Goal: Communication & Community: Answer question/provide support

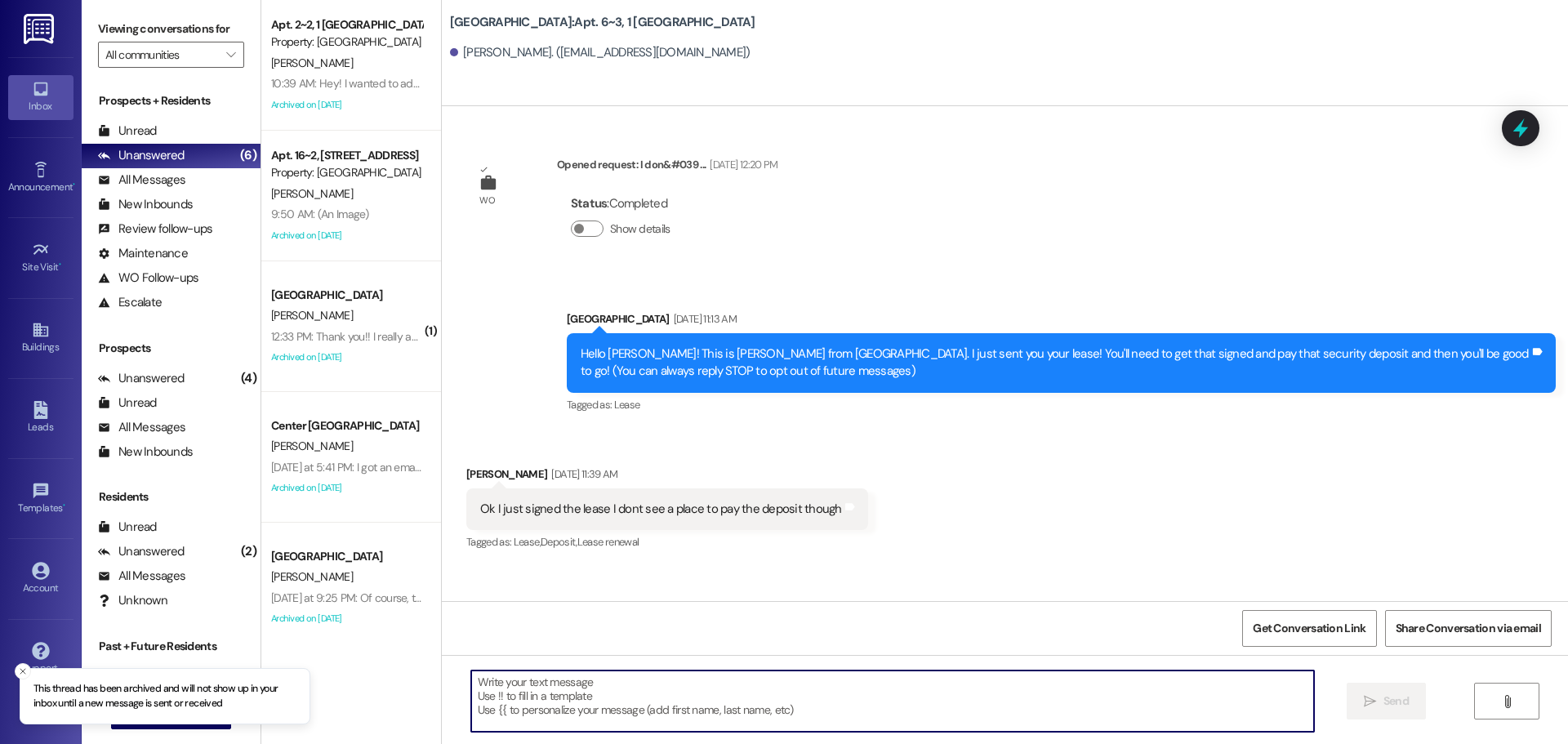
scroll to position [12328, 0]
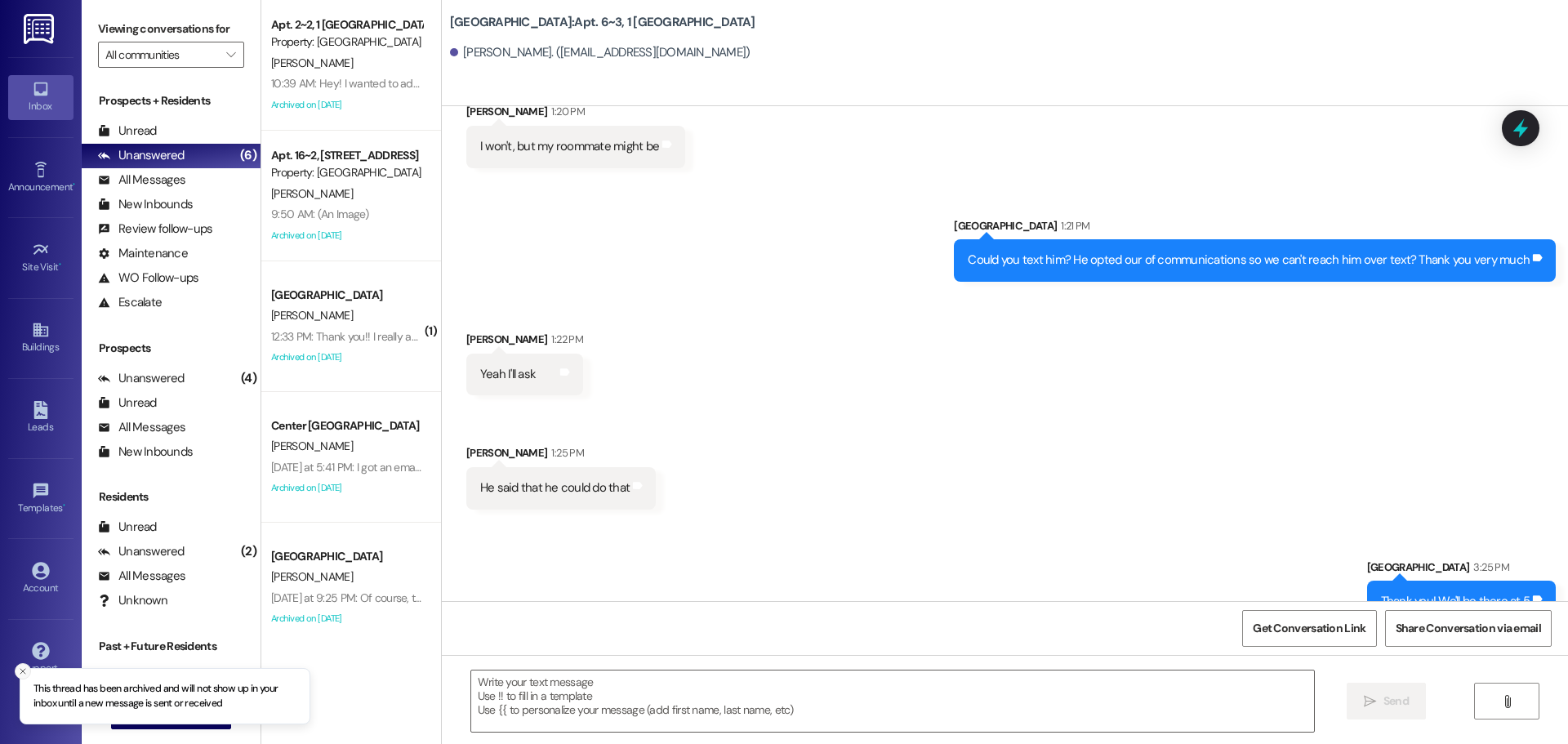
click at [26, 671] on icon "Close toast" at bounding box center [23, 671] width 10 height 10
click at [177, 720] on span "New Message" at bounding box center [180, 716] width 67 height 17
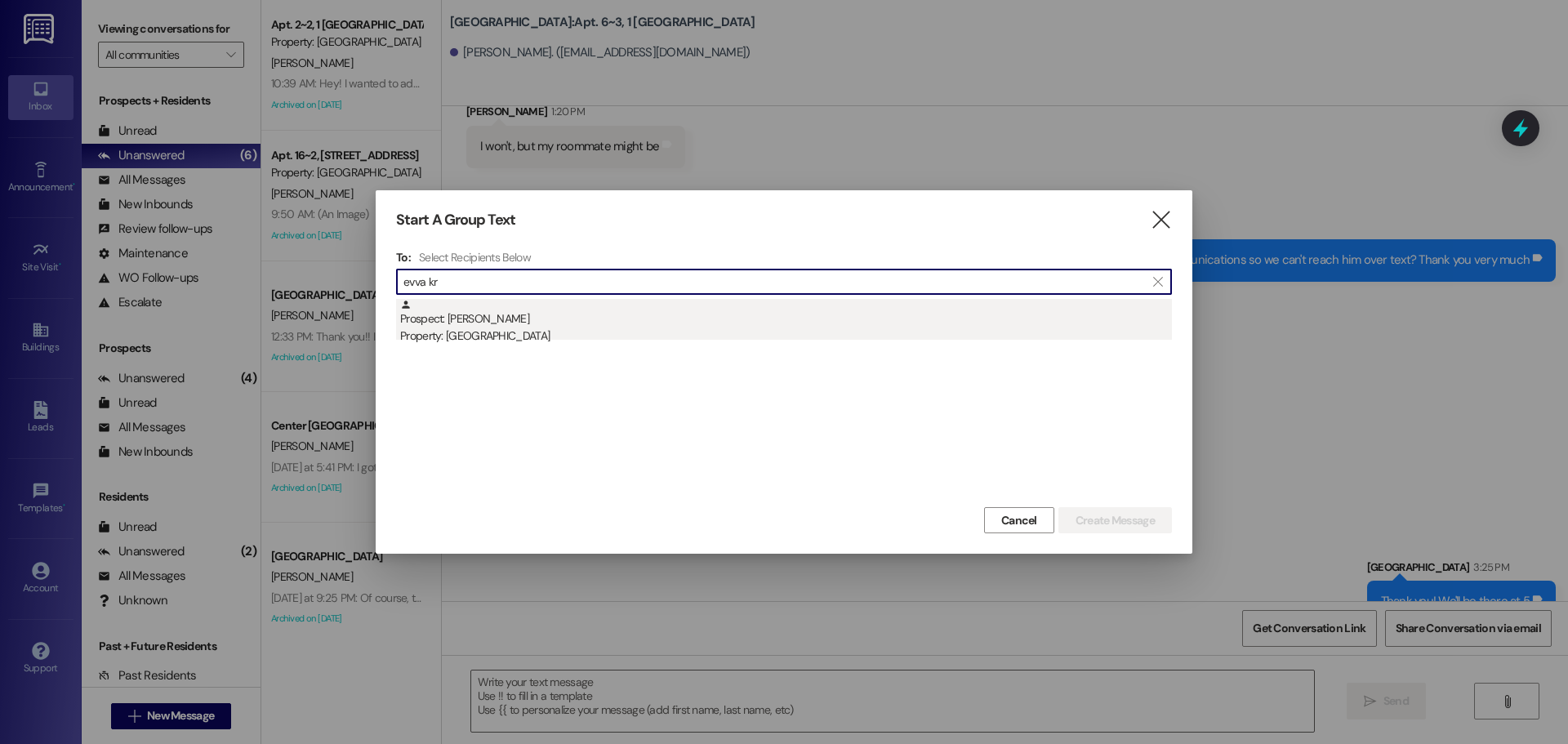
type input "evva kr"
click at [552, 332] on div "Property: [GEOGRAPHIC_DATA]" at bounding box center [786, 335] width 772 height 17
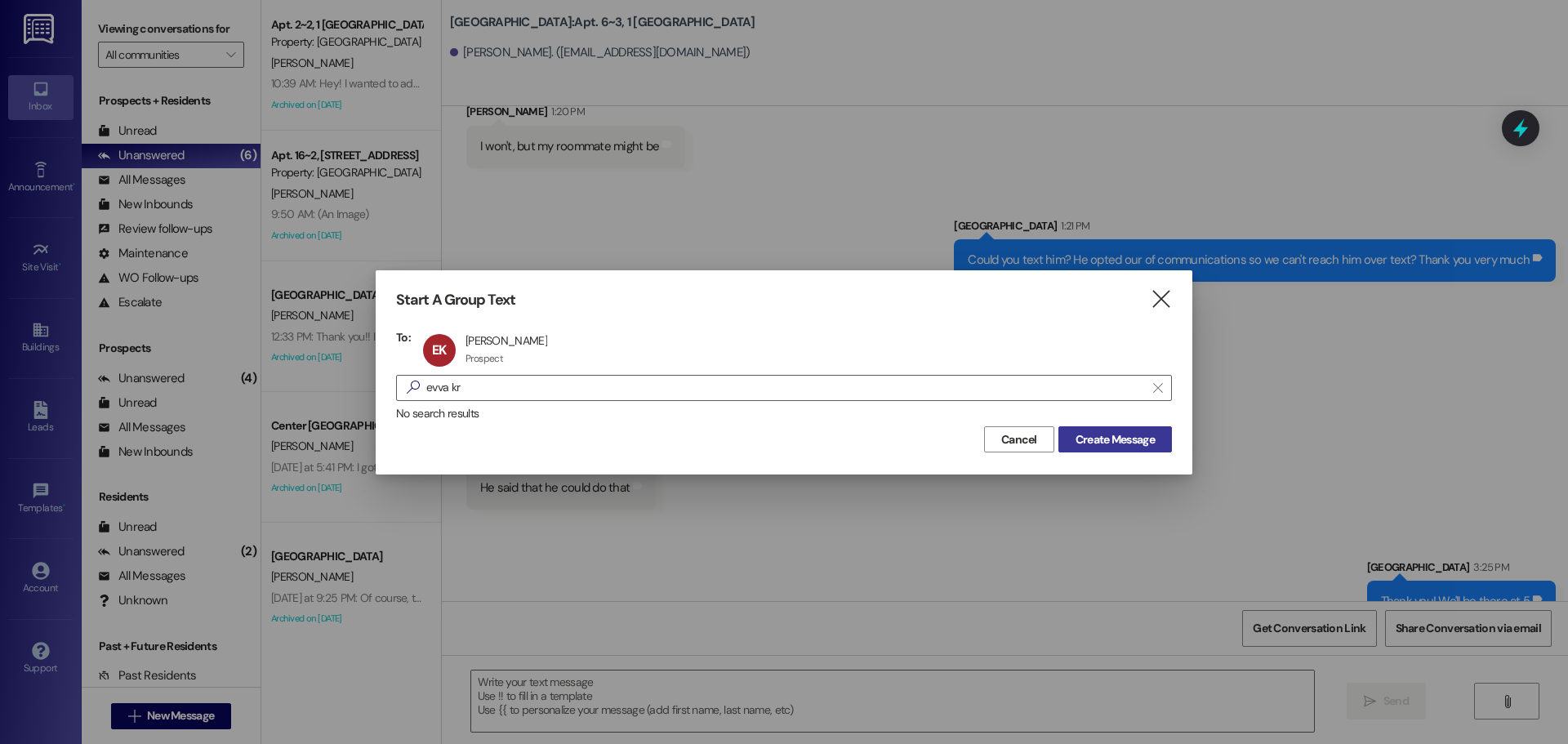
click at [1107, 432] on span "Create Message" at bounding box center [1115, 440] width 79 height 17
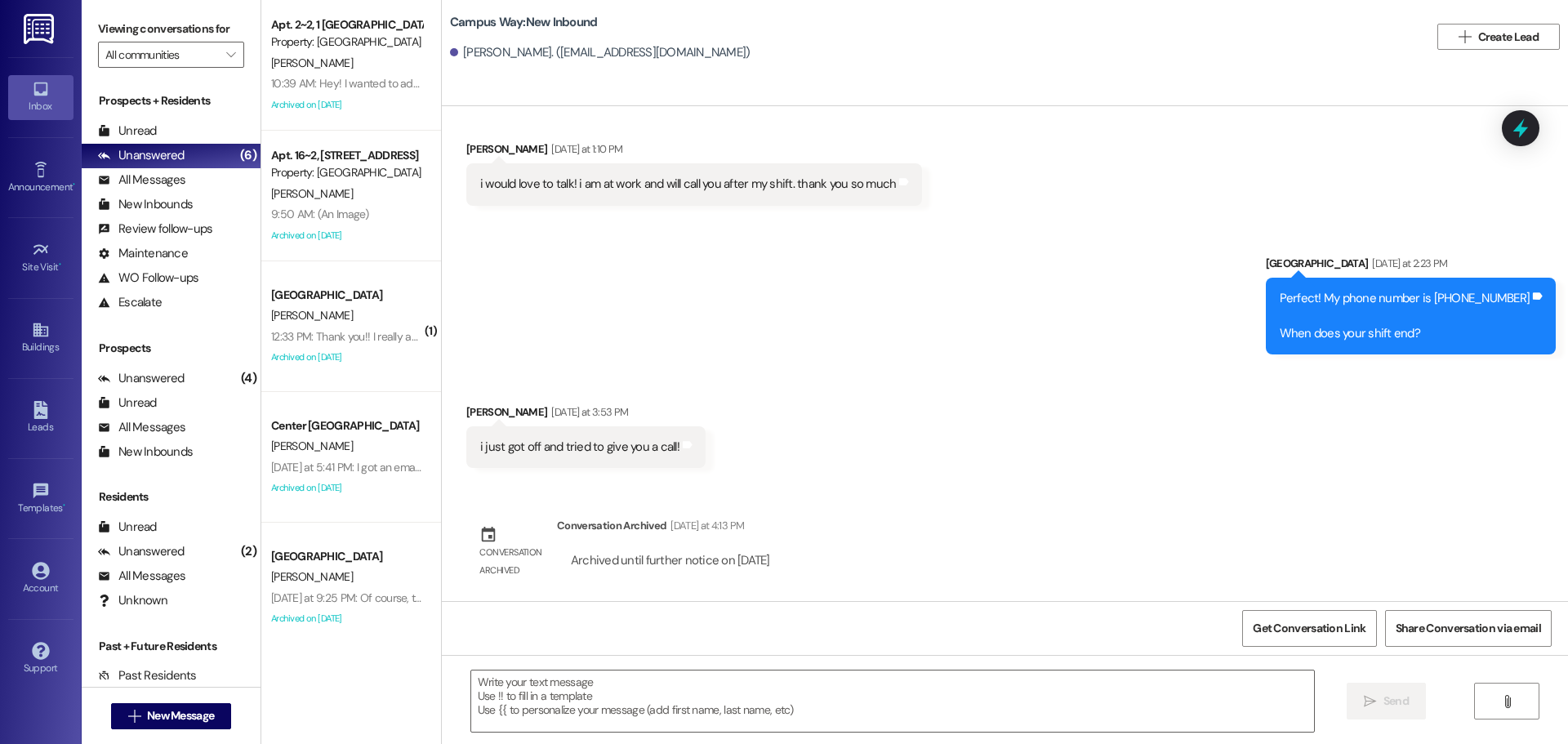
scroll to position [1210, 0]
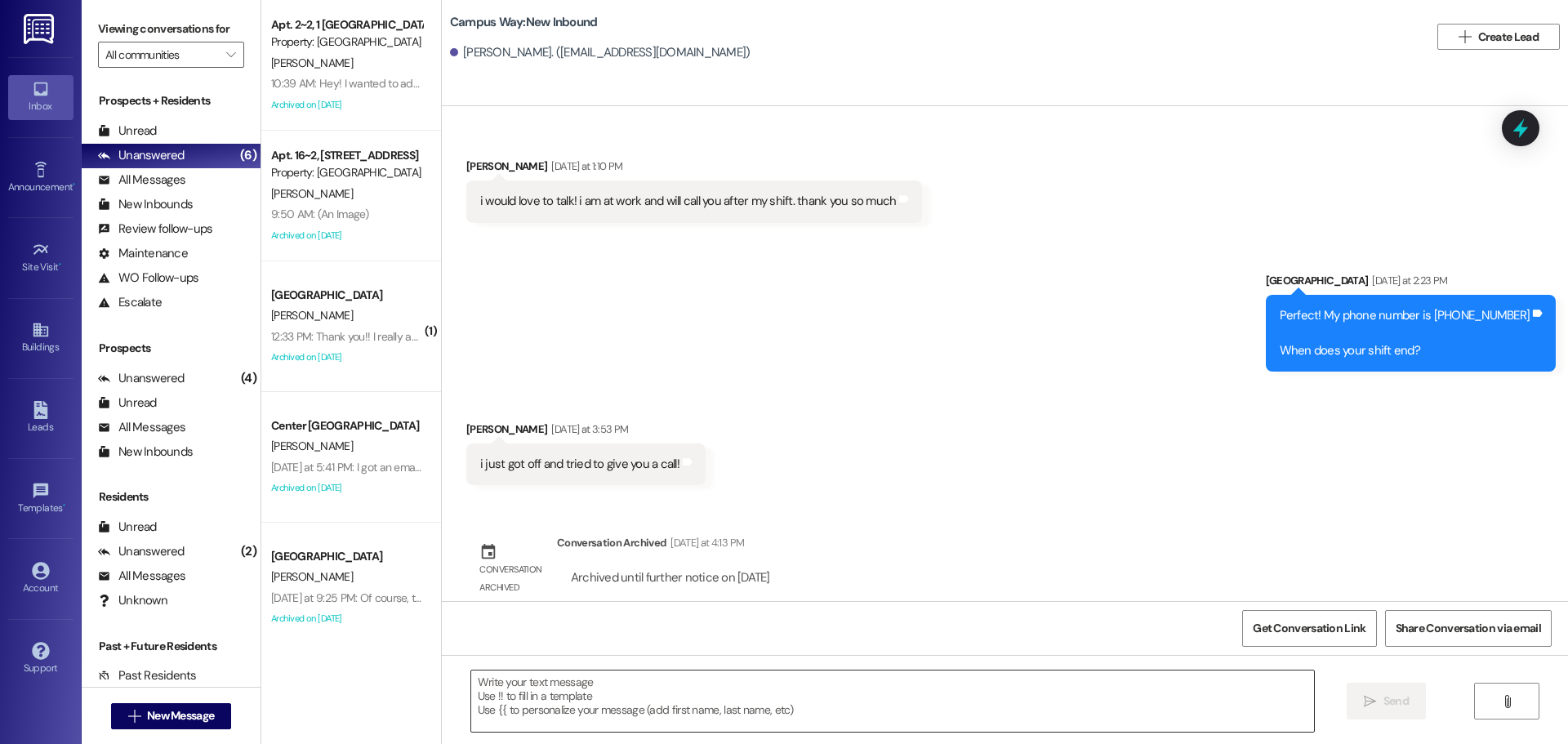
click at [896, 730] on textarea at bounding box center [893, 701] width 843 height 61
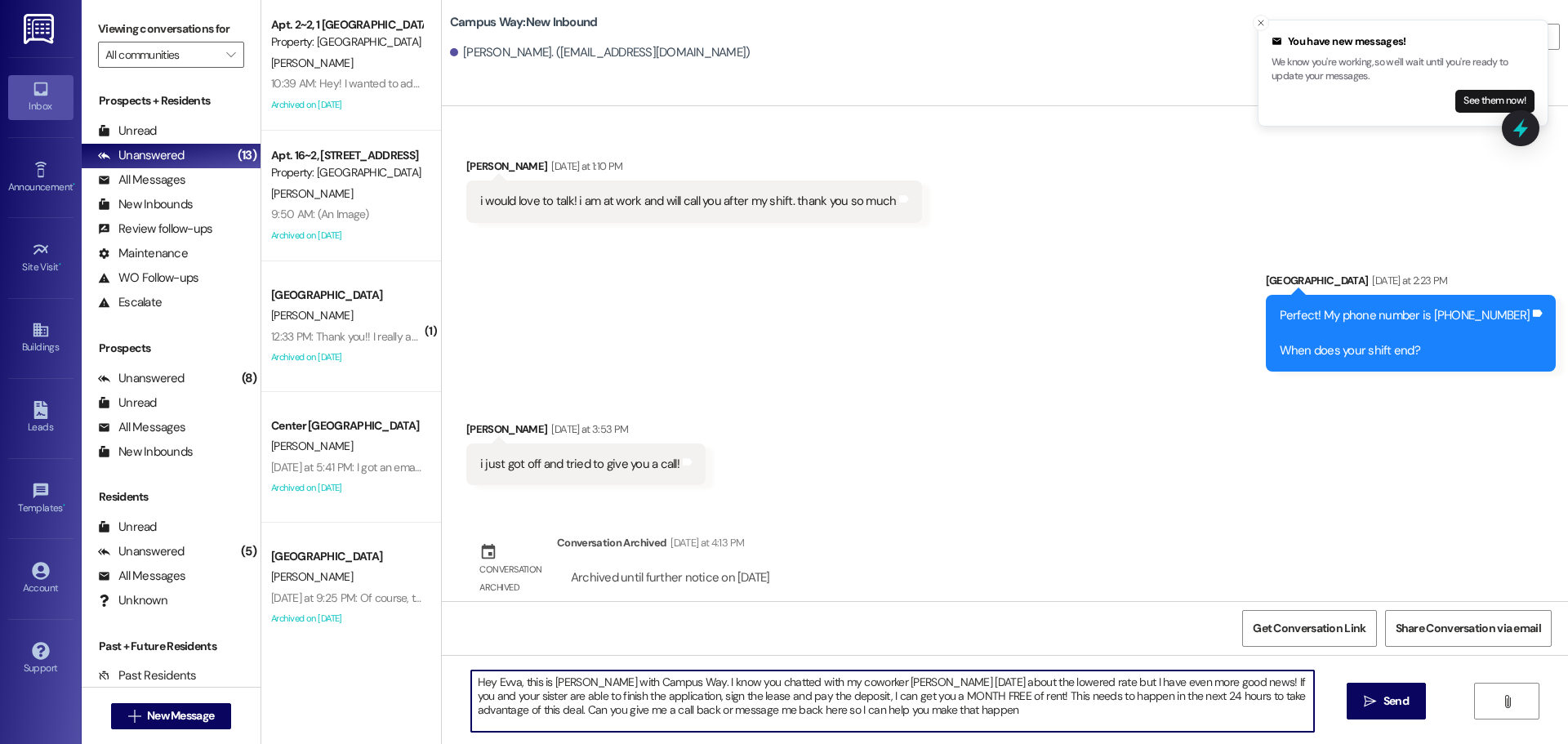
type textarea "Hey Evva, this is Andrea with Campus Way. I know you chatted with my coworker D…"
click at [933, 692] on textarea "Hey Evva, this is Andrea with Campus Way. I know you chatted with my coworker D…" at bounding box center [893, 701] width 843 height 61
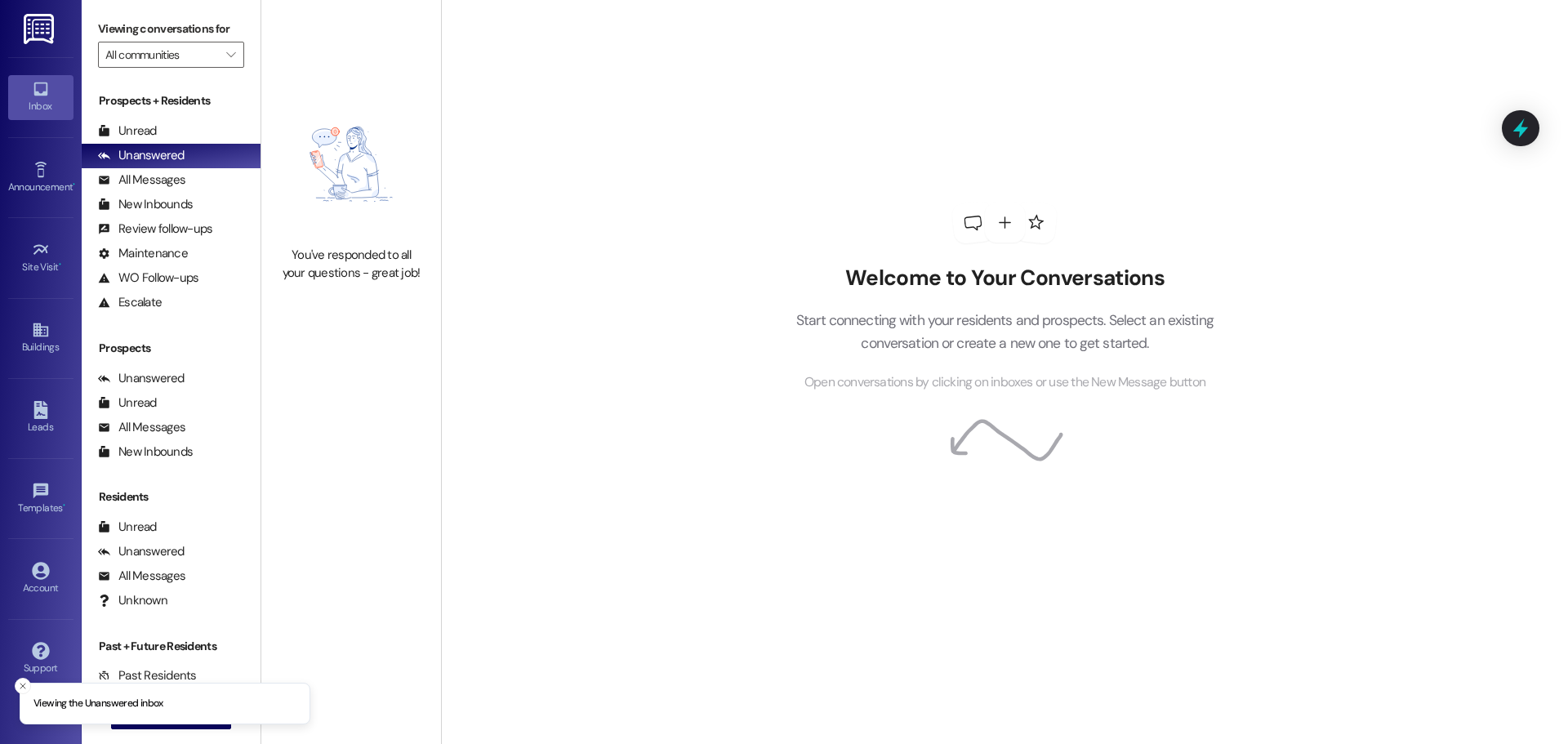
click at [180, 38] on label "Viewing conversations for" at bounding box center [171, 29] width 147 height 26
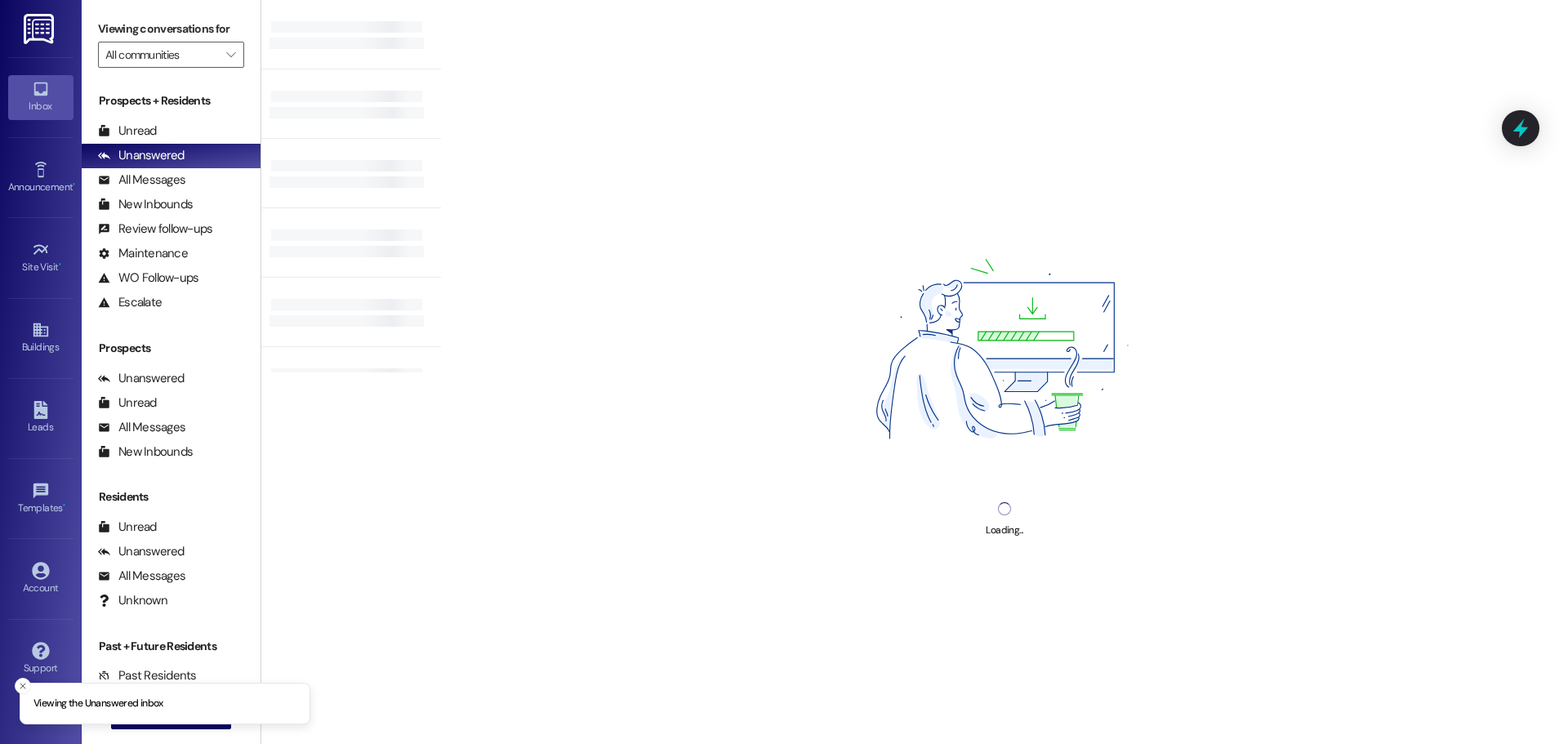
click at [157, 69] on div "Viewing conversations for All communities " at bounding box center [170, 42] width 179 height 84
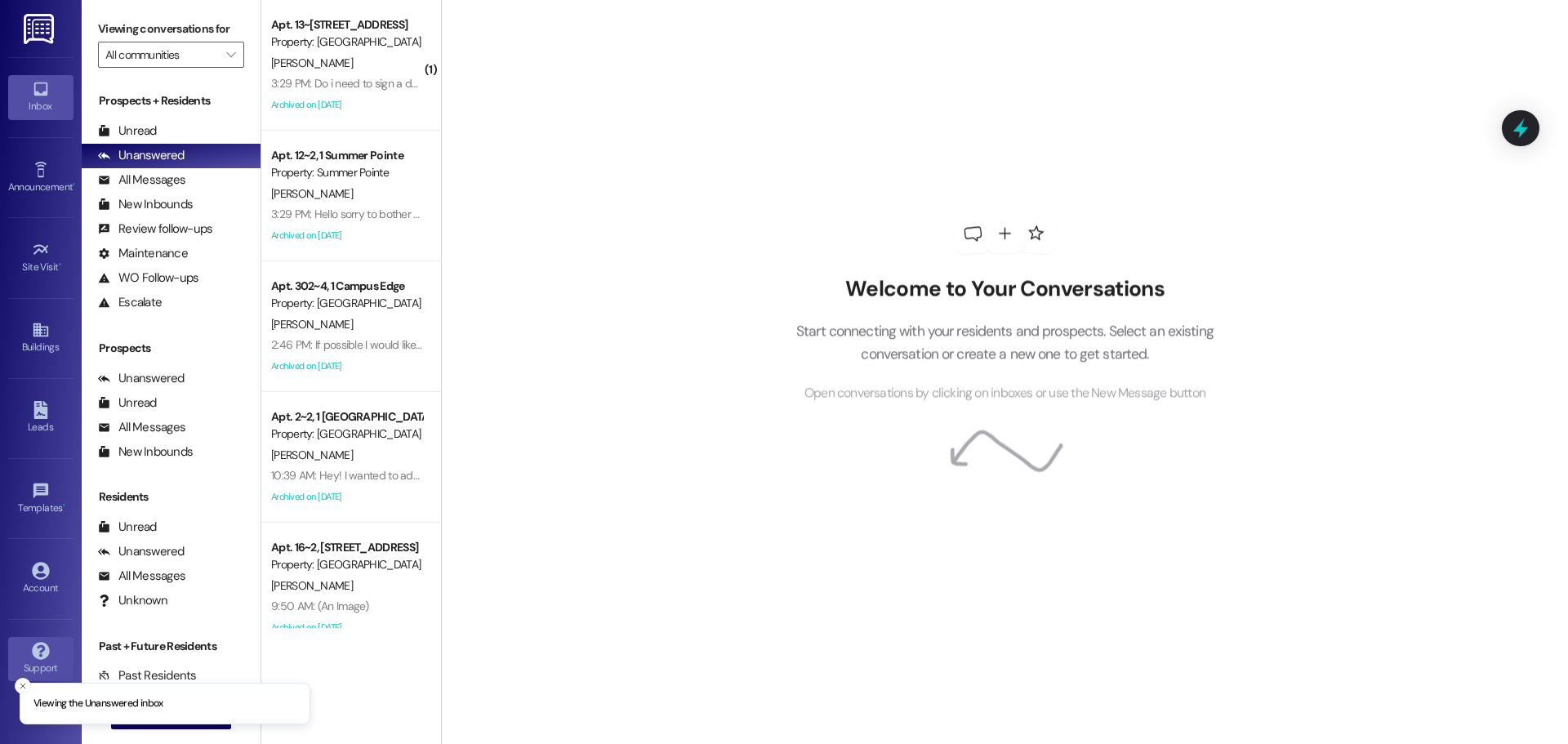
click at [17, 678] on link "Support" at bounding box center [40, 659] width 65 height 44
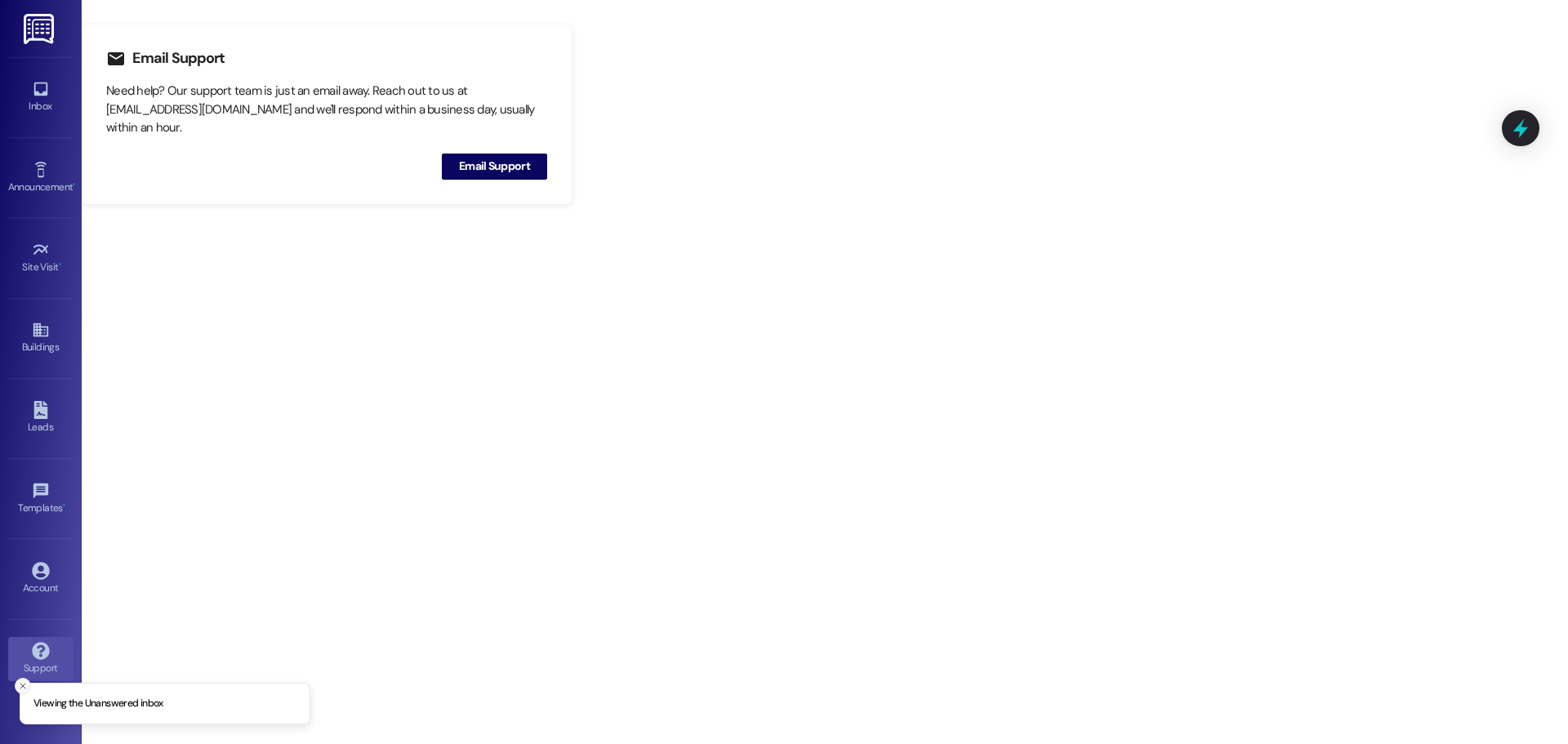
click at [21, 685] on icon "Close toast" at bounding box center [23, 685] width 10 height 10
click at [56, 109] on div "Inbox" at bounding box center [40, 106] width 82 height 16
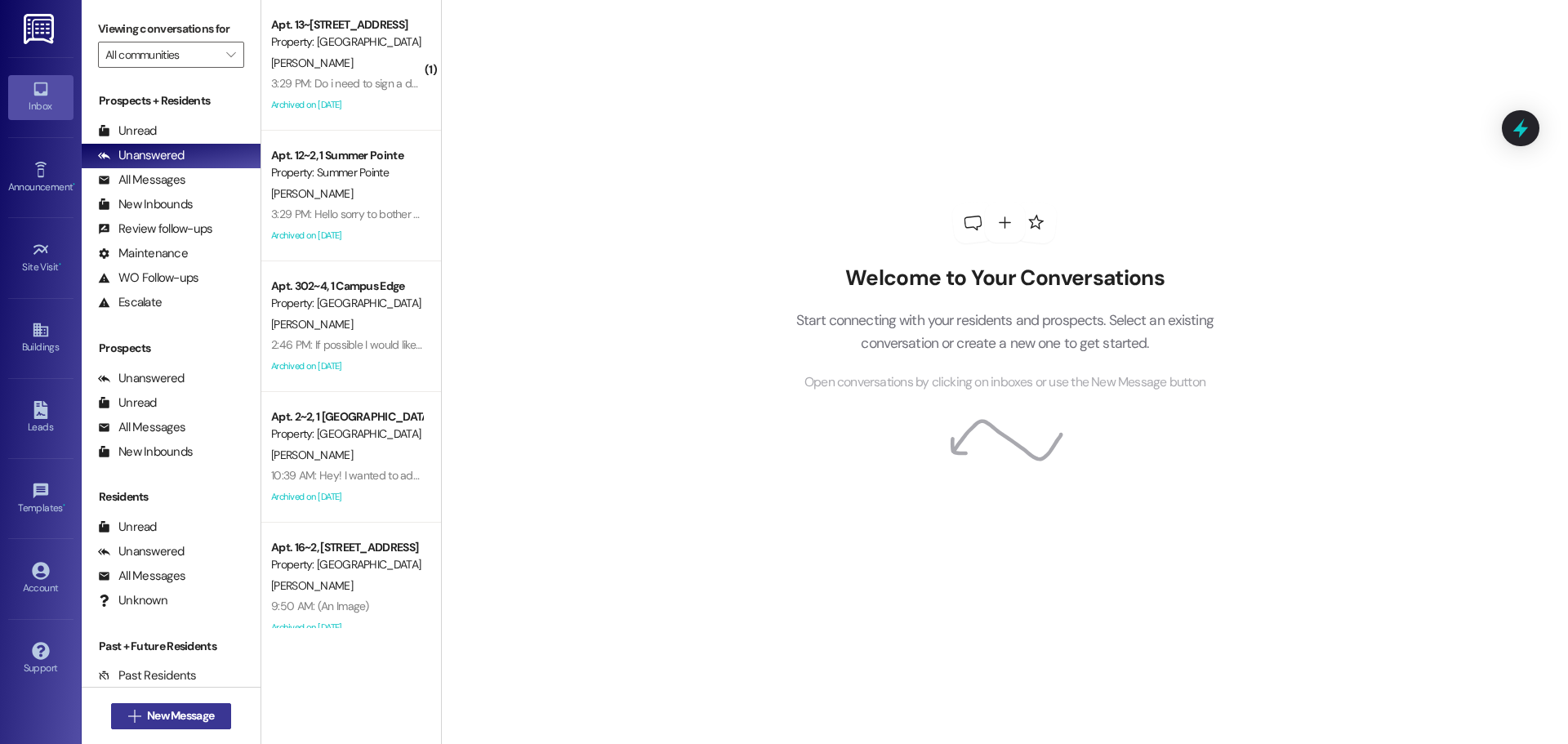
click at [195, 711] on span "New Message" at bounding box center [180, 716] width 67 height 17
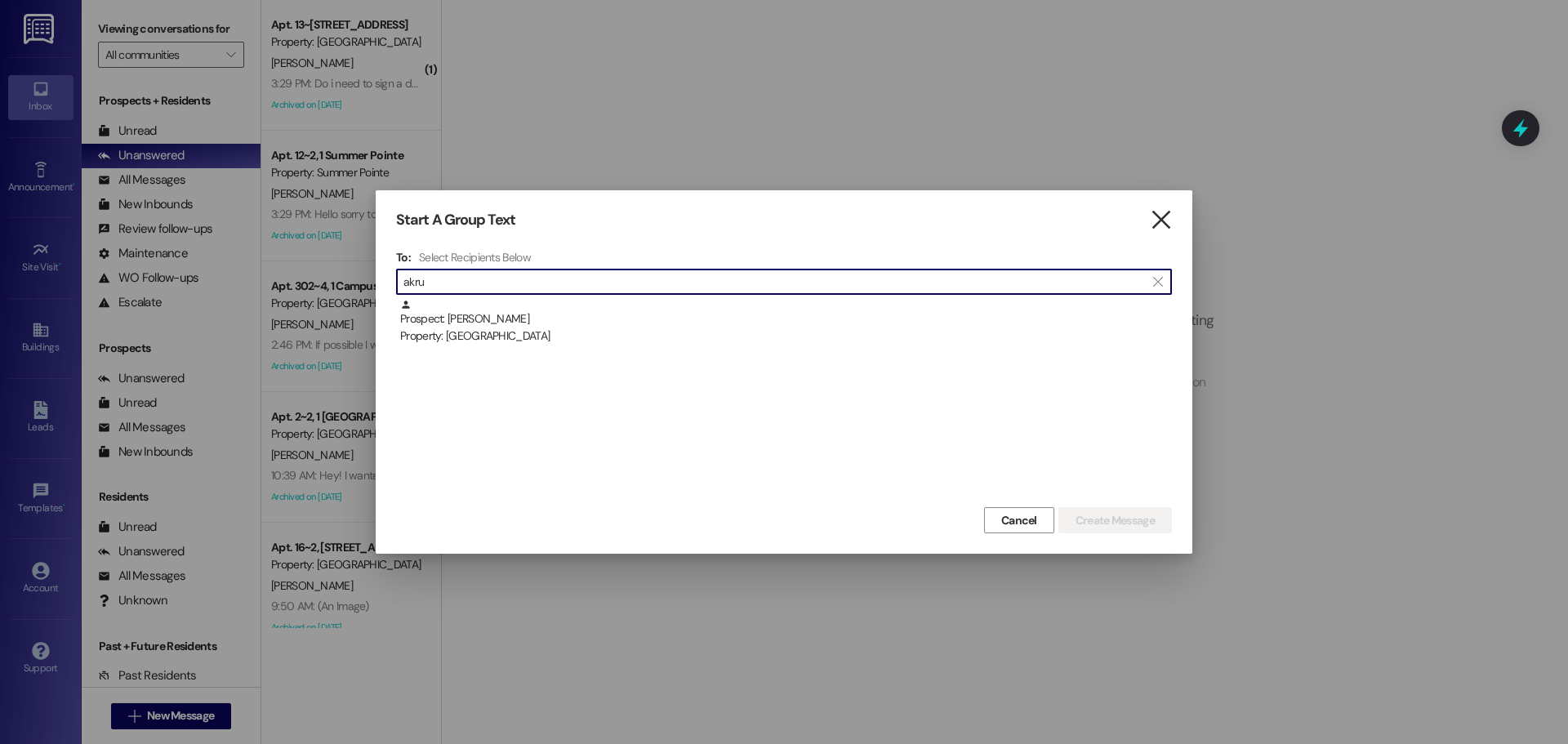
type input "akru"
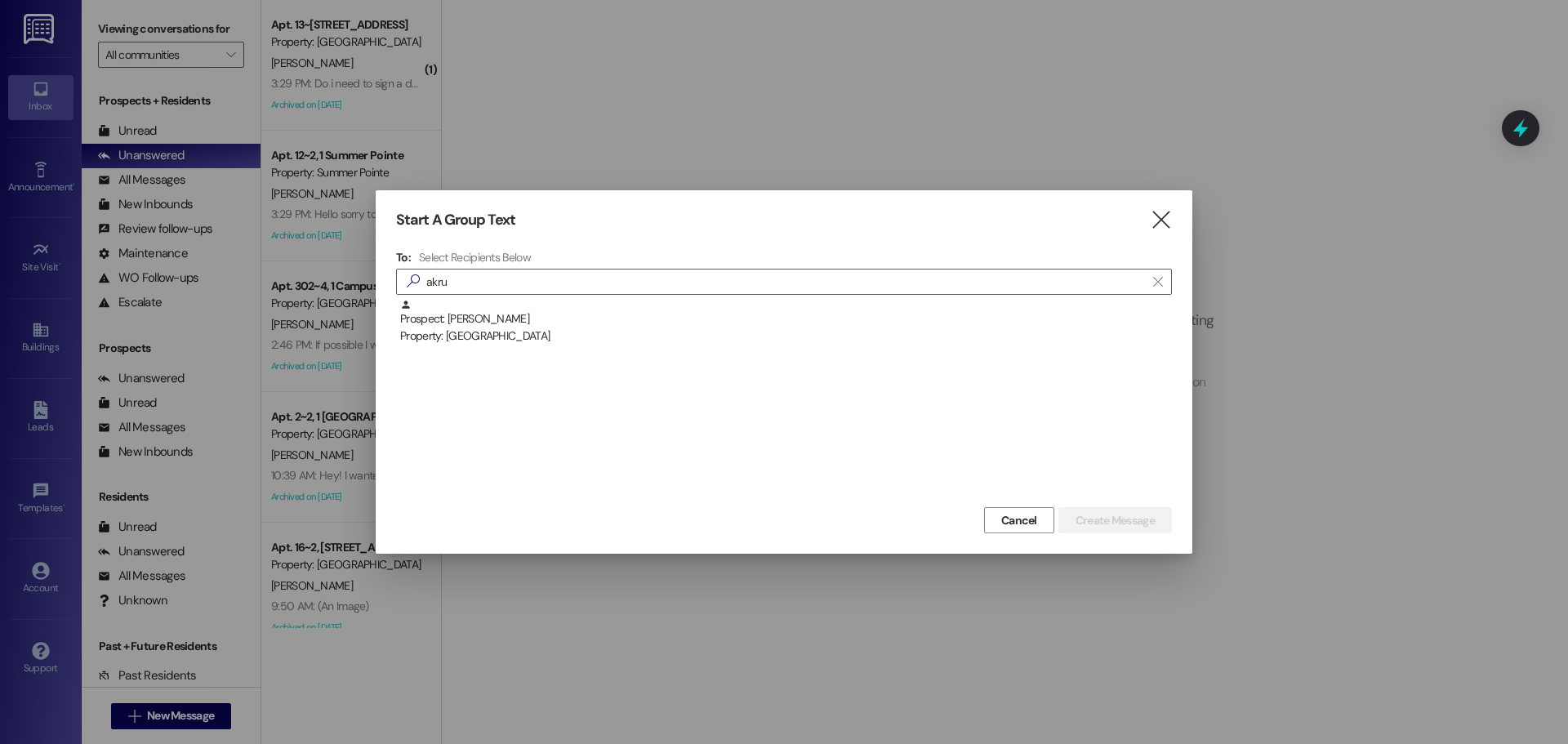
drag, startPoint x: 1166, startPoint y: 220, endPoint x: 898, endPoint y: 168, distance: 273.0
click at [1165, 220] on icon "" at bounding box center [1161, 220] width 22 height 17
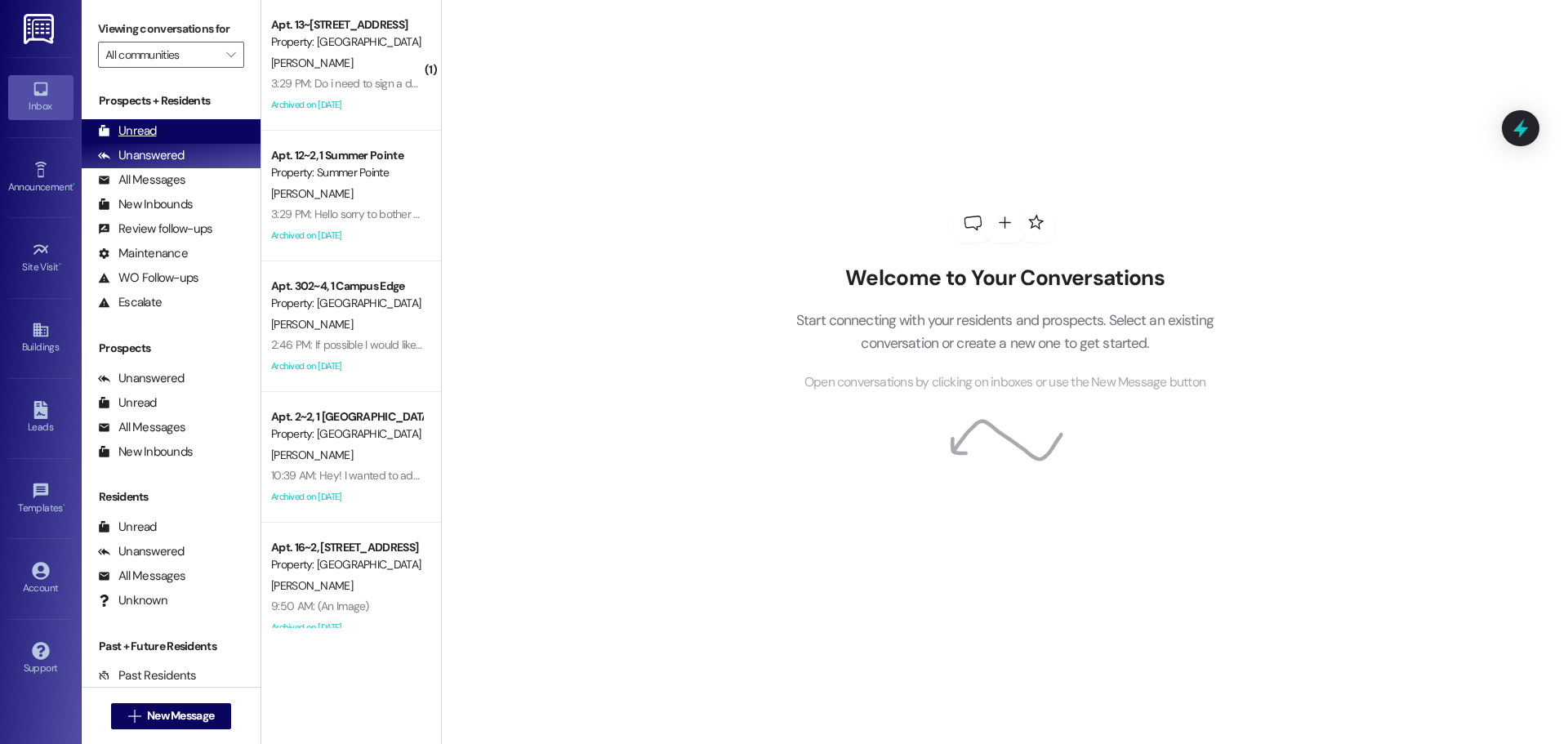
click at [126, 139] on div "Unread" at bounding box center [127, 131] width 59 height 17
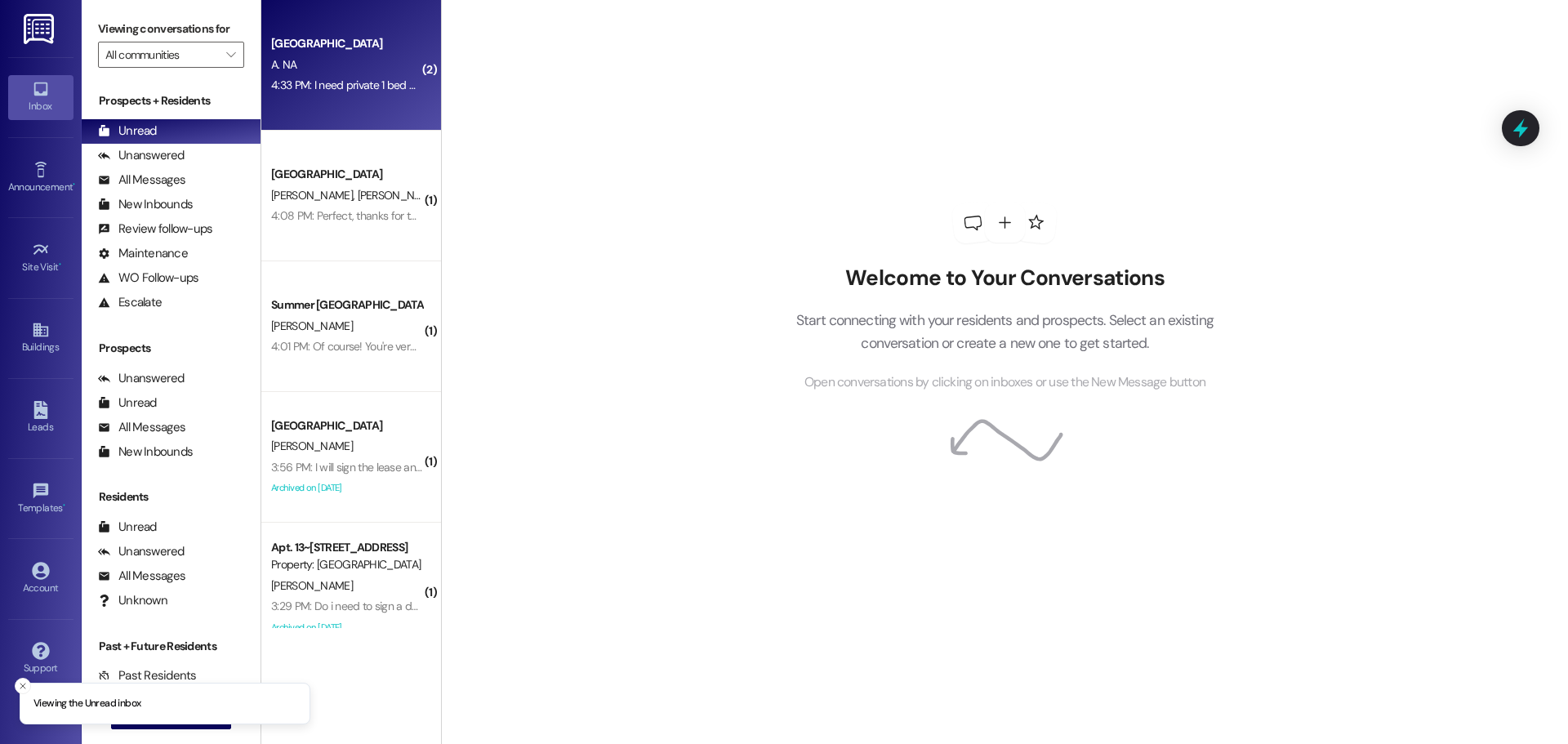
click at [322, 55] on div "A. NA" at bounding box center [346, 65] width 154 height 20
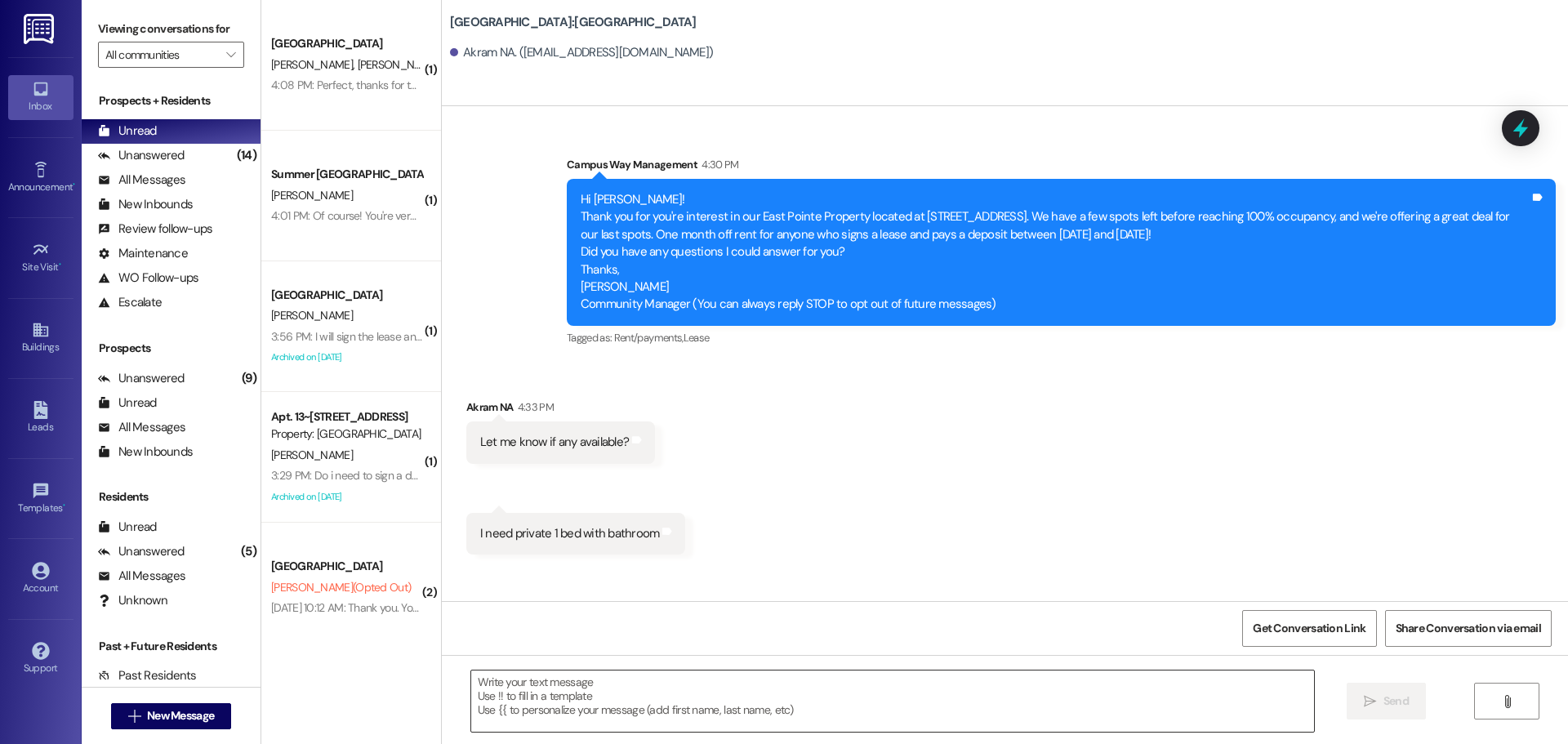
click at [879, 719] on textarea at bounding box center [893, 701] width 843 height 61
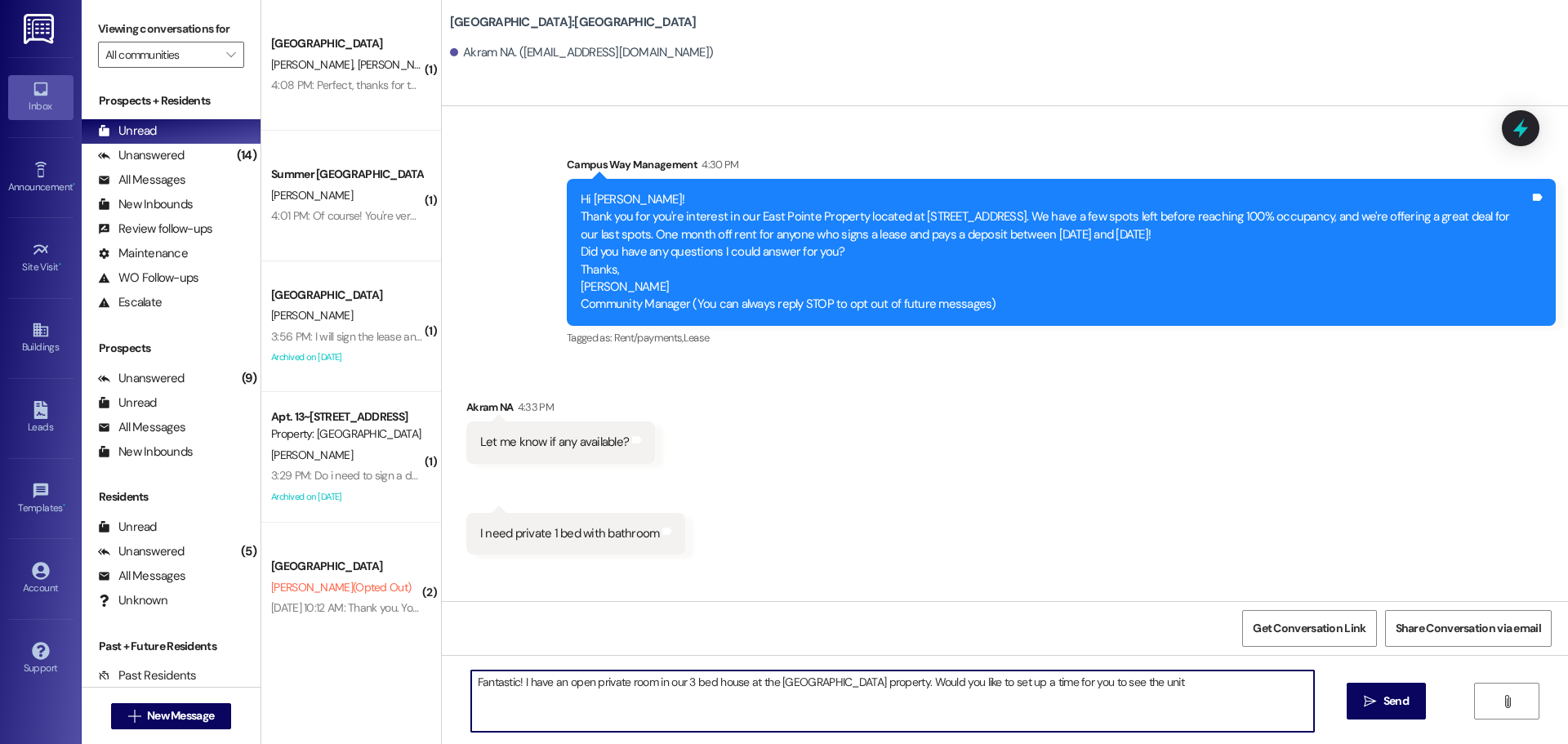
type textarea "Fantastic! I have an open private room in our 3 bed house at the [GEOGRAPHIC_DA…"
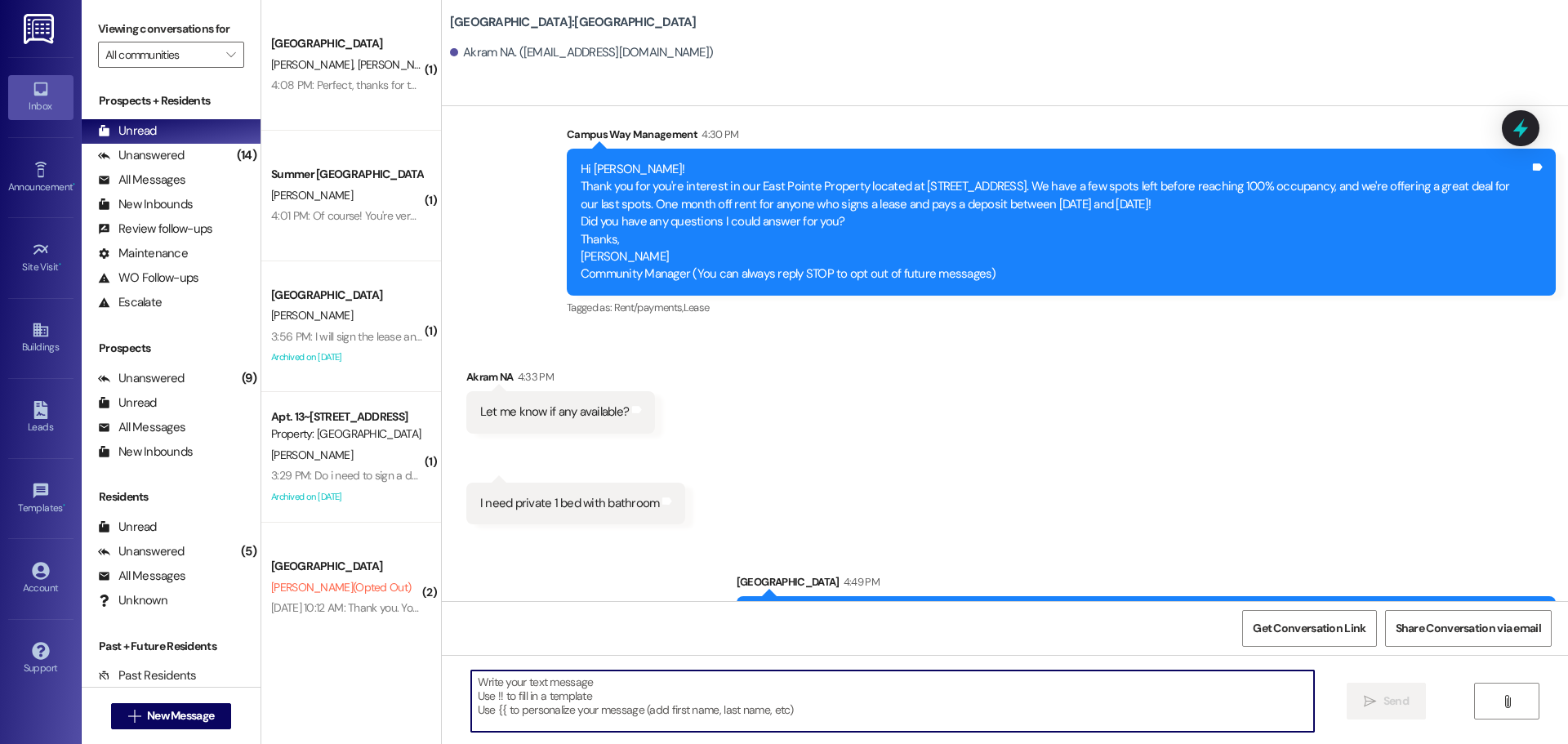
scroll to position [80, 0]
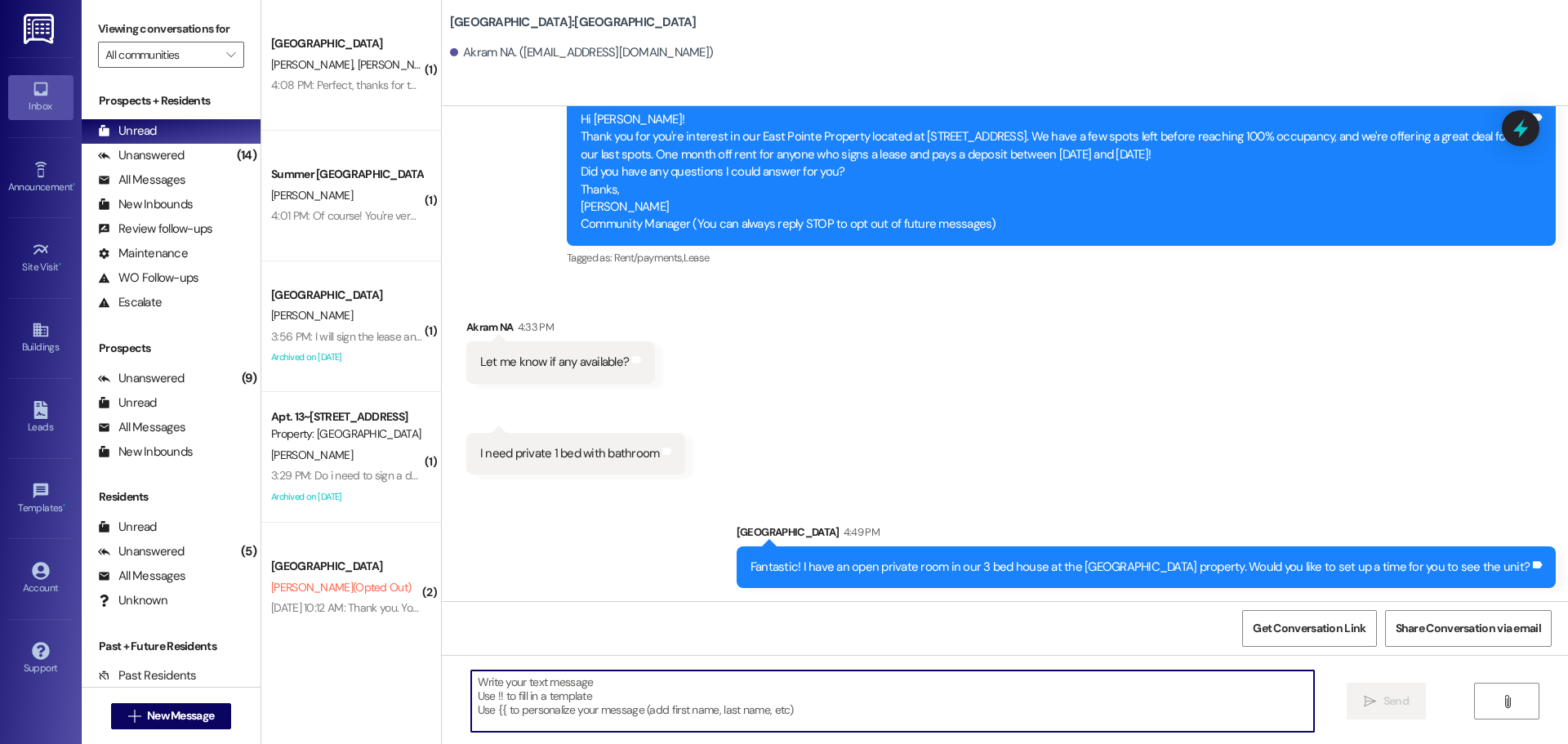
click at [973, 568] on div "Fantastic! I have an open private room in our 3 bed house at the [GEOGRAPHIC_DA…" at bounding box center [1140, 567] width 779 height 17
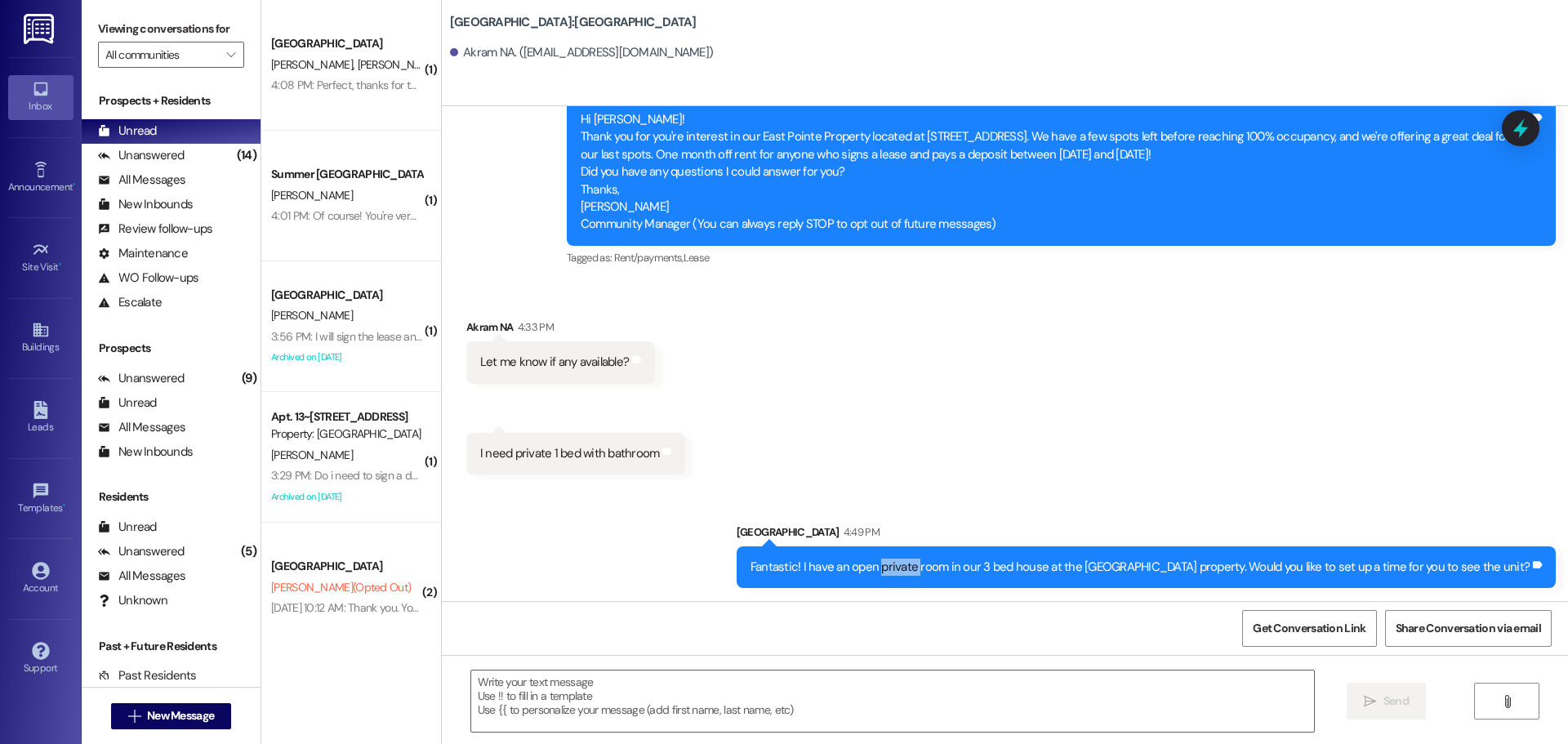
click at [973, 568] on div "Fantastic! I have an open private room in our 3 bed house at the [GEOGRAPHIC_DA…" at bounding box center [1140, 567] width 779 height 17
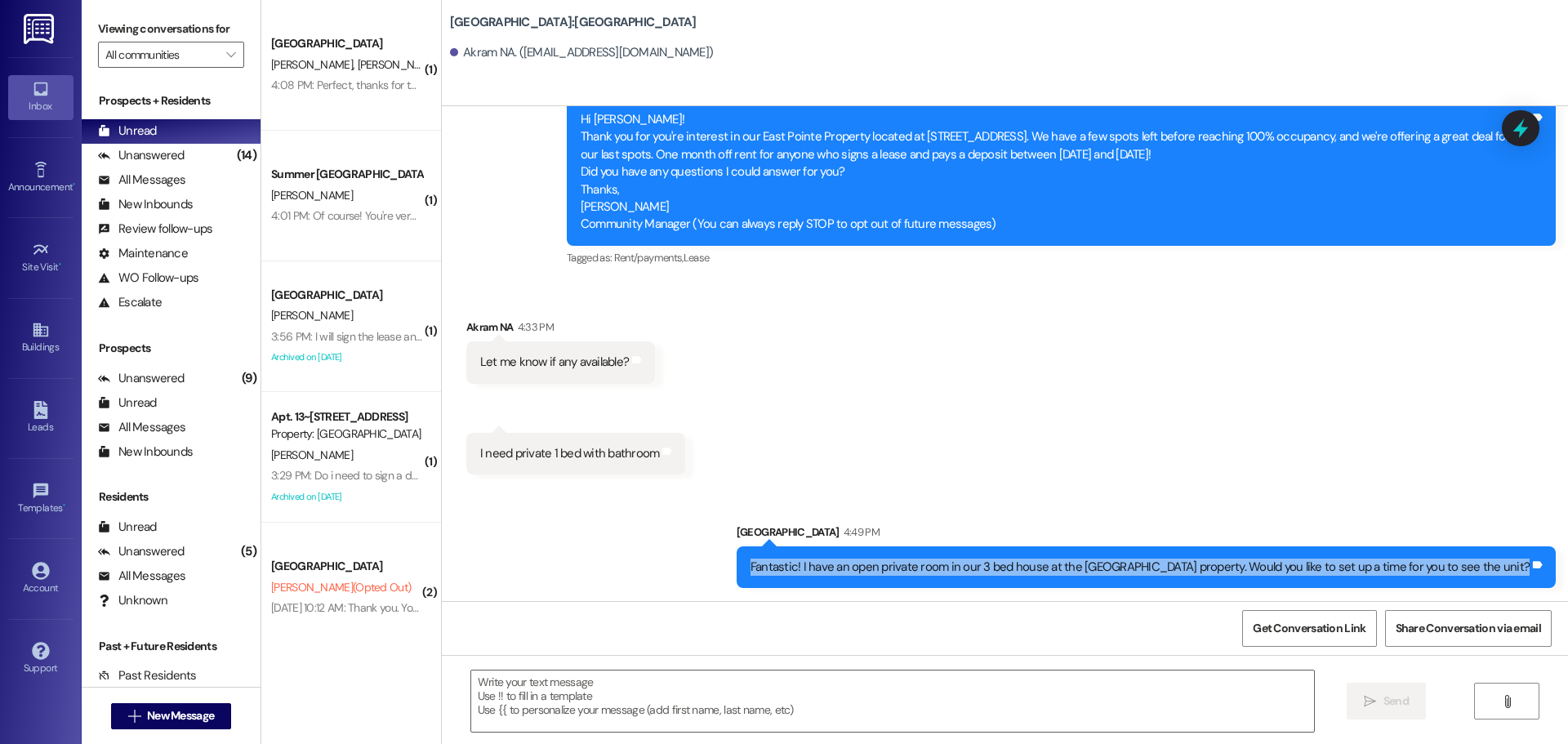
click at [973, 568] on div "Fantastic! I have an open private room in our 3 bed house at the East Pointe pr…" at bounding box center [1140, 567] width 779 height 17
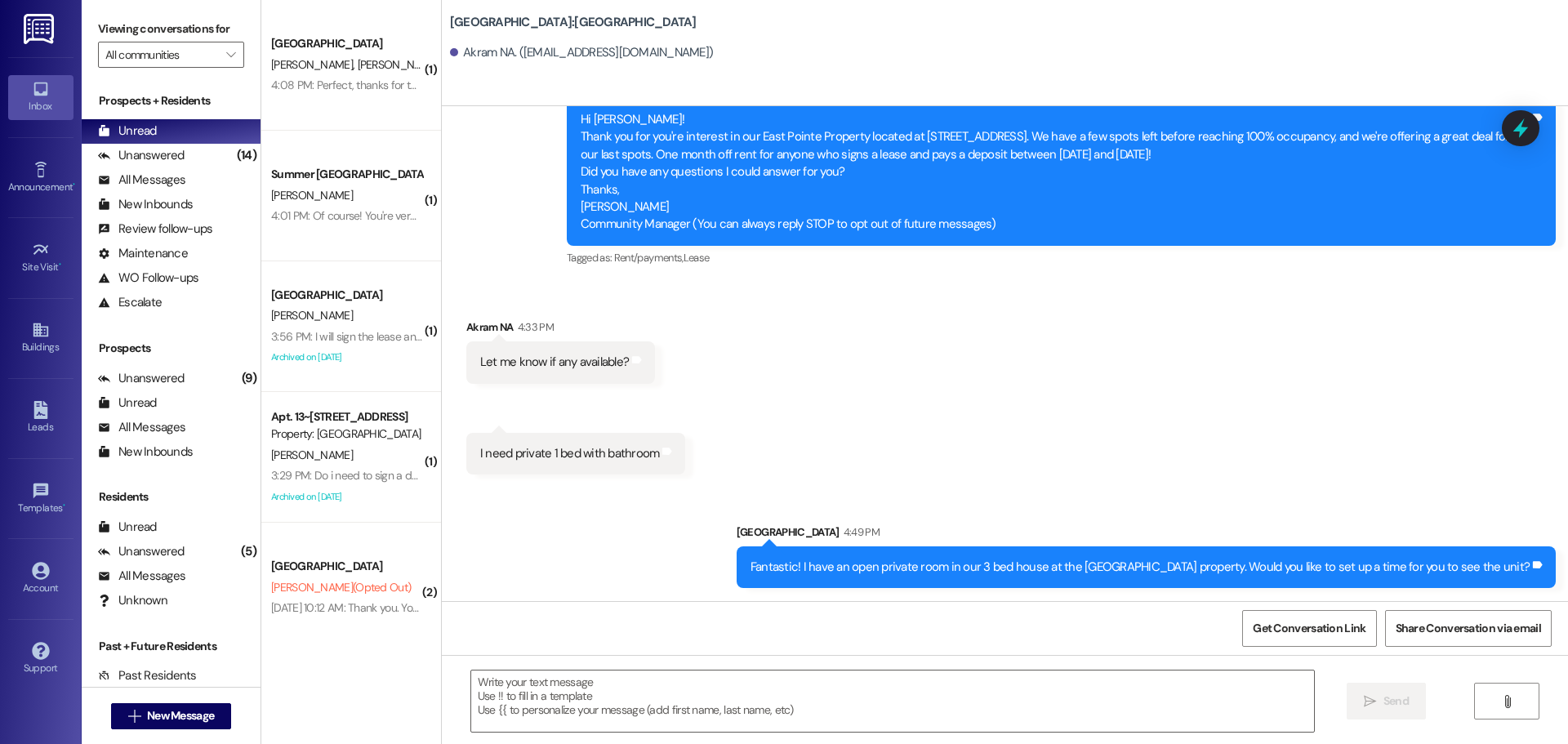
click at [519, 366] on div "Let me know if any available?" at bounding box center [554, 362] width 148 height 17
copy div "Let me know if any available? Tags and notes Received via SMS 4:33 PM Akram NA …"
click at [613, 447] on div "I need private 1 bed with bathroom" at bounding box center [570, 454] width 180 height 17
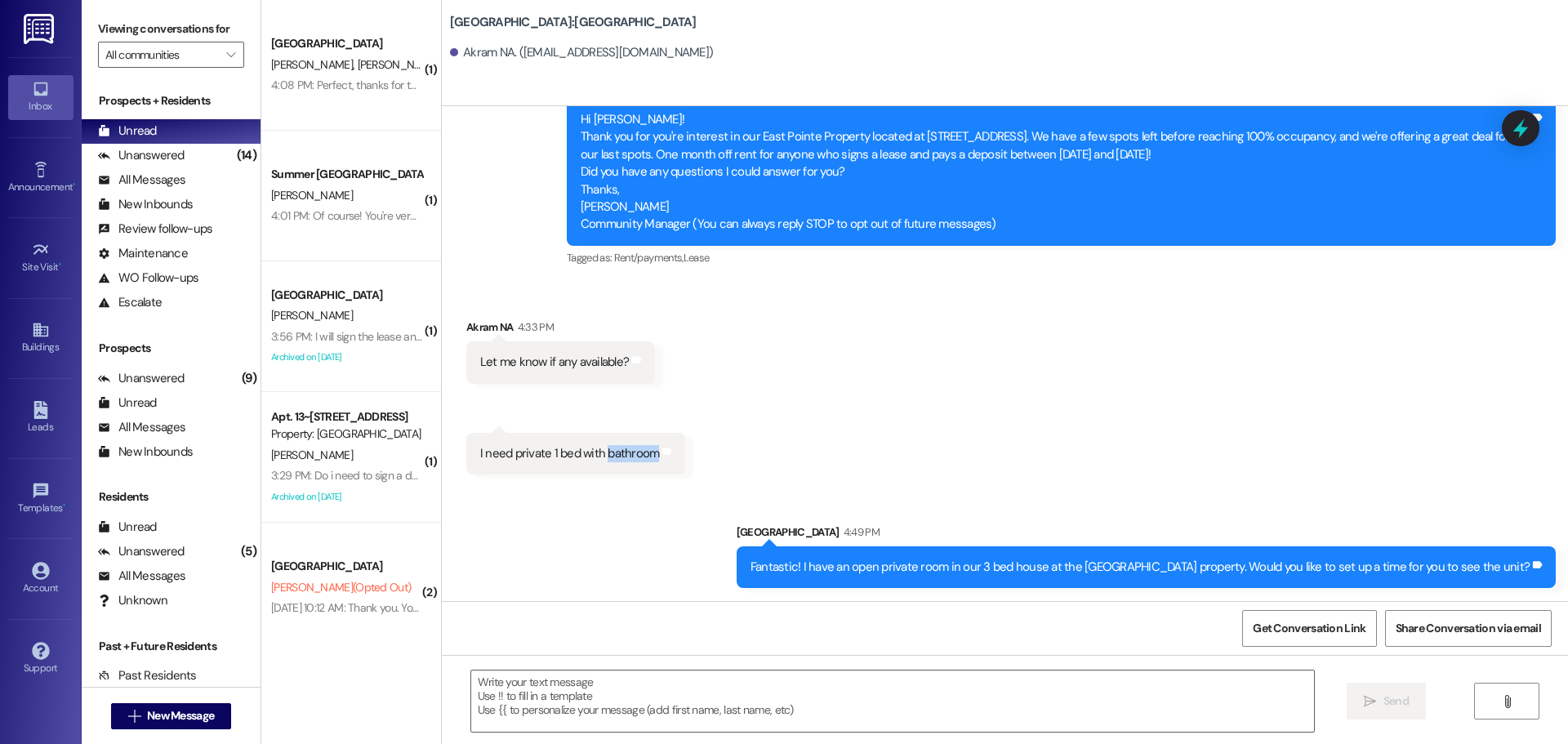
click at [613, 447] on div "I need private 1 bed with bathroom" at bounding box center [570, 454] width 180 height 17
copy div "I need private 1 bed with bathroom Tags and notes Sent via SMS"
click at [1321, 561] on div "Fantastic! I have an open private room in our 3 bed house at the East Pointe pr…" at bounding box center [1140, 567] width 779 height 17
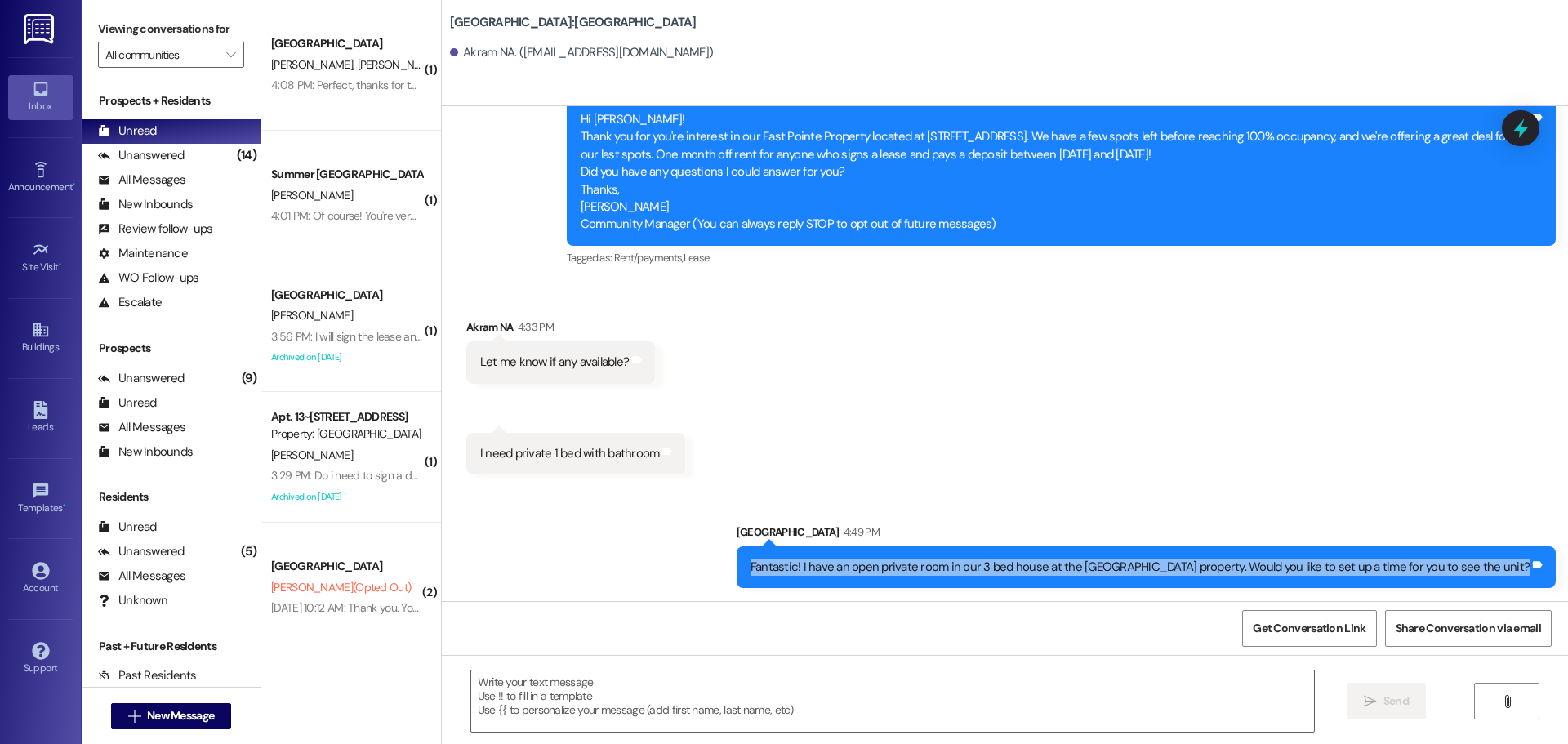
click at [1321, 561] on div "Fantastic! I have an open private room in our 3 bed house at the [GEOGRAPHIC_DA…" at bounding box center [1140, 567] width 779 height 17
copy div "Fantastic! I have an open private room in our 3 bed house at the East Pointe pr…"
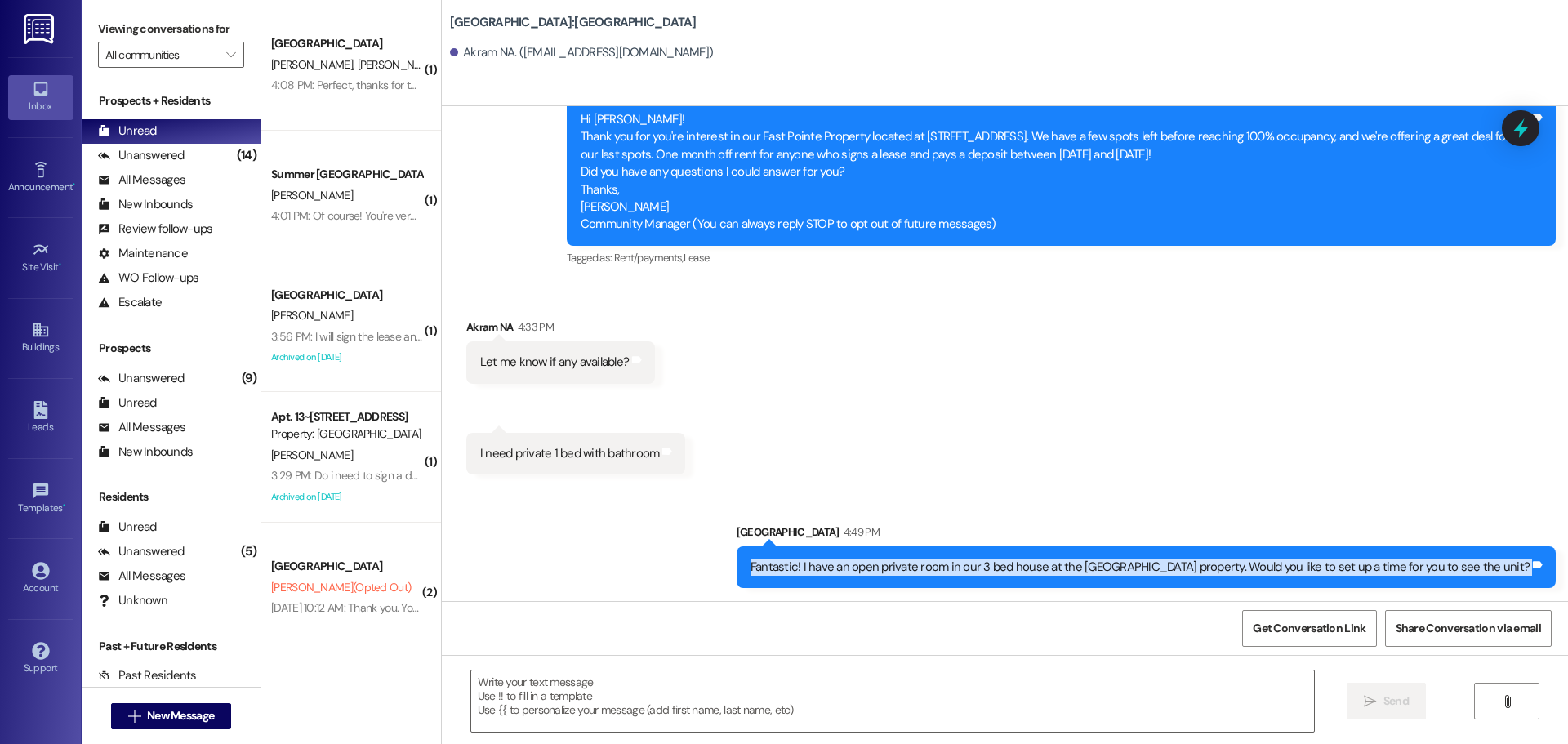
scroll to position [193, 0]
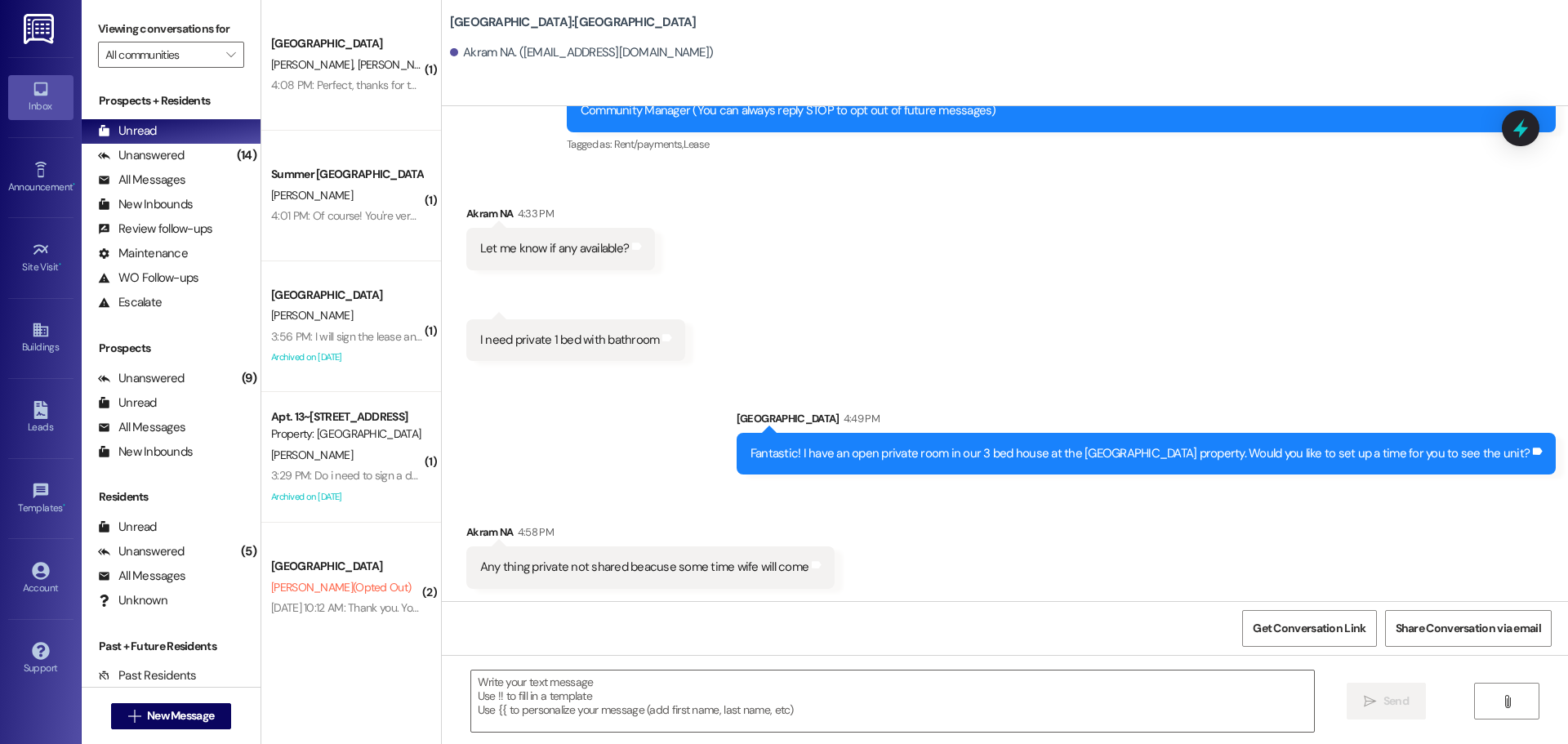
click at [560, 425] on div "Sent via SMS Leasing Campus Way 4:49 PM Fantastic! I have an open private room …" at bounding box center [1004, 430] width 1126 height 114
click at [797, 688] on textarea at bounding box center [893, 701] width 843 height 61
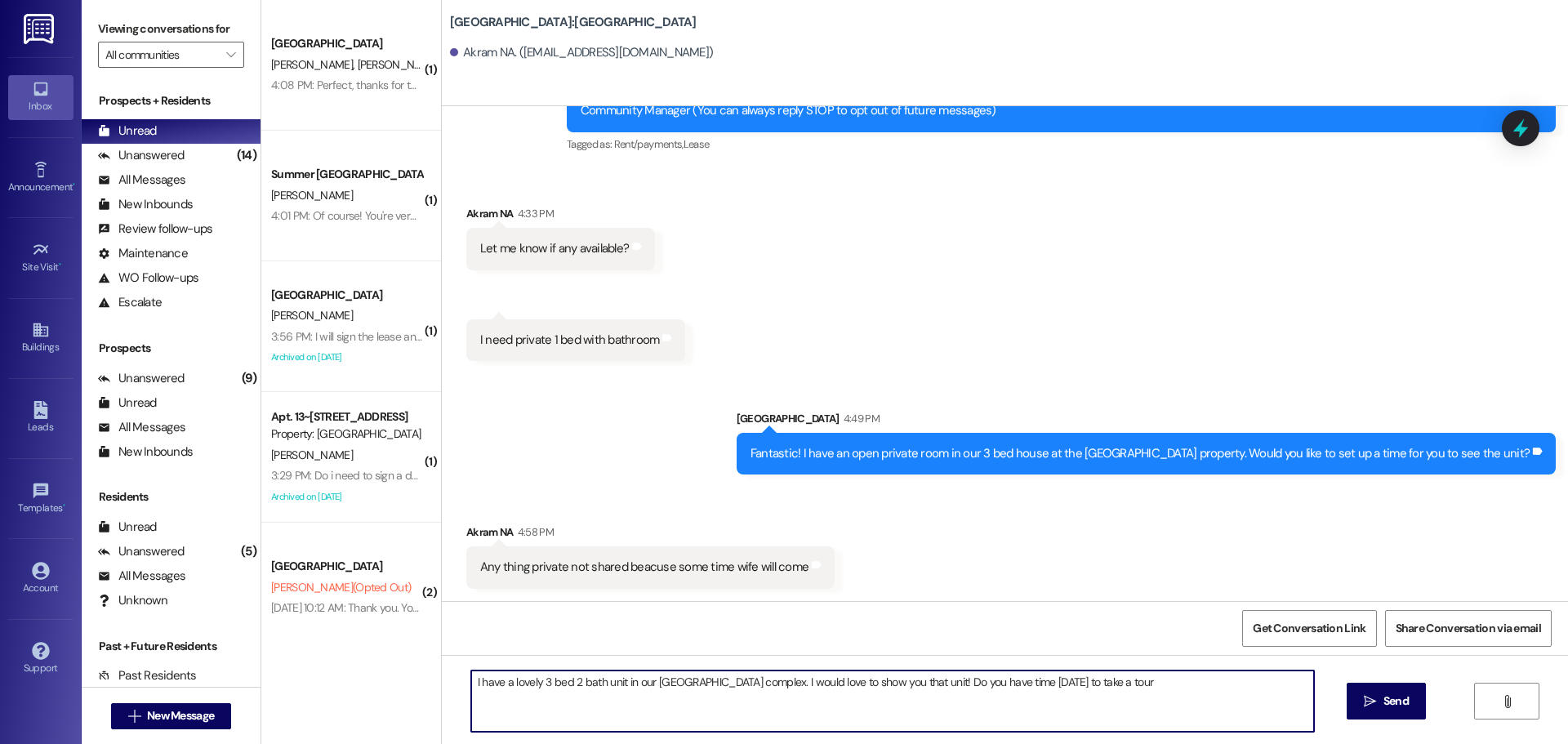
type textarea "I have a lovely 3 bed 2 bath unit in our [GEOGRAPHIC_DATA] complex. I would lov…"
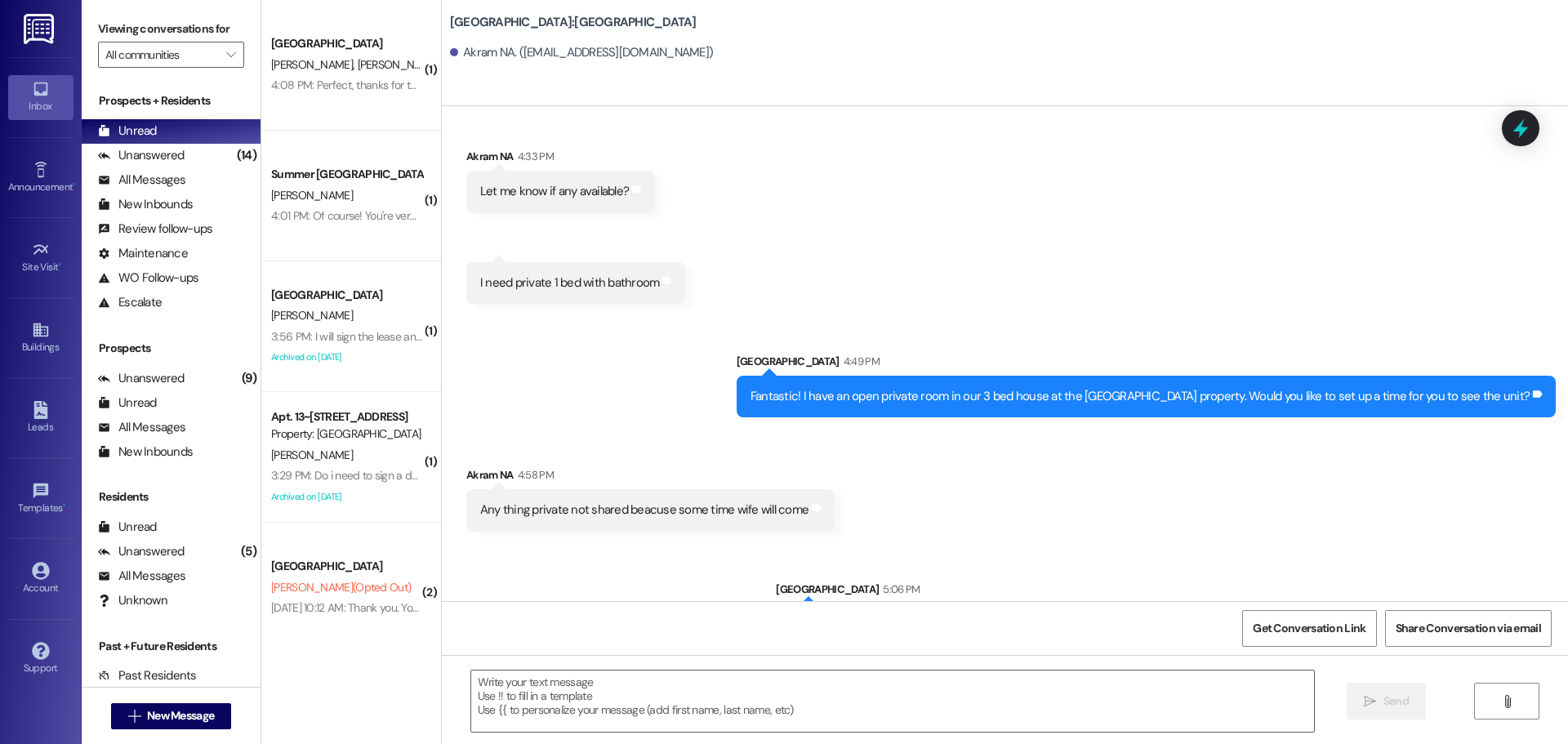
scroll to position [308, 0]
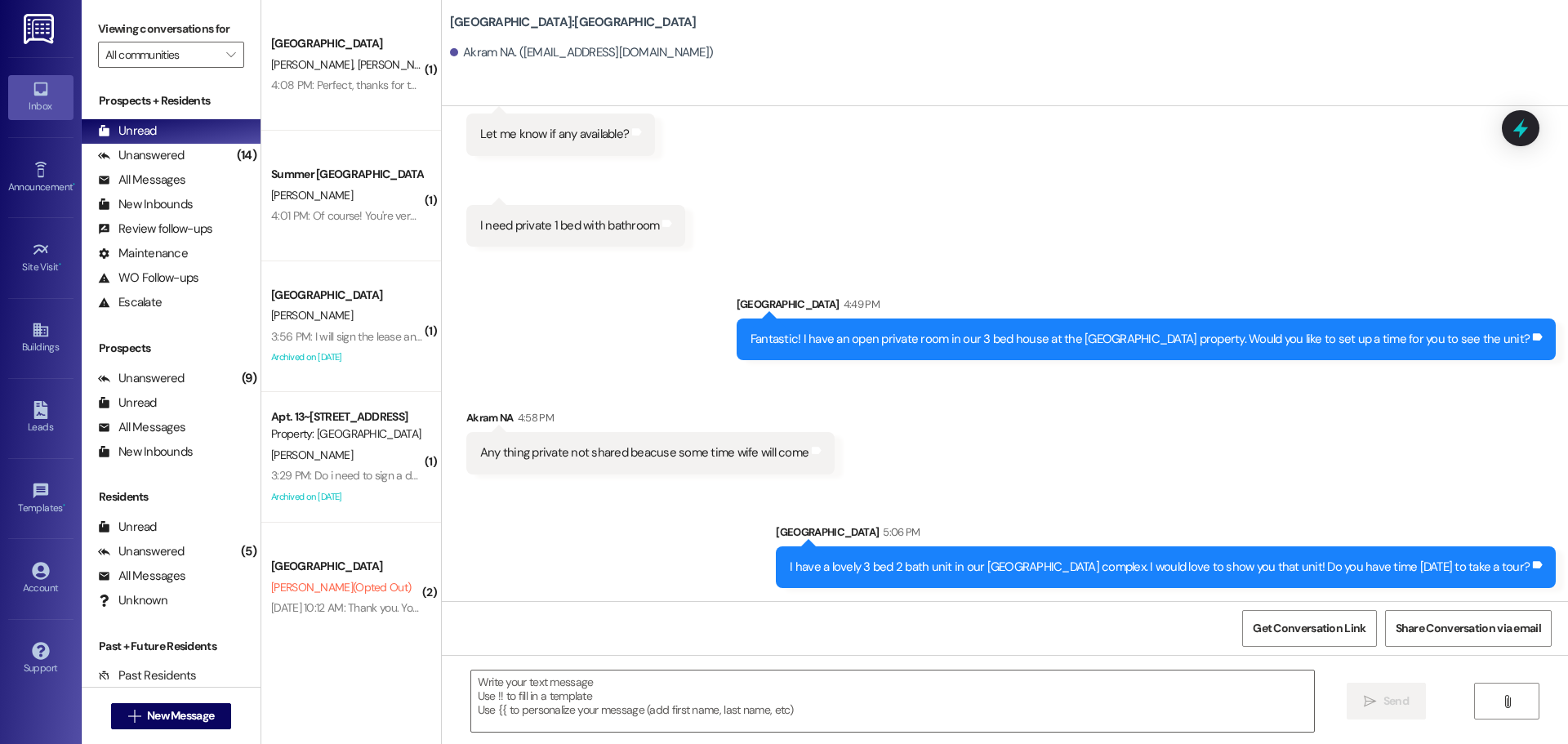
click at [762, 448] on div "Any thing private not shared beacuse some time wife will come" at bounding box center [644, 453] width 328 height 17
copy div "Any thing private not shared beacuse some time wife will come Tags and notes Se…"
click at [1318, 561] on div "I have a lovely 3 bed 2 bath unit in our South Pointe apartment complex. I woul…" at bounding box center [1159, 567] width 740 height 17
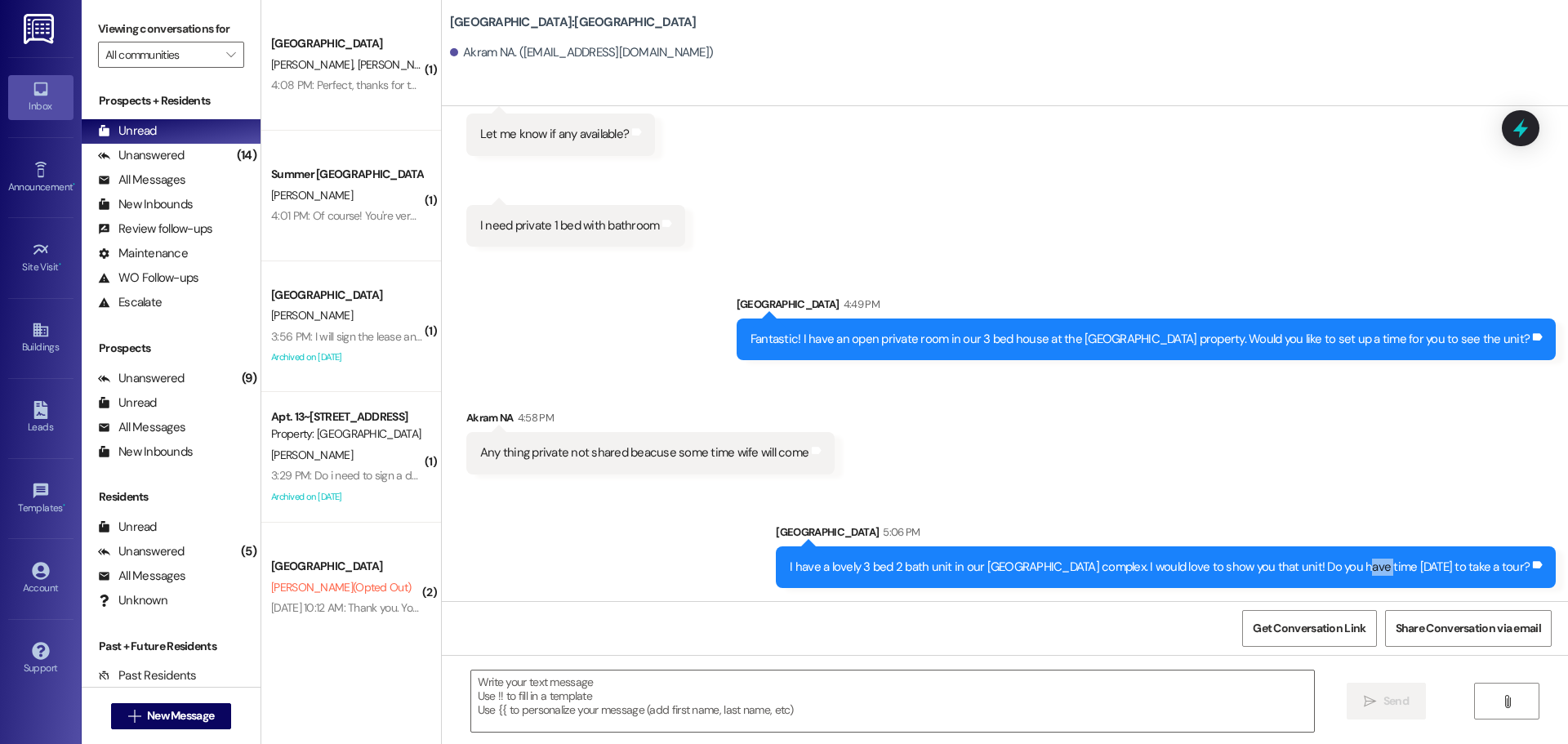
click at [1318, 561] on div "I have a lovely 3 bed 2 bath unit in our South Pointe apartment complex. I woul…" at bounding box center [1159, 567] width 740 height 17
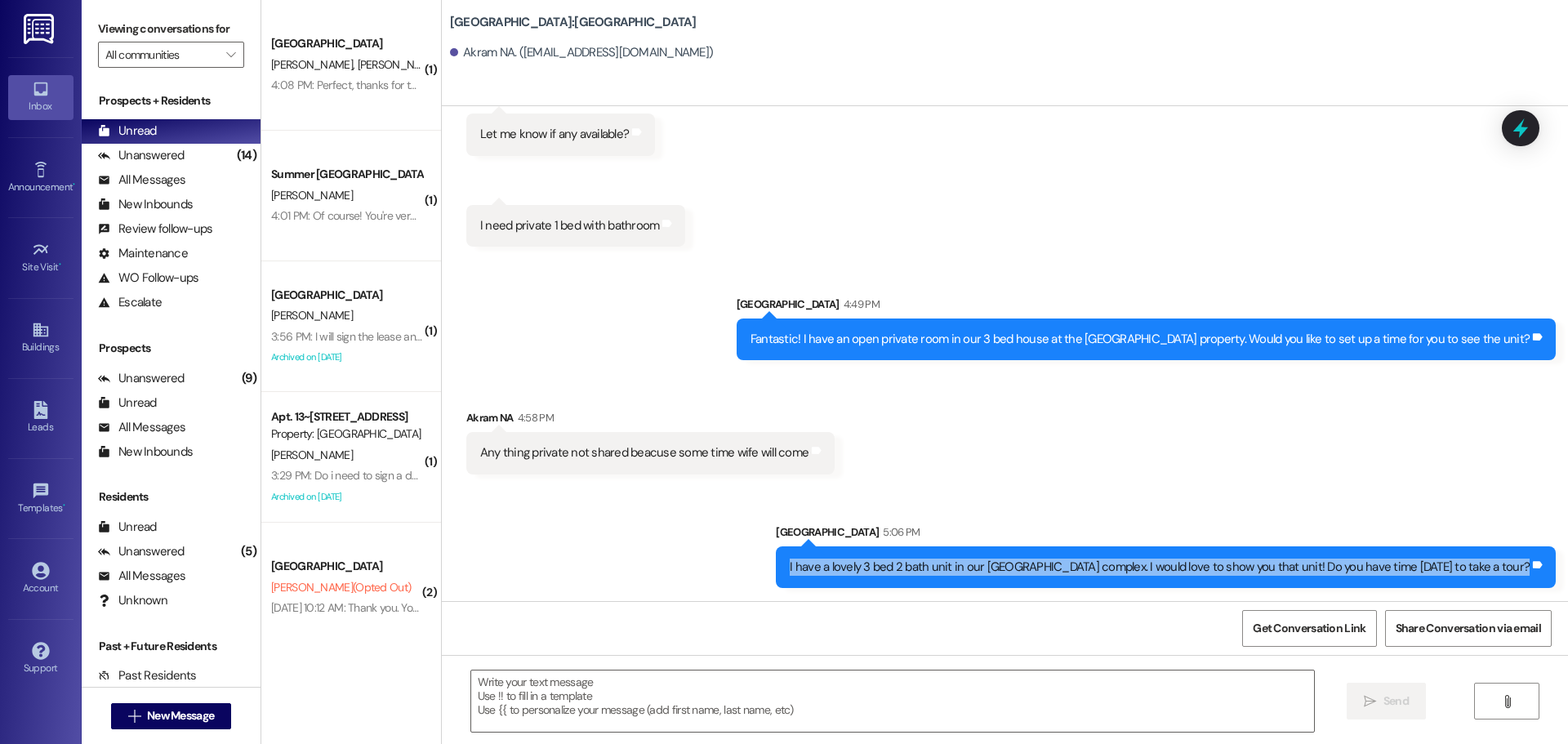
click at [1318, 561] on div "I have a lovely 3 bed 2 bath unit in our South Pointe apartment complex. I woul…" at bounding box center [1159, 567] width 740 height 17
copy div "I have a lovely 3 bed 2 bath unit in our South Pointe apartment complex. I woul…"
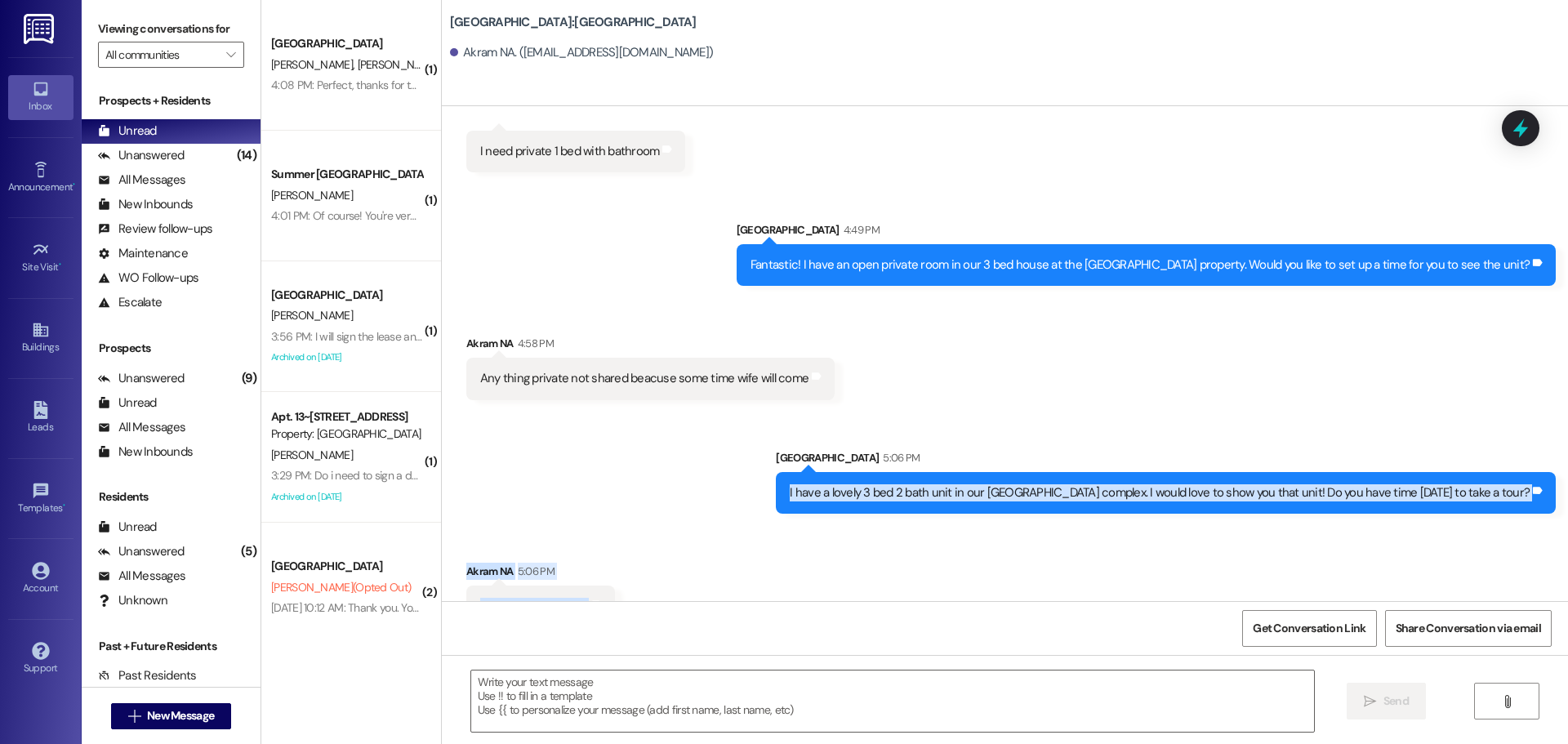
scroll to position [421, 0]
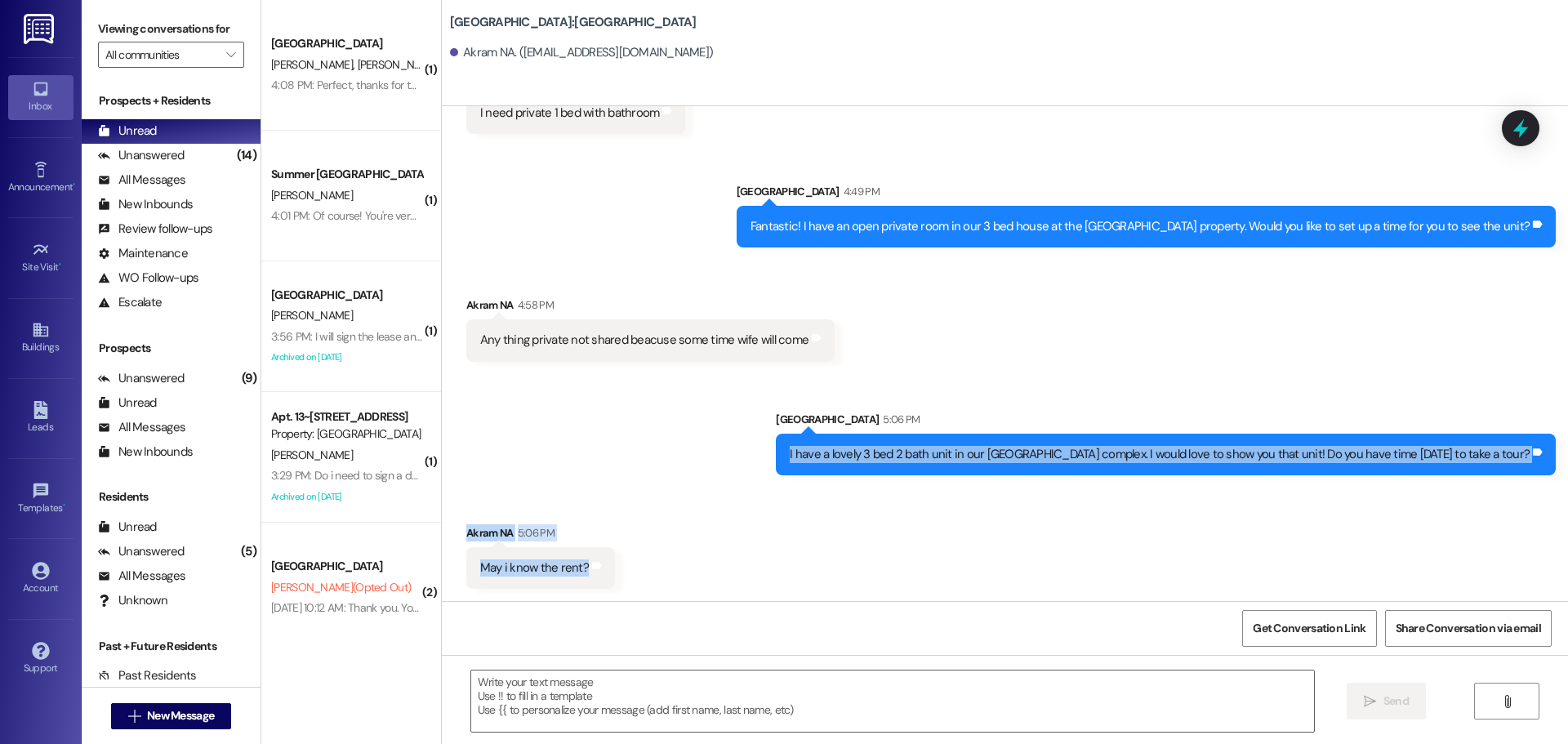
click at [874, 575] on div "Received via SMS Akram NA 5:06 PM May i know the rent? Tags and notes" at bounding box center [1004, 544] width 1126 height 114
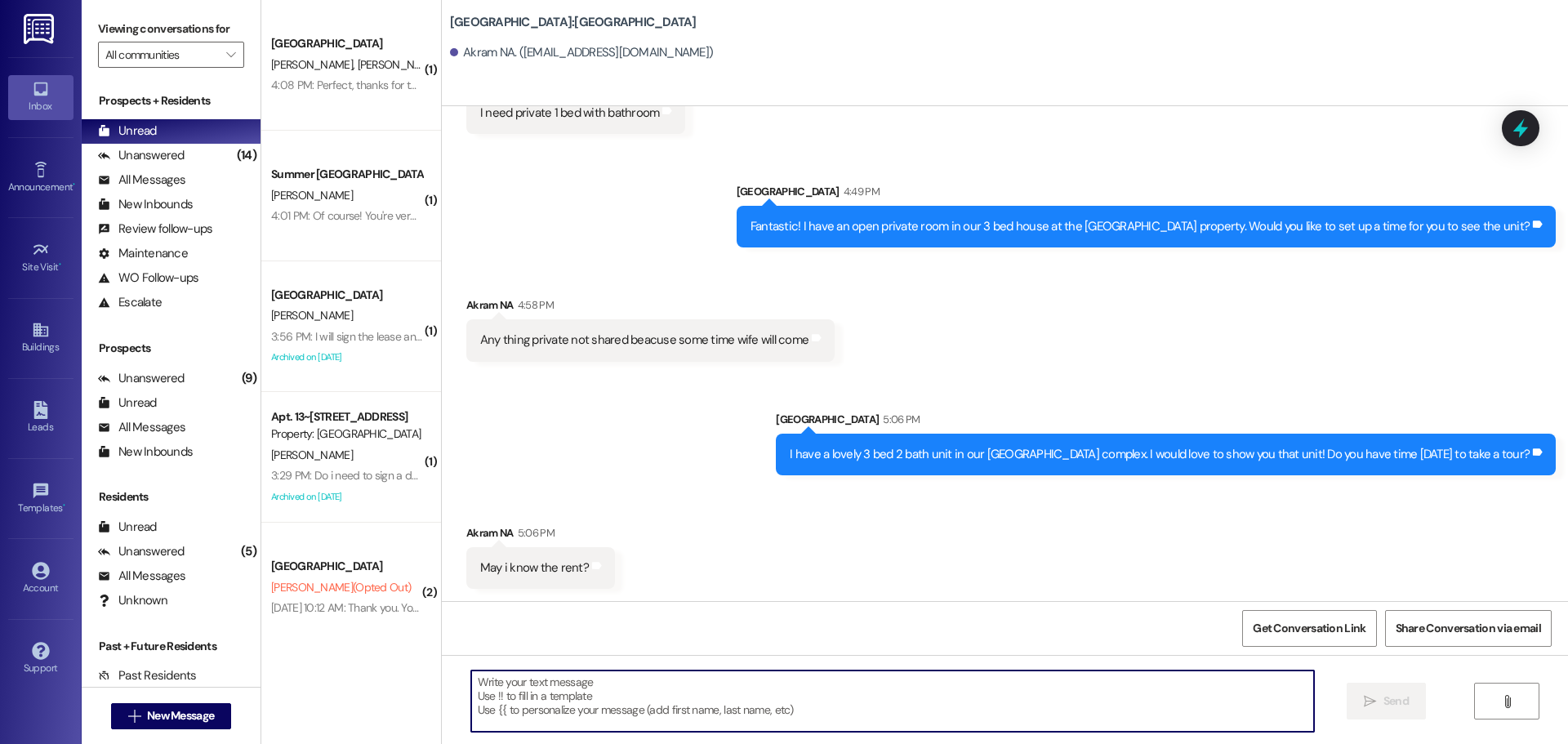
click at [967, 694] on textarea at bounding box center [893, 701] width 843 height 61
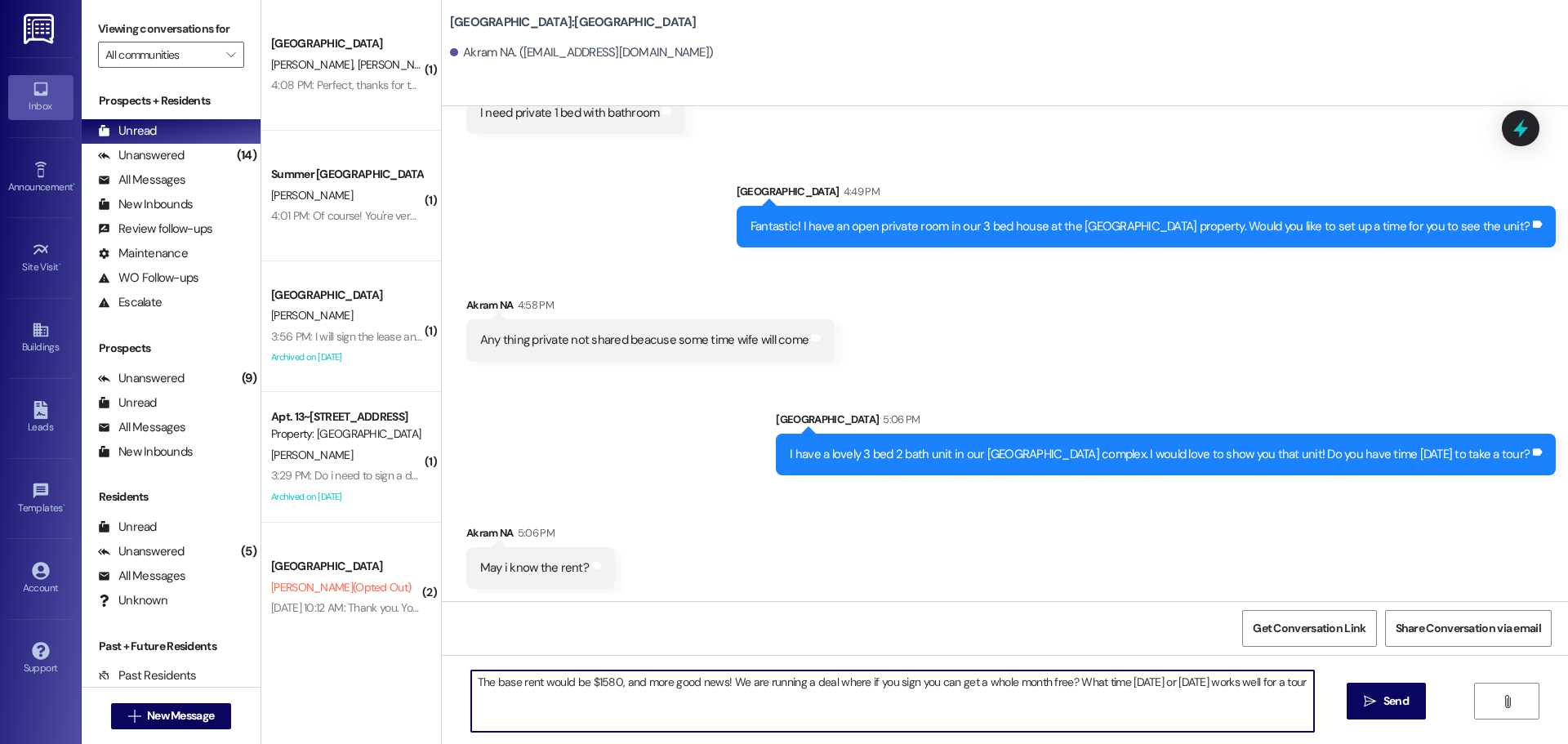
type textarea "The base rent would be $1580, and more good news! We are running a deal where i…"
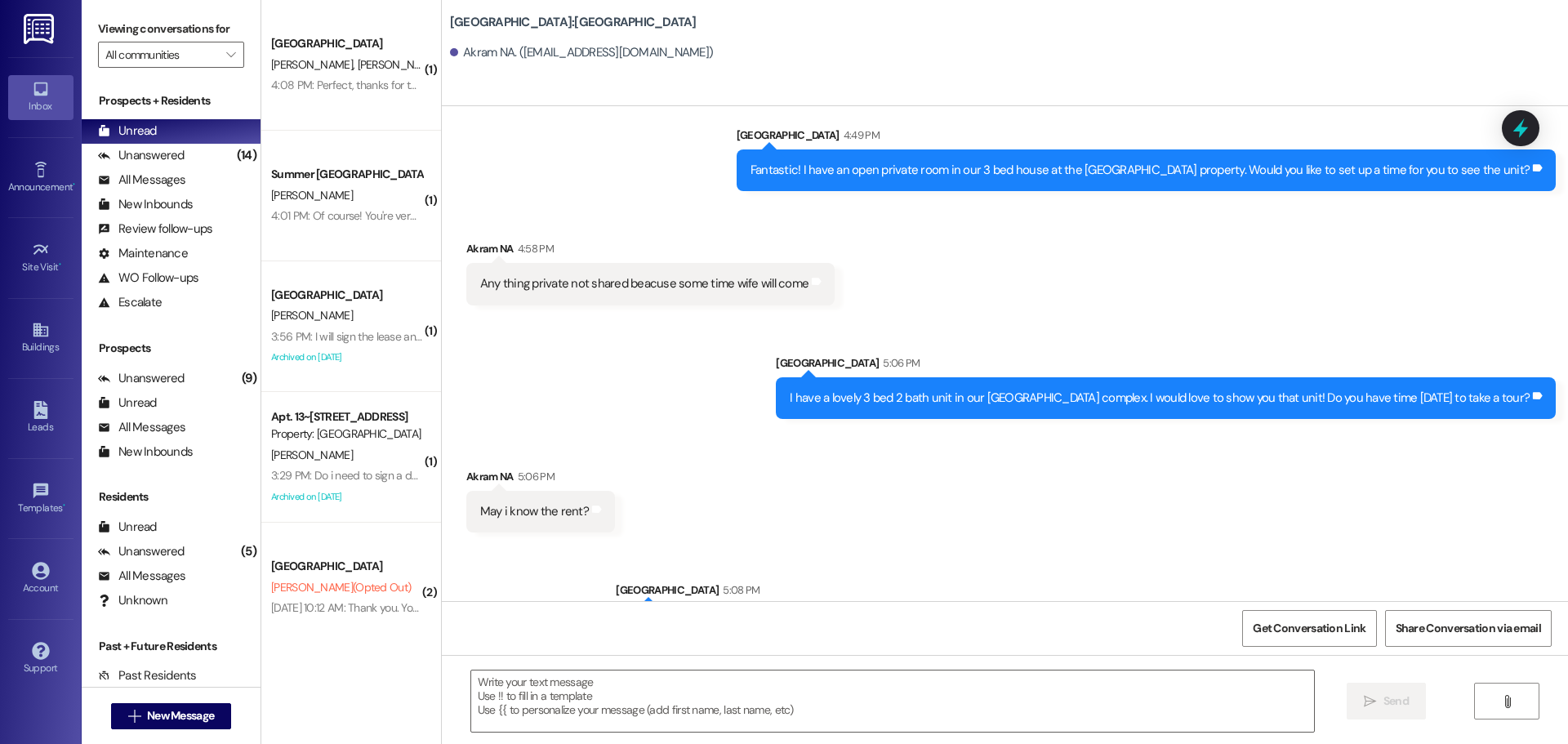
scroll to position [536, 0]
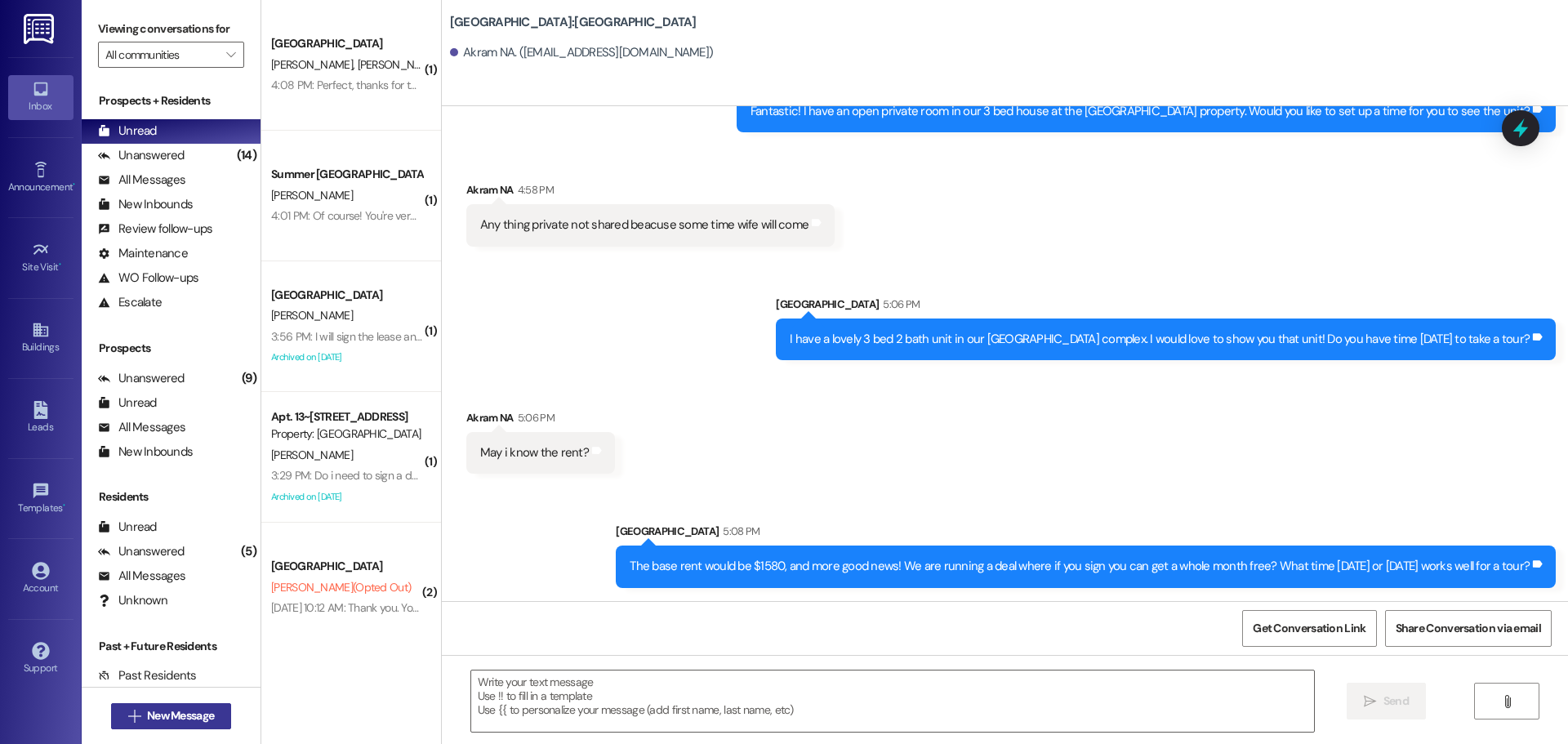
click at [169, 717] on span "New Message" at bounding box center [180, 716] width 67 height 17
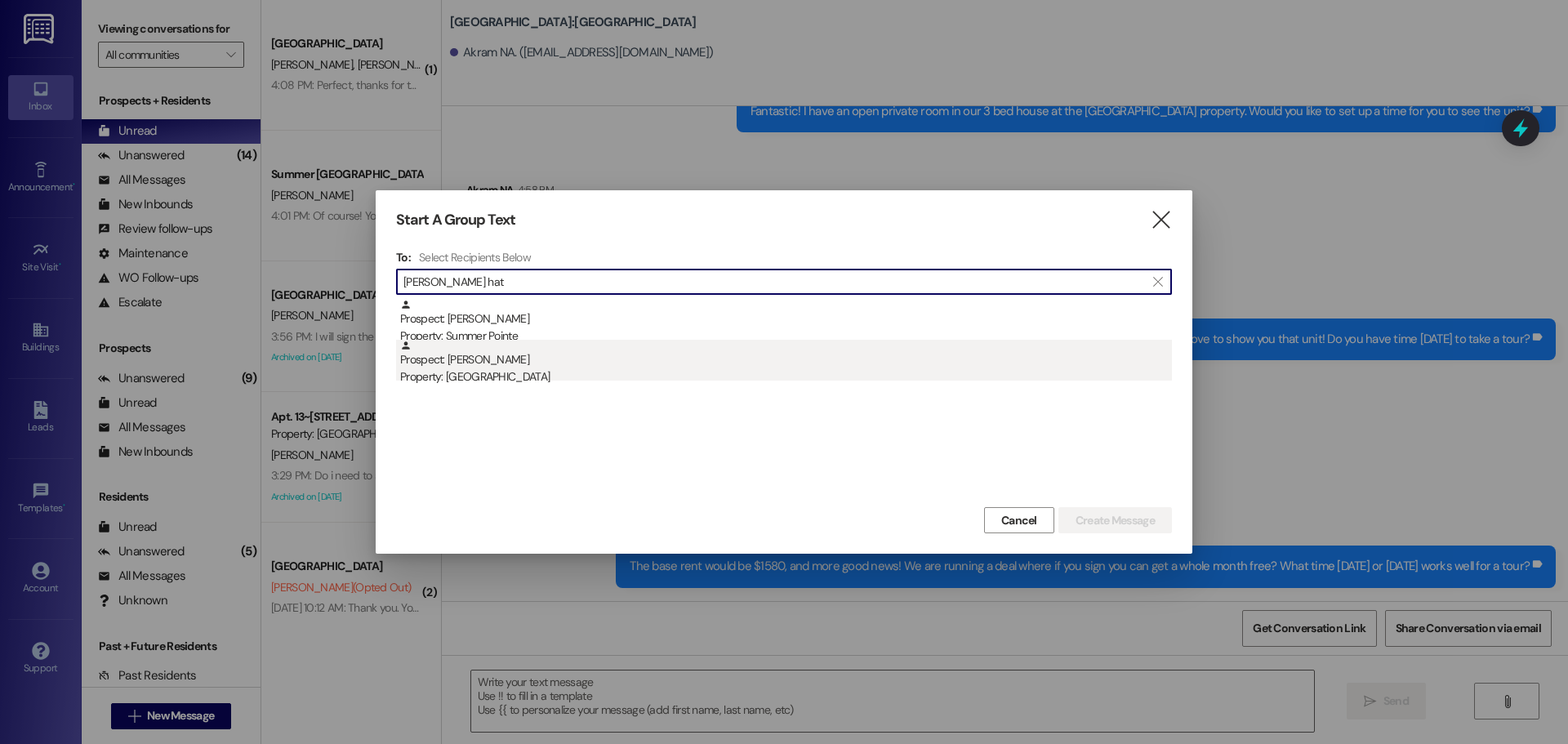
type input "cody hat"
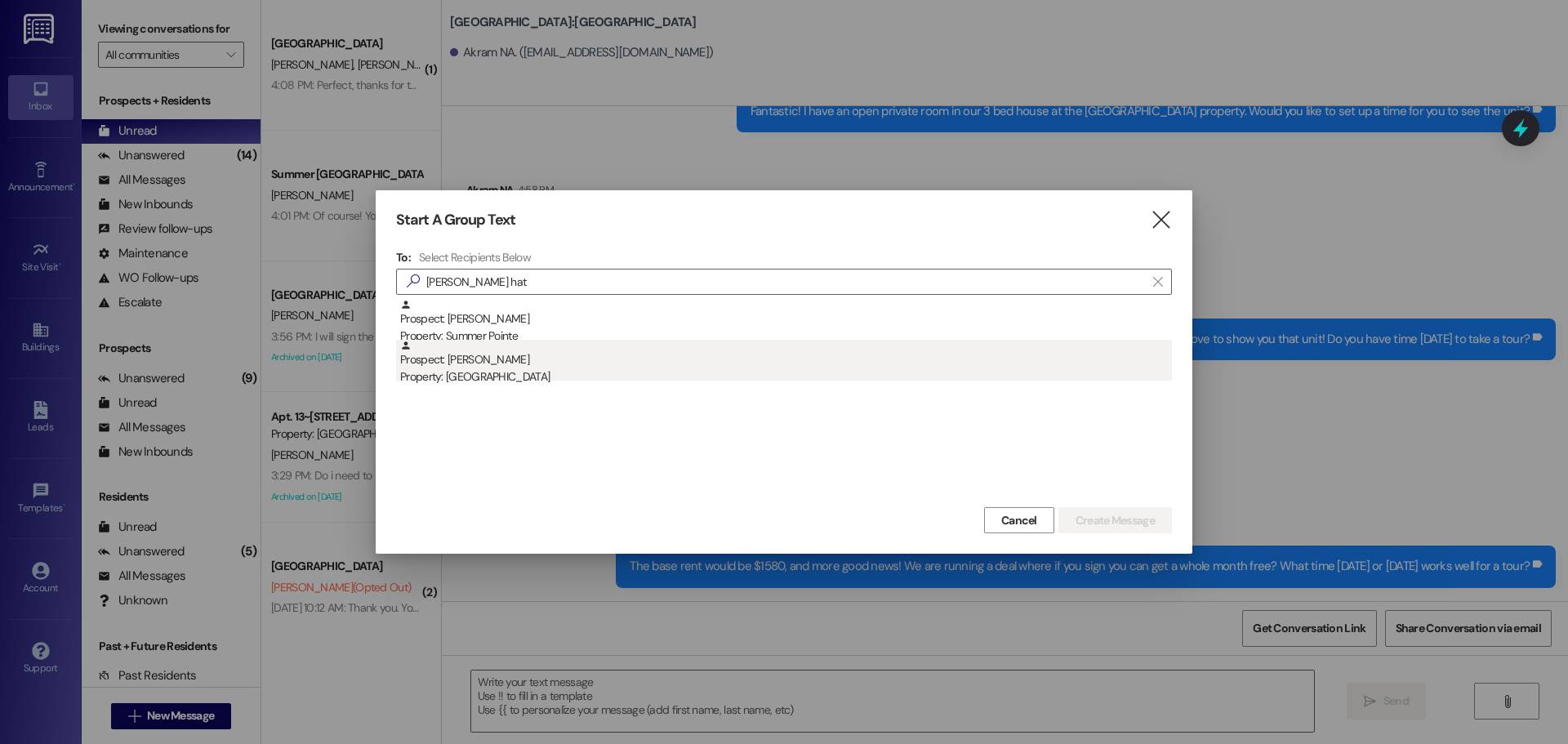
click at [622, 354] on div "Prospect: Cody Hatfield Property: Center Pointe" at bounding box center [786, 363] width 772 height 47
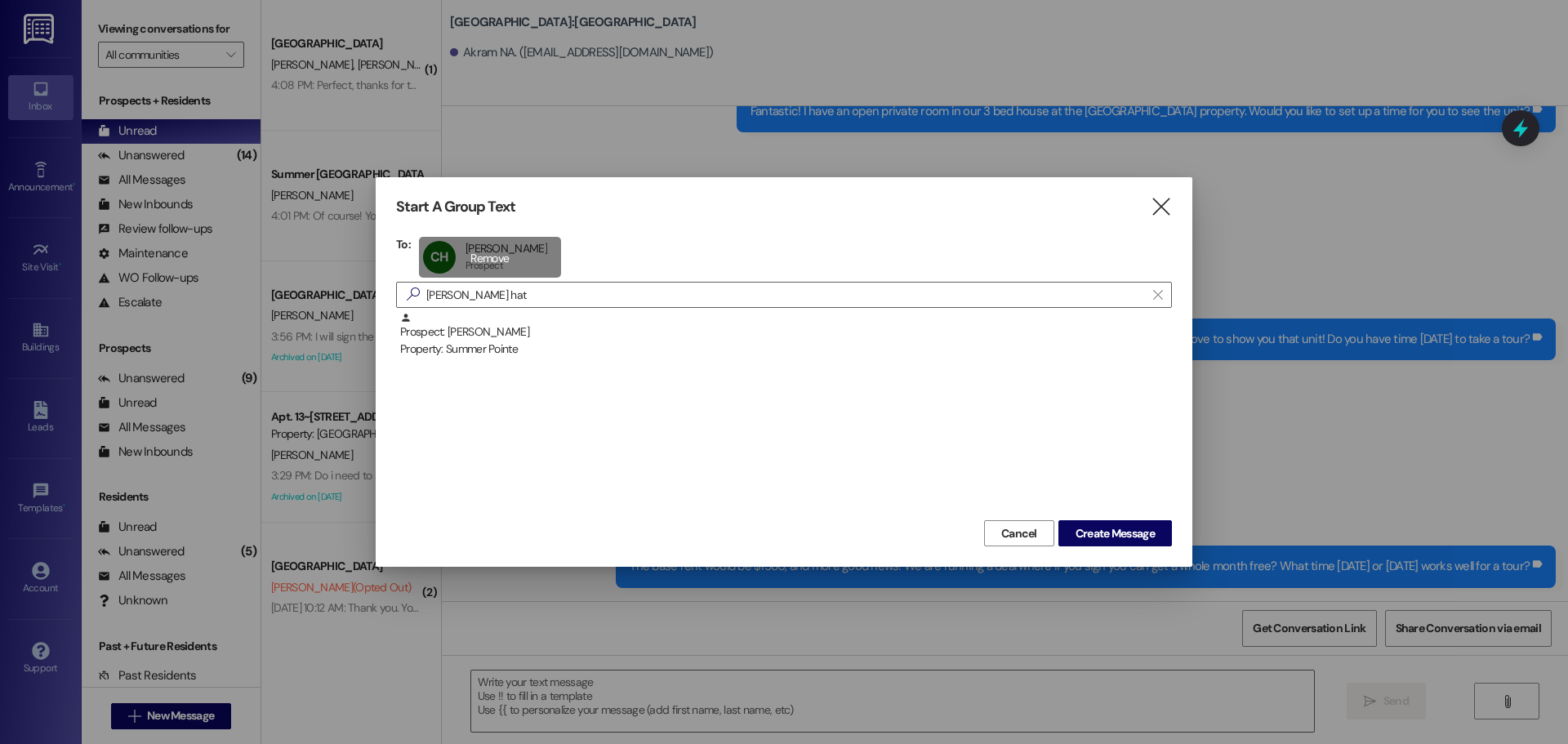
click at [482, 262] on div "CH Cody Hatfield Cody Hatfield Prospect Prospect click to remove" at bounding box center [489, 257] width 142 height 41
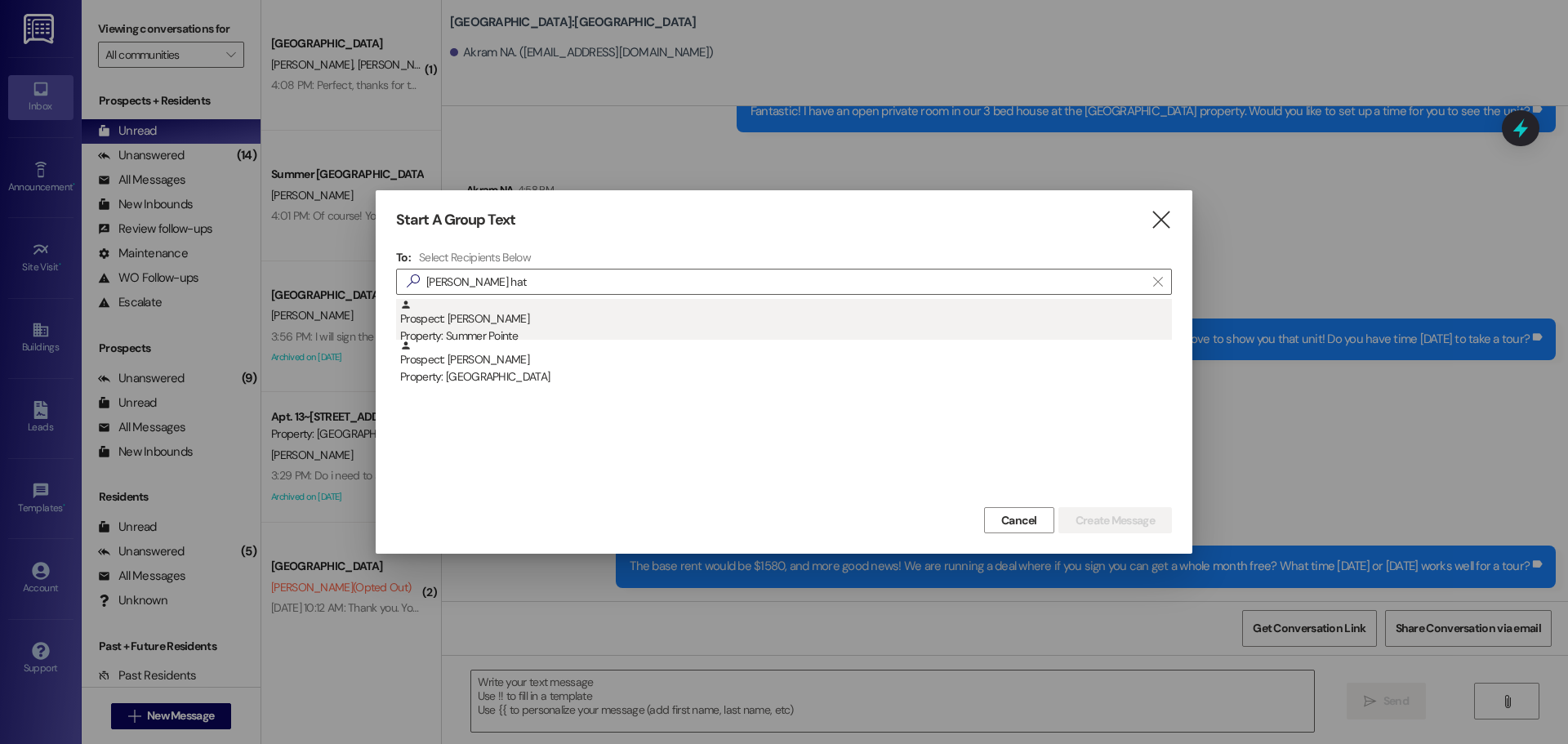
click at [493, 326] on div "Prospect: Cody Hatfield Property: Summer Pointe" at bounding box center [786, 322] width 772 height 47
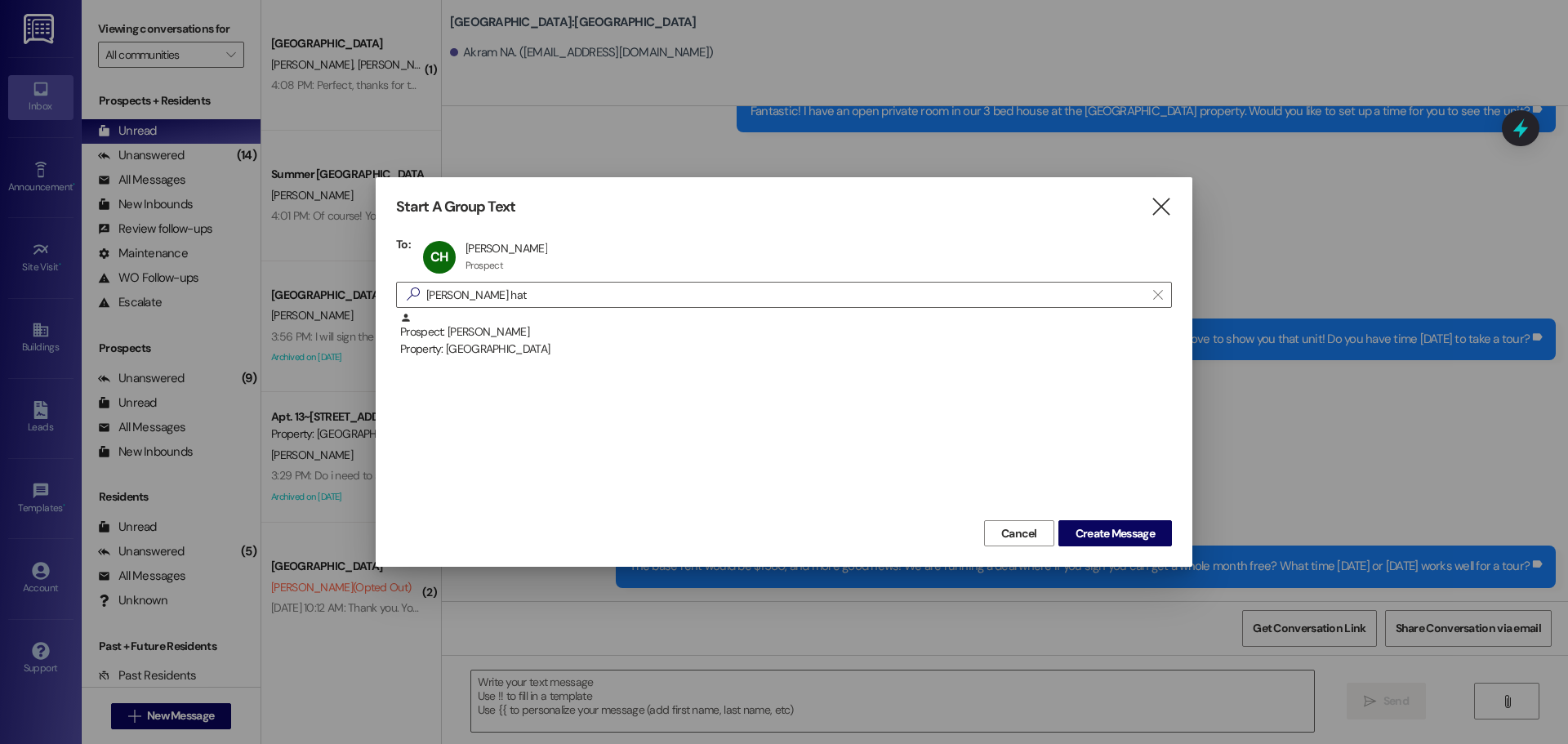
click at [1072, 552] on div "Start A Group Text  To: CH Cody Hatfield Cody Hatfield Prospect Prospect click…" at bounding box center [784, 371] width 817 height 389
click at [1140, 518] on div "Cancel Create Message" at bounding box center [784, 531] width 776 height 30
click at [1132, 521] on button "Create Message" at bounding box center [1115, 533] width 114 height 27
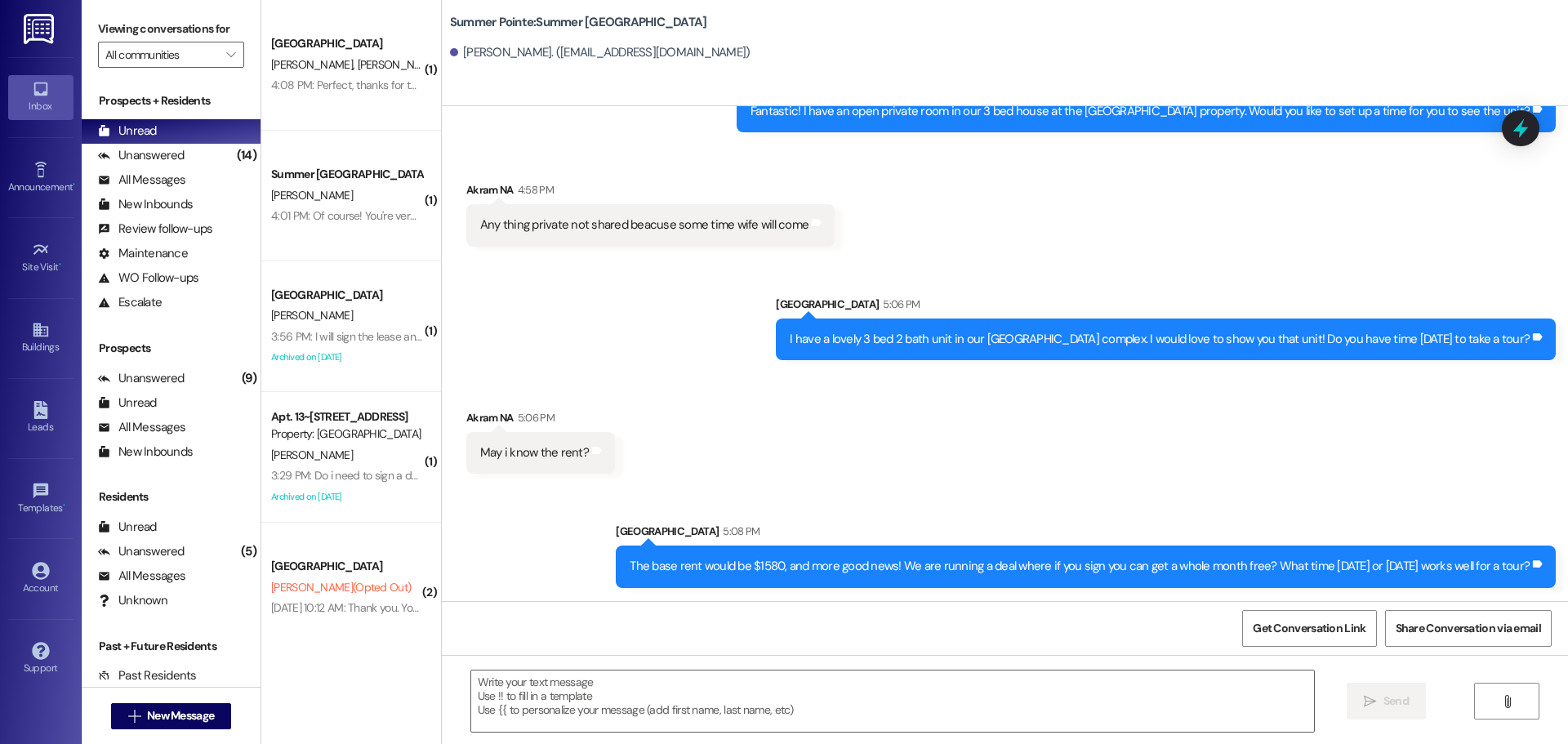
scroll to position [1, 0]
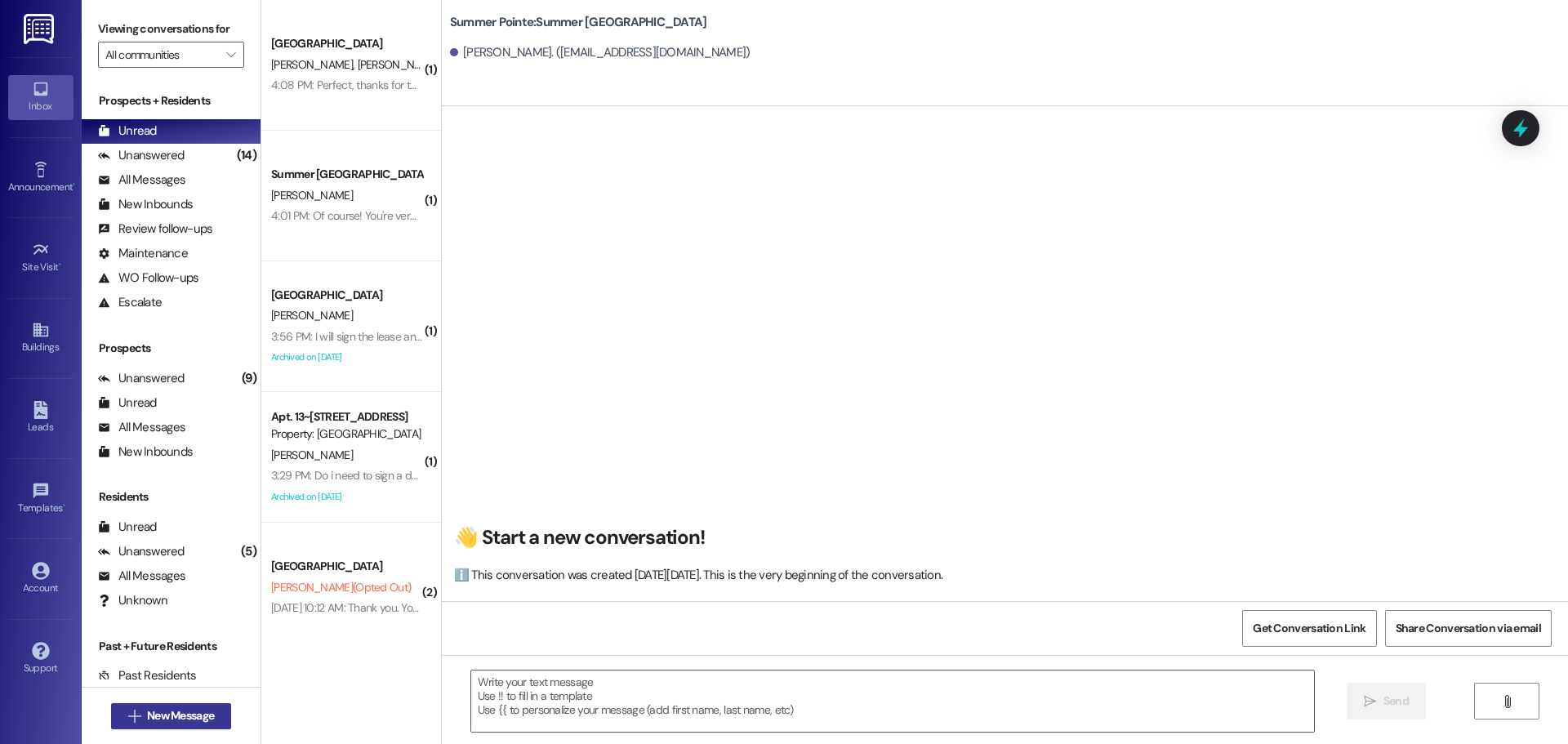
click at [177, 704] on button " New Message" at bounding box center [171, 716] width 121 height 27
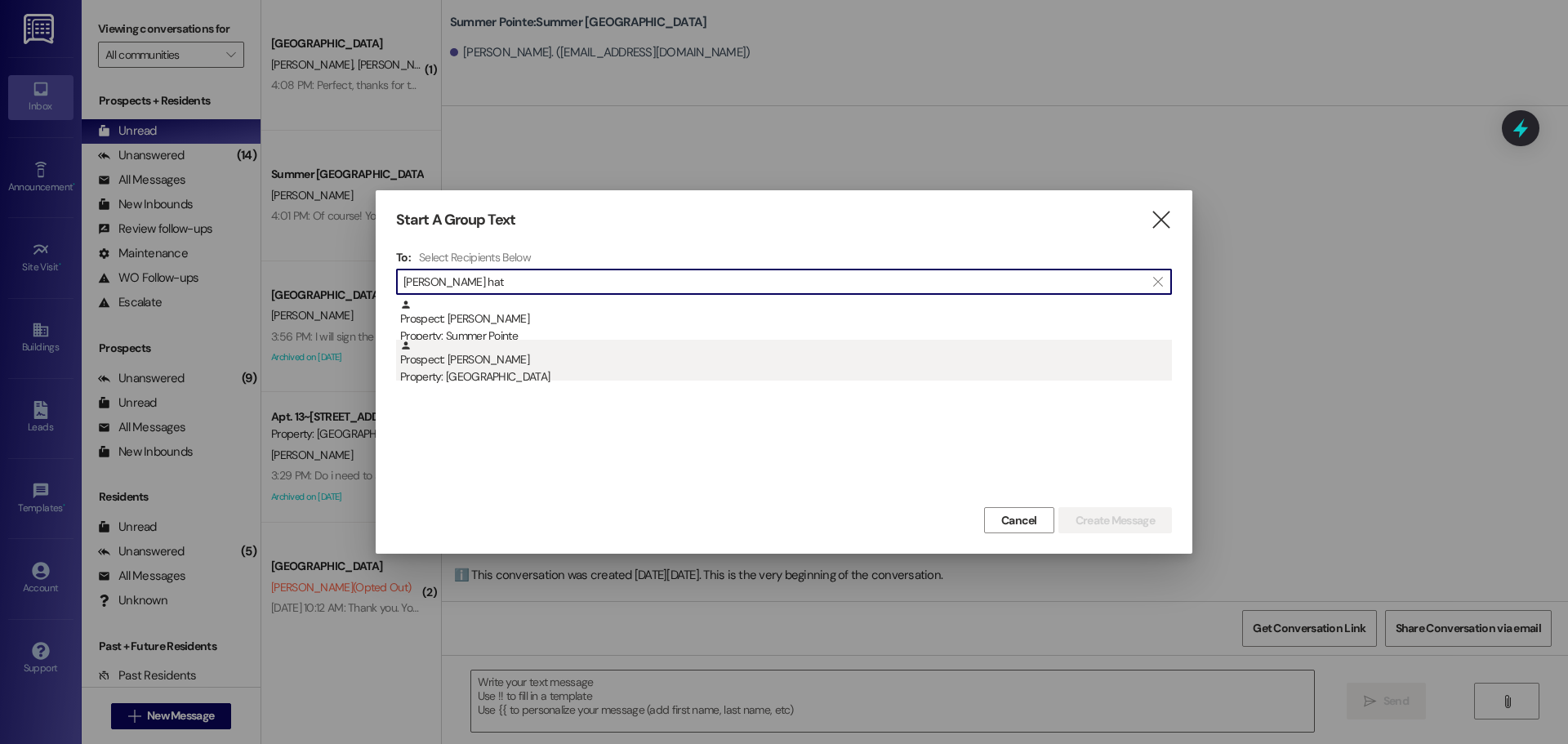
type input "cody hat"
click at [556, 364] on div "Prospect: Cody Hatfield Property: Center Pointe" at bounding box center [786, 363] width 772 height 47
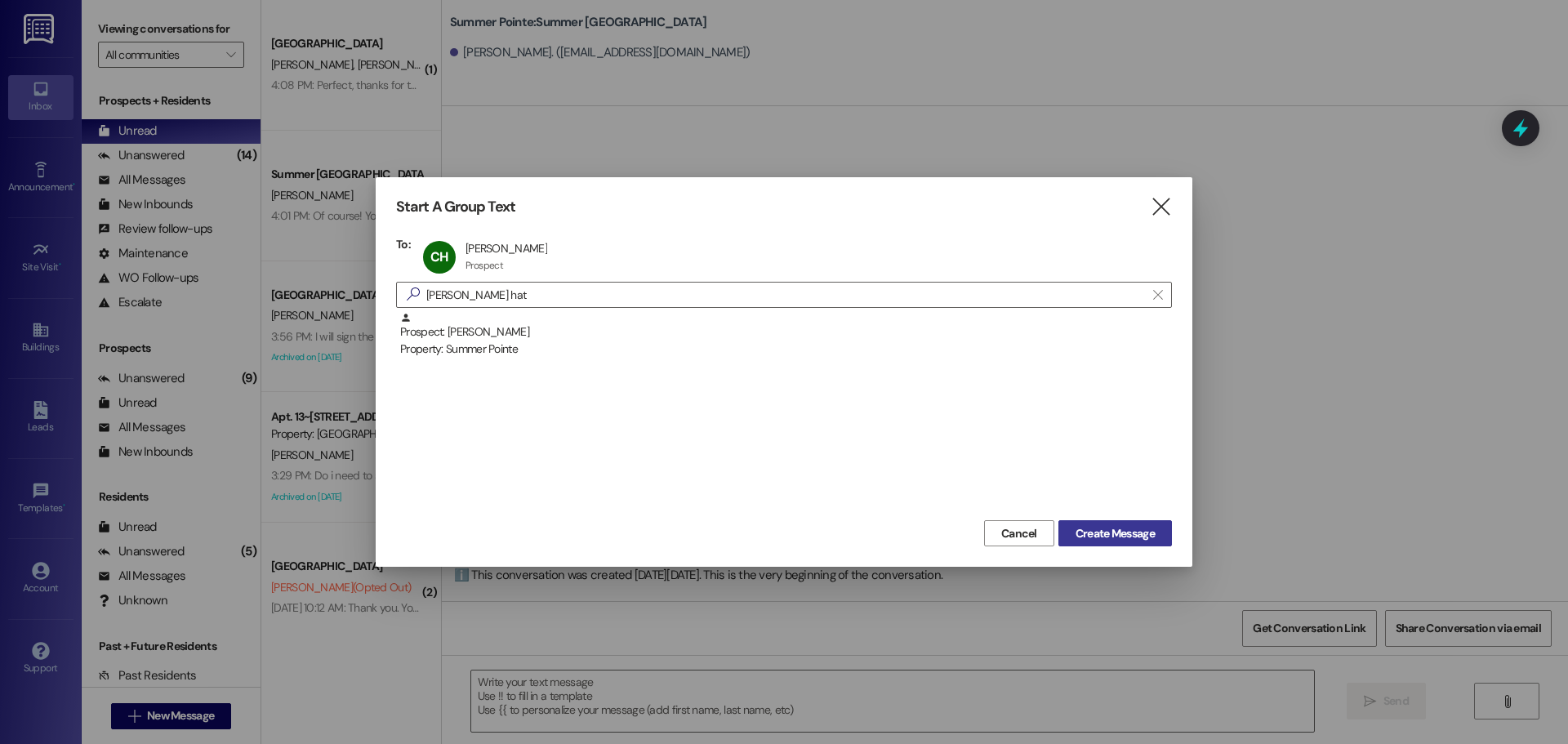
click at [1096, 521] on button "Create Message" at bounding box center [1115, 533] width 114 height 27
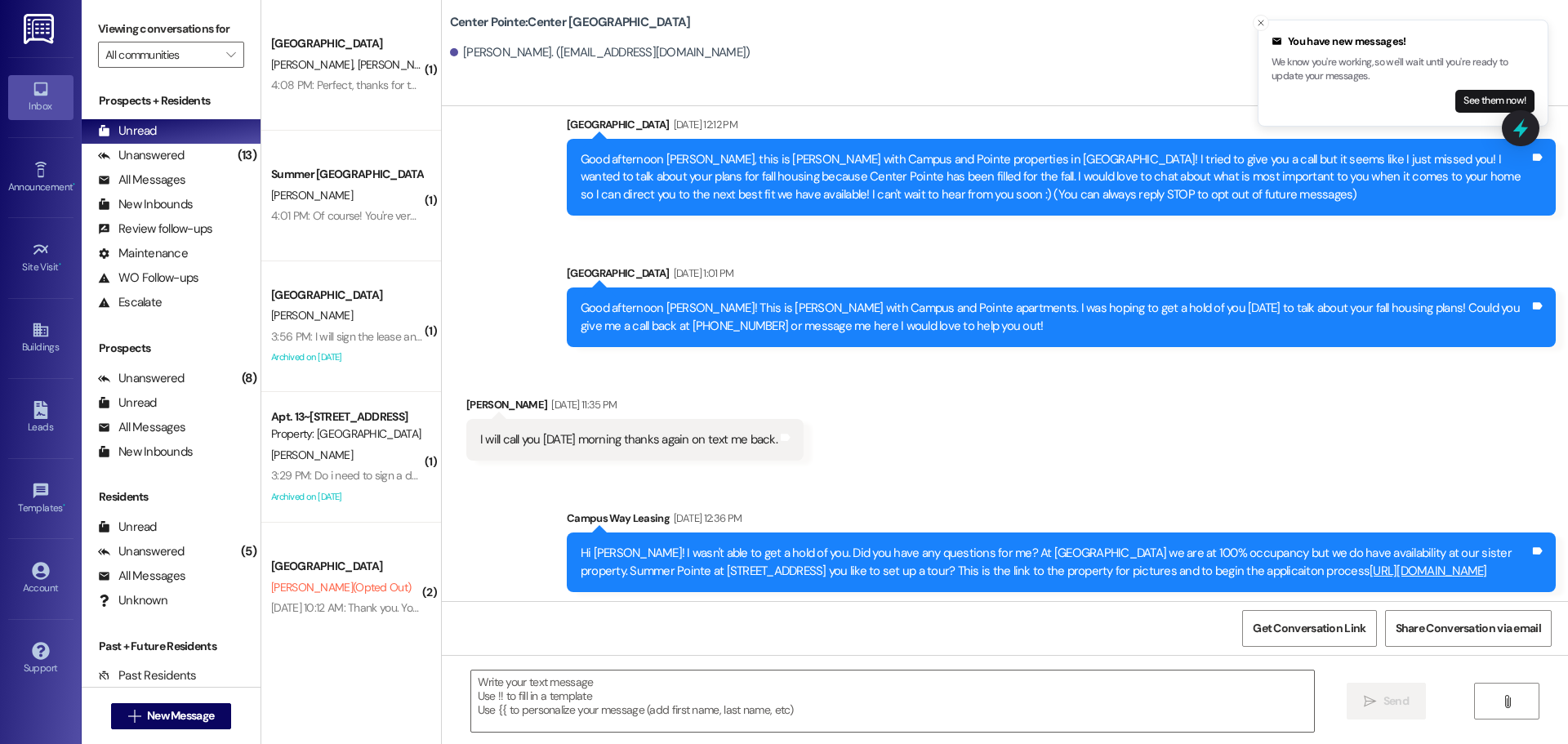
scroll to position [61, 0]
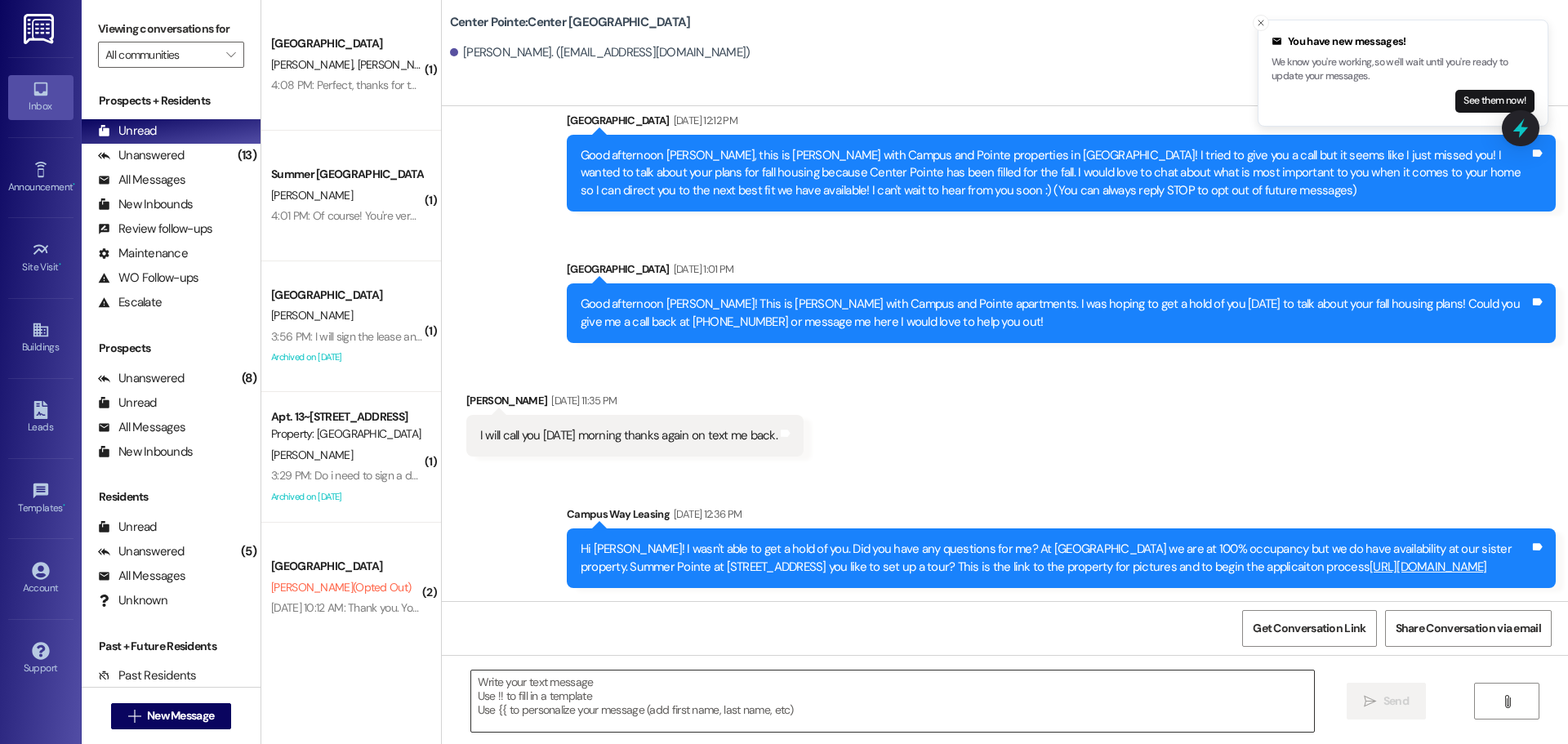
click at [825, 701] on textarea at bounding box center [893, 701] width 843 height 61
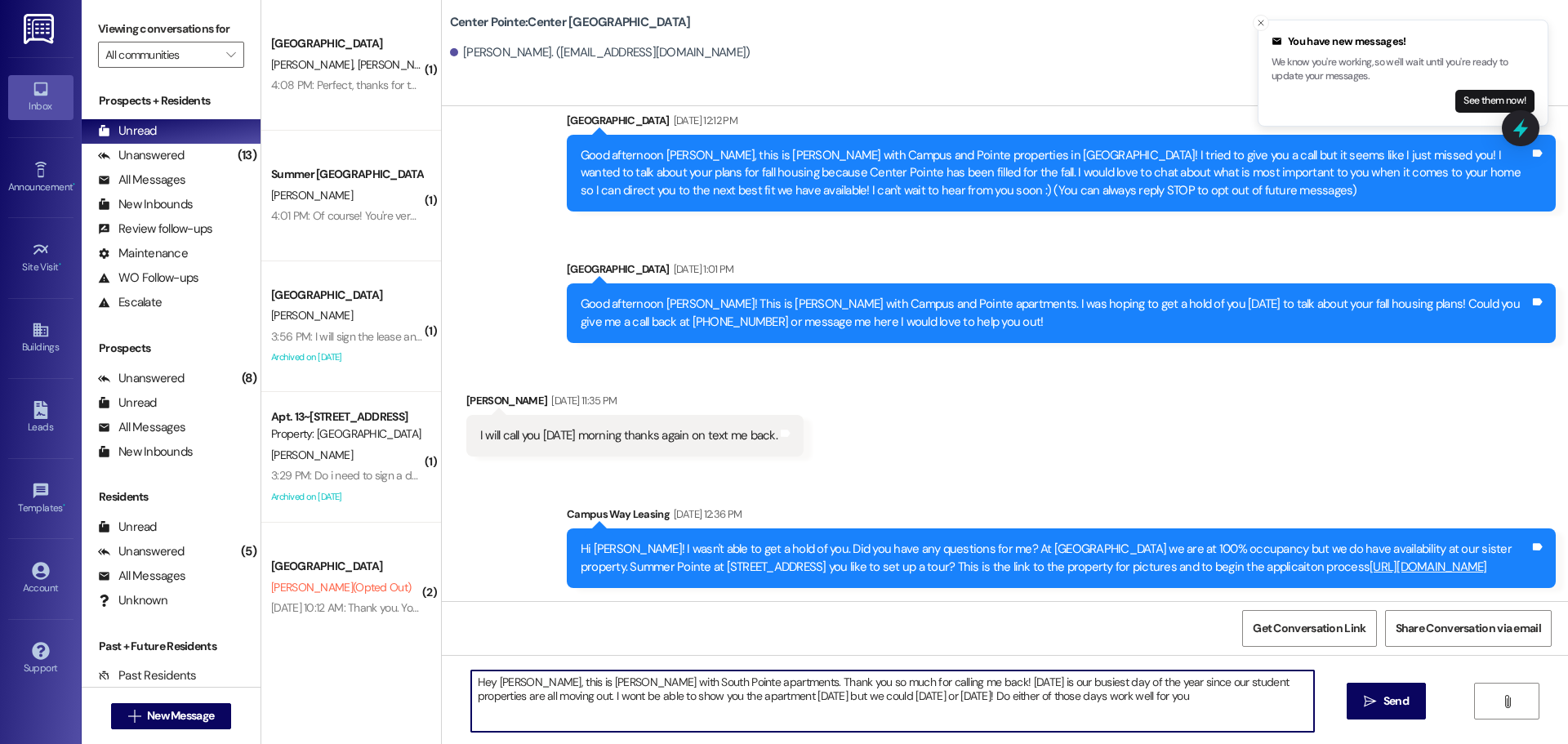
type textarea "Hey Cody, this is Andrea with South Pointe apartments. Thank you so much for ca…"
click at [825, 701] on textarea "Hey Cody, this is Andrea with South Pointe apartments. Thank you so much for ca…" at bounding box center [893, 701] width 843 height 61
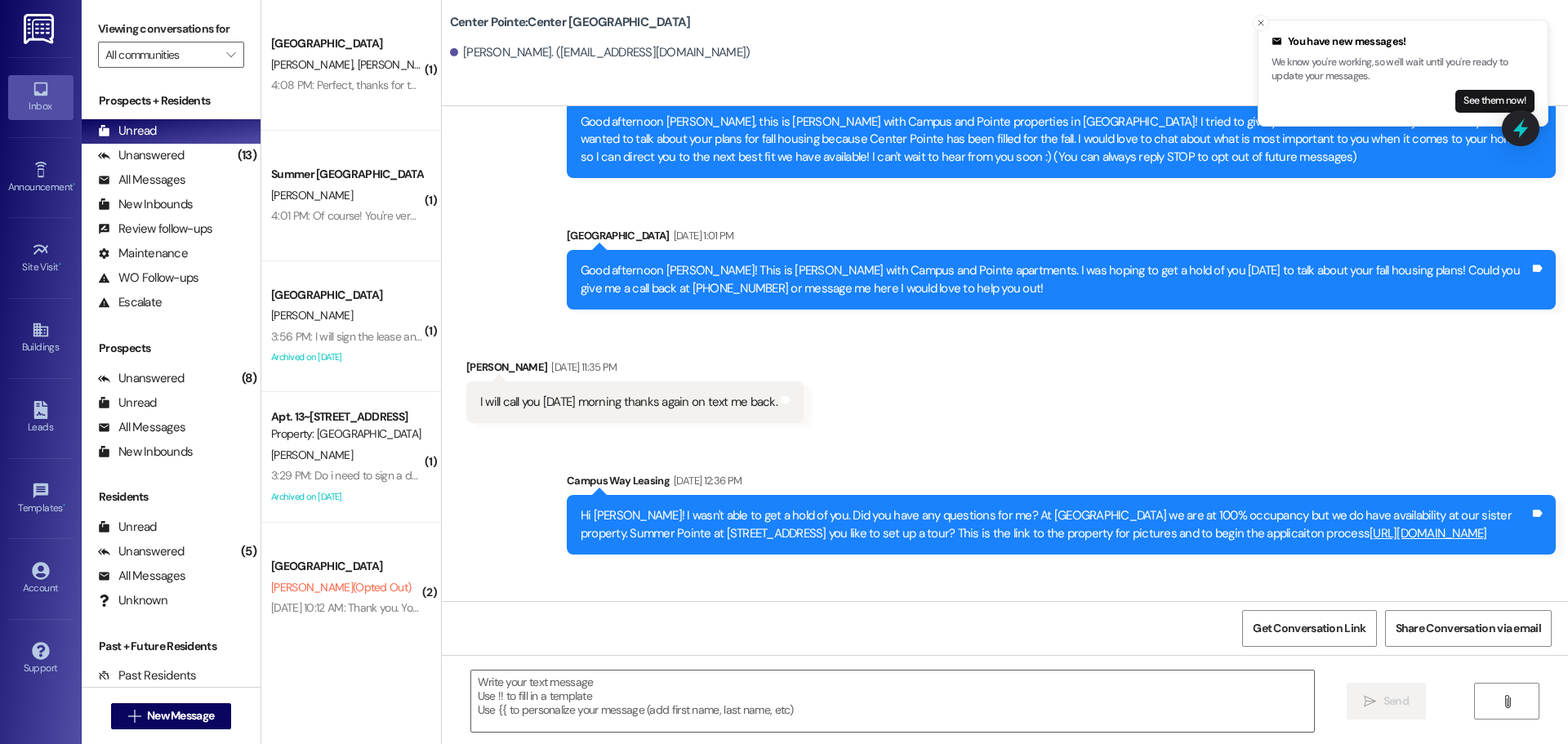
scroll to position [192, 0]
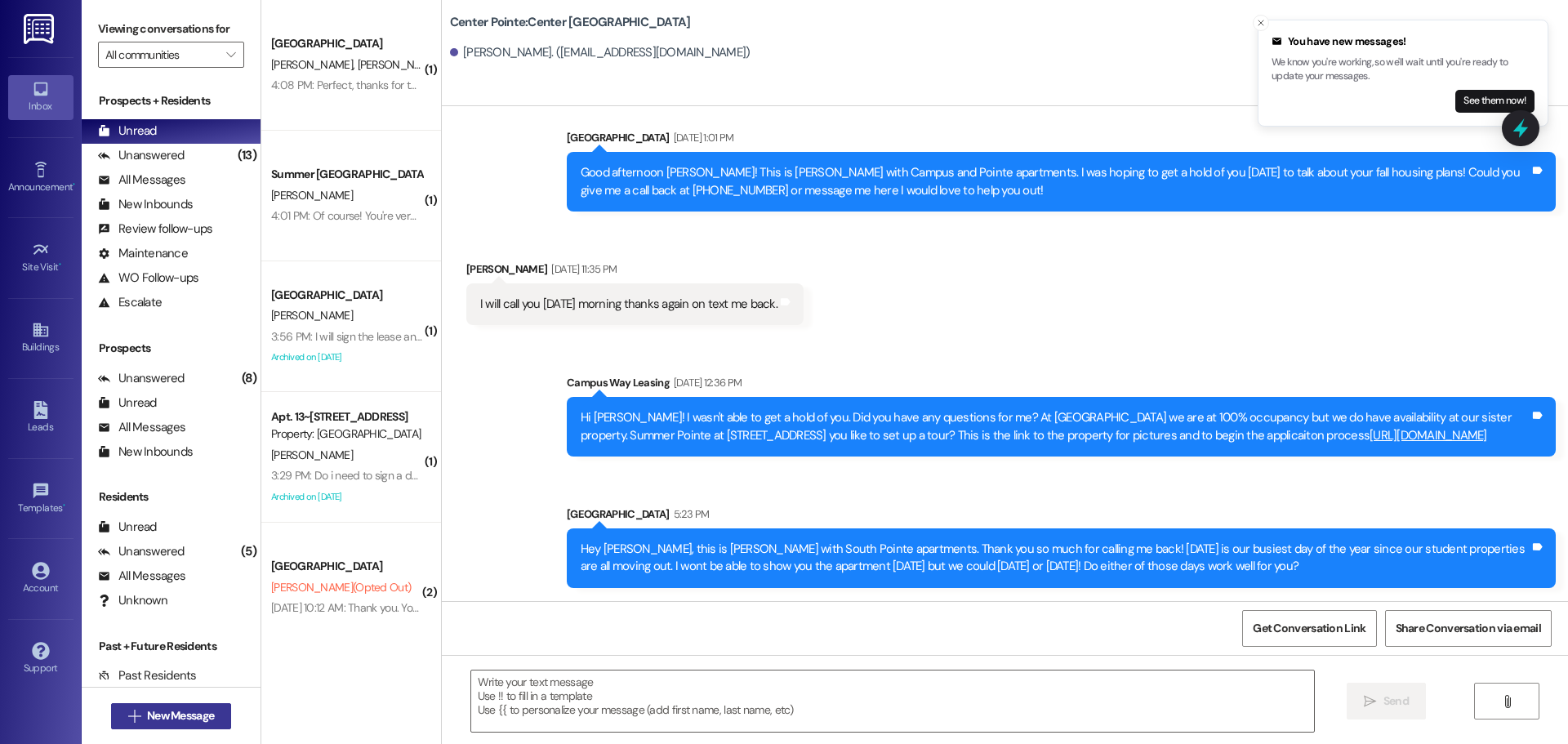
click at [142, 728] on button " New Message" at bounding box center [171, 716] width 121 height 27
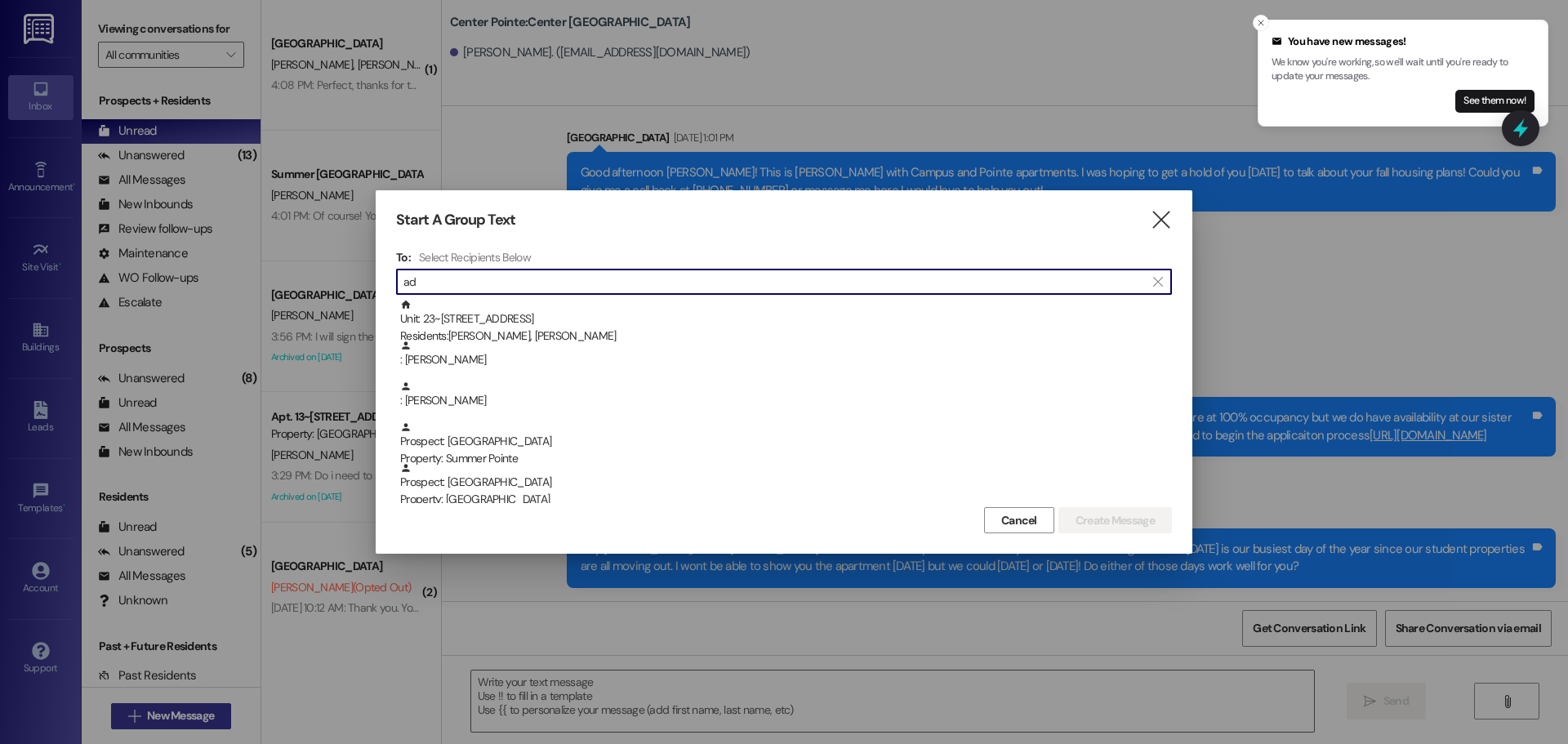
type input "a"
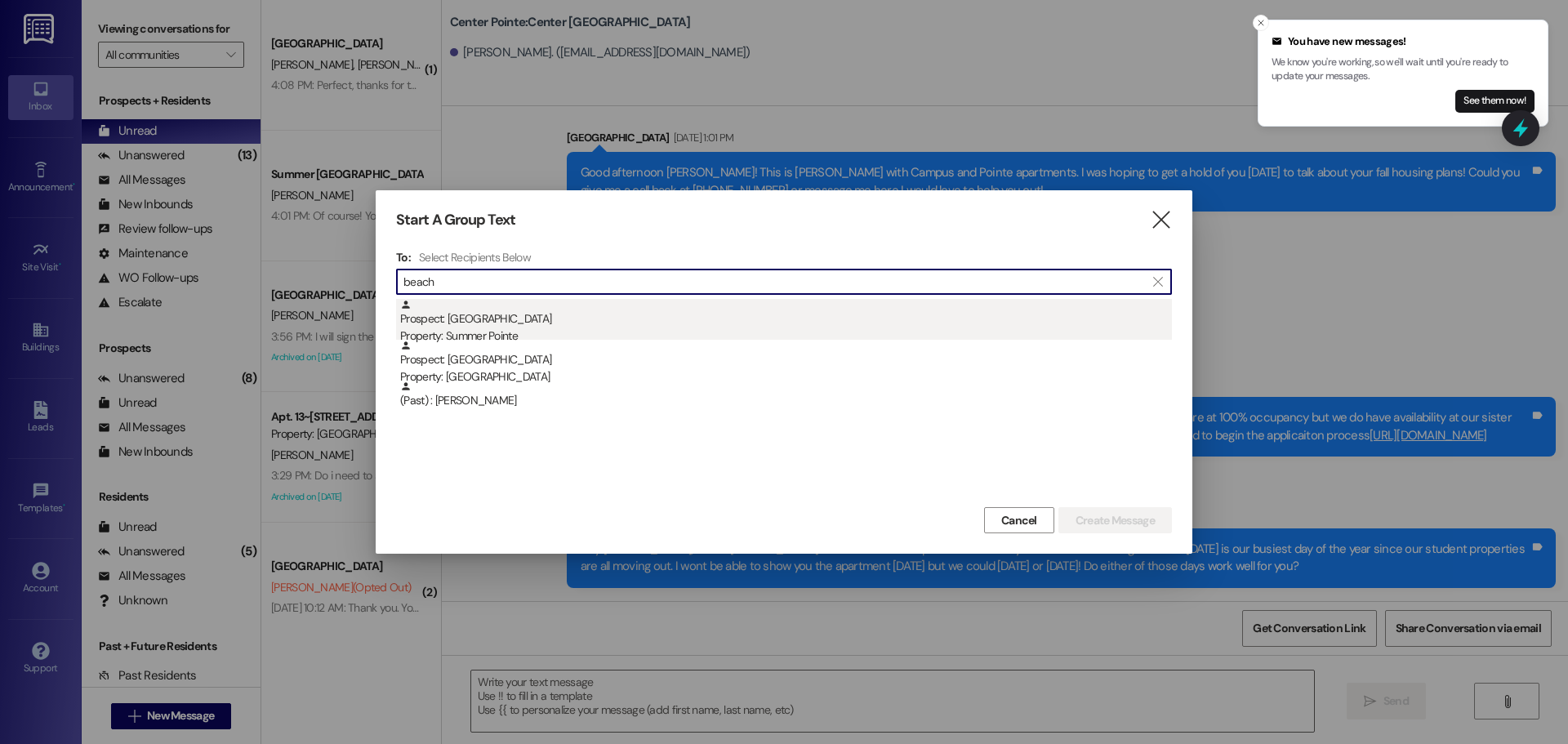
type input "beach"
click at [587, 312] on div "Prospect: Addi Beach Property: Summer Pointe" at bounding box center [786, 322] width 772 height 47
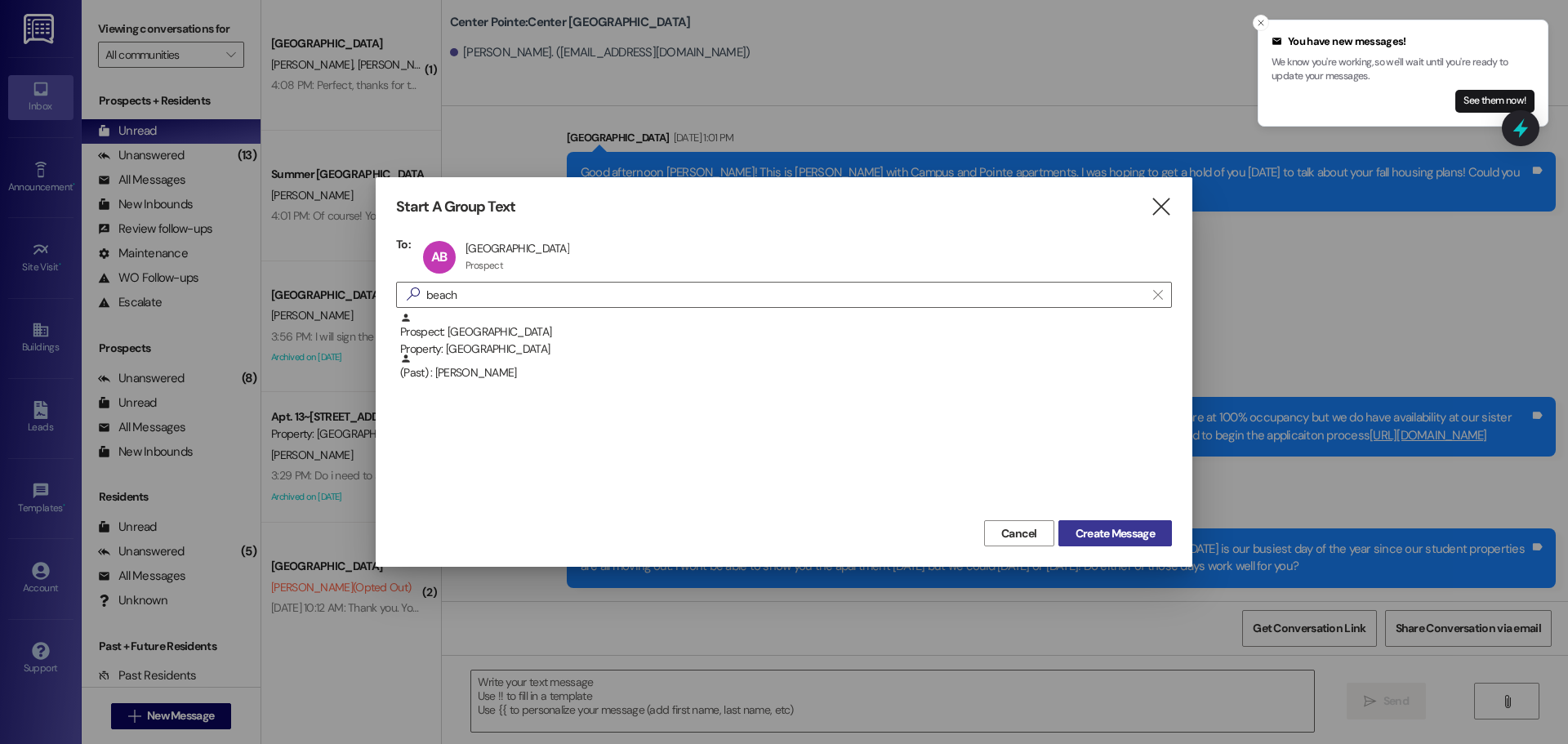
click at [1137, 521] on button "Create Message" at bounding box center [1115, 533] width 114 height 27
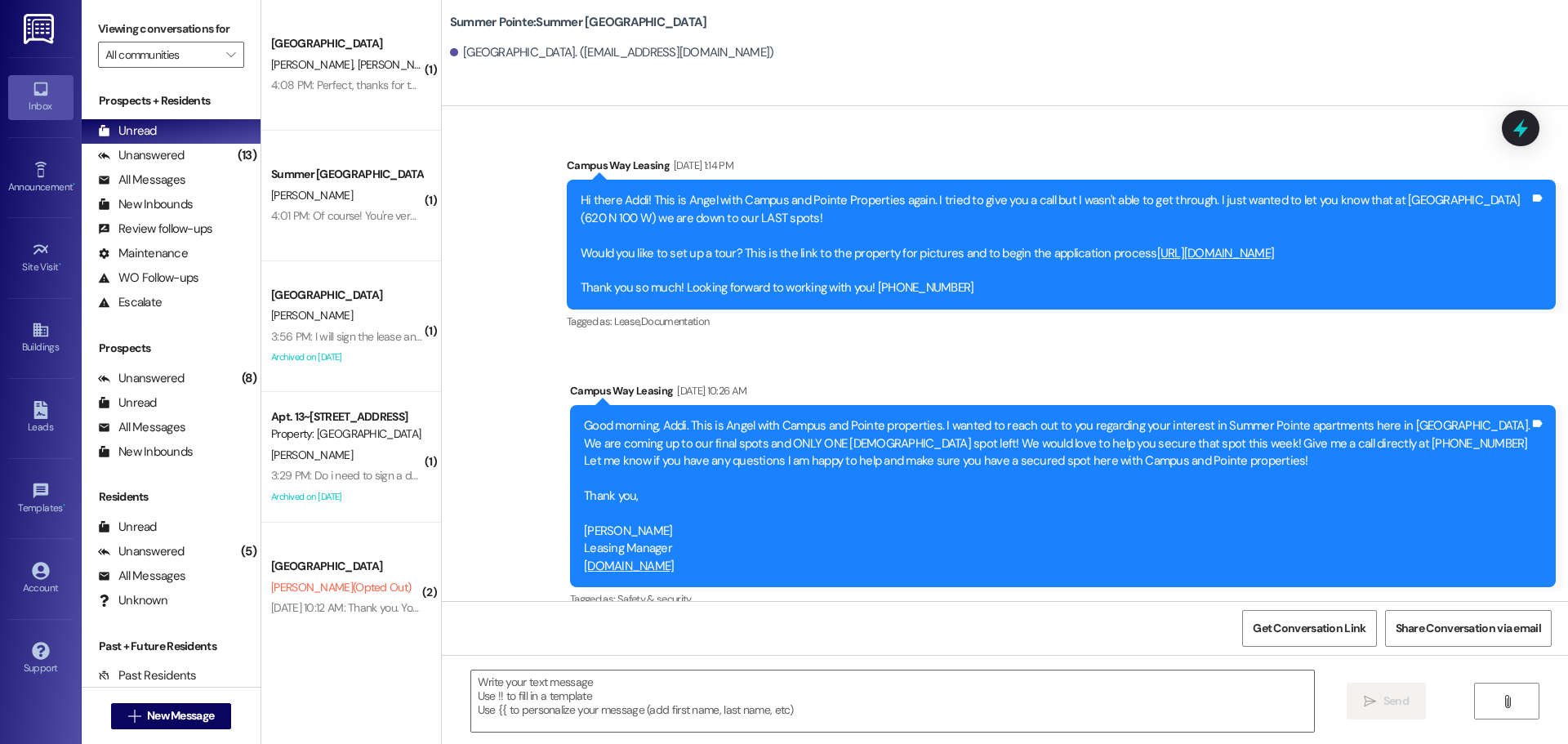
scroll to position [522, 0]
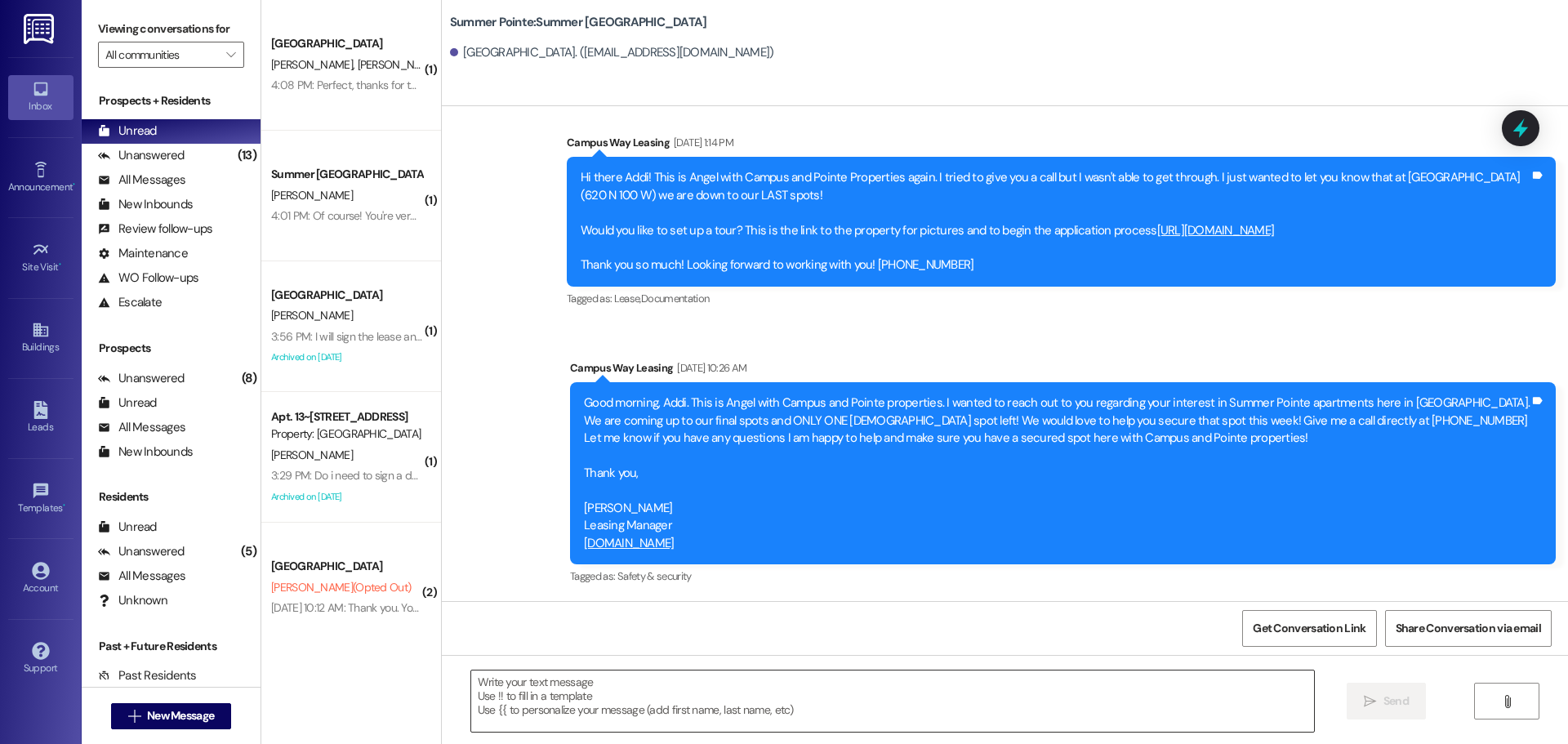
click at [724, 681] on textarea at bounding box center [893, 701] width 843 height 61
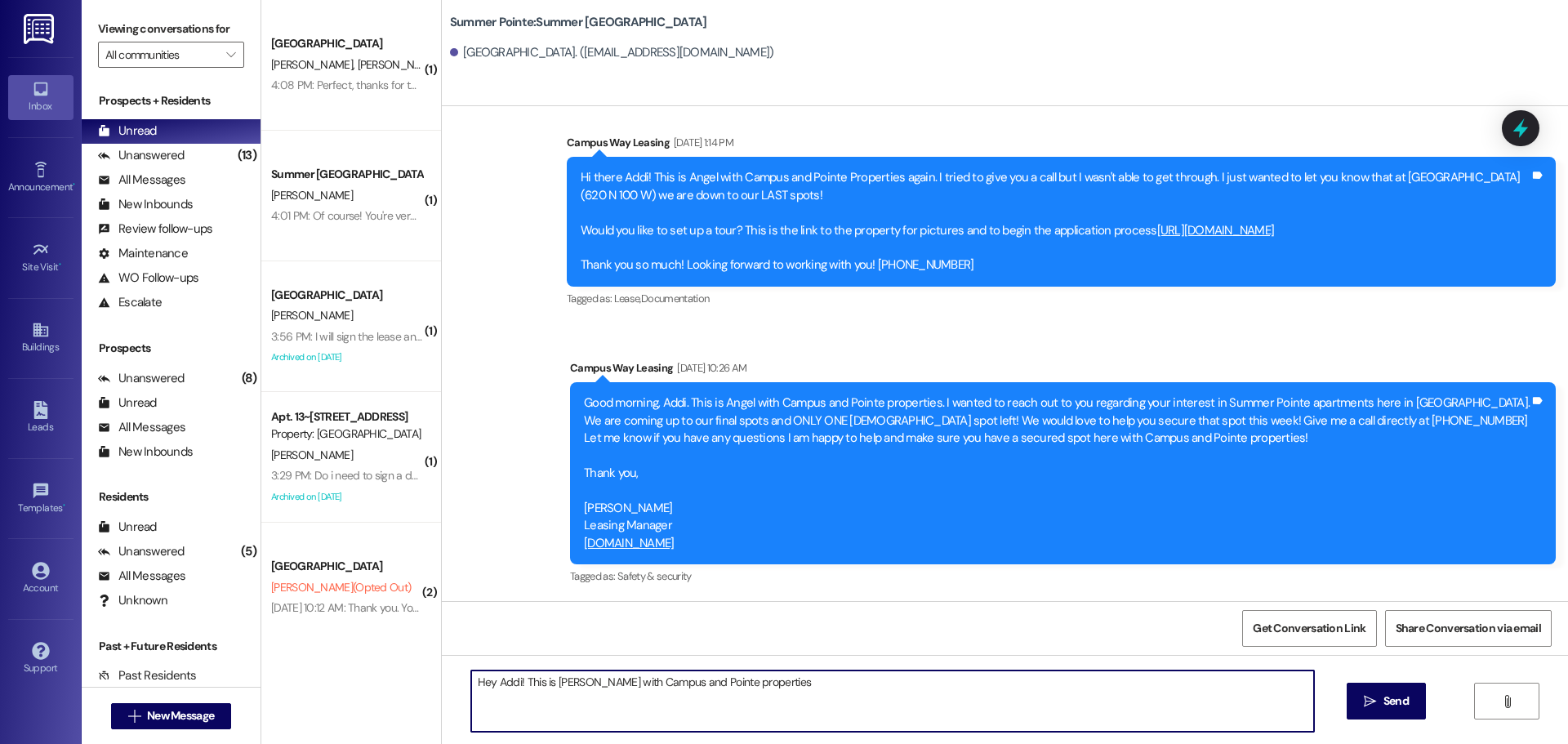
click at [846, 702] on textarea "Hey Addi! This is Andrea with Campus and Pointe properties" at bounding box center [893, 701] width 843 height 61
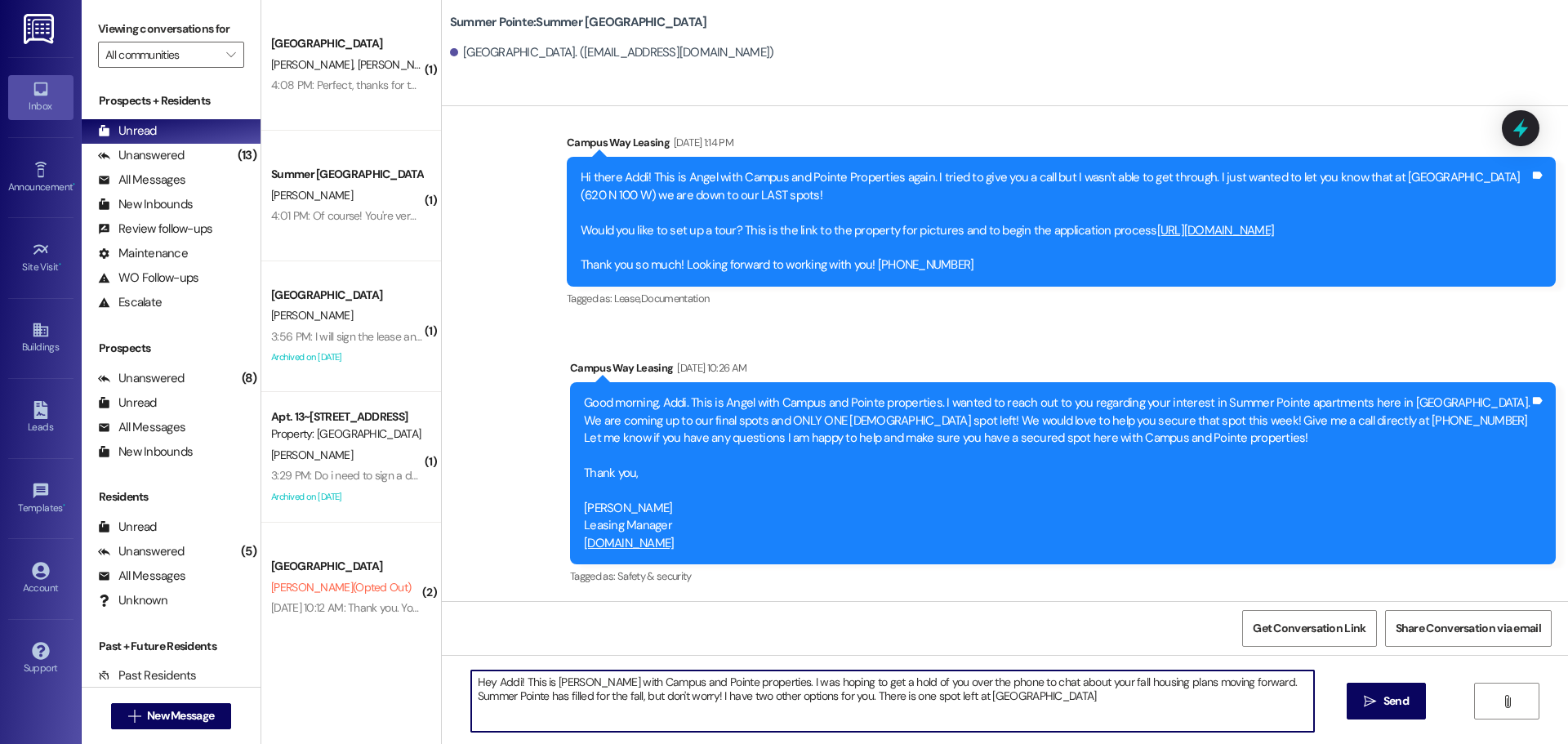
click at [1029, 717] on textarea "Hey Addi! This is Andrea with Campus and Pointe properties. I was hoping to get…" at bounding box center [893, 701] width 843 height 61
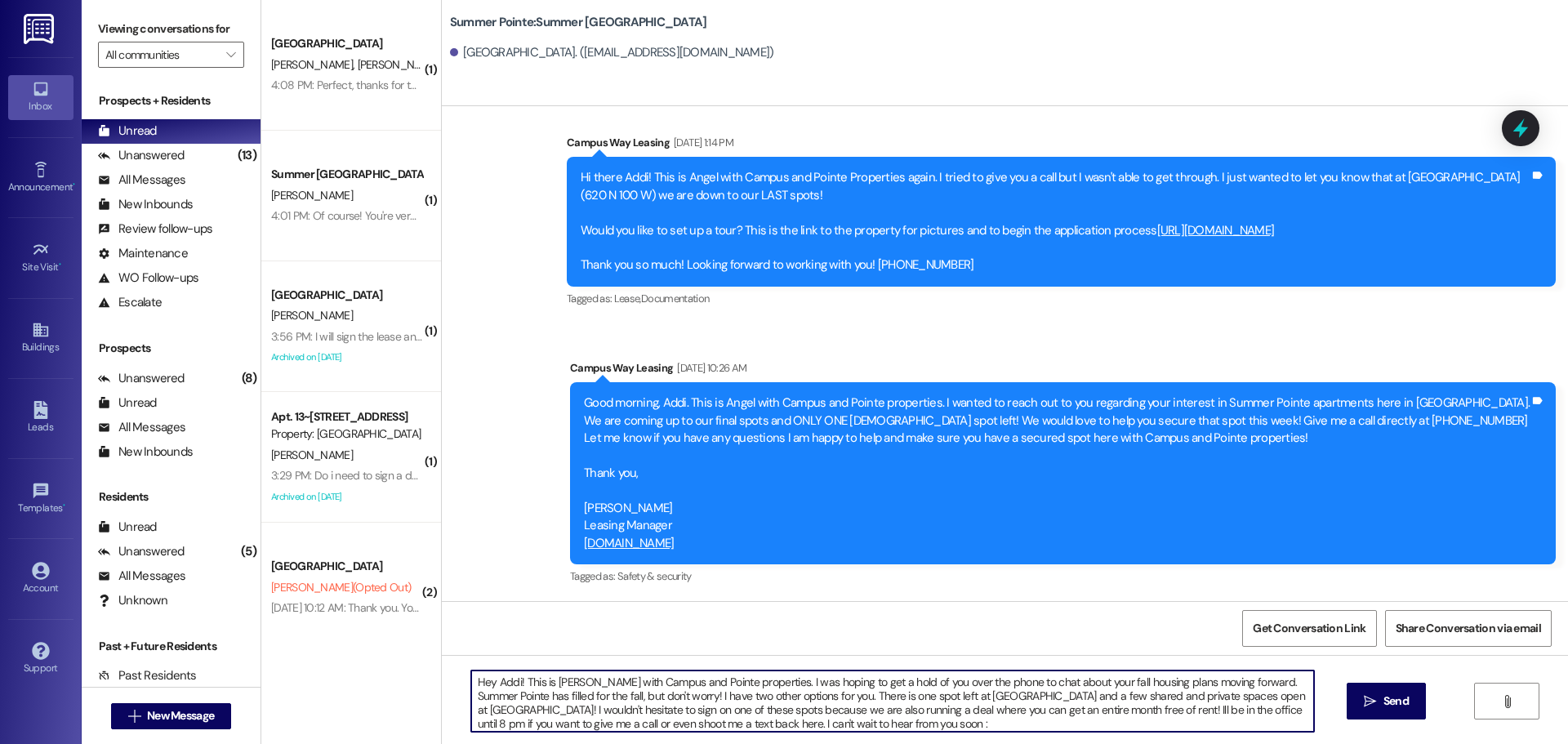
type textarea "Hey Addi! This is Andrea with Campus and Pointe properties. I was hoping to get…"
click at [1029, 717] on textarea "Hey Addi! This is Andrea with Campus and Pointe properties. I was hoping to get…" at bounding box center [893, 701] width 843 height 61
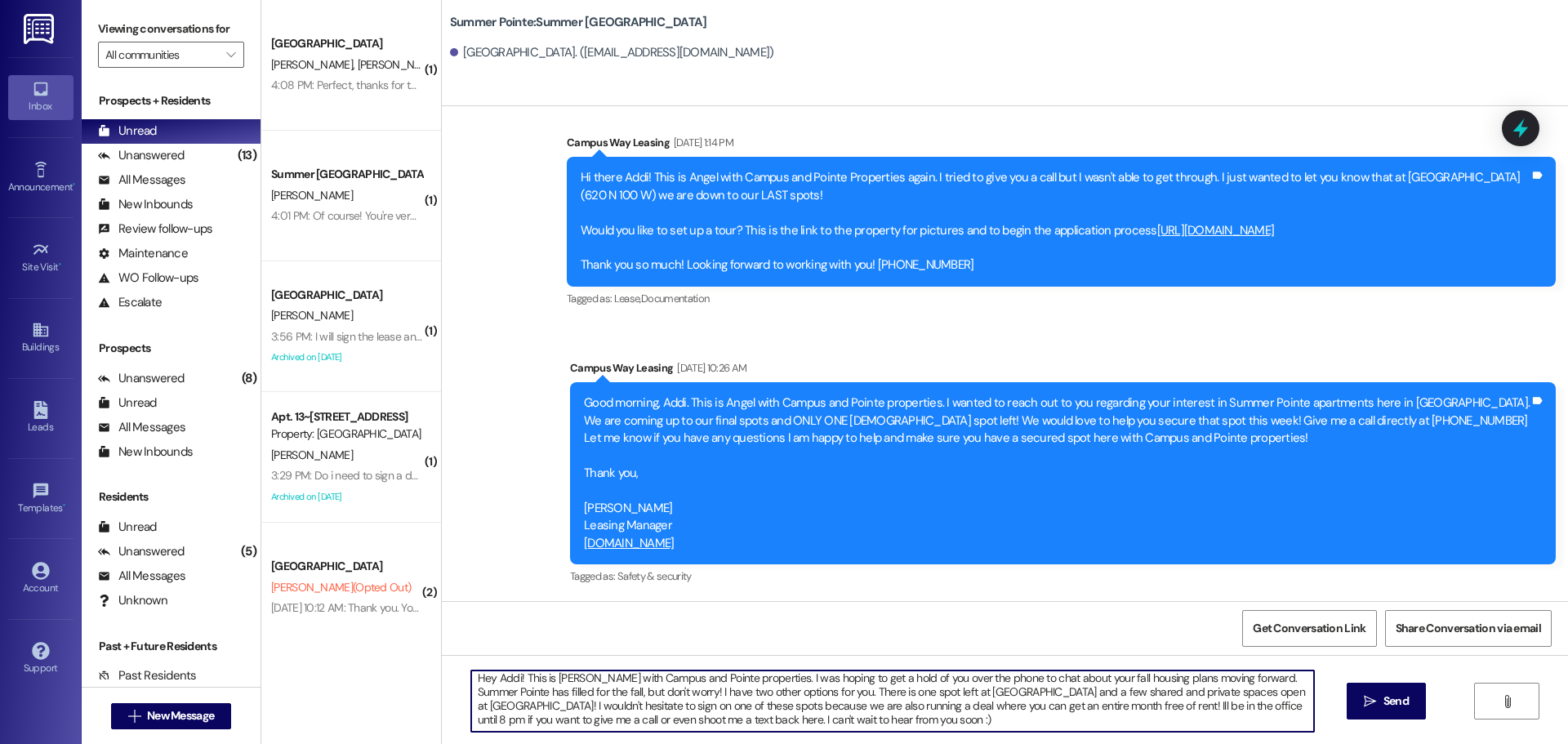
click at [1029, 717] on textarea "Hey Addi! This is Andrea with Campus and Pointe properties. I was hoping to get…" at bounding box center [893, 701] width 843 height 61
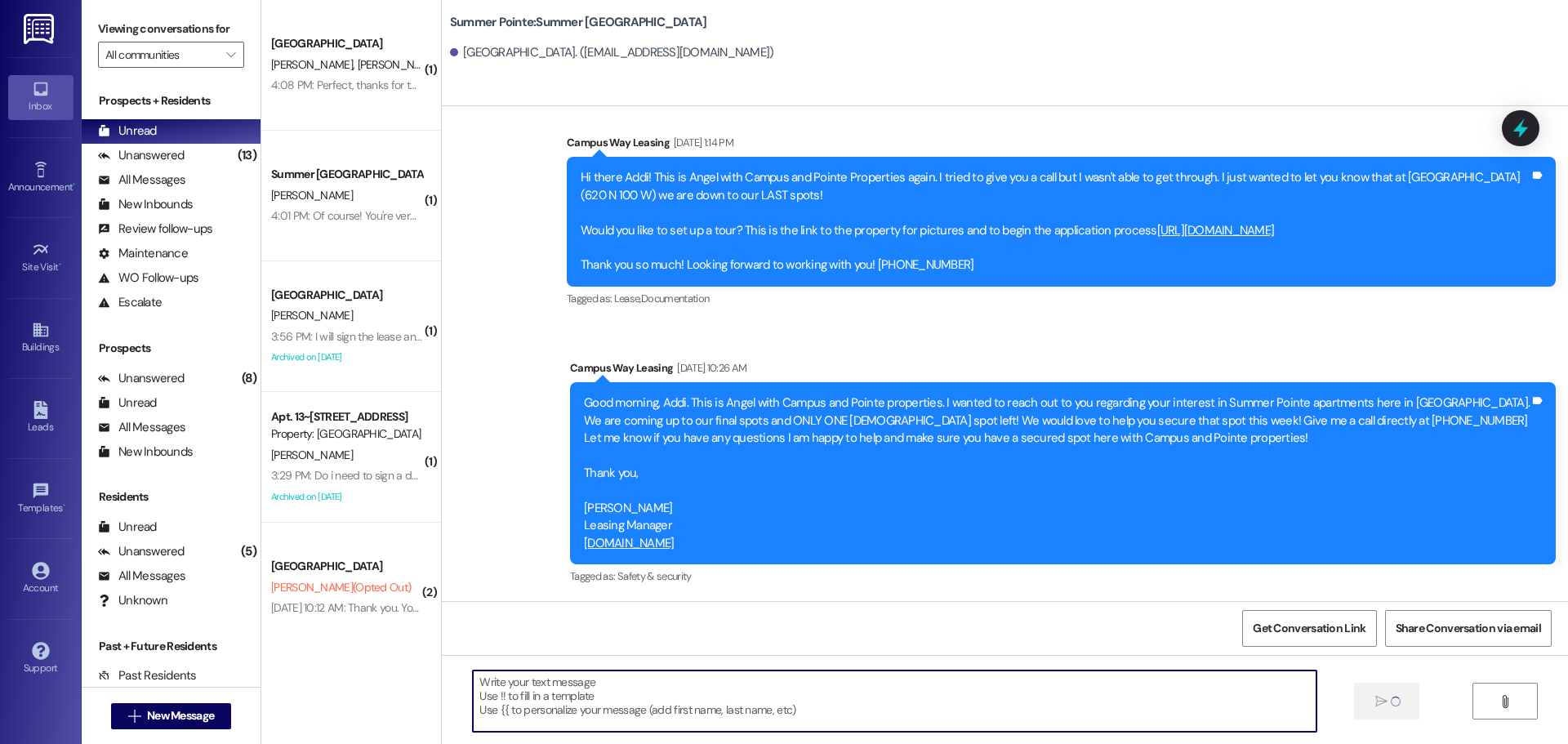
scroll to position [0, 0]
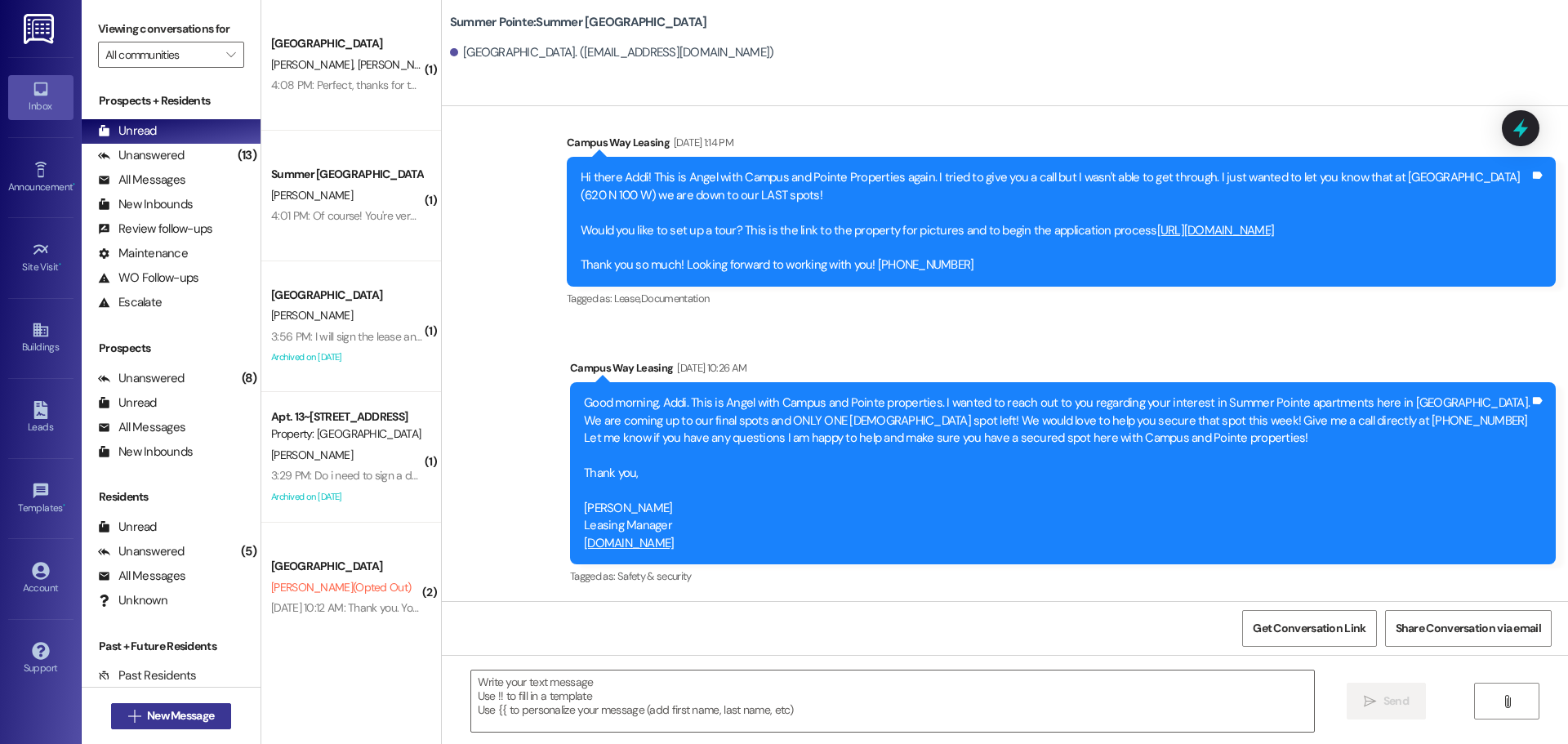
click at [186, 724] on span "New Message" at bounding box center [180, 716] width 67 height 17
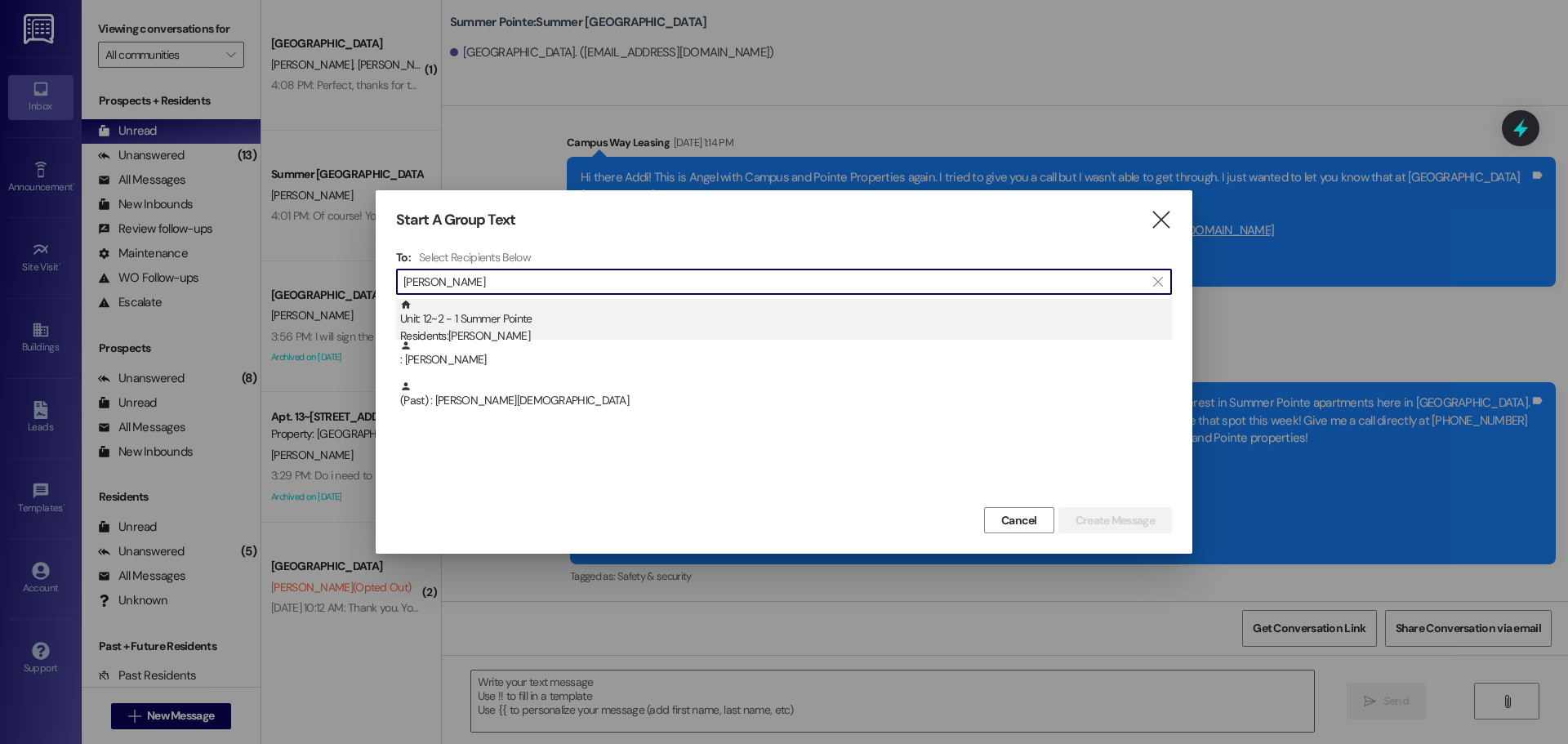
type input "conner ri"
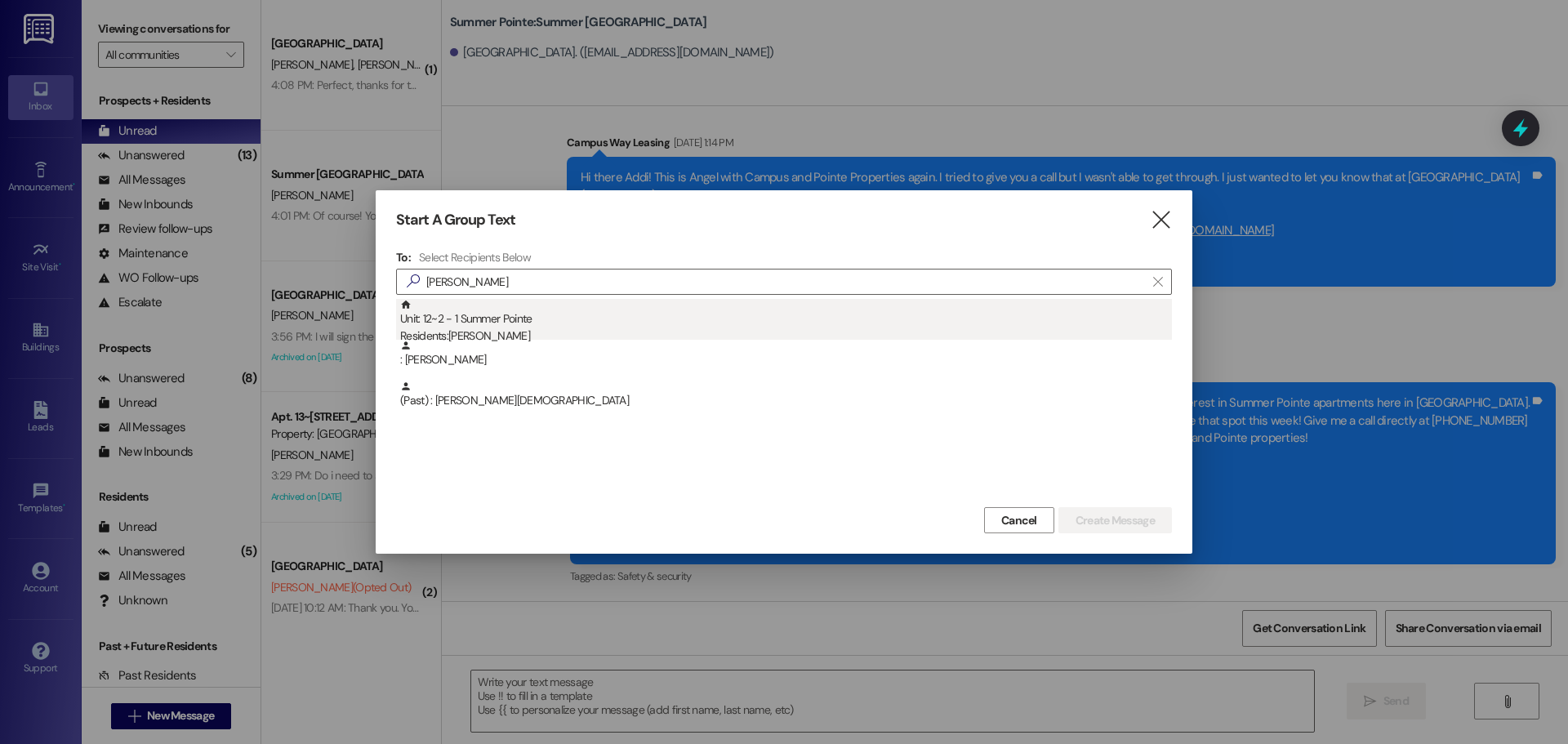
click at [589, 312] on div "Unit: 12~2 - 1 Summer Pointe Residents: Conner Ricker" at bounding box center [786, 322] width 772 height 47
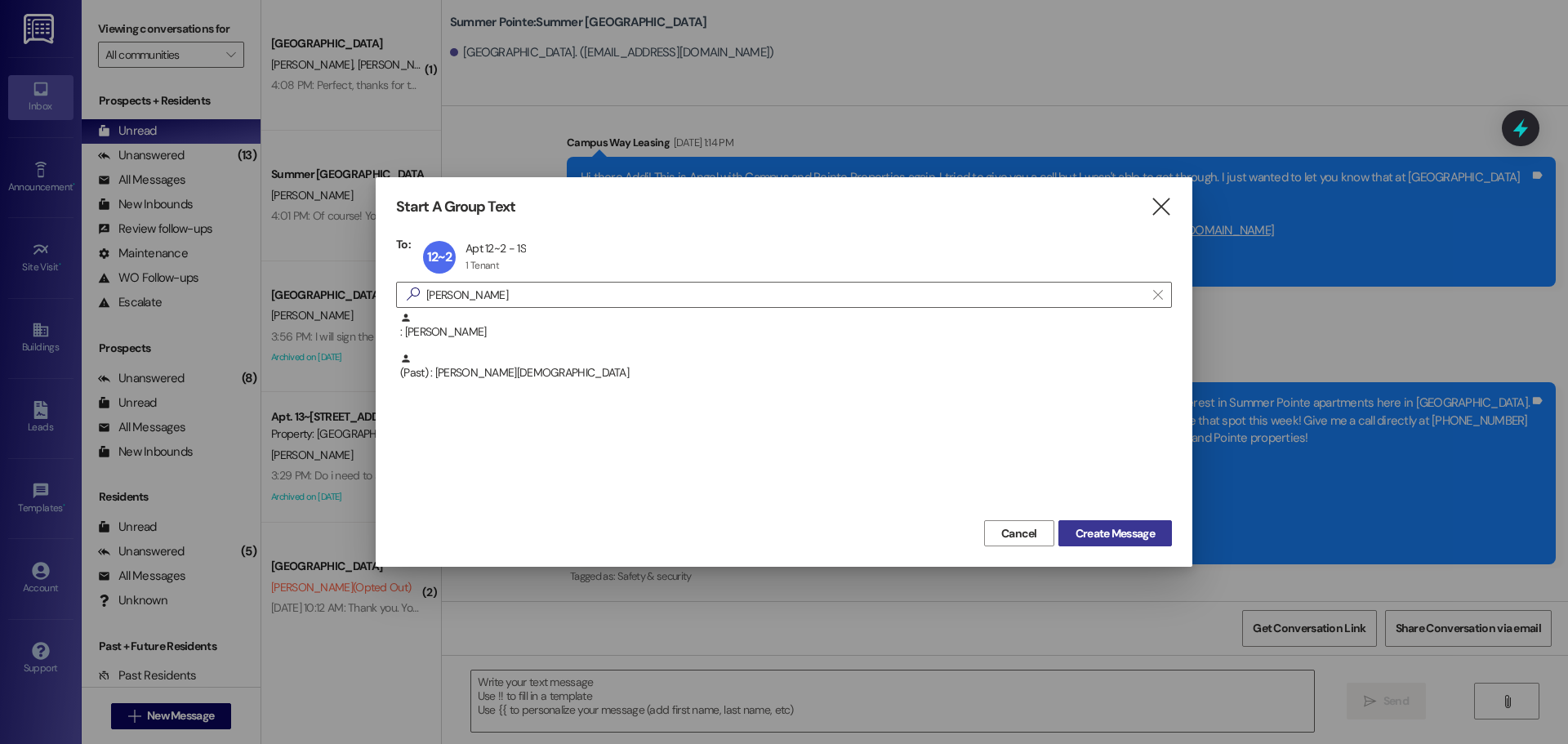
drag, startPoint x: 1077, startPoint y: 547, endPoint x: 1091, endPoint y: 533, distance: 19.8
click at [1078, 543] on div "Start A Group Text  To: 12~2 Apt 12~2 - 1S Apt 12~2 - 1S 1 Tenant 1 Tenant cli…" at bounding box center [784, 371] width 817 height 389
click at [1097, 530] on span "Create Message" at bounding box center [1115, 533] width 79 height 17
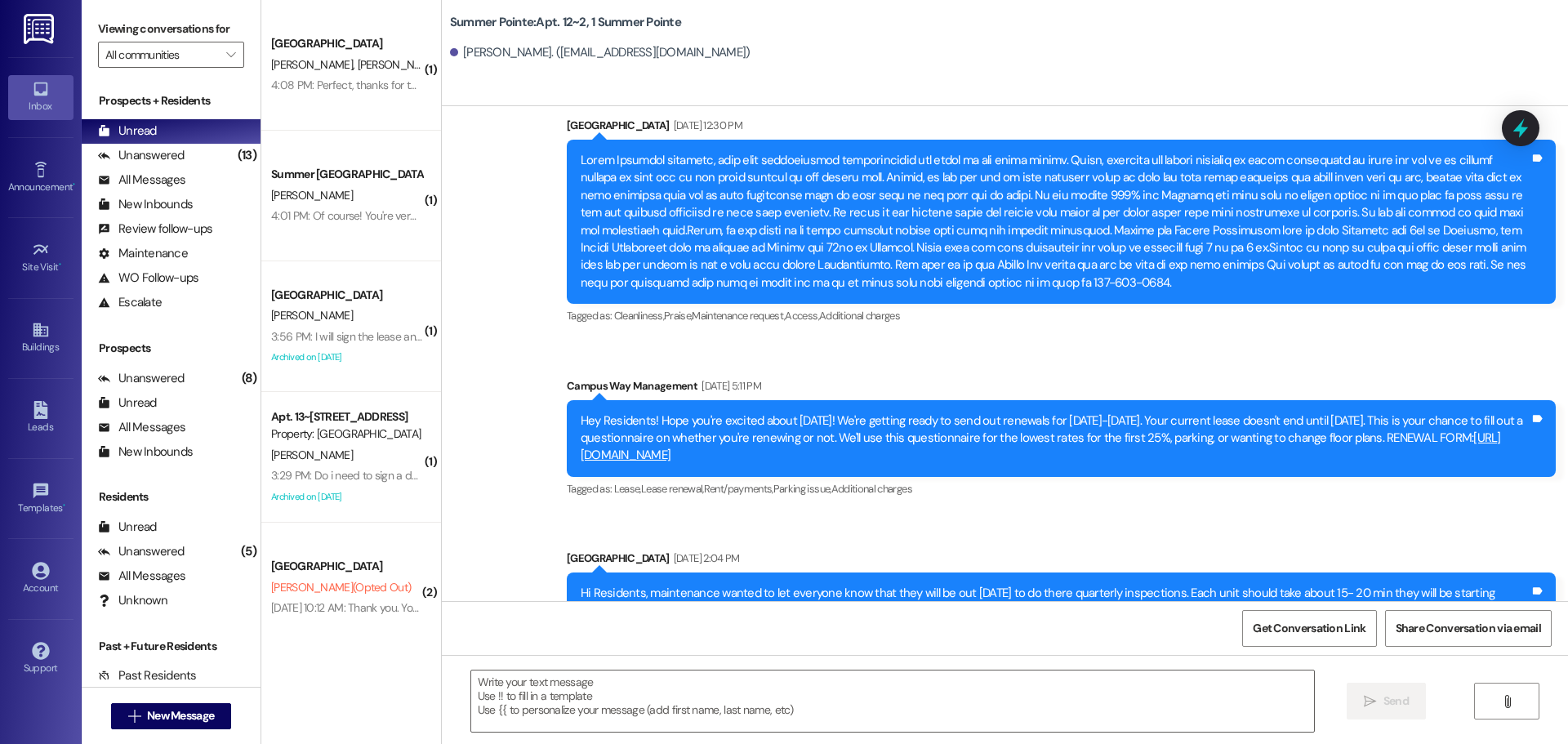
scroll to position [25739, 0]
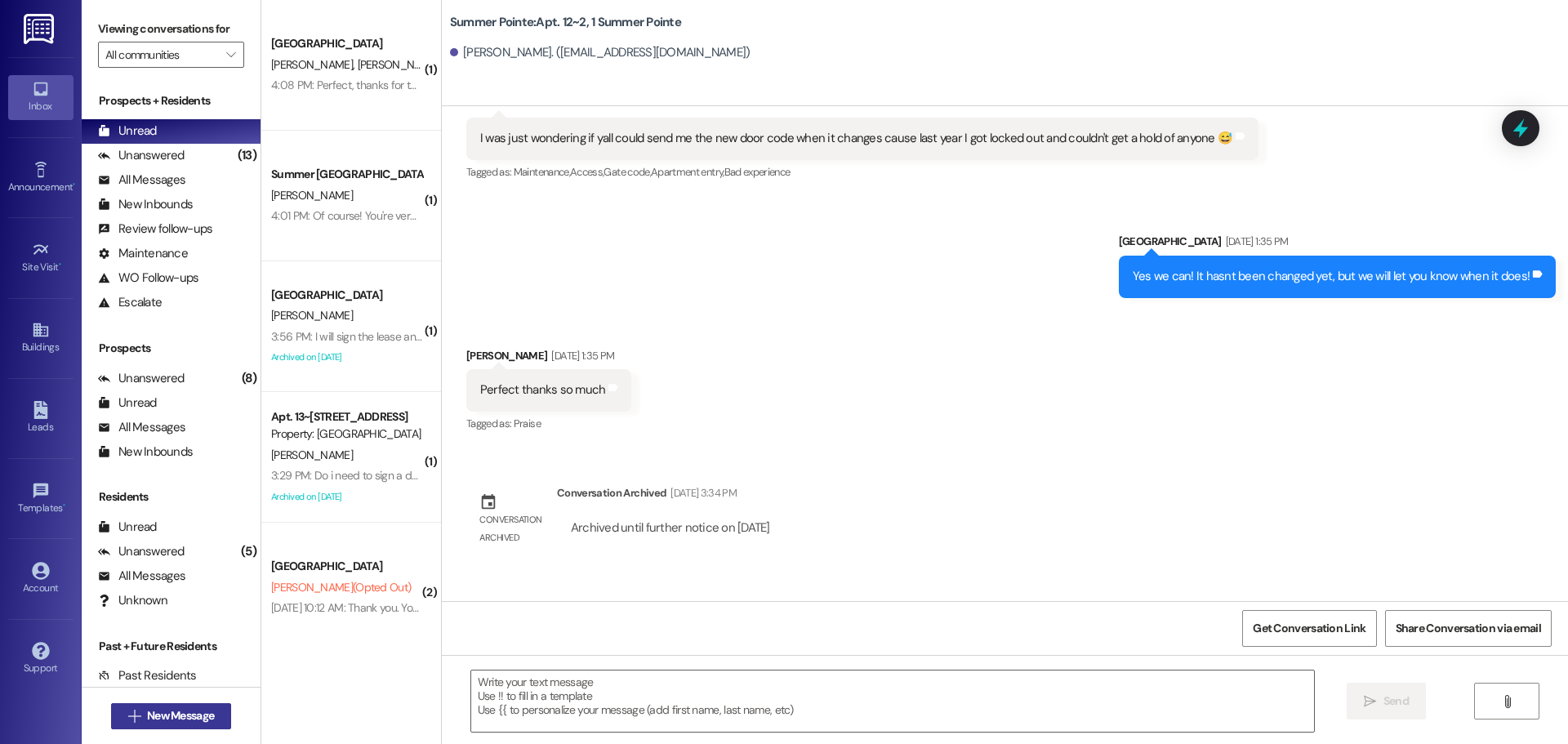
click at [169, 725] on button " New Message" at bounding box center [171, 716] width 121 height 27
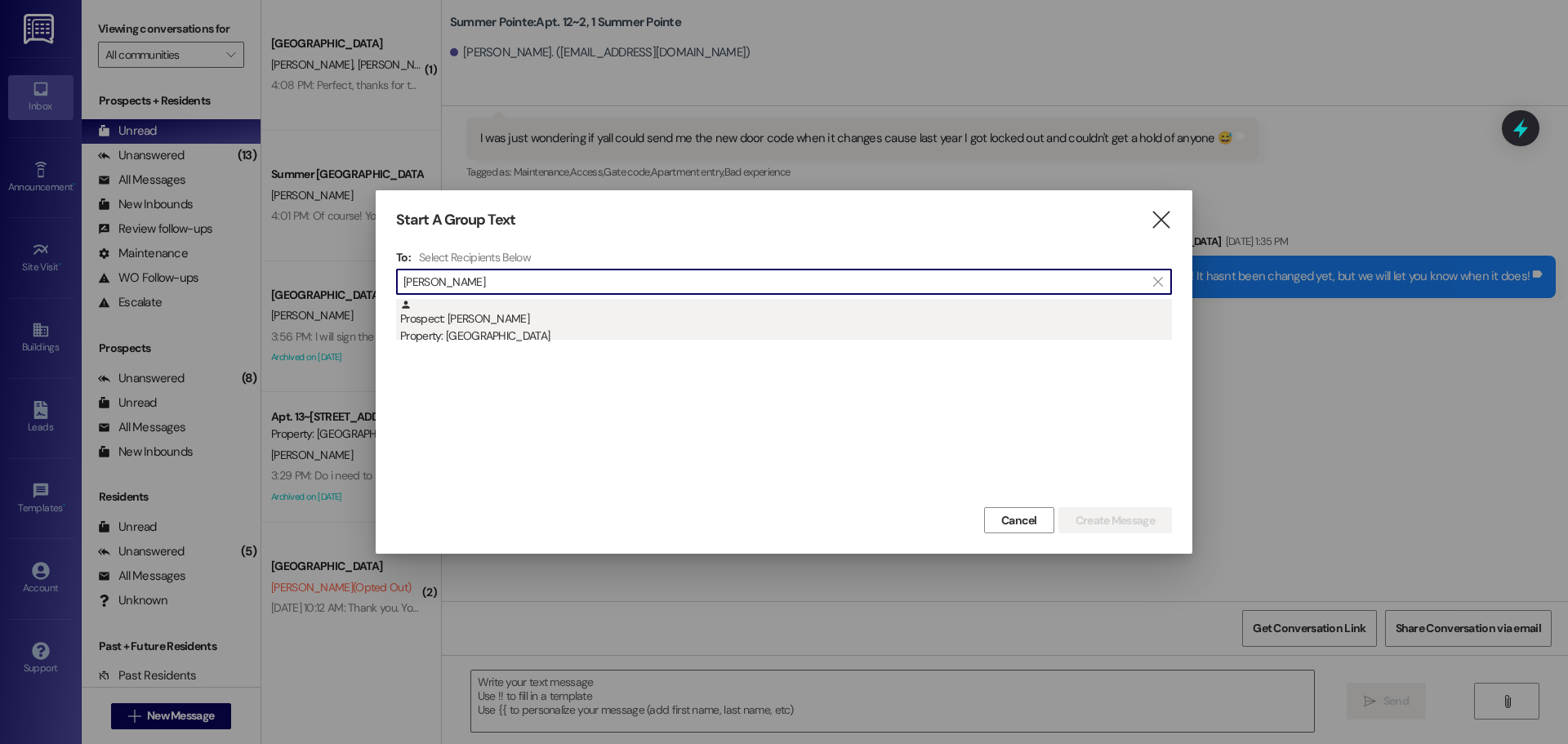
type input "deidra"
click at [575, 312] on div "Prospect: Deidra Ritchhart Property: East Pointe" at bounding box center [786, 322] width 772 height 47
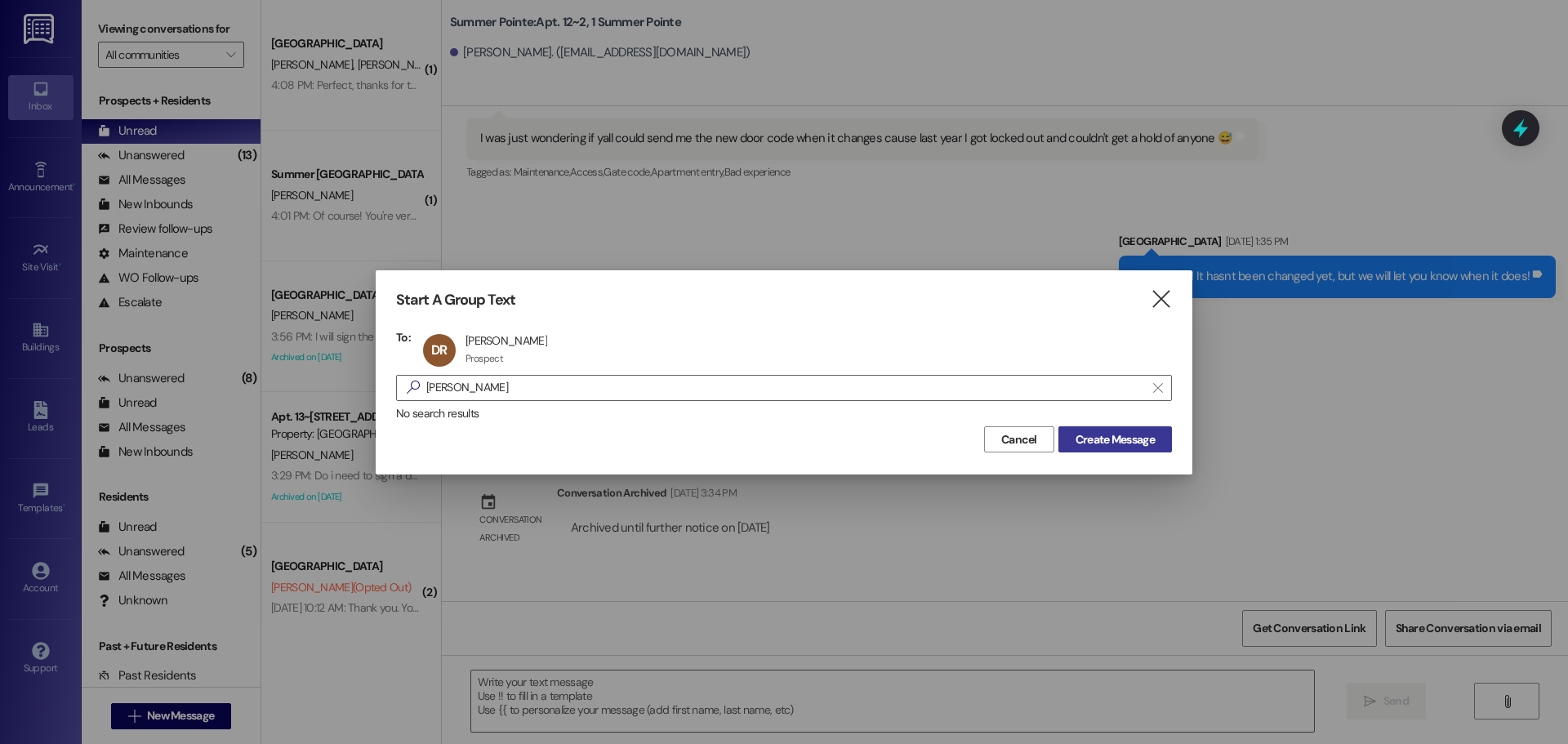
click at [1103, 432] on span "Create Message" at bounding box center [1115, 440] width 79 height 17
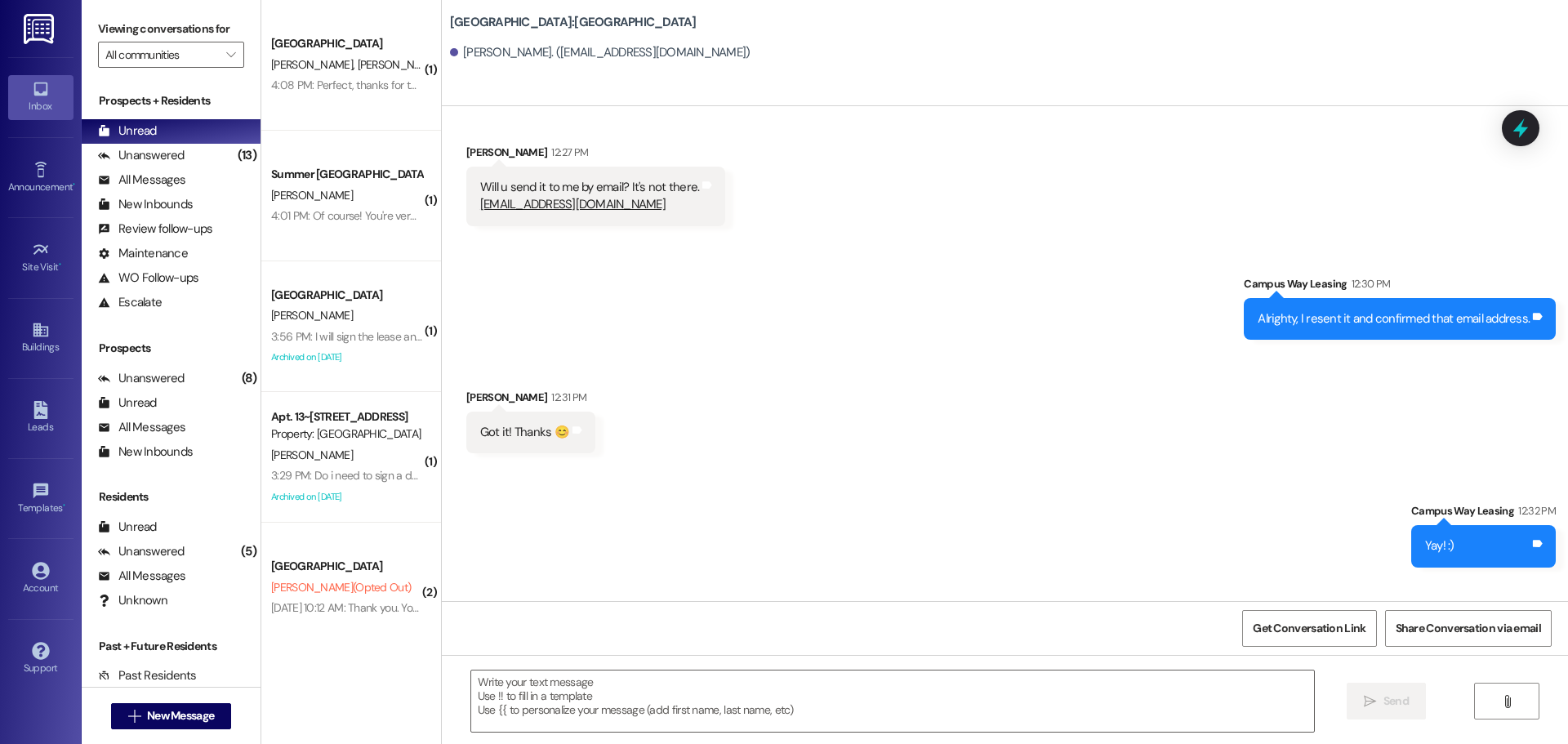
scroll to position [4021, 0]
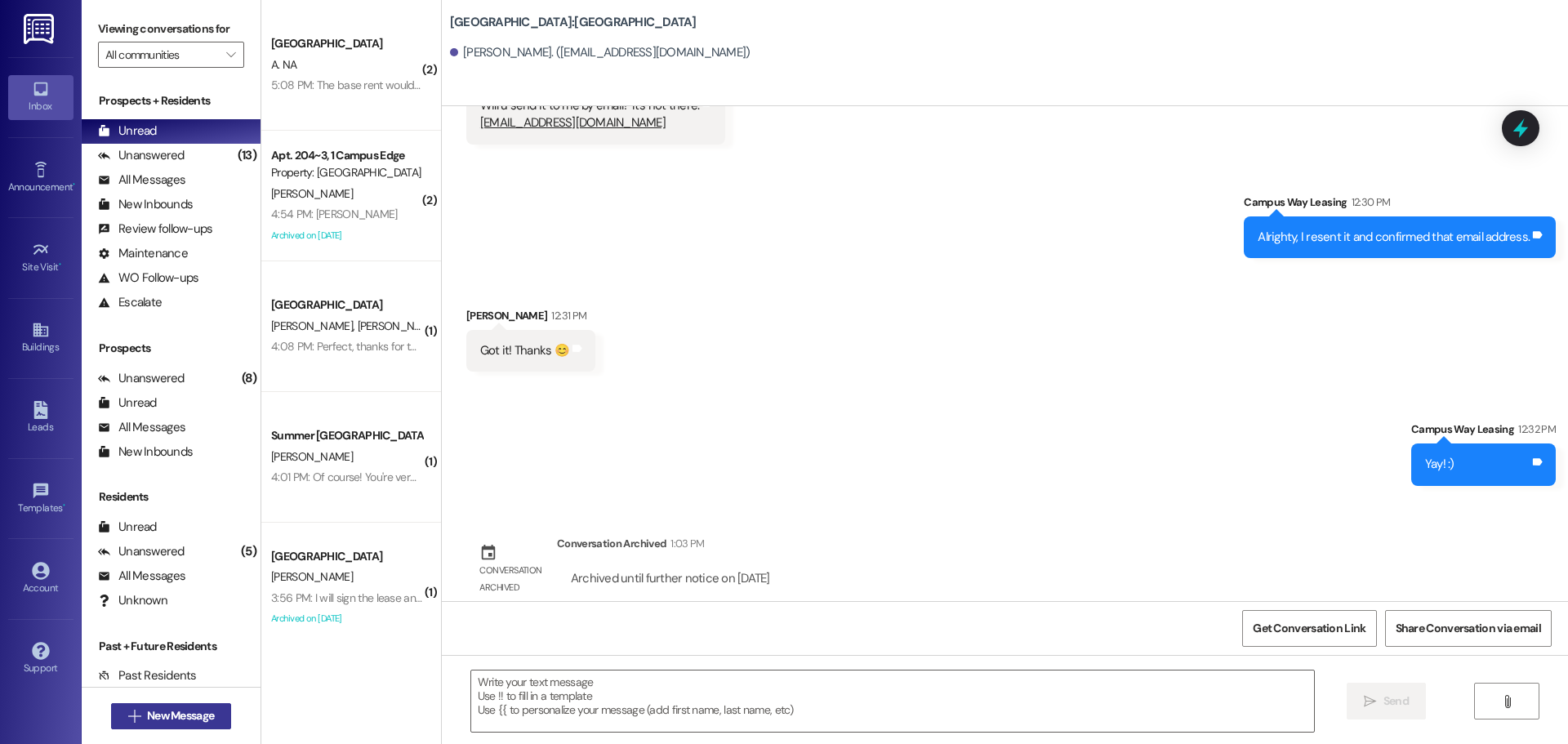
click at [174, 714] on span "New Message" at bounding box center [180, 716] width 67 height 17
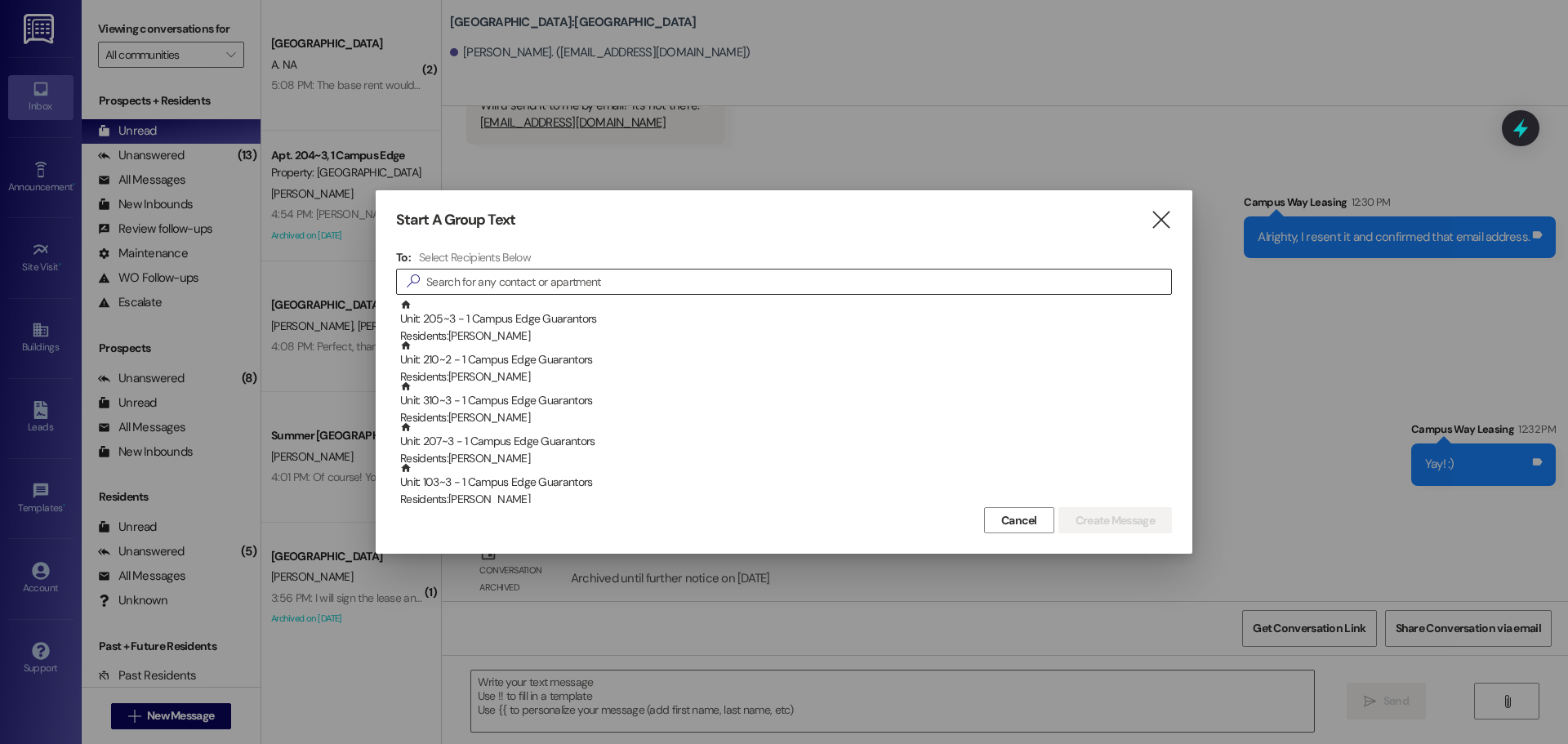
click at [845, 287] on input at bounding box center [798, 281] width 745 height 23
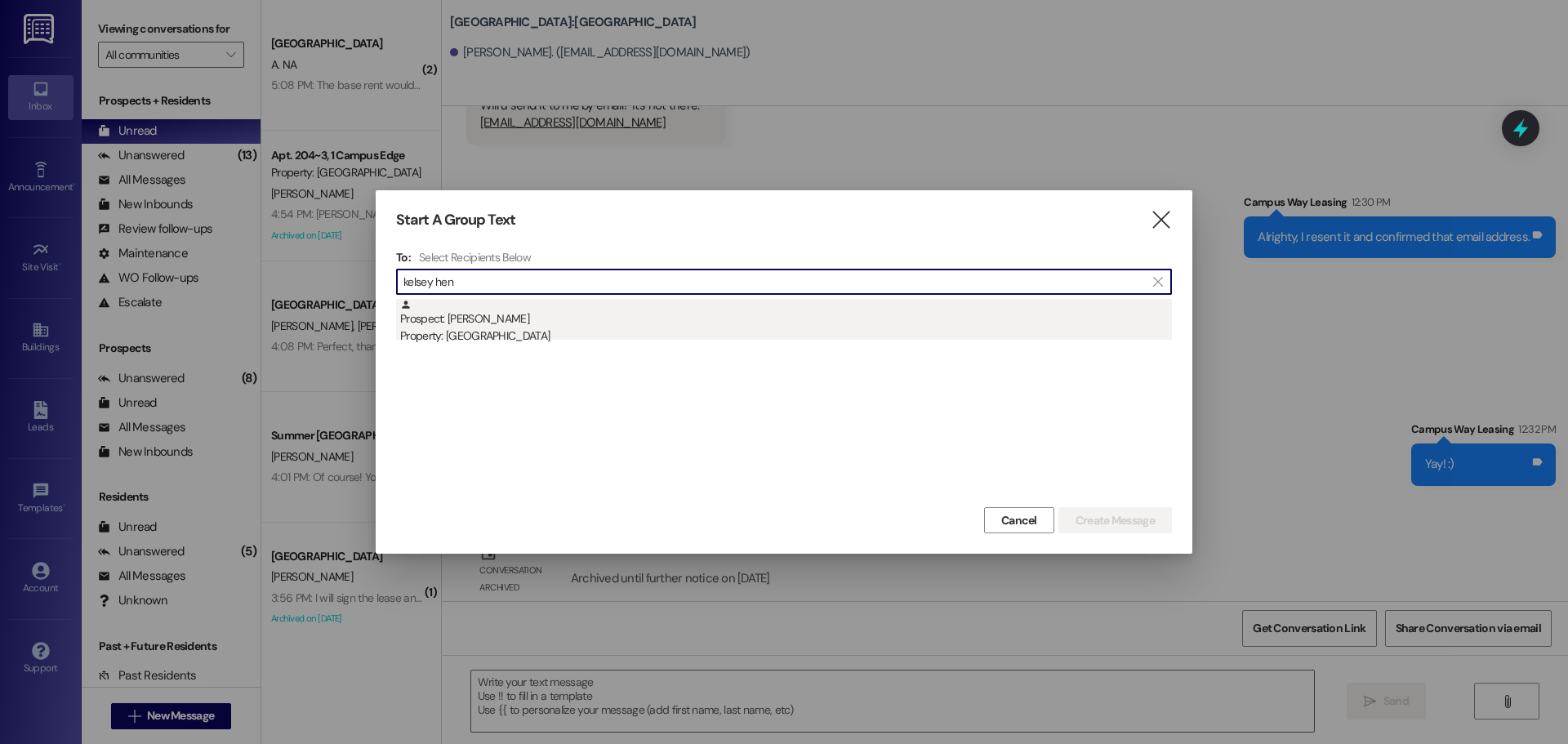
type input "kelsey hen"
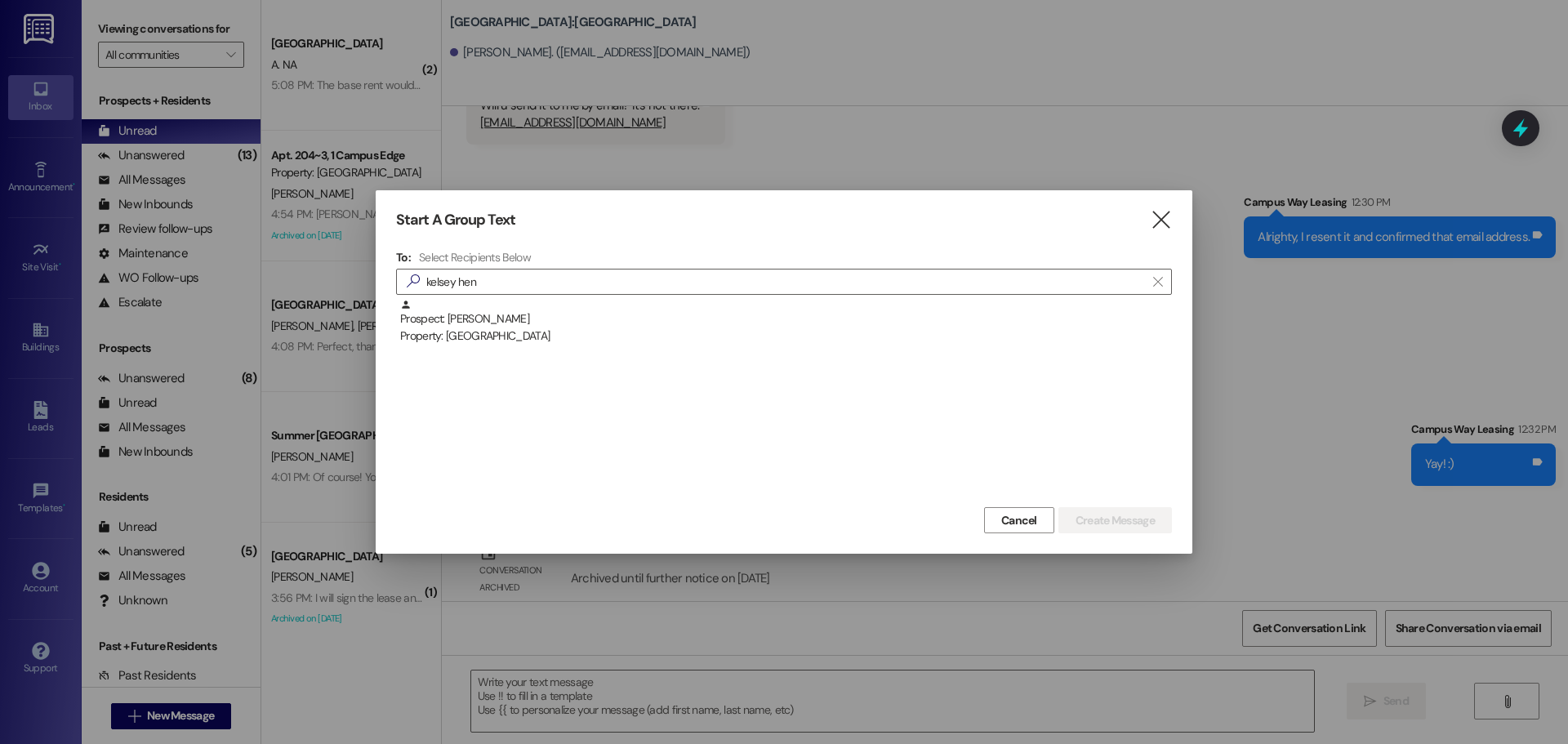
drag, startPoint x: 829, startPoint y: 316, endPoint x: 947, endPoint y: 350, distance: 122.8
click at [829, 317] on div "Prospect: Kelsey Henderson Property: Campus Edge" at bounding box center [786, 322] width 772 height 47
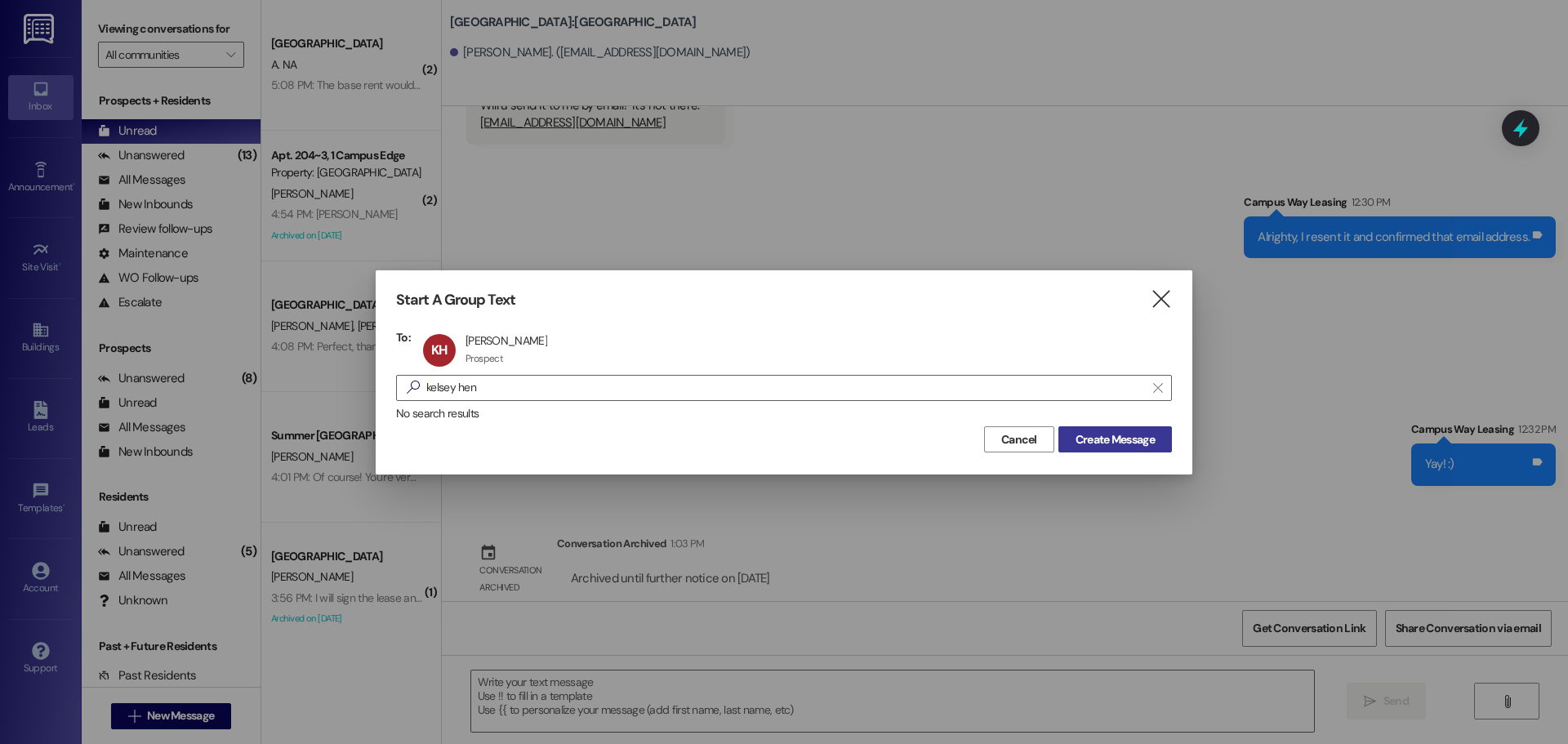
click at [1112, 439] on span "Create Message" at bounding box center [1115, 440] width 79 height 17
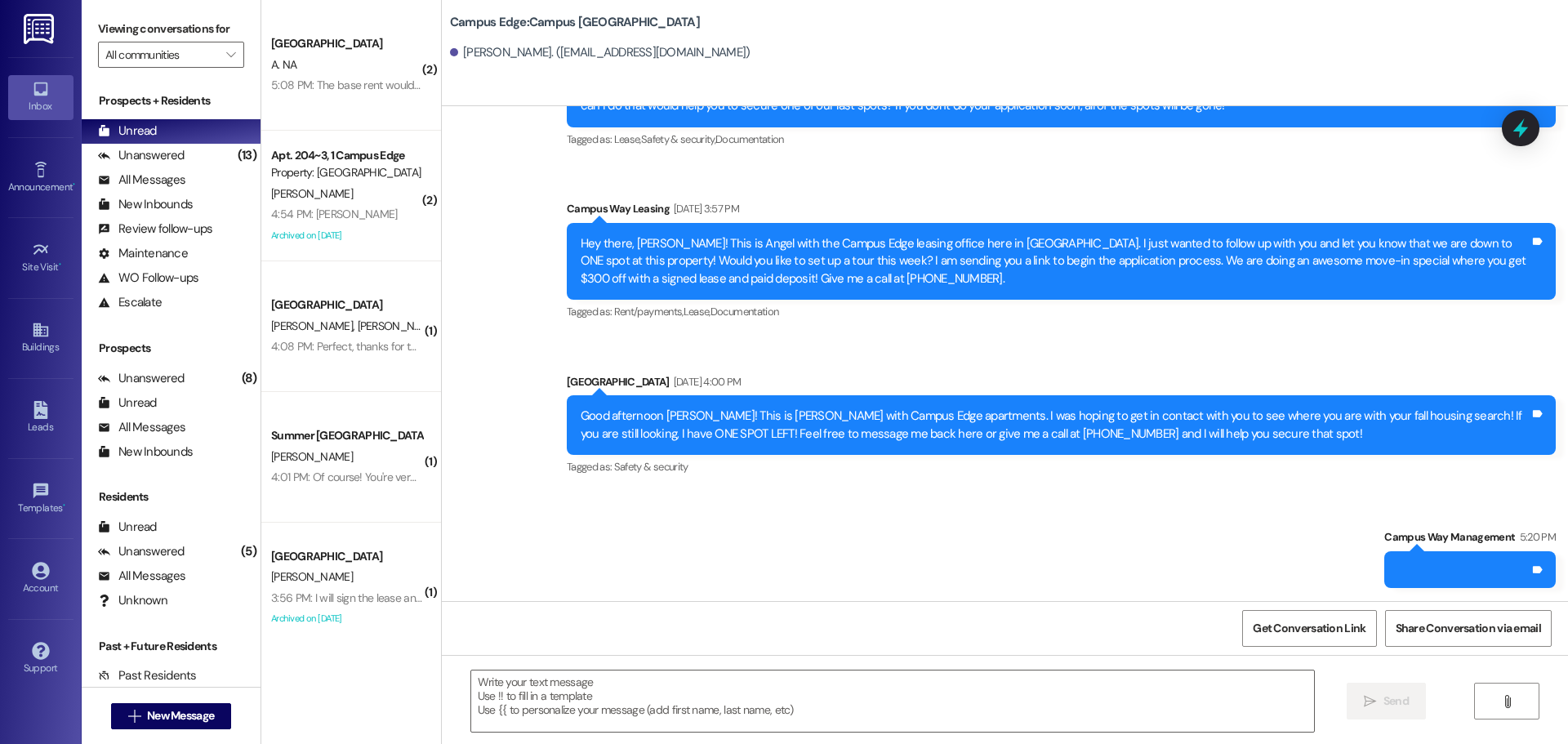
scroll to position [2242, 0]
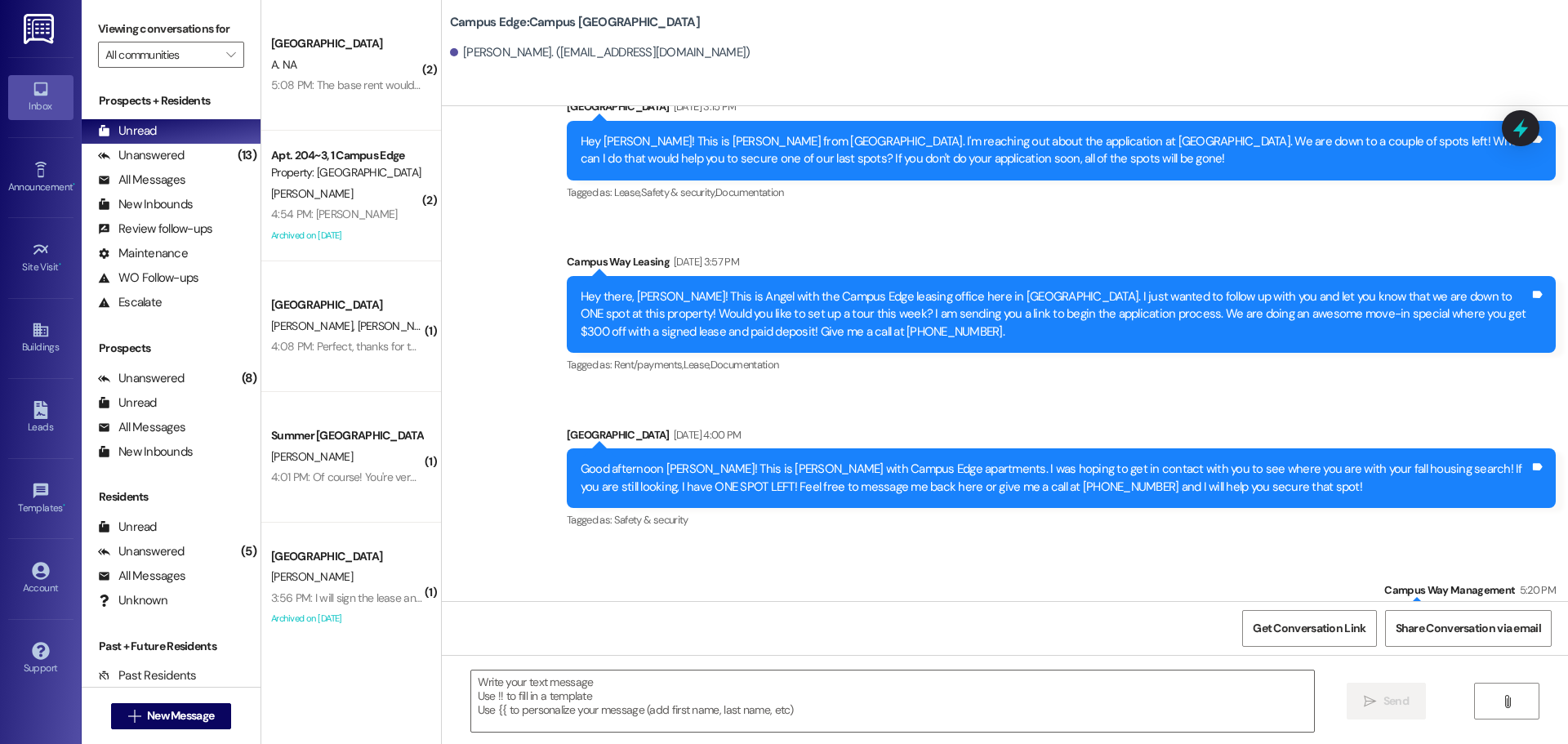
drag, startPoint x: 1476, startPoint y: 571, endPoint x: 1439, endPoint y: 575, distance: 37.2
click at [1438, 605] on div "Tags and notes" at bounding box center [1470, 623] width 171 height 37
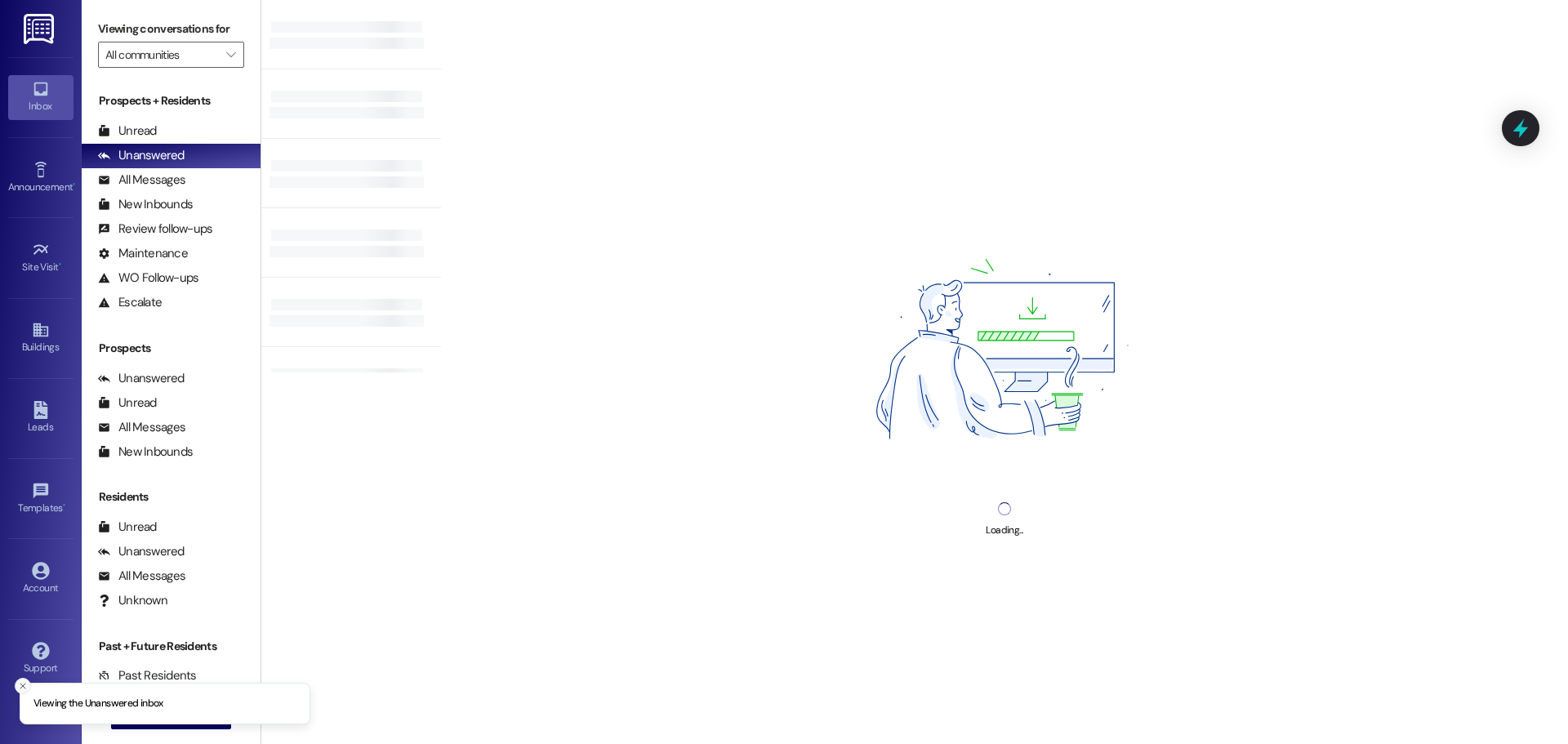
click at [26, 686] on icon "Close toast" at bounding box center [23, 685] width 10 height 10
click at [147, 716] on span "New Message" at bounding box center [180, 716] width 67 height 17
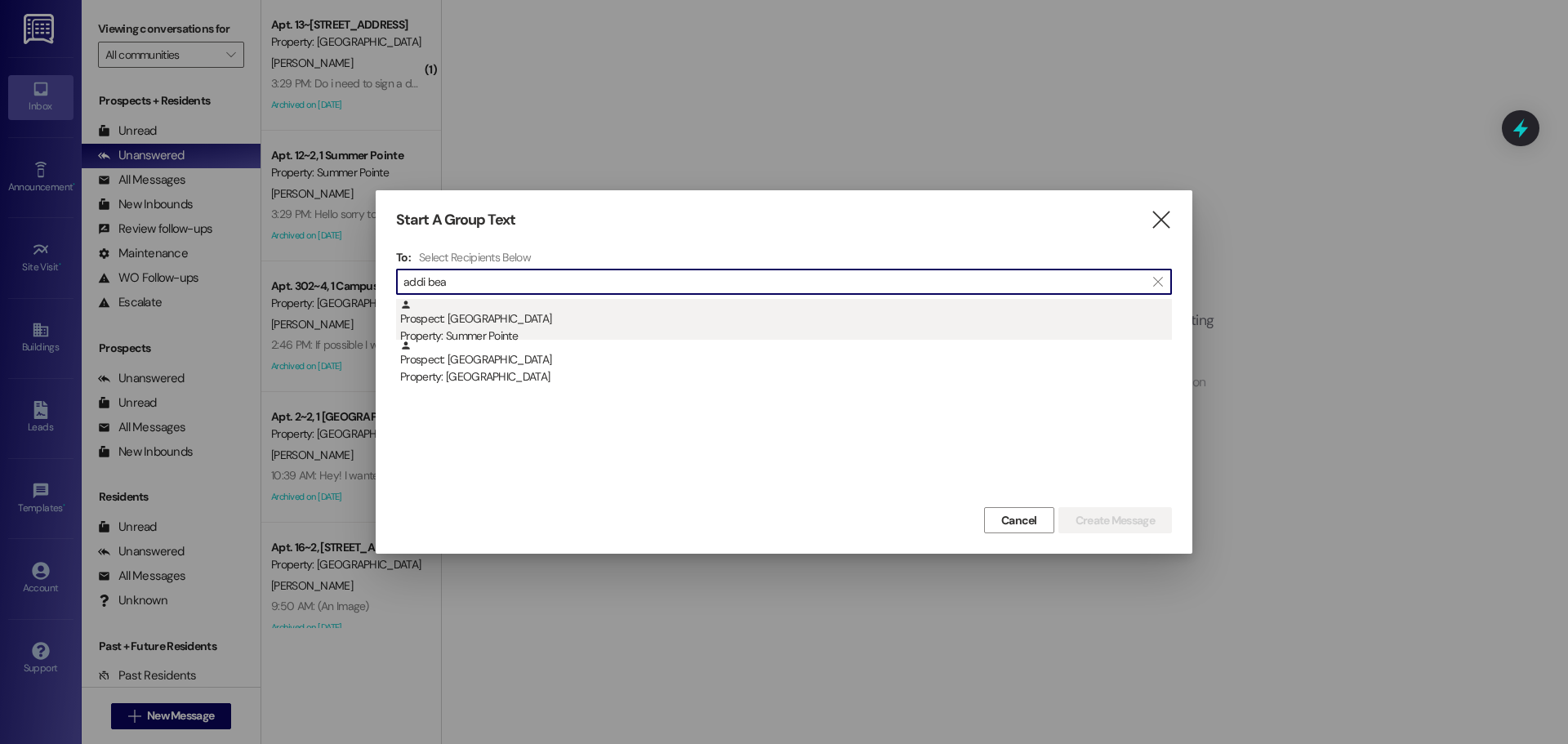
type input "addi bea"
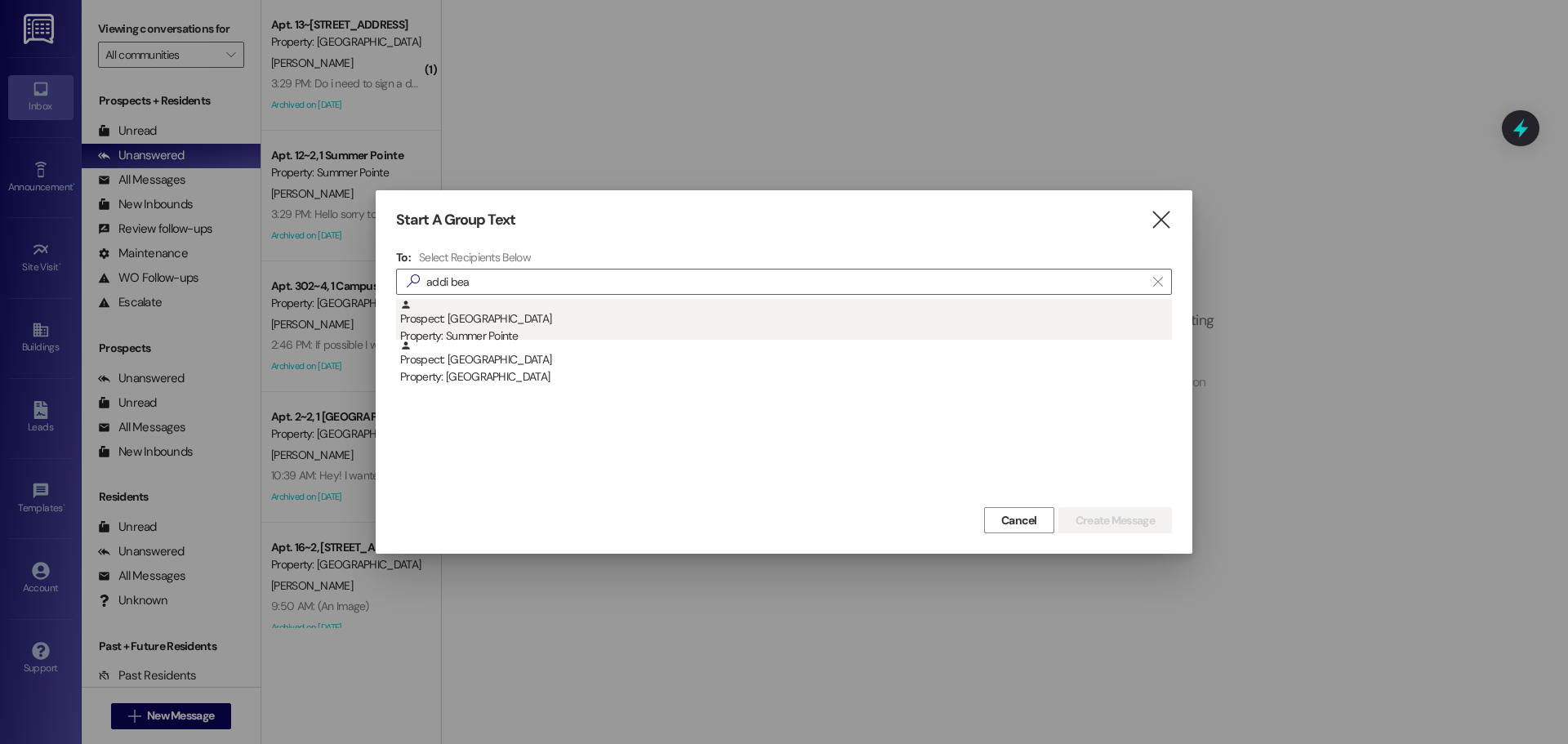
click at [500, 326] on div "Prospect: Addi Beach Property: Summer Pointe" at bounding box center [786, 322] width 772 height 47
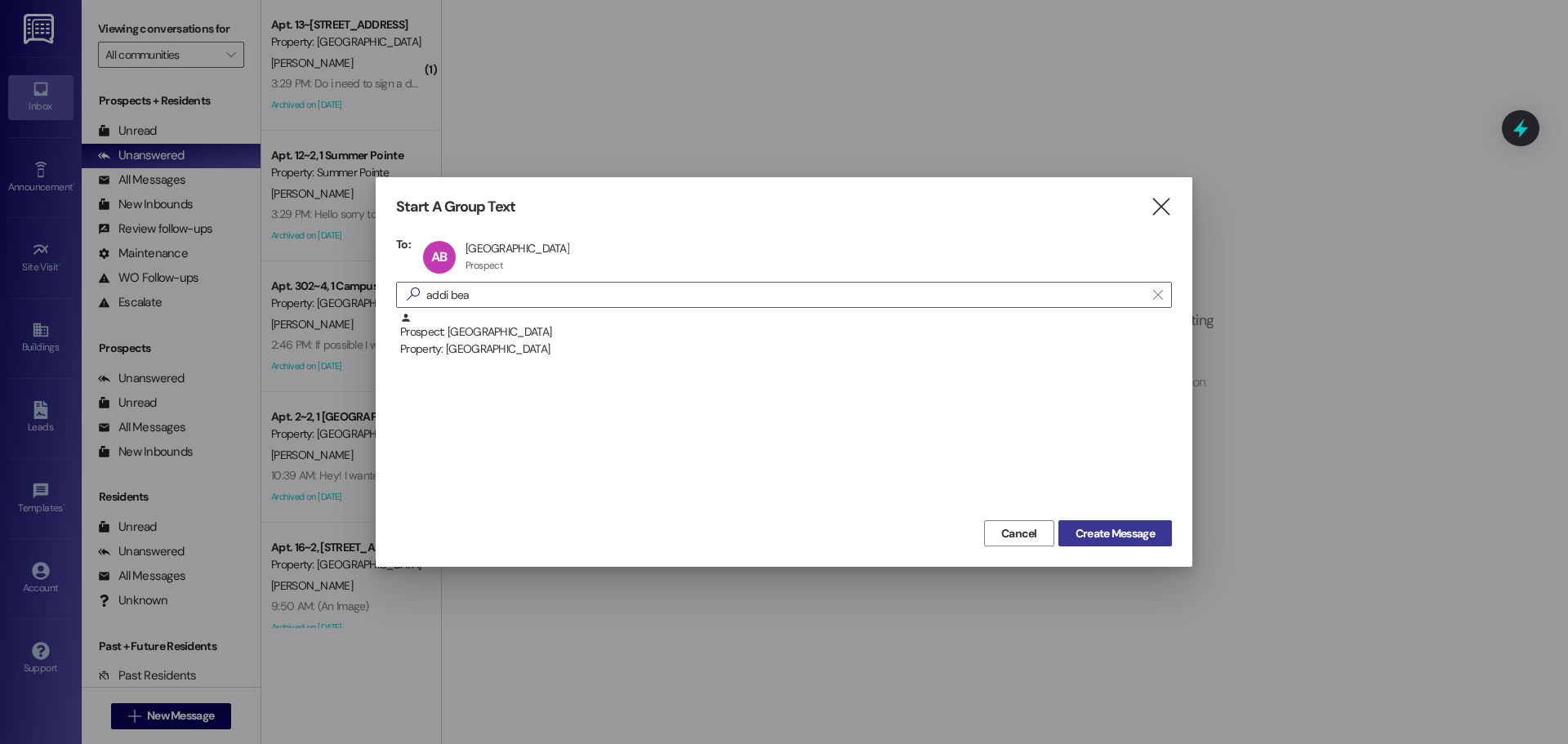
click at [1158, 526] on button "Create Message" at bounding box center [1115, 533] width 114 height 27
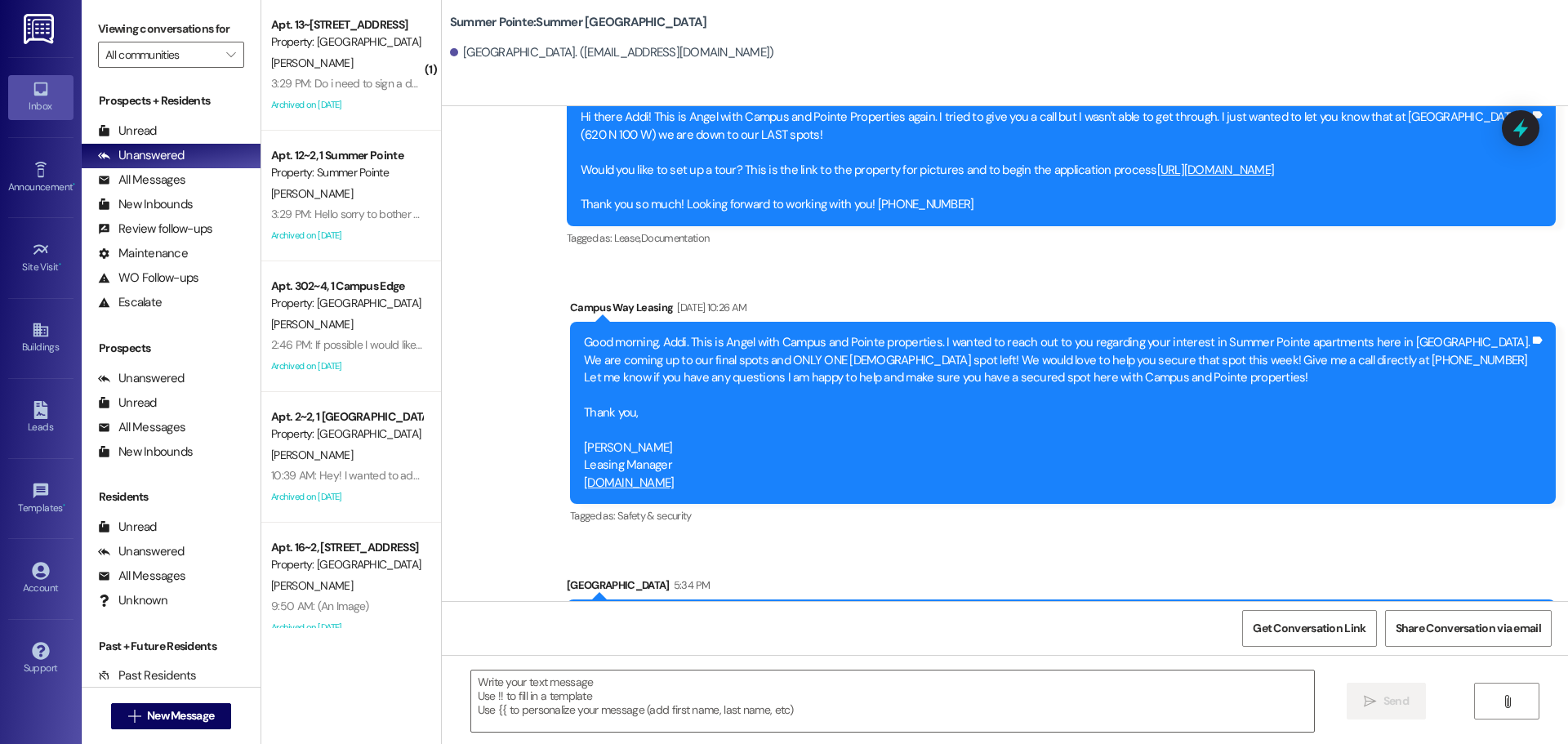
scroll to position [802, 0]
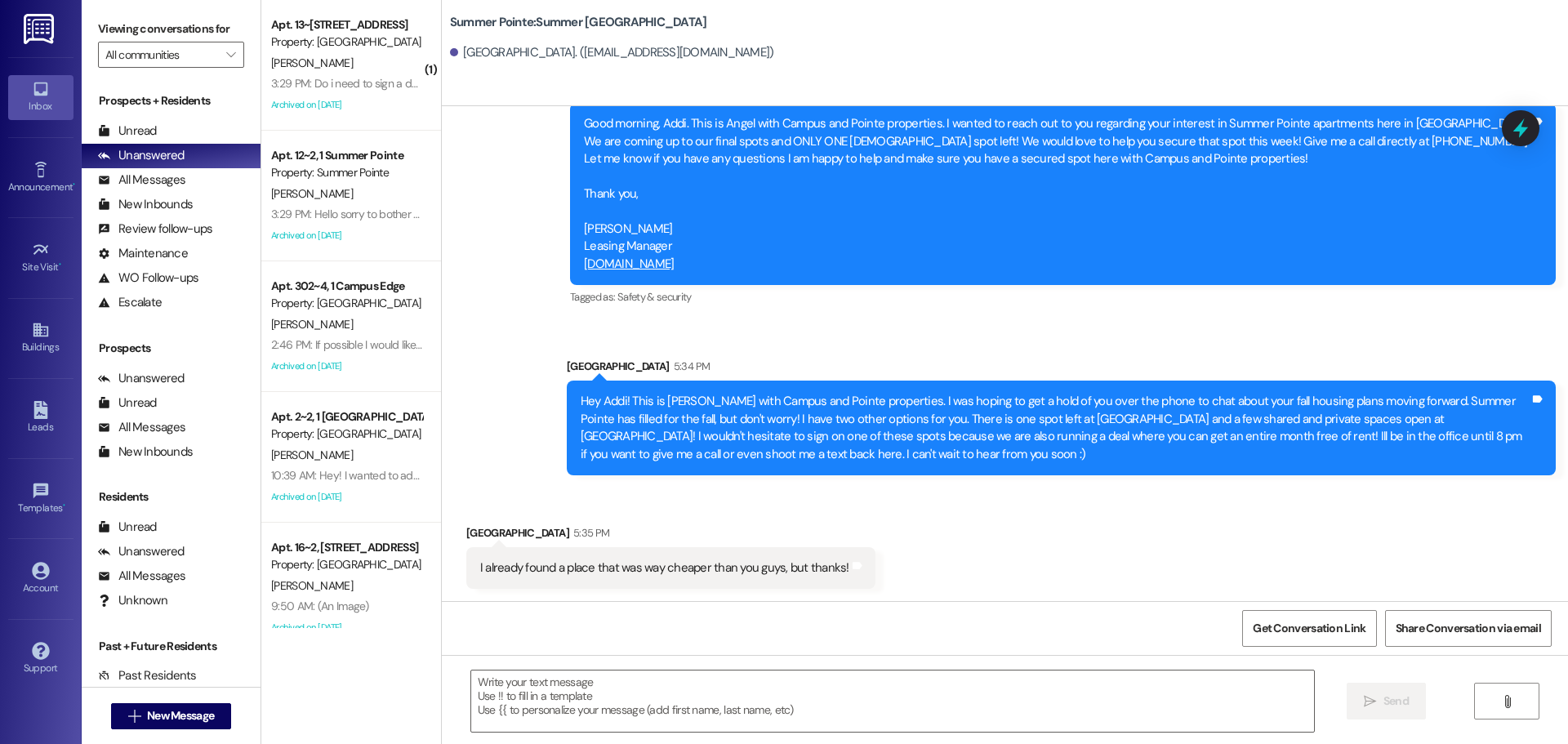
click at [556, 569] on div "I already found a place that was way cheaper than you guys, but thanks!" at bounding box center [664, 567] width 369 height 17
click at [556, 572] on div "I already found a place that was way cheaper than you guys, but thanks!" at bounding box center [664, 567] width 369 height 17
copy div "I already found a place that was way cheaper than you guys, but thanks! Tags an…"
click at [990, 689] on textarea at bounding box center [893, 701] width 843 height 61
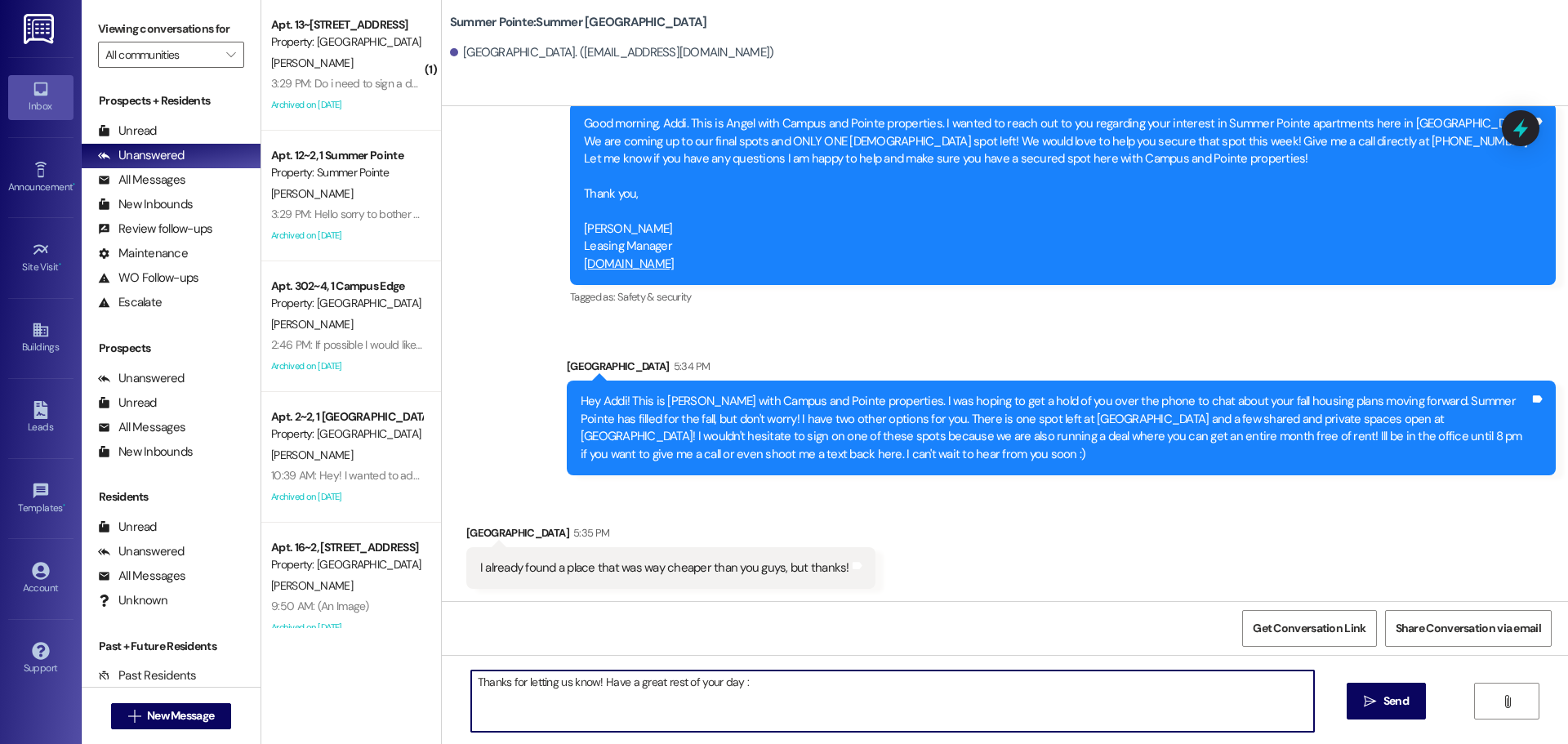
type textarea "Thanks for letting us know! Have a great rest of your day :)"
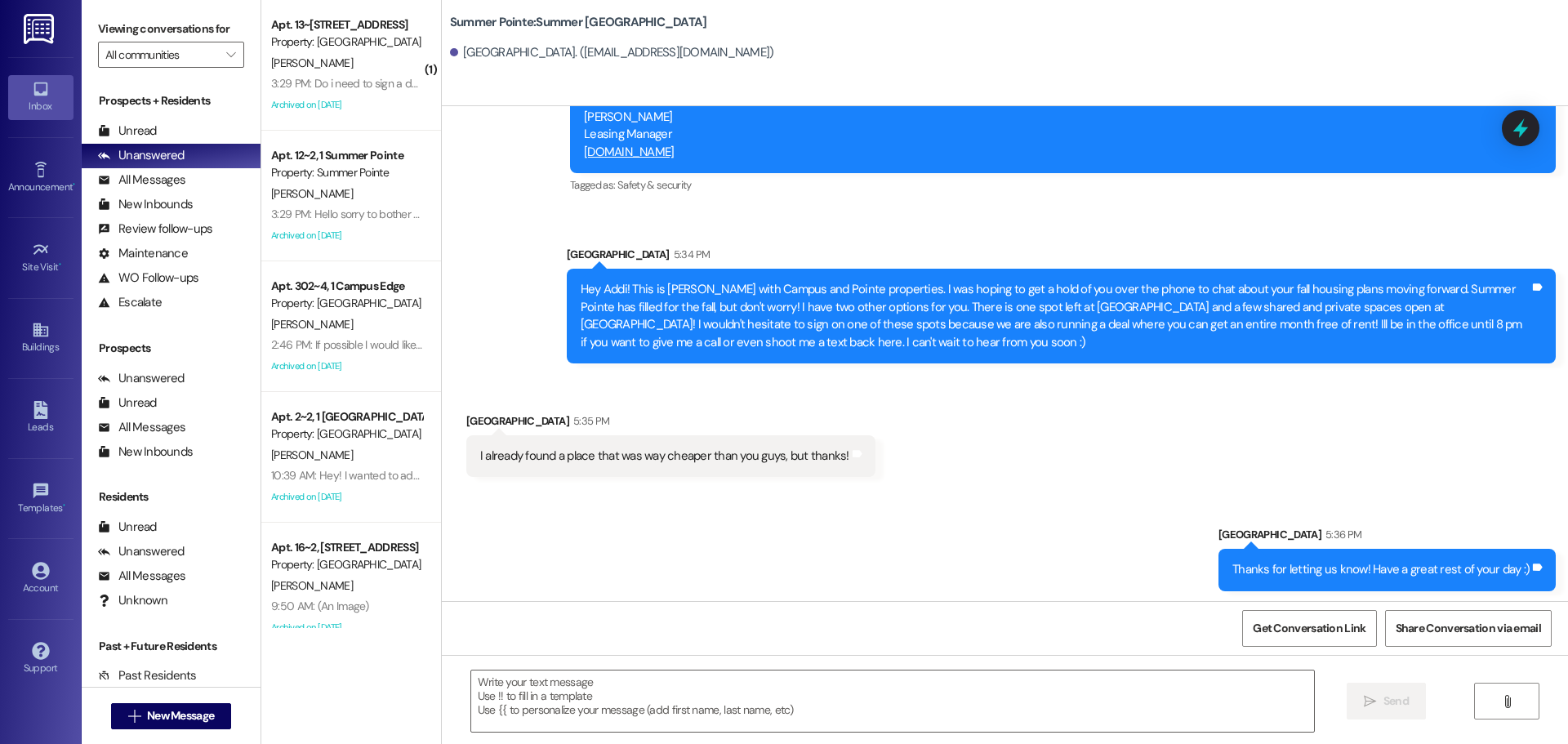
scroll to position [917, 0]
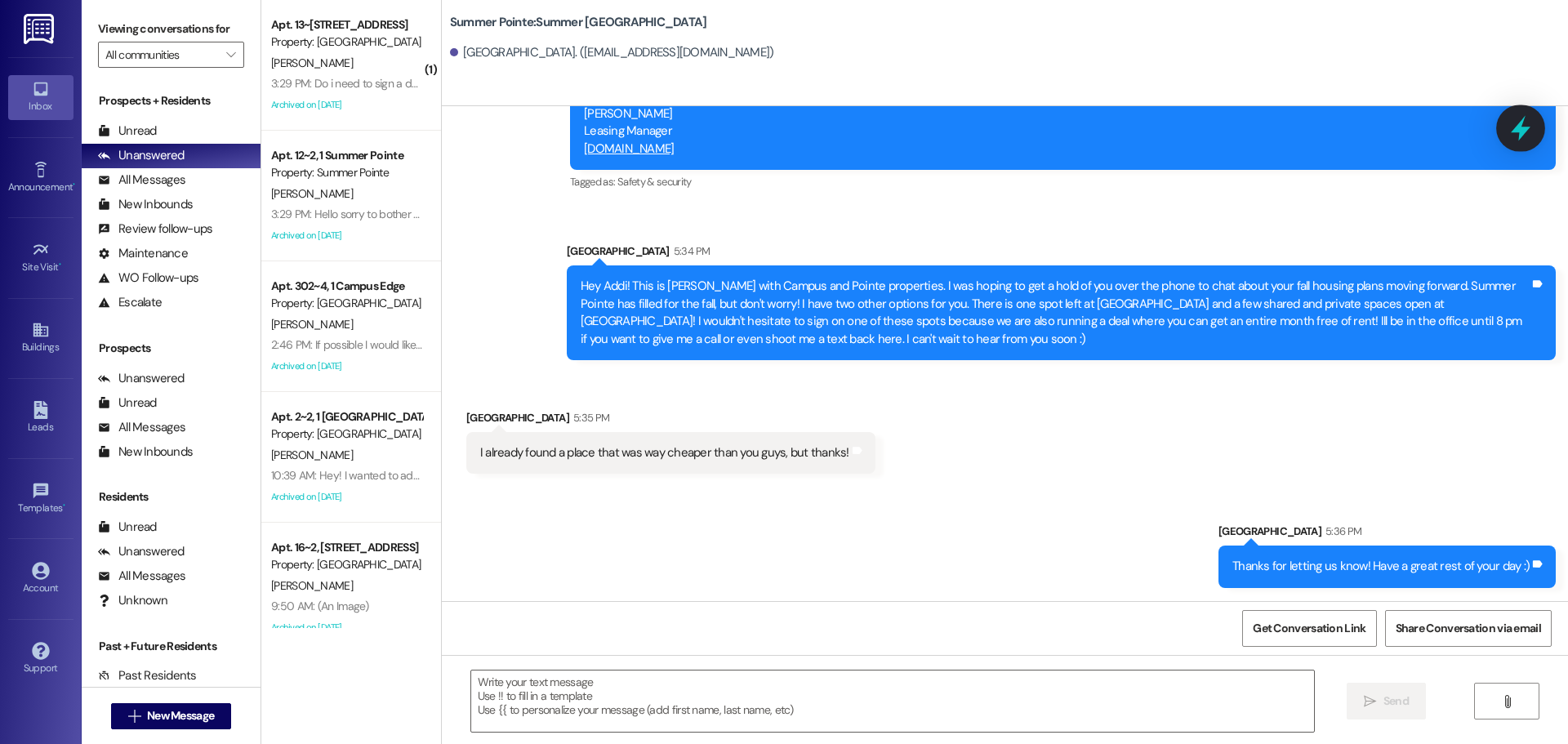
click at [1535, 123] on div at bounding box center [1520, 127] width 49 height 47
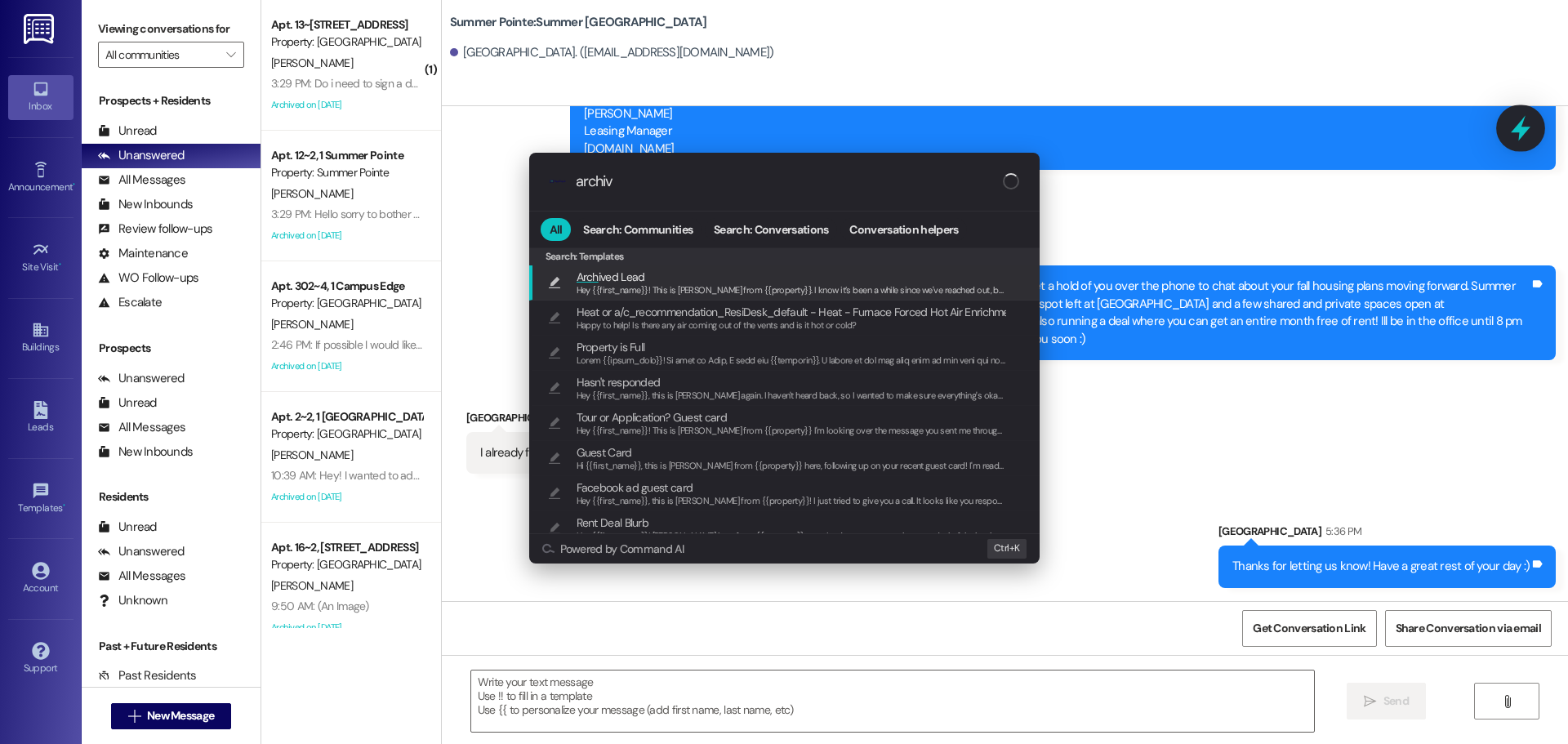
type input "archive"
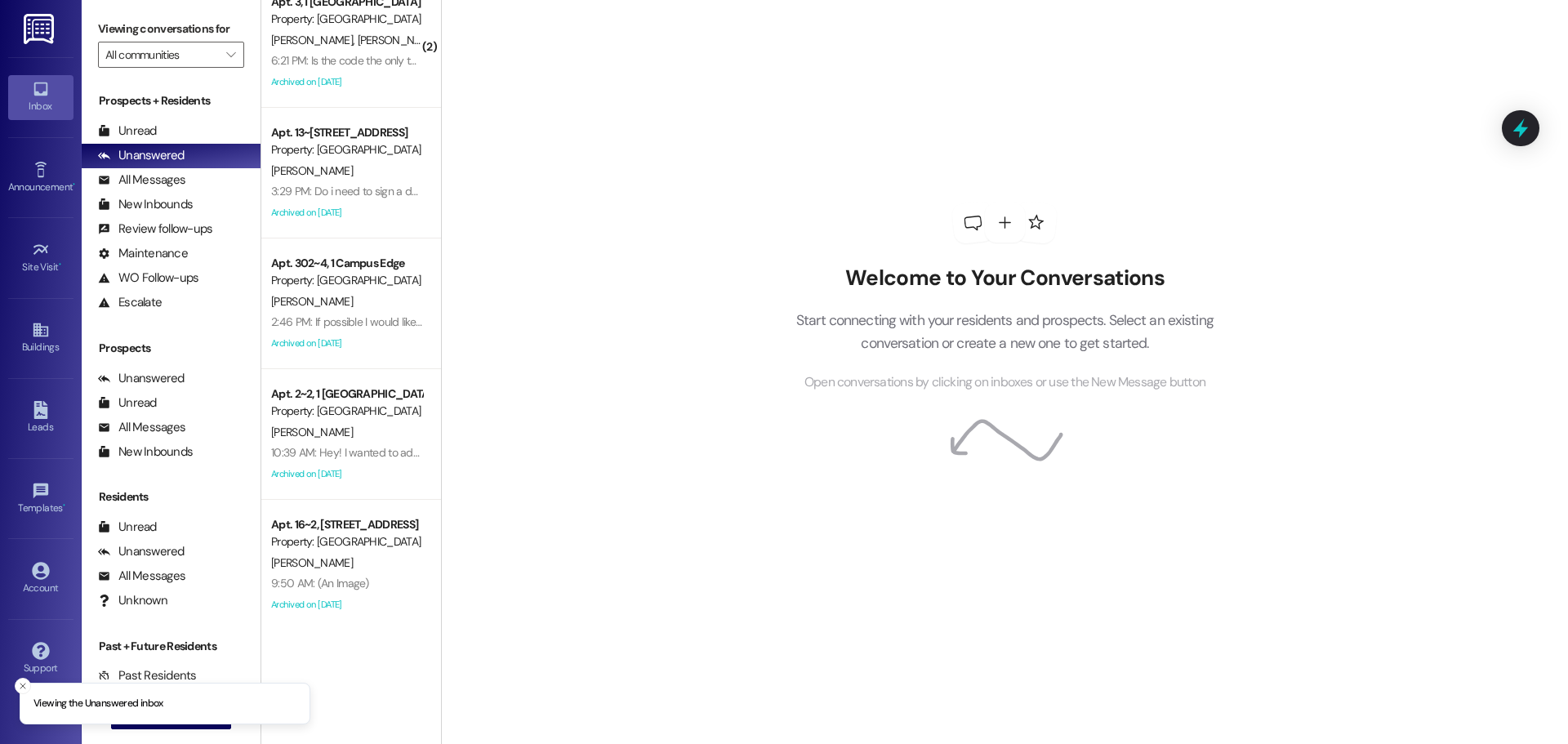
scroll to position [163, 0]
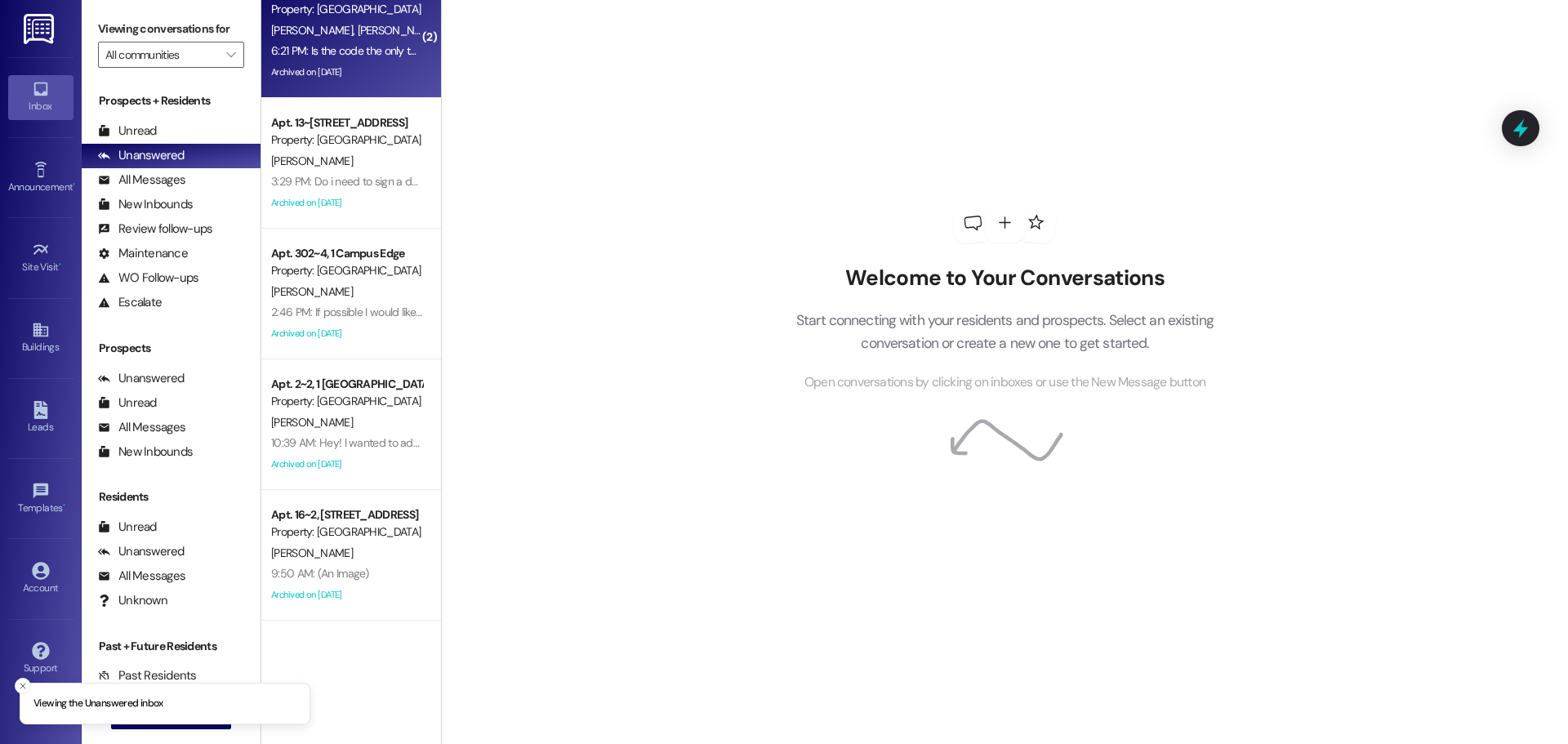
click at [388, 48] on div "6:21 PM: Is the code the only thing that's changing? 6:21 PM: Is the code the o…" at bounding box center [390, 50] width 238 height 15
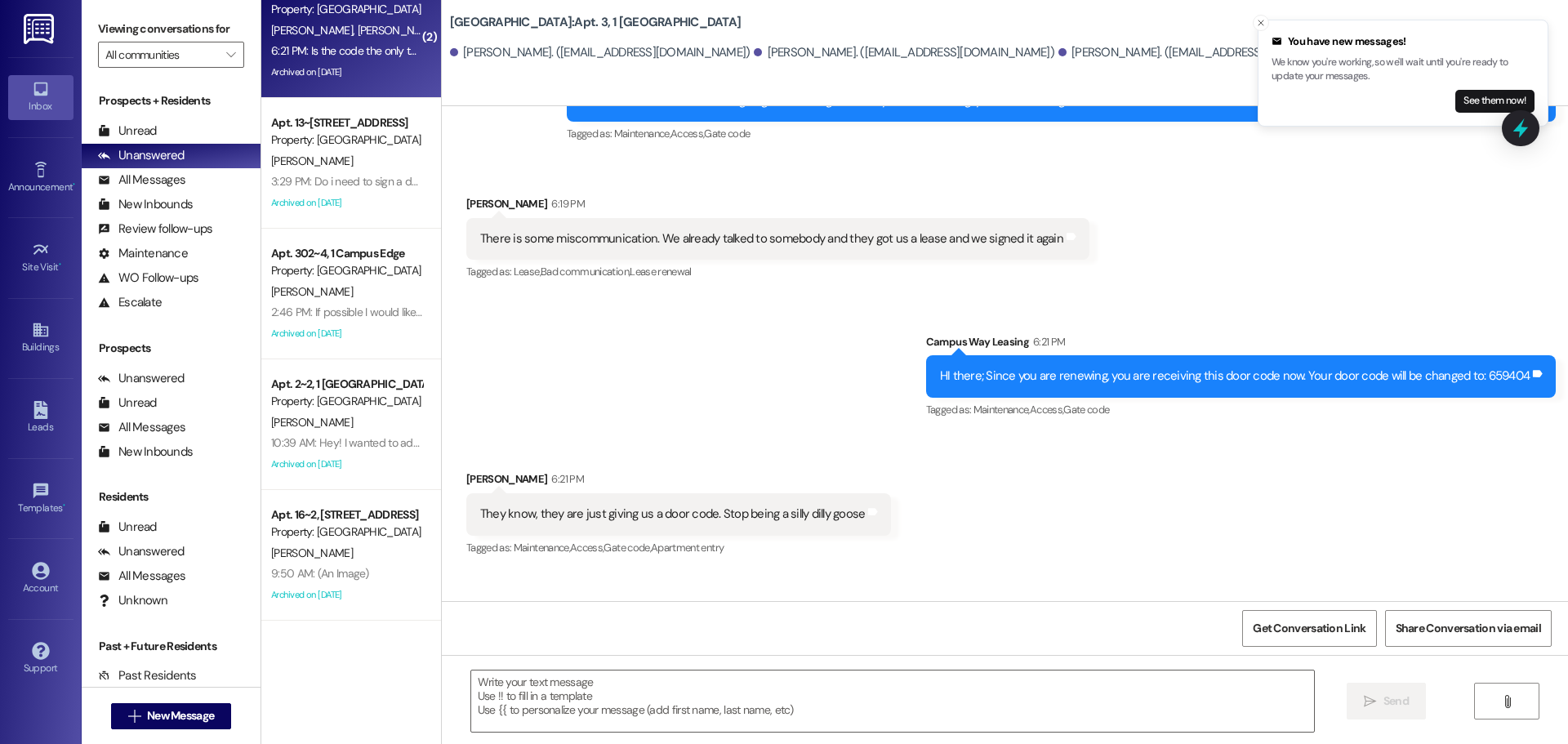
scroll to position [17960, 0]
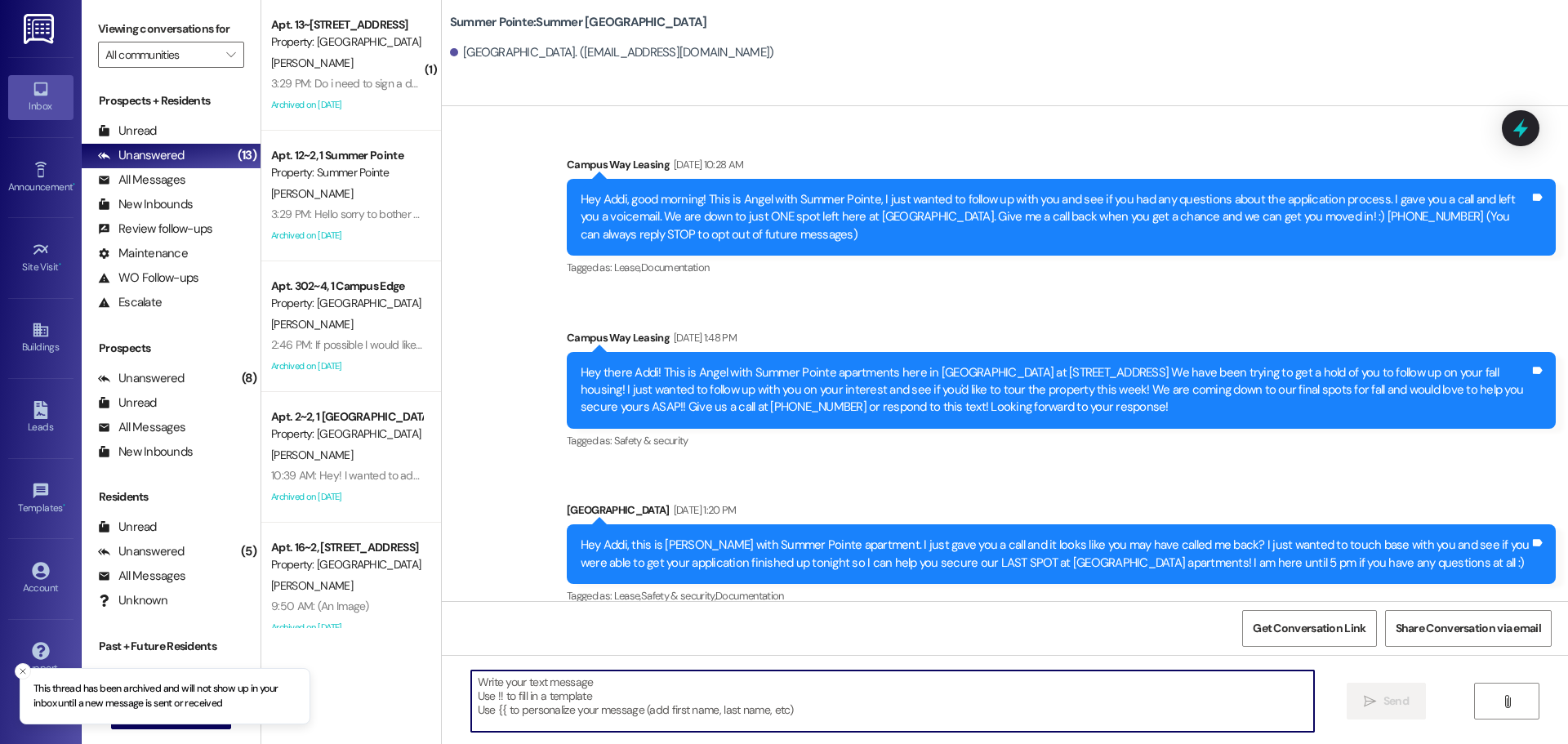
scroll to position [917, 0]
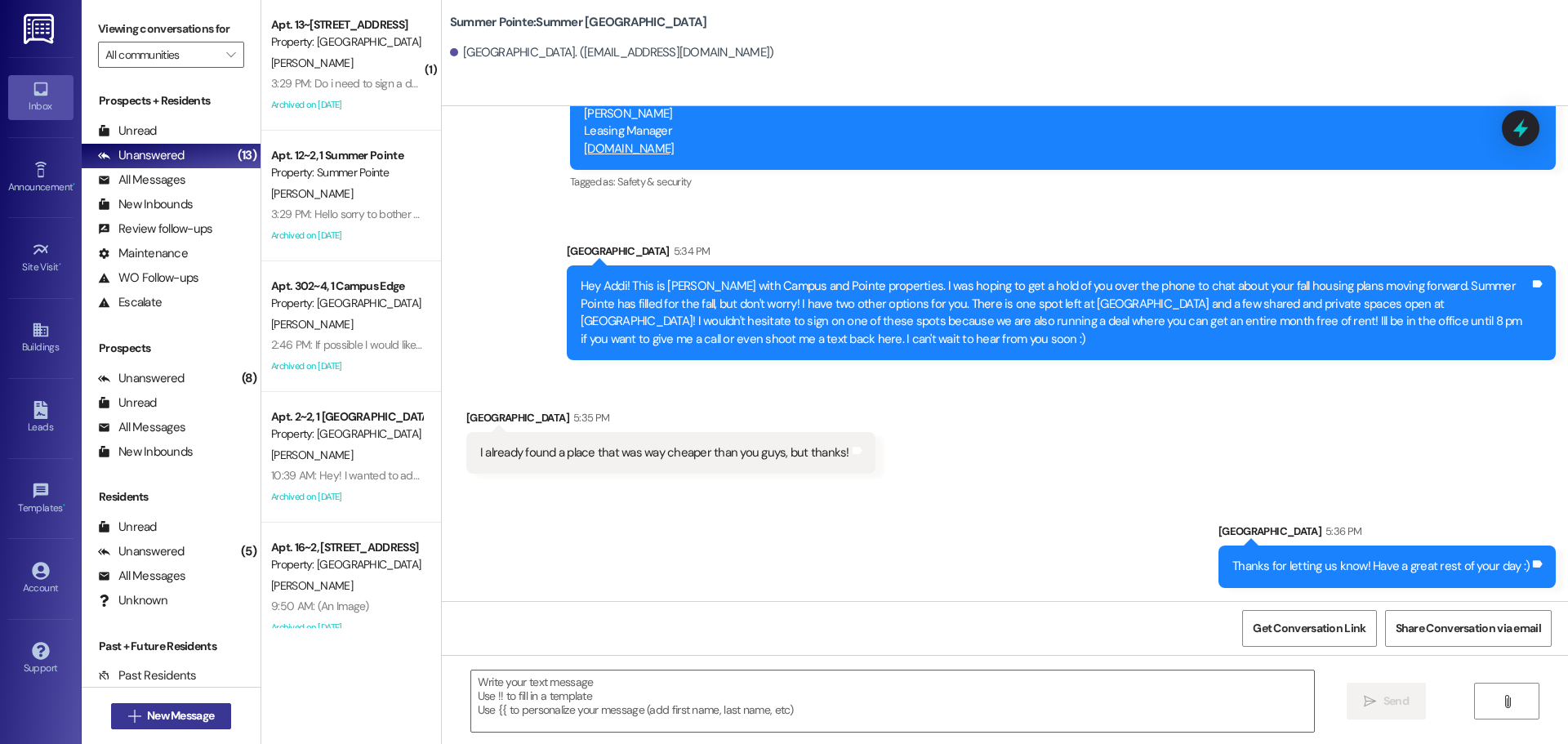
click at [177, 717] on span "New Message" at bounding box center [180, 716] width 67 height 17
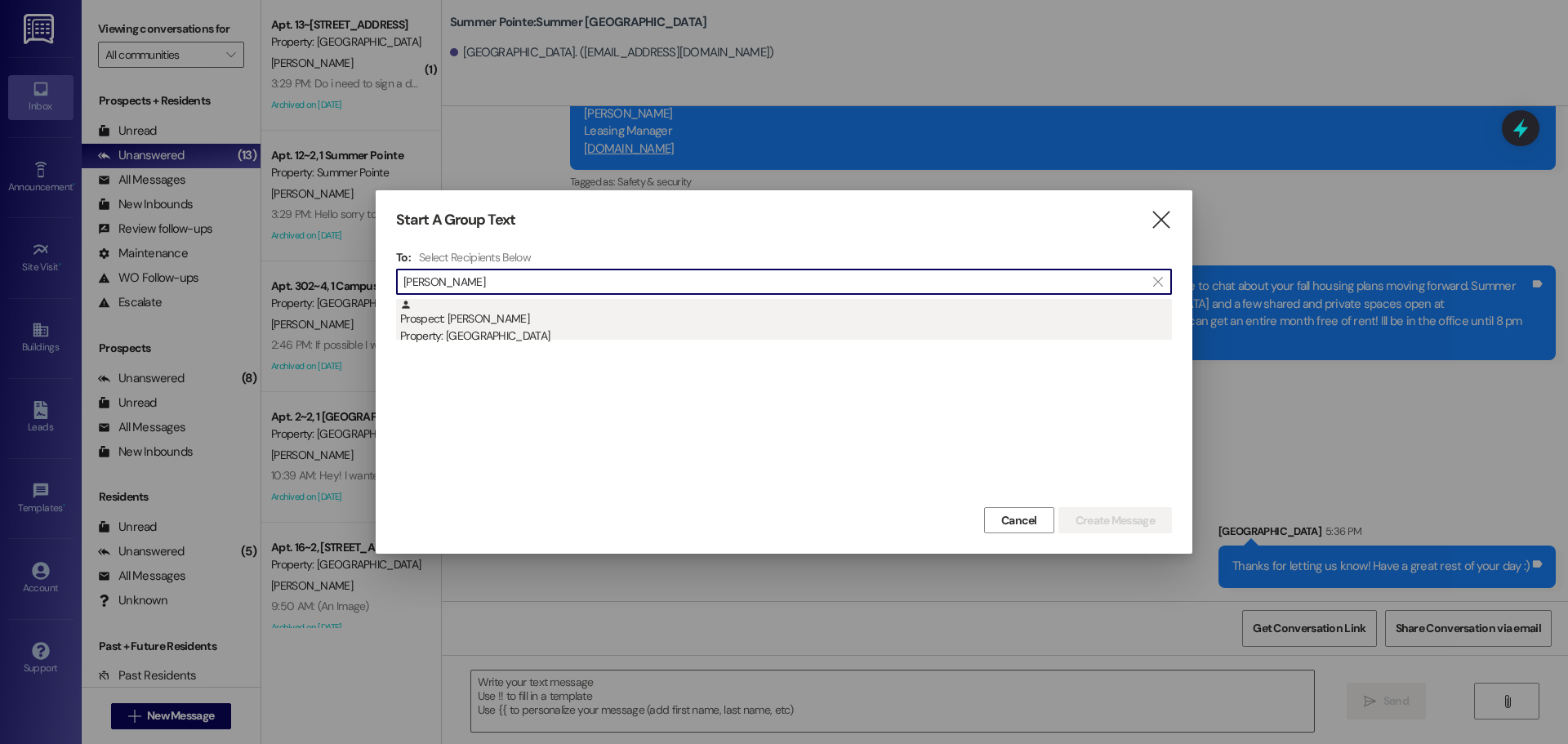
type input "[PERSON_NAME]"
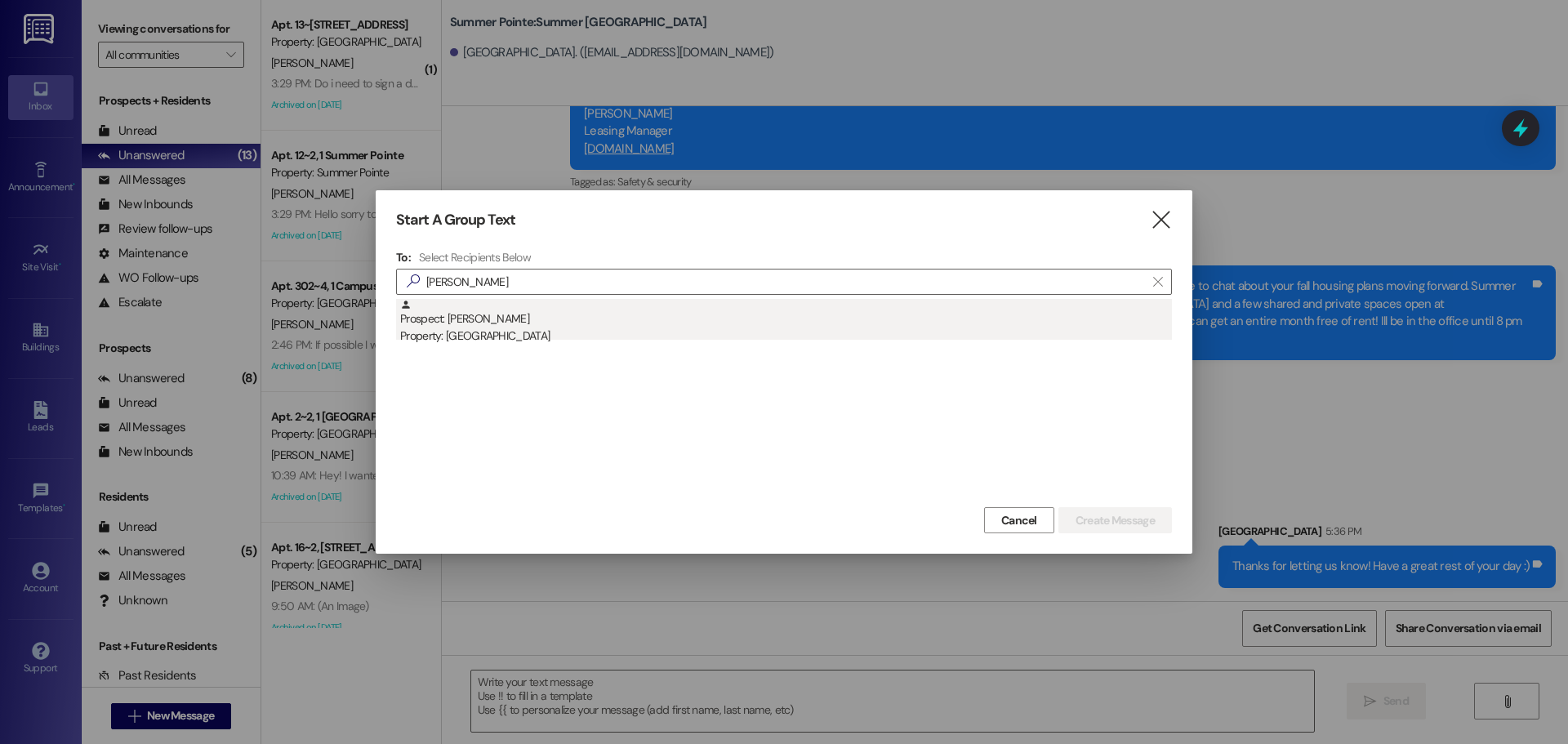
click at [715, 314] on div "Prospect: [PERSON_NAME] Property: Campus Edge" at bounding box center [786, 322] width 772 height 47
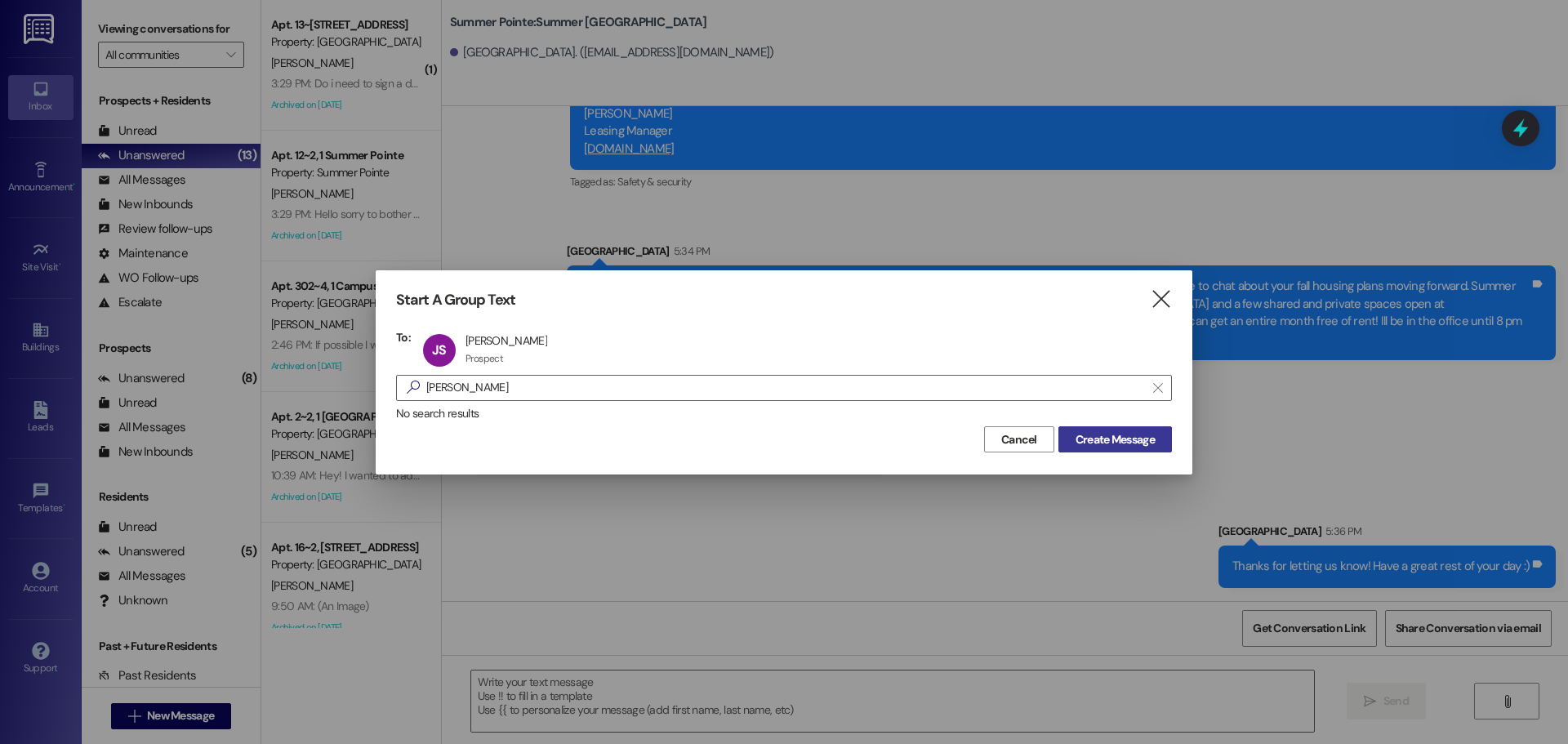
click at [1078, 445] on span "Create Message" at bounding box center [1115, 440] width 79 height 17
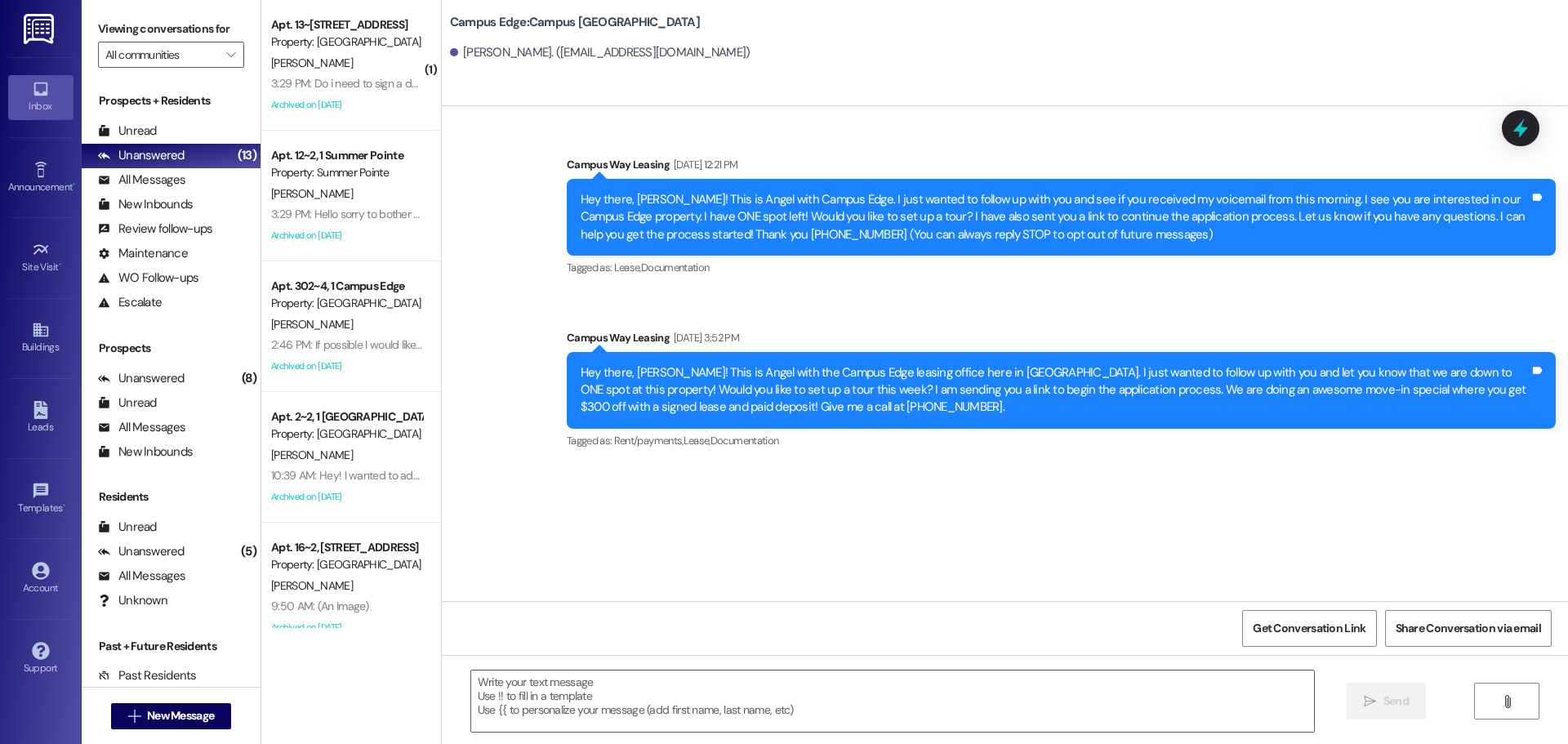
scroll to position [0, 0]
click at [884, 692] on textarea at bounding box center [893, 701] width 843 height 61
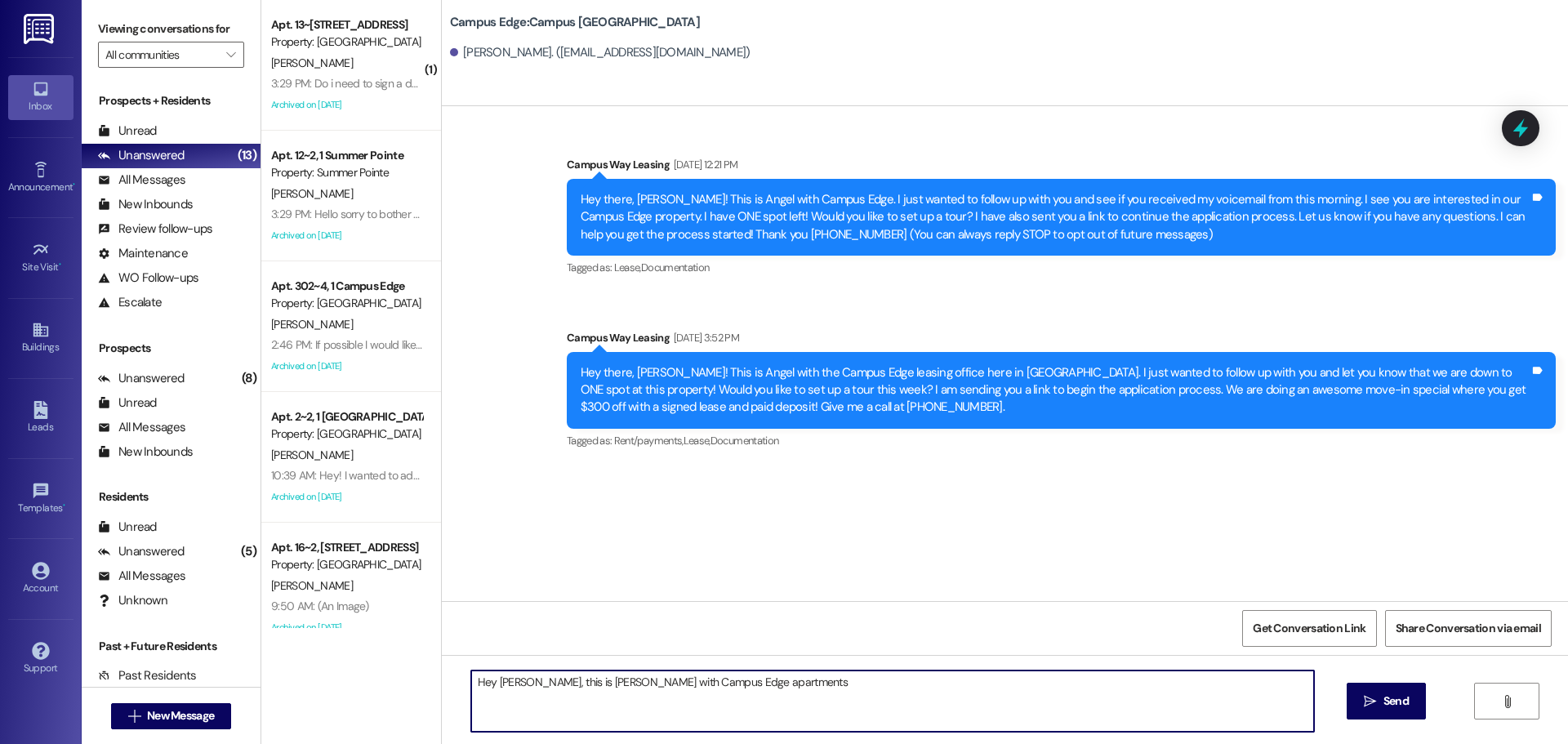
click at [818, 711] on textarea "Hey Jennifer, this is Andrea with Campus Edge apartments" at bounding box center [893, 701] width 843 height 61
click at [1021, 675] on textarea "Hey Jennifer, this is Andrea with Campus Edge apartments. We are closing in on …" at bounding box center [893, 701] width 843 height 61
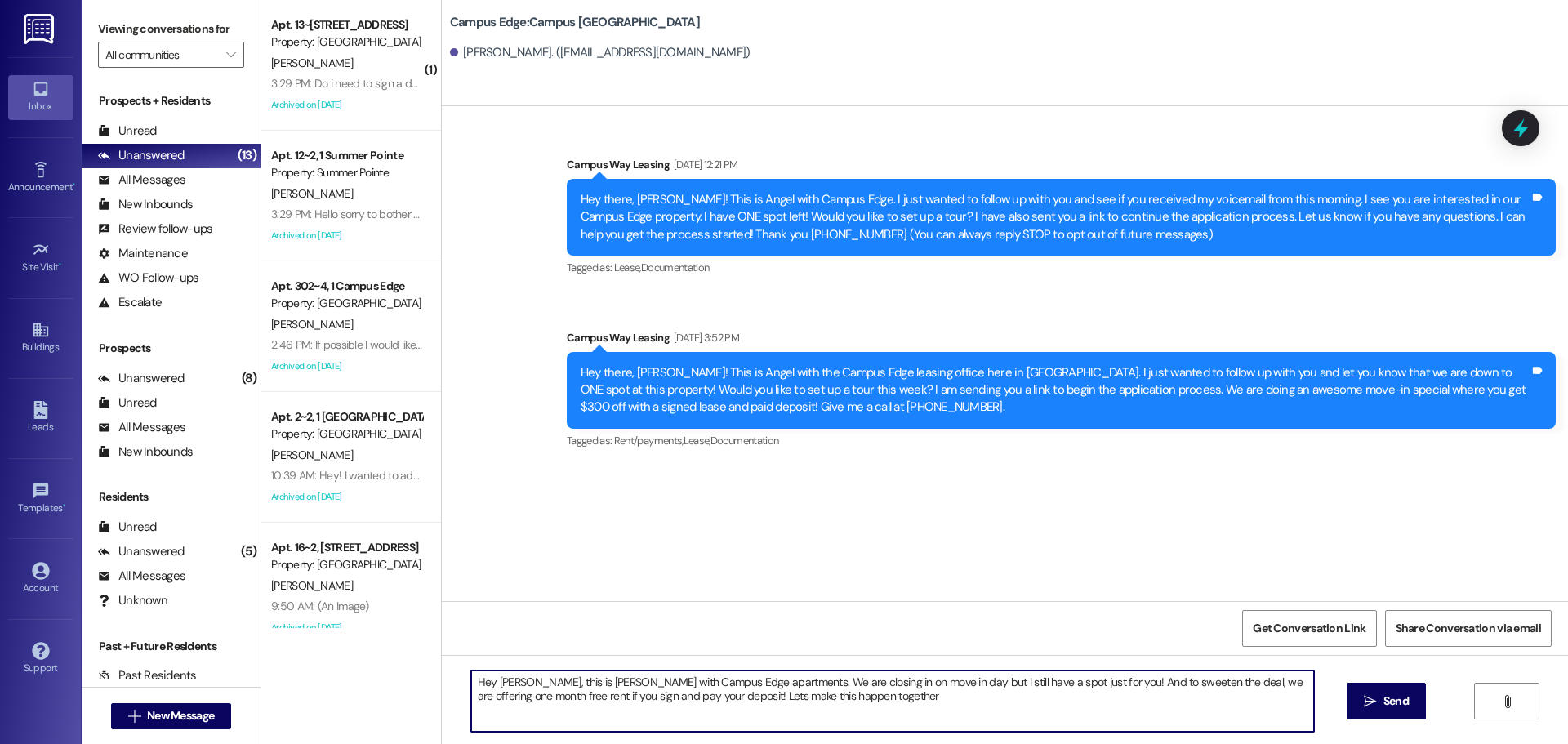
type textarea "Hey Jennifer, this is Andrea with Campus Edge apartments. We are closing in on …"
click at [1021, 675] on textarea "Hey Jennifer, this is Andrea with Campus Edge apartments. We are closing in on …" at bounding box center [893, 701] width 843 height 61
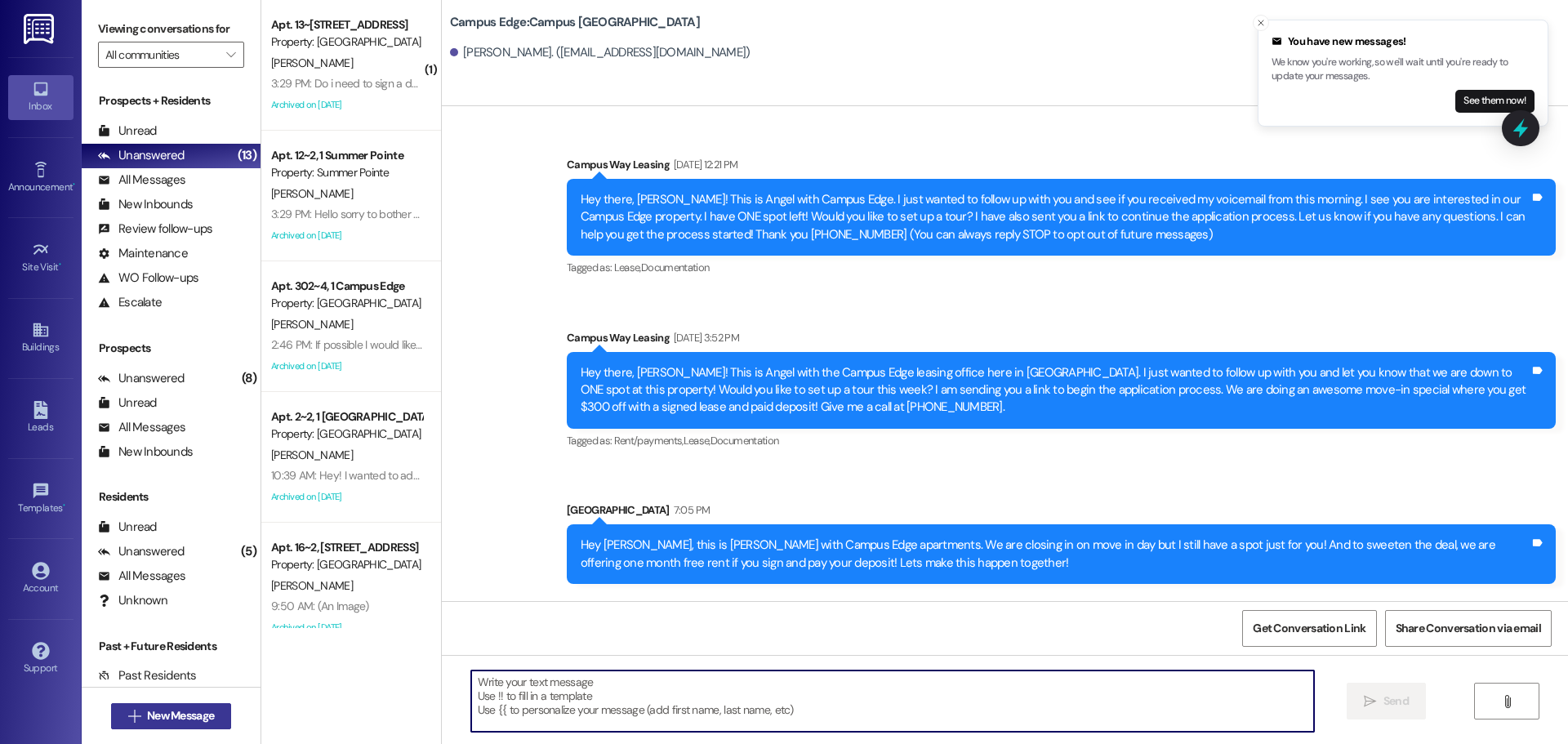
click at [145, 726] on button " New Message" at bounding box center [171, 716] width 121 height 27
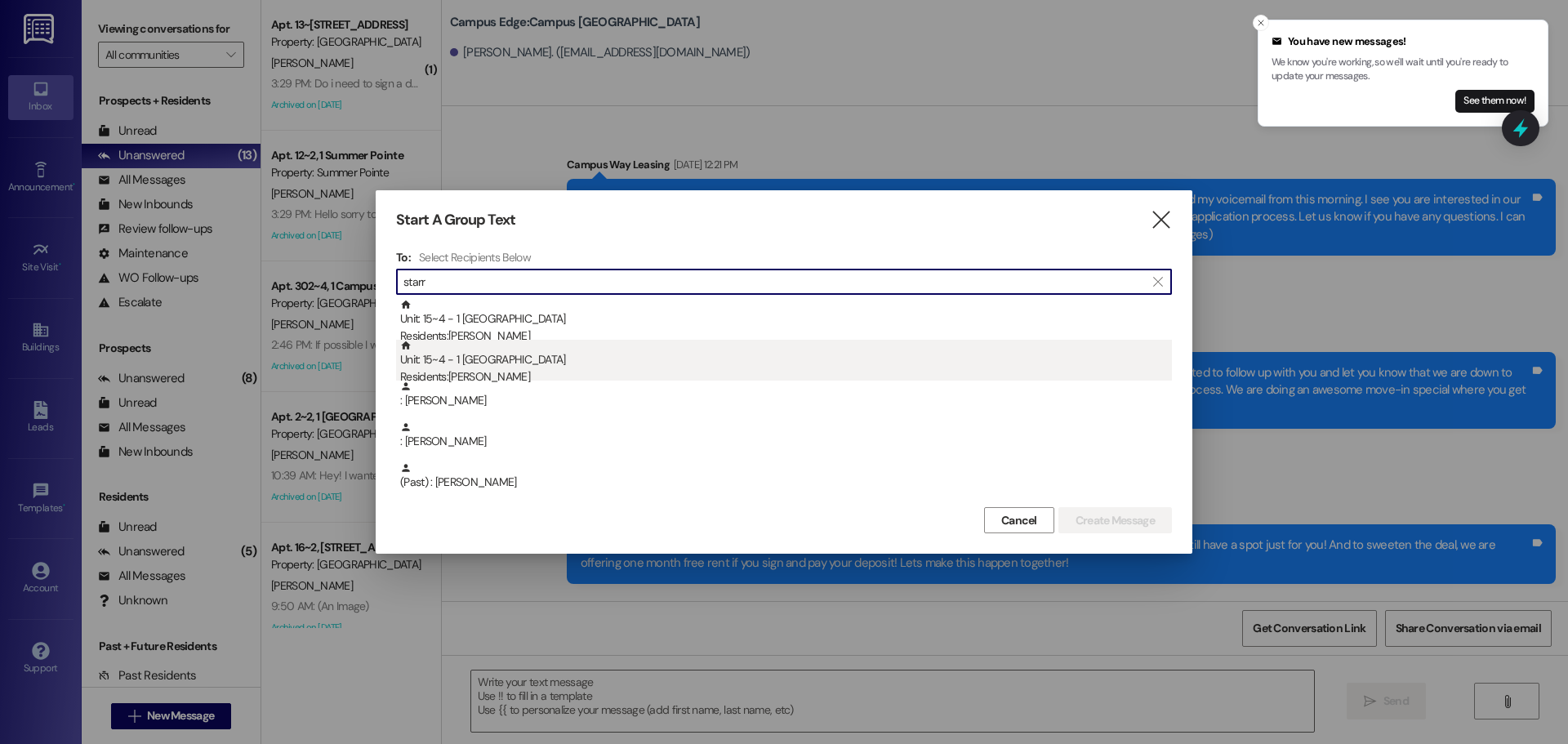
type input "starr"
click at [596, 356] on div "Unit: 15~4 - 1 East Pointe Residents: Daniel Starr" at bounding box center [786, 363] width 772 height 47
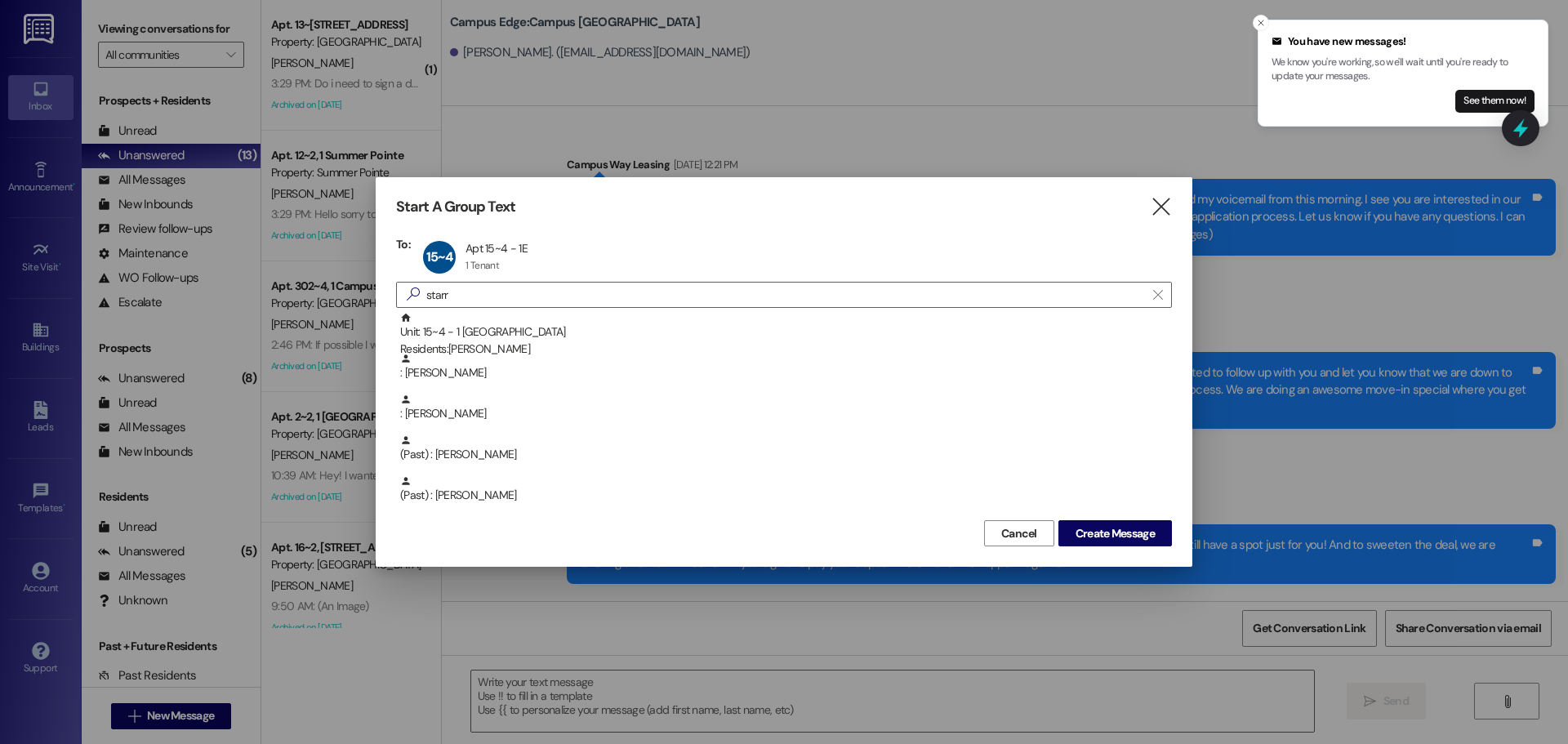
click at [1105, 518] on div "Cancel Create Message" at bounding box center [784, 531] width 776 height 30
click at [1123, 529] on span "Create Message" at bounding box center [1115, 533] width 79 height 17
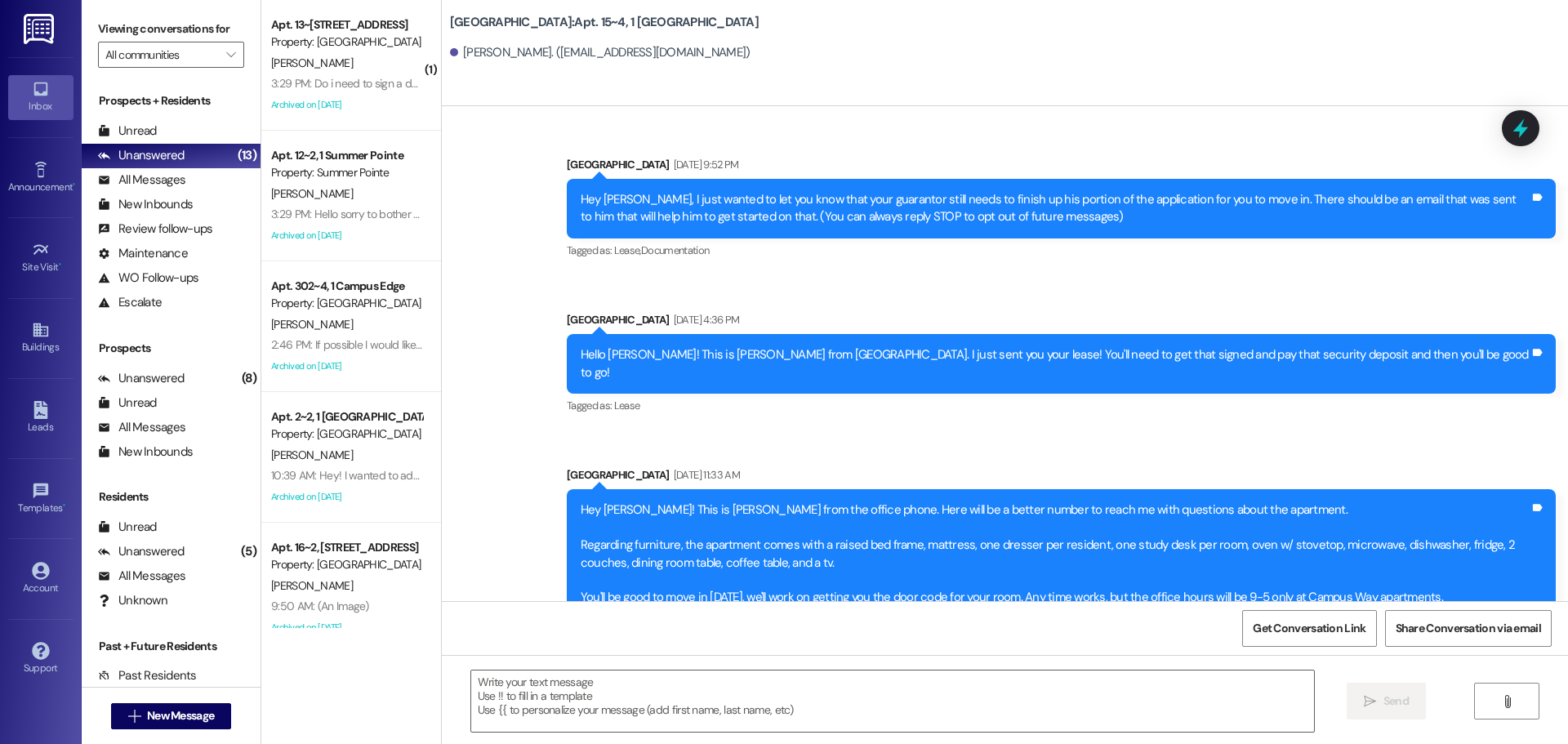
scroll to position [25061, 0]
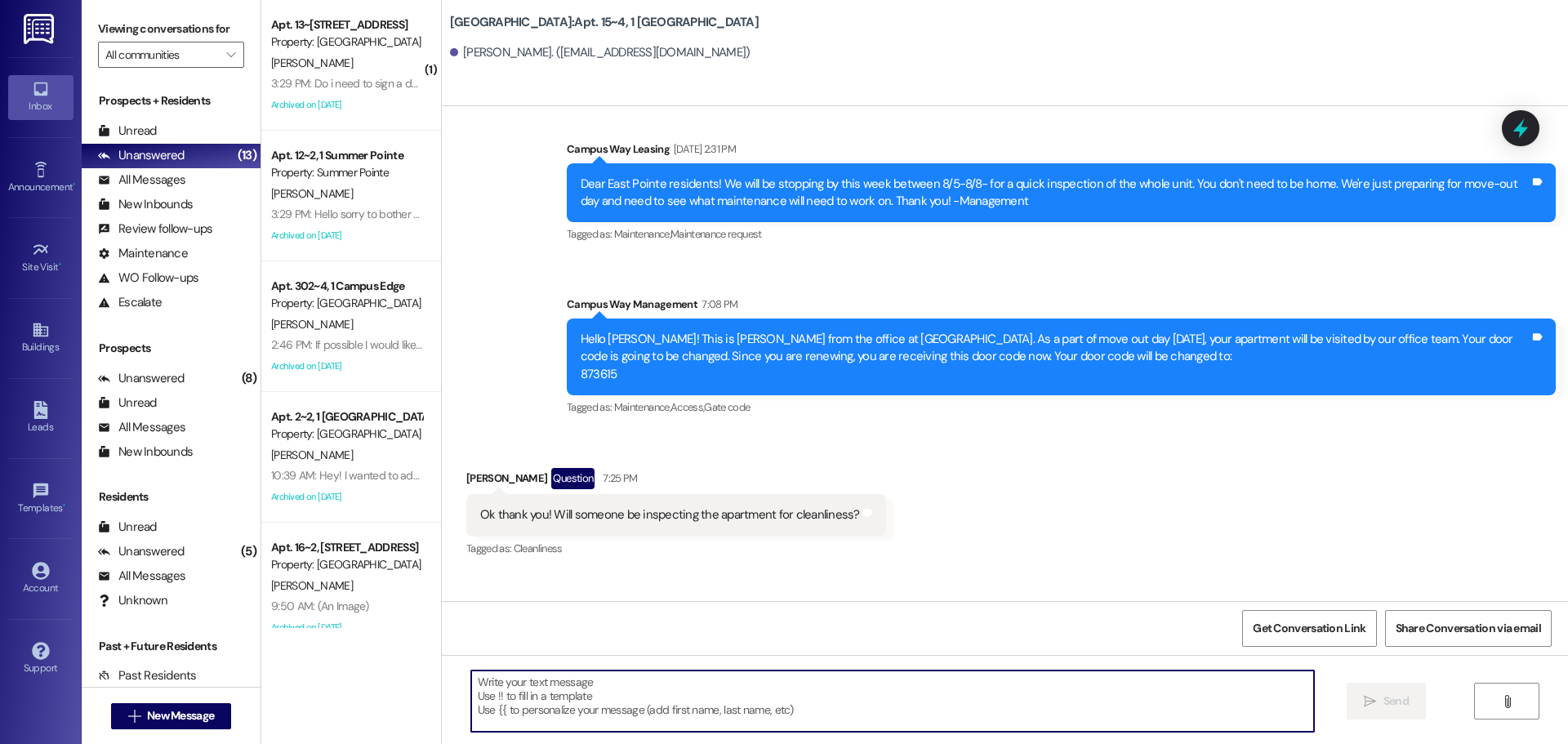
click at [649, 709] on textarea at bounding box center [893, 701] width 843 height 61
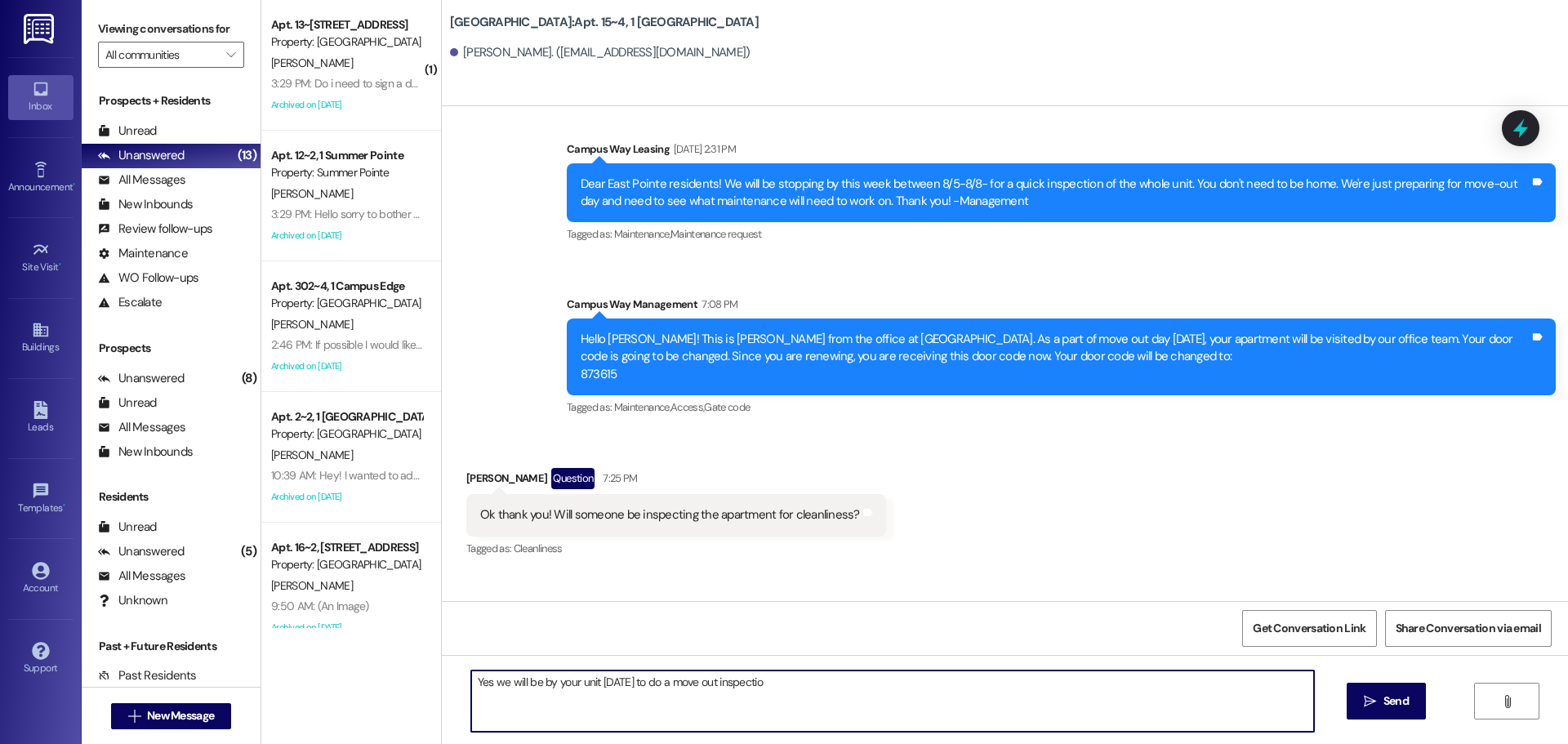
type textarea "Yes we will be by your unit tomorrow to do a move out inspection"
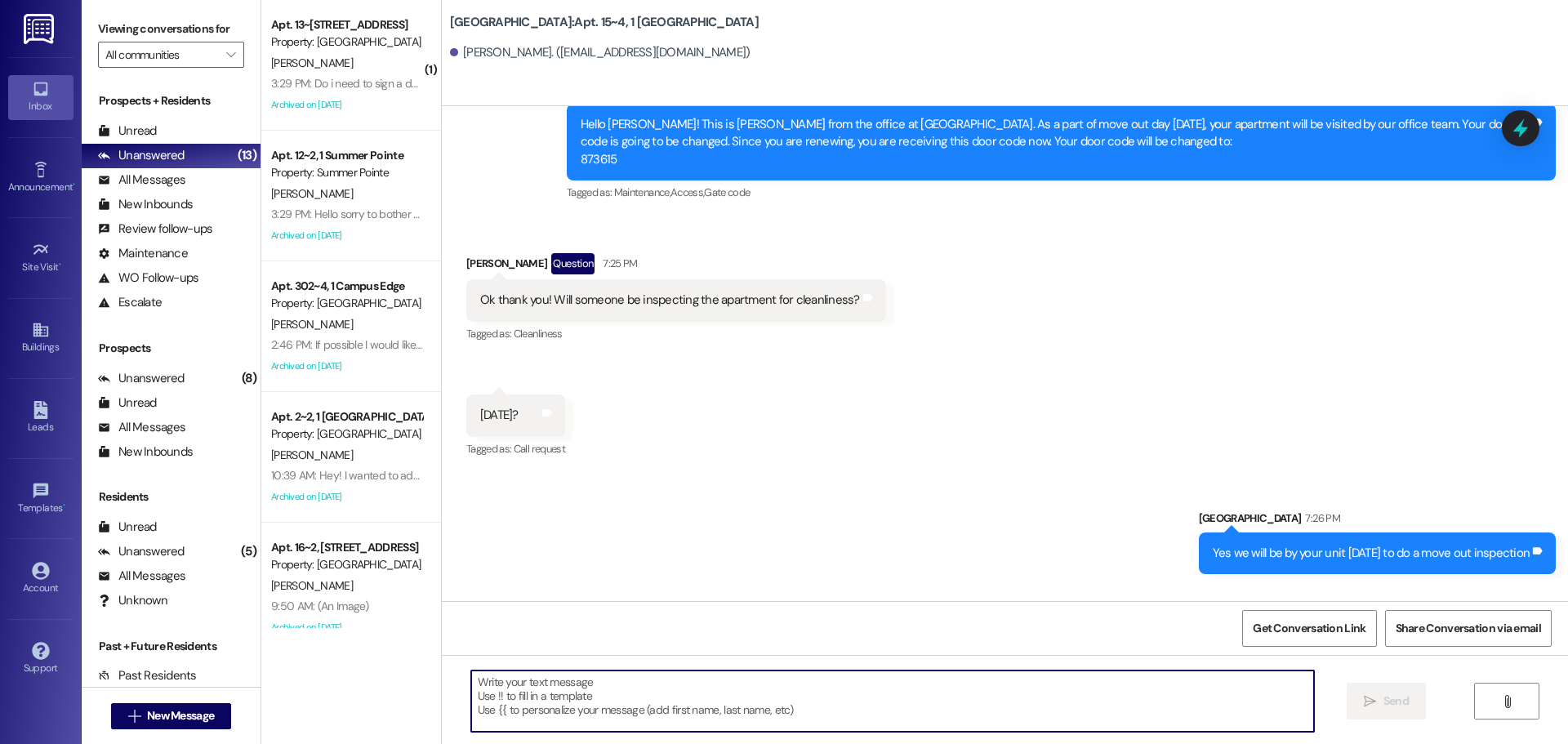
scroll to position [25288, 0]
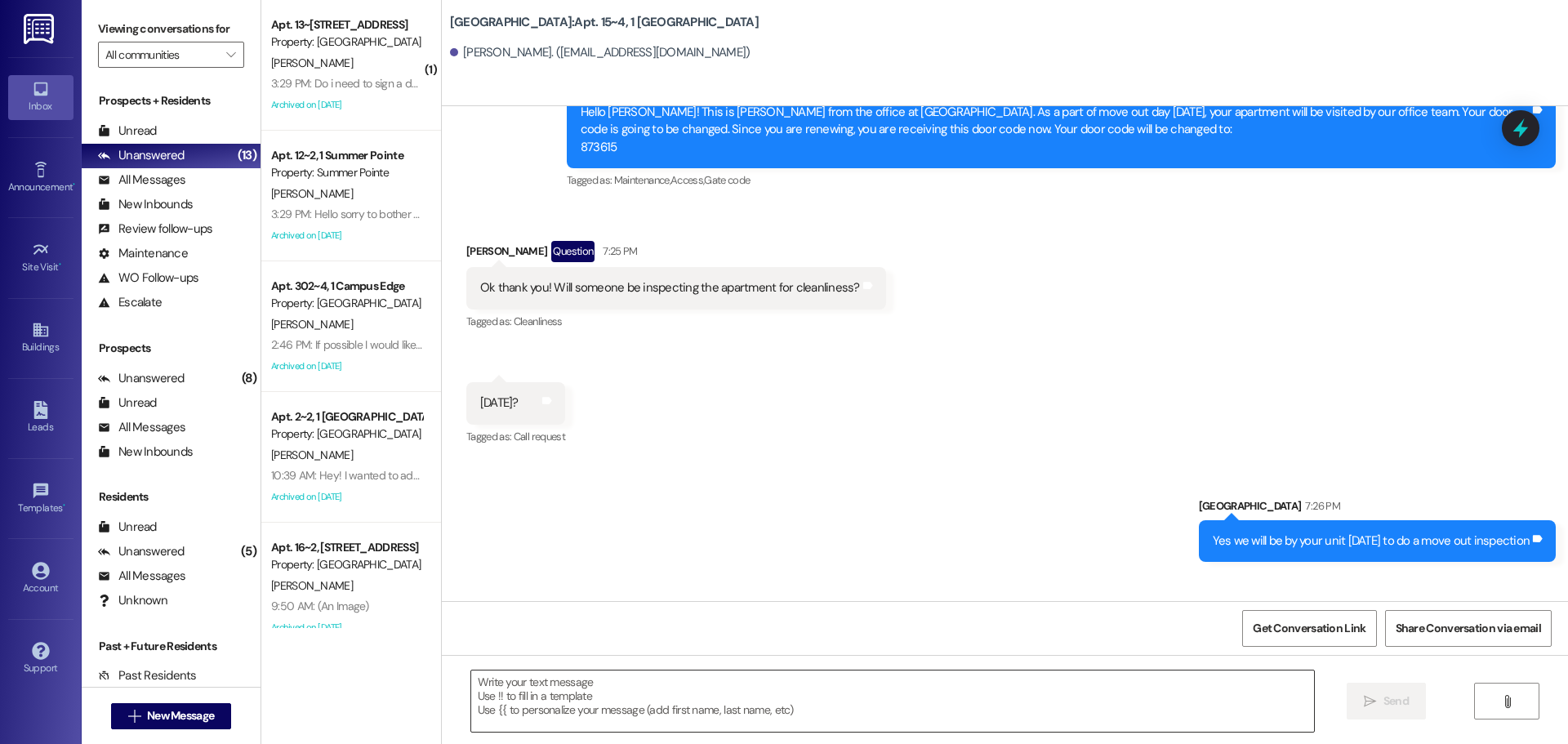
click at [1223, 715] on textarea at bounding box center [893, 701] width 843 height 61
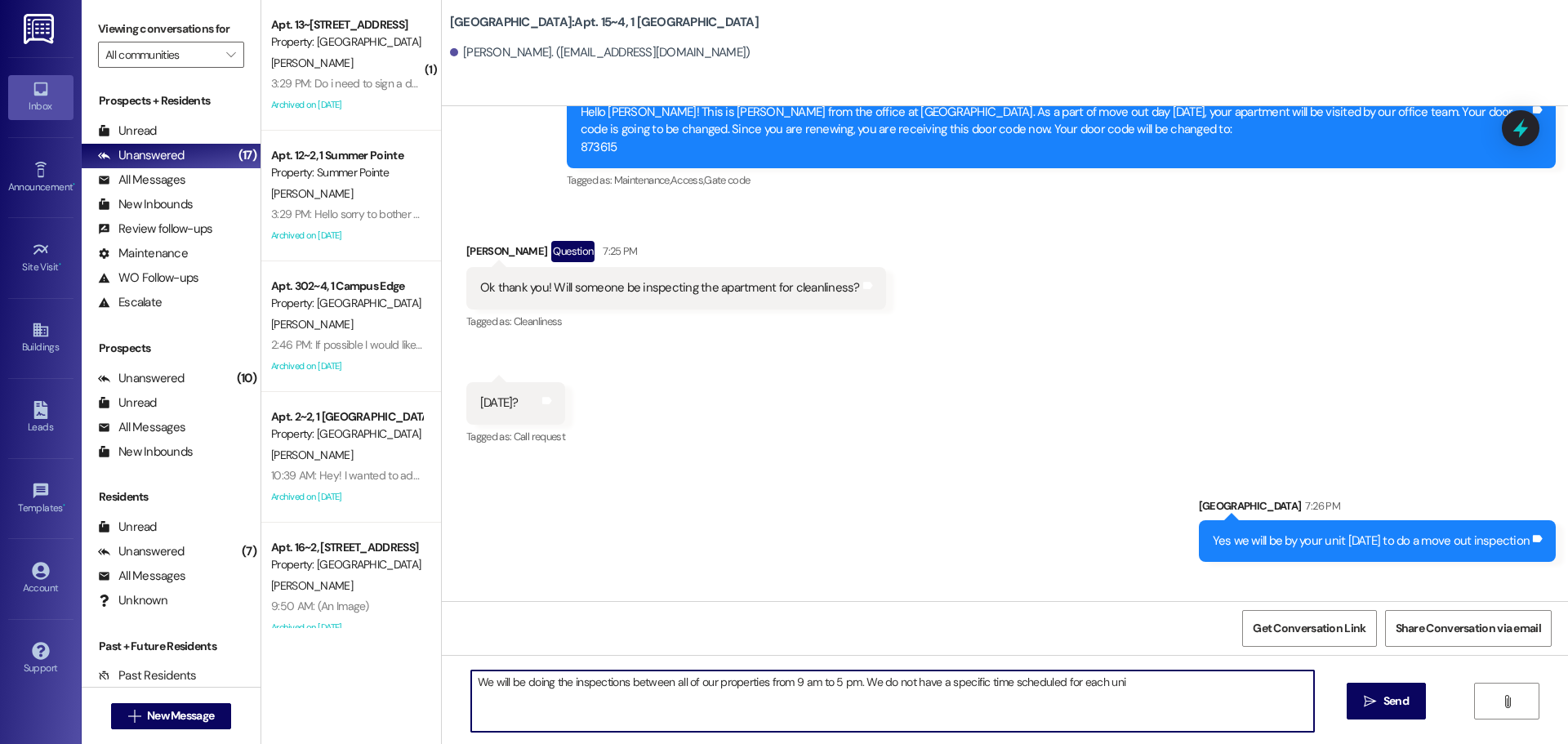
type textarea "We will be doing the inspections between all of our properties from 9 am to 5 p…"
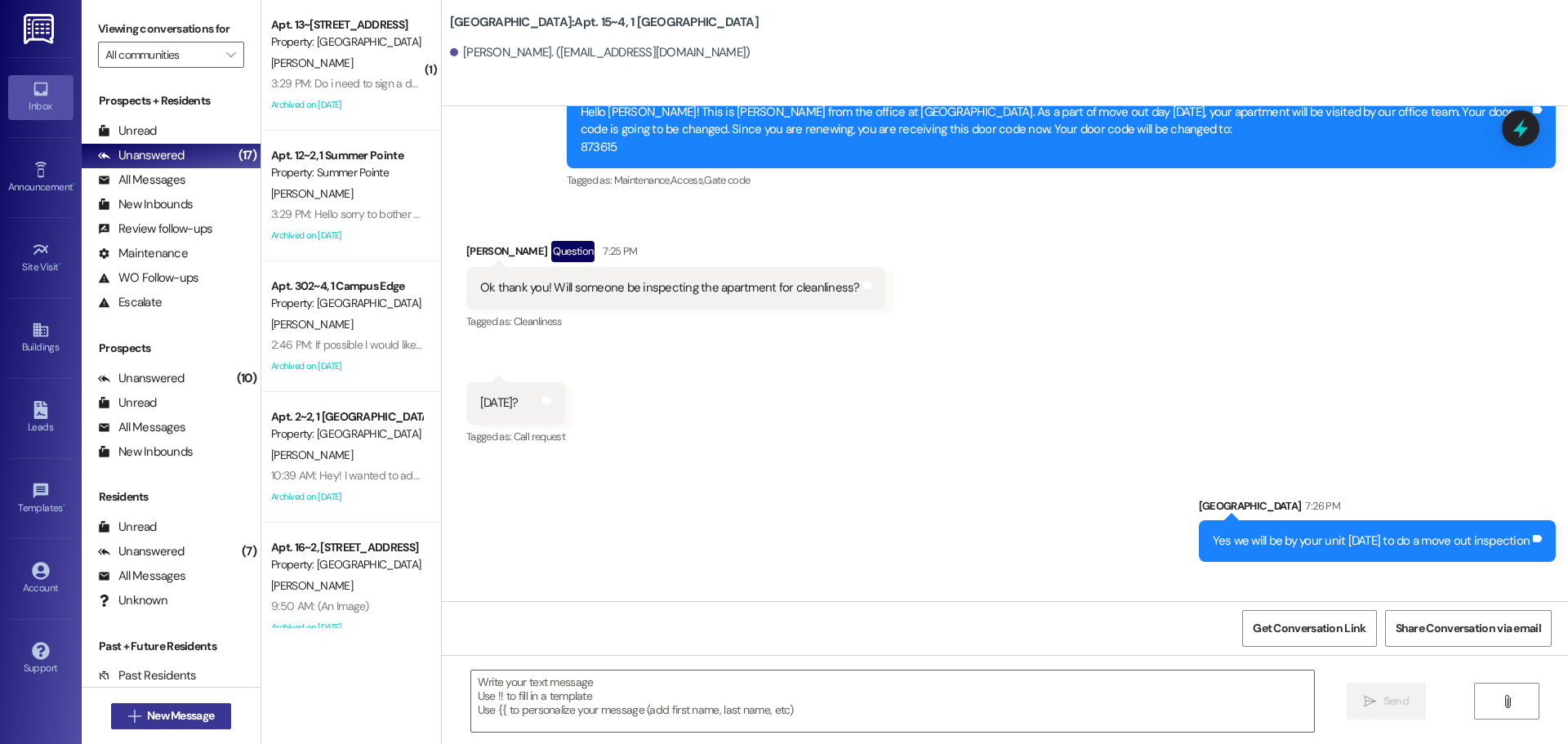
click at [147, 716] on span "New Message" at bounding box center [180, 716] width 67 height 17
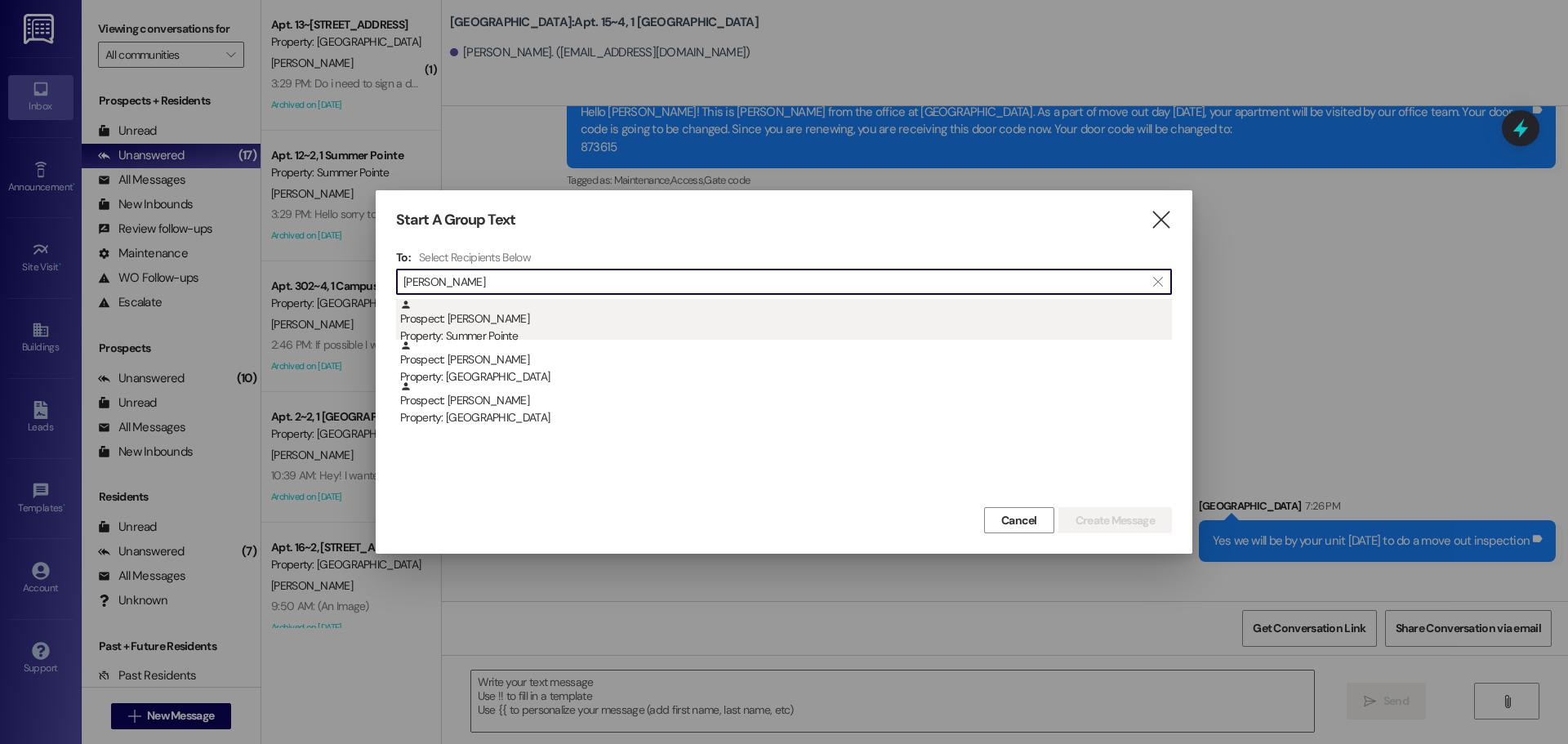
type input "jose santa"
click at [654, 331] on div "Property: Summer Pointe" at bounding box center [786, 335] width 772 height 17
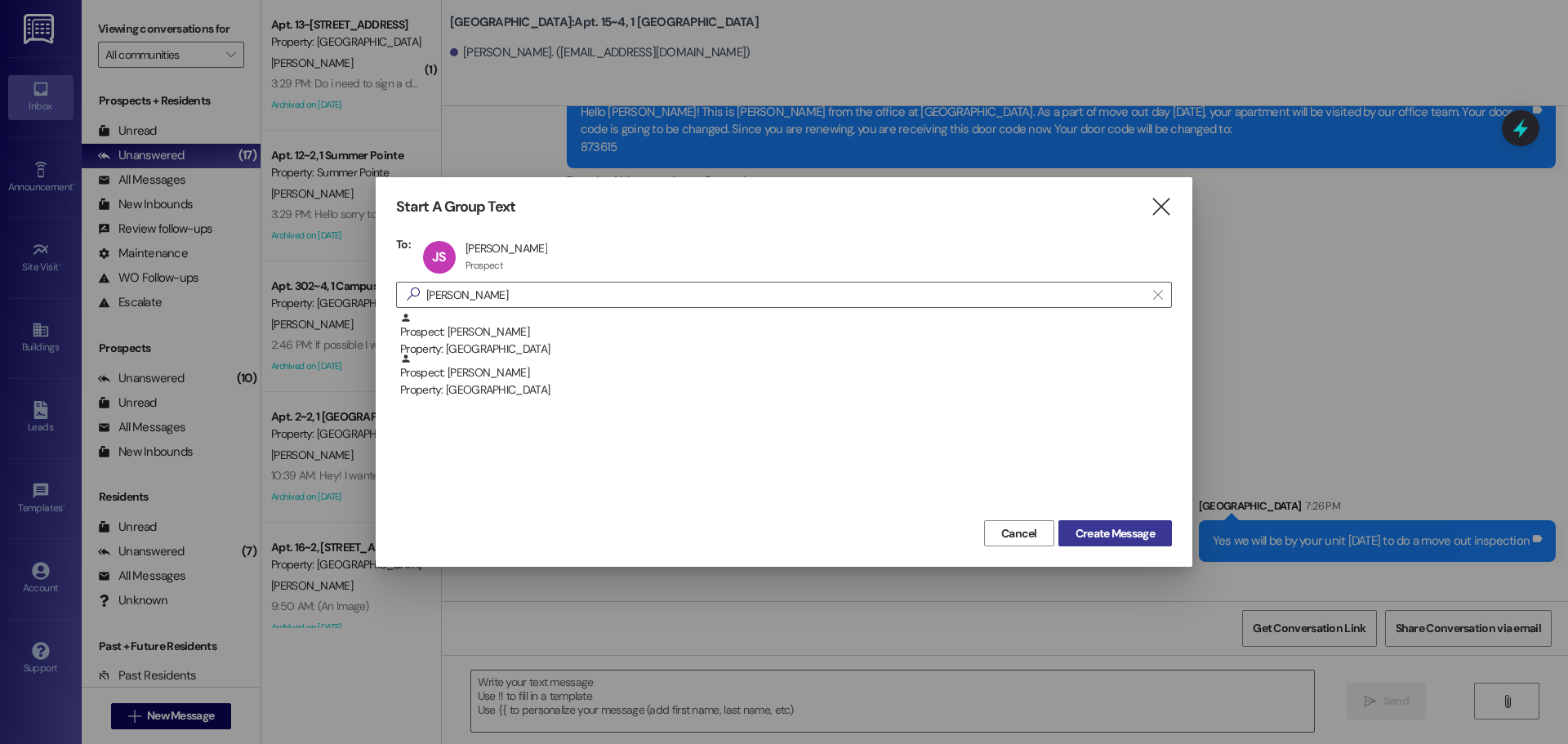
click at [1080, 529] on span "Create Message" at bounding box center [1115, 533] width 79 height 17
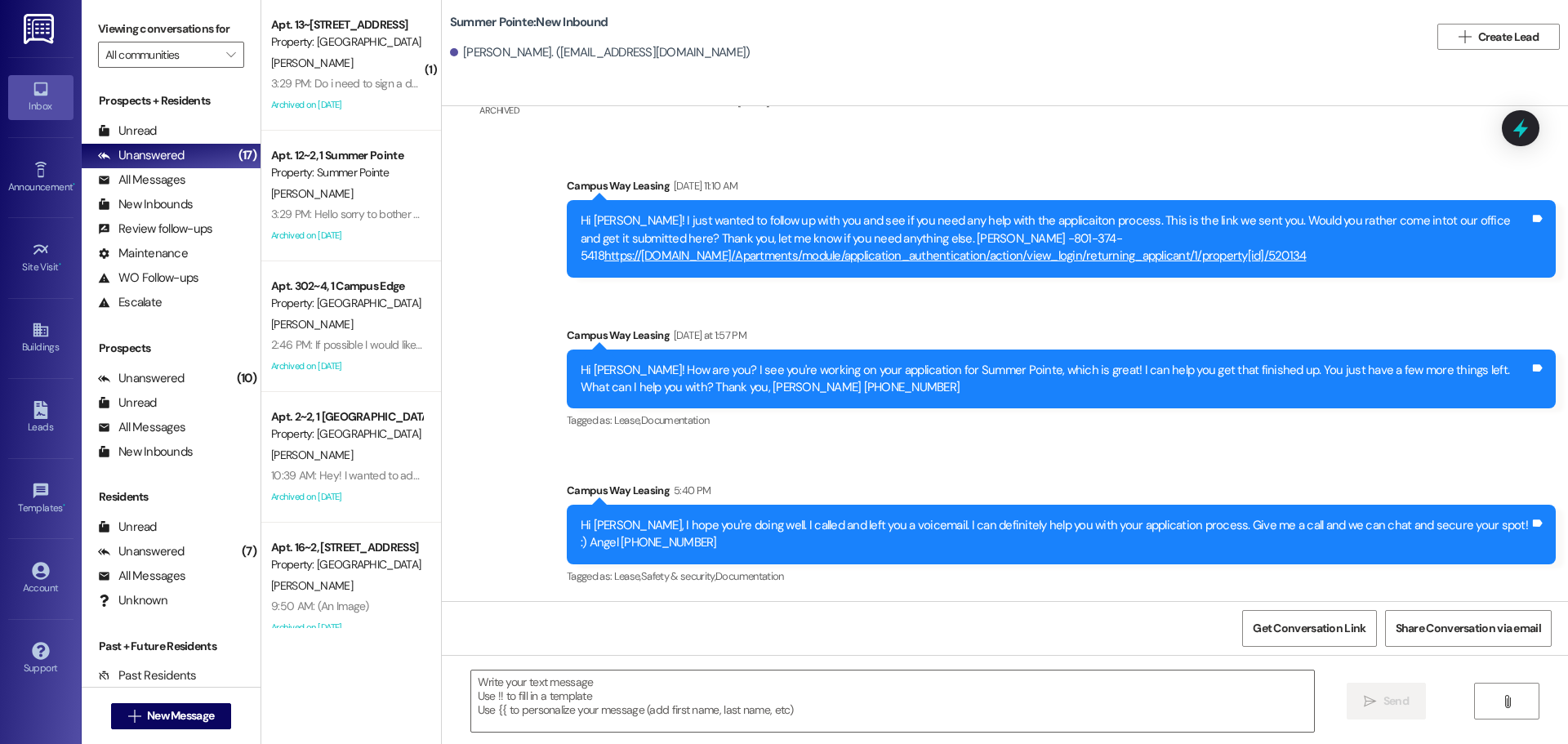
scroll to position [1477, 0]
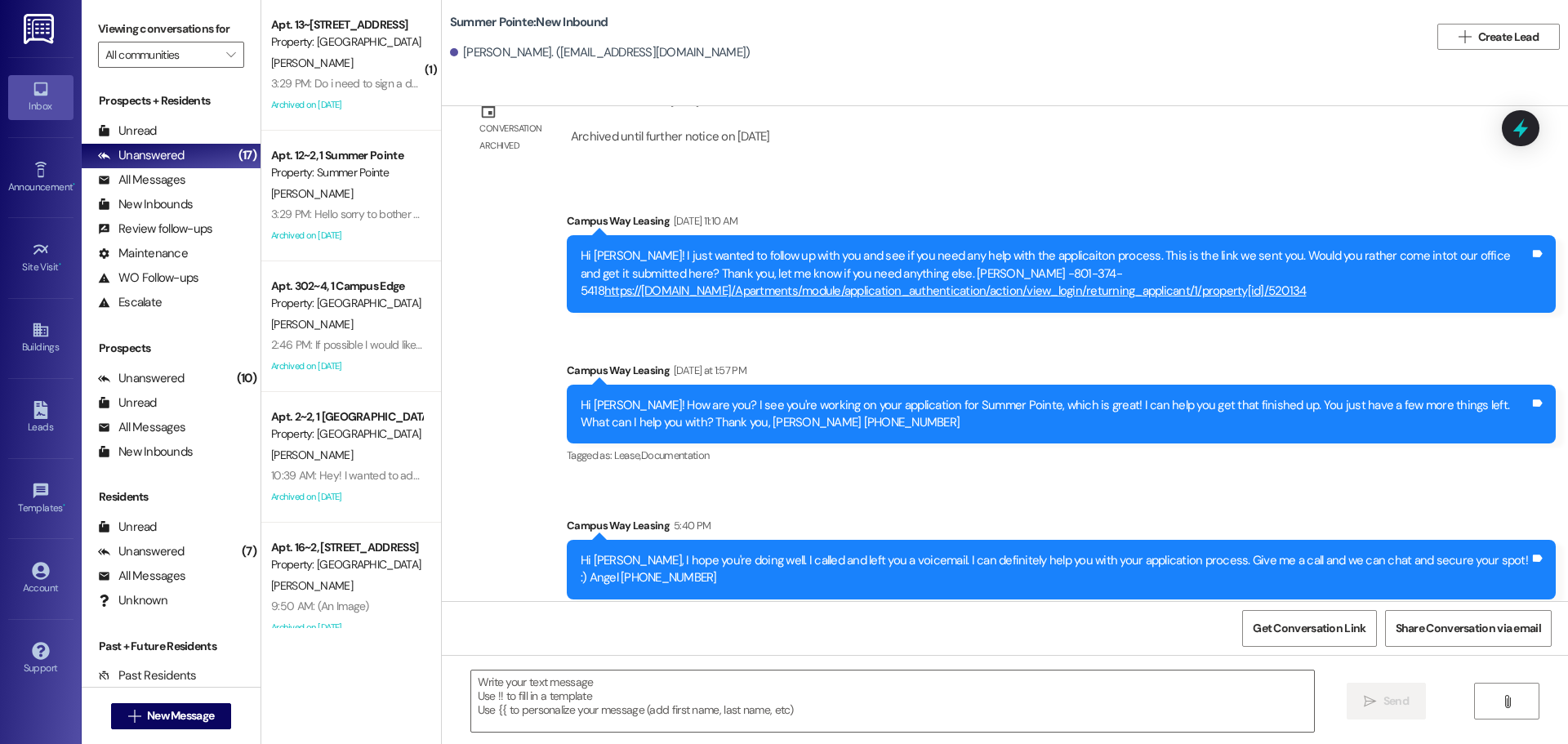
click at [1038, 552] on div "Hi Jose, I hope you're doing well. I called and left you a voicemail. I can def…" at bounding box center [1056, 569] width 949 height 35
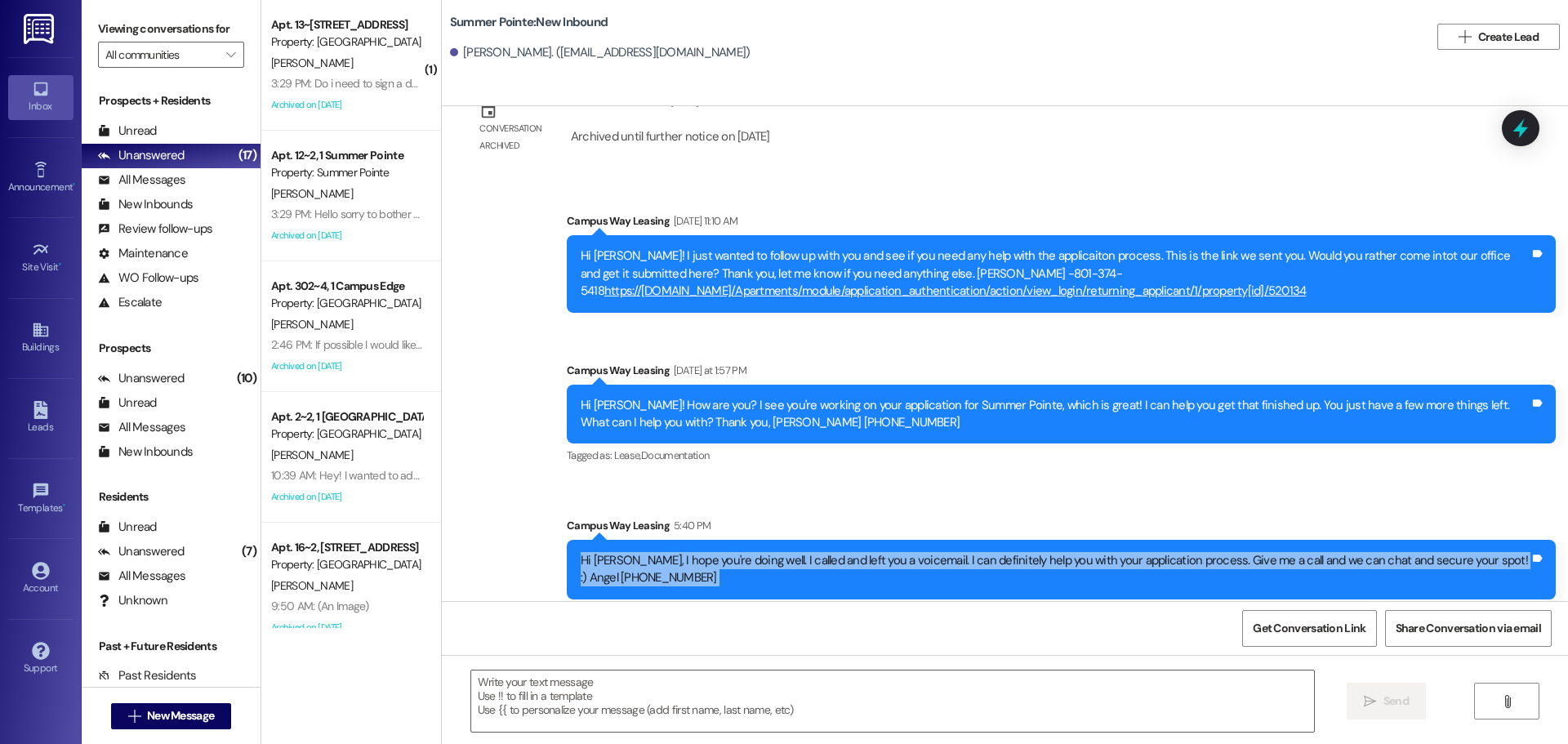
click at [1038, 552] on div "Hi Jose, I hope you're doing well. I called and left you a voicemail. I can def…" at bounding box center [1056, 569] width 949 height 35
copy div "Hi Jose, I hope you're doing well. I called and left you a voicemail. I can def…"
click at [169, 716] on span "New Message" at bounding box center [180, 716] width 67 height 17
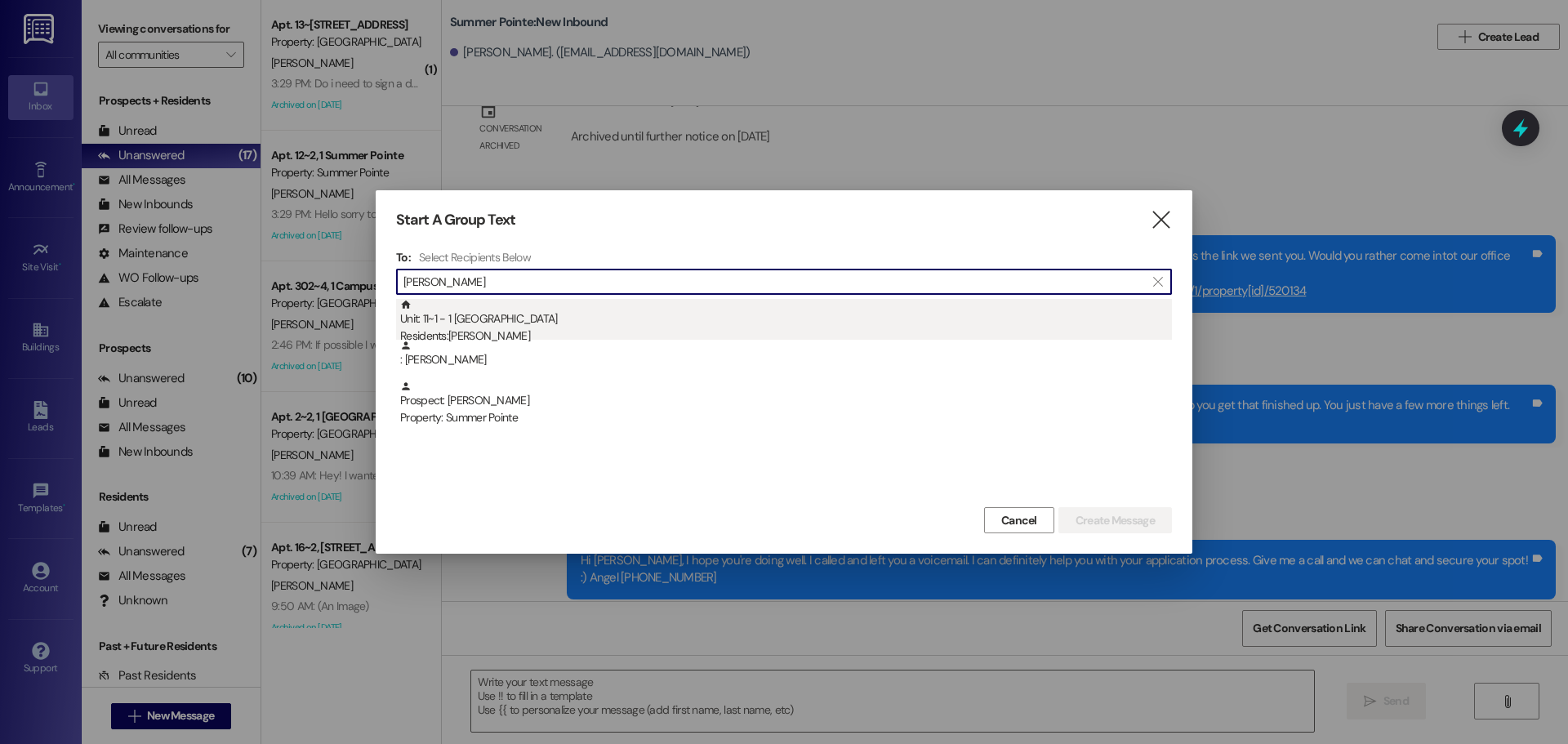
type input "rebekah hor"
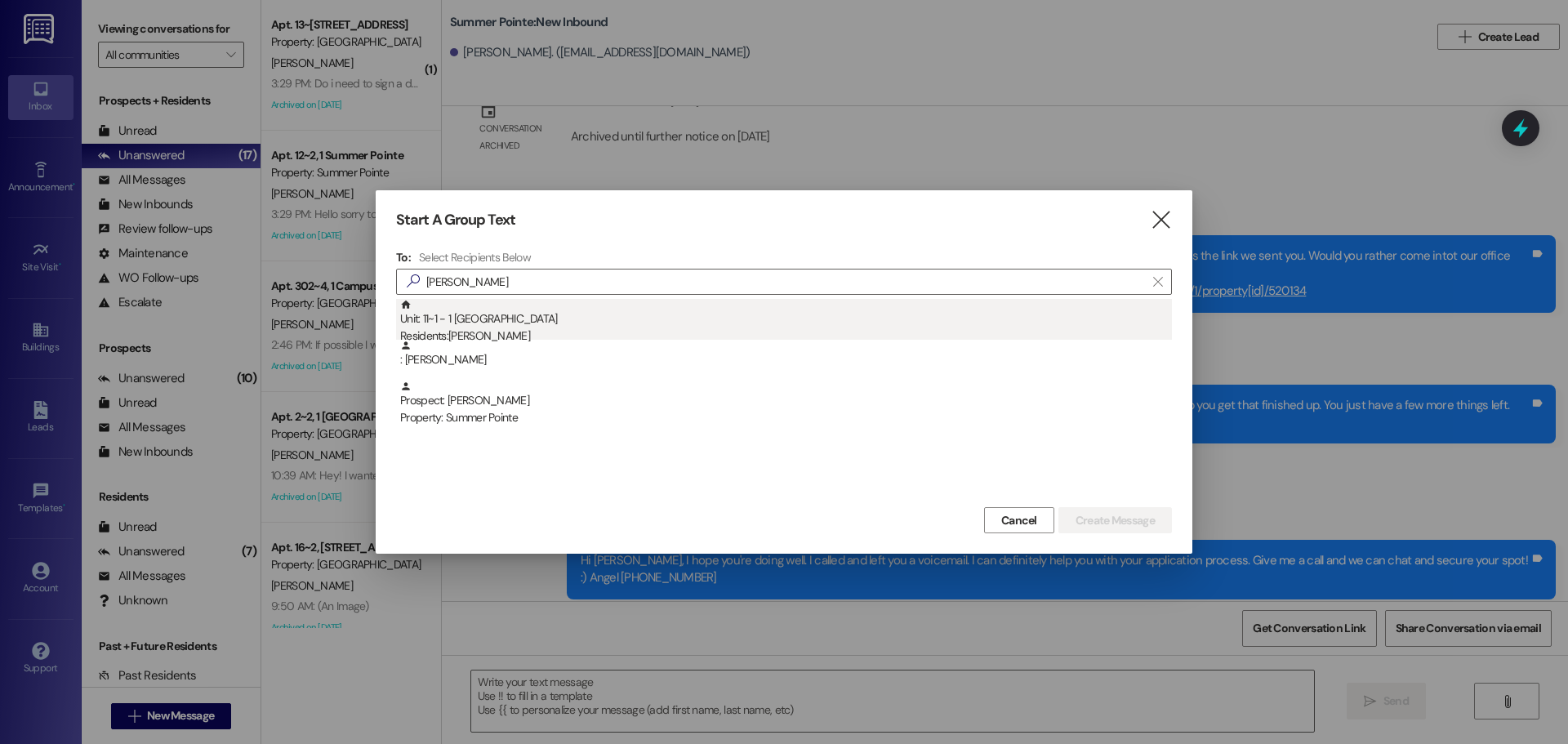
click at [466, 308] on div "Unit: 11~1 - 1 East Pointe Residents: Rebekah Horikami" at bounding box center [786, 322] width 772 height 47
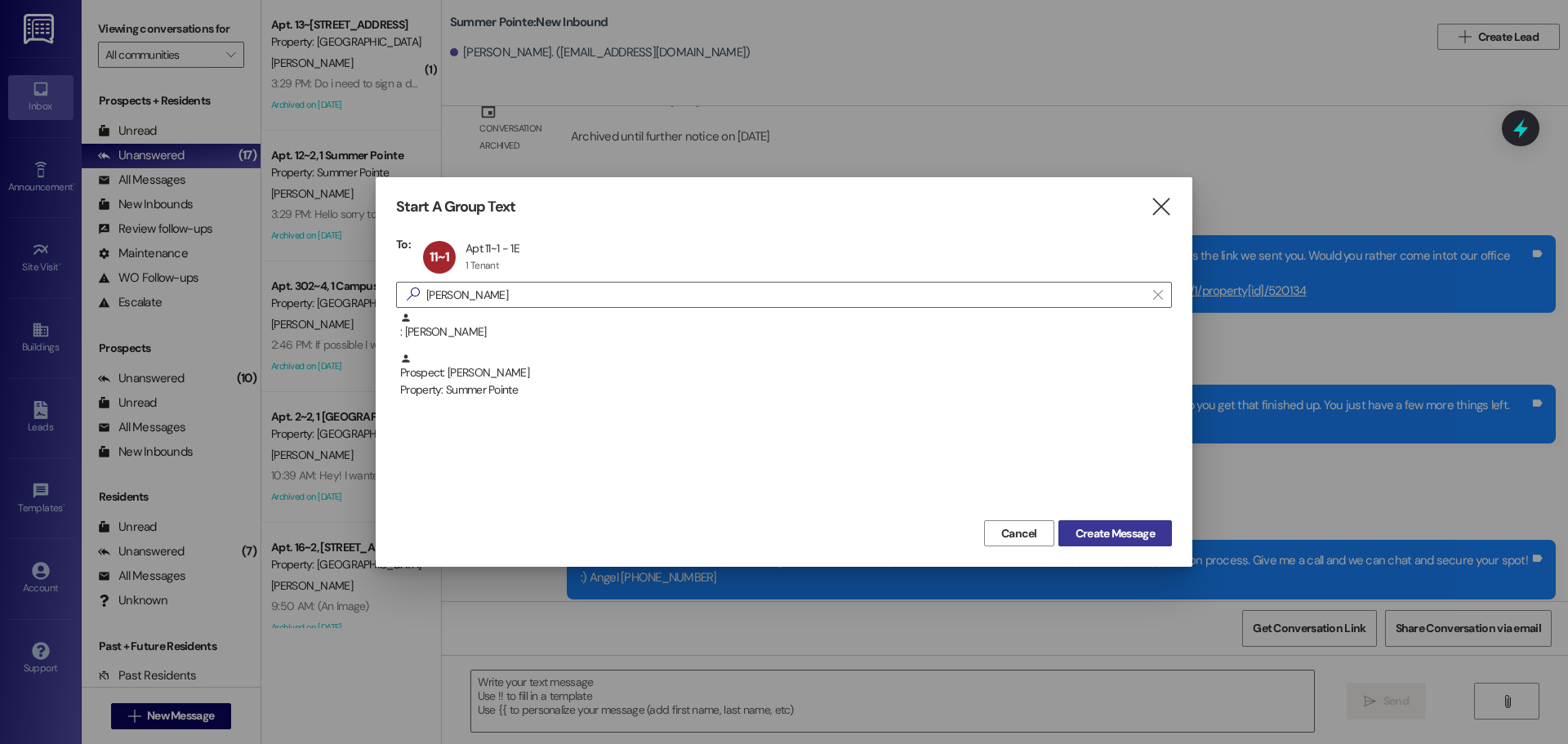
click at [1142, 532] on span "Create Message" at bounding box center [1115, 533] width 79 height 17
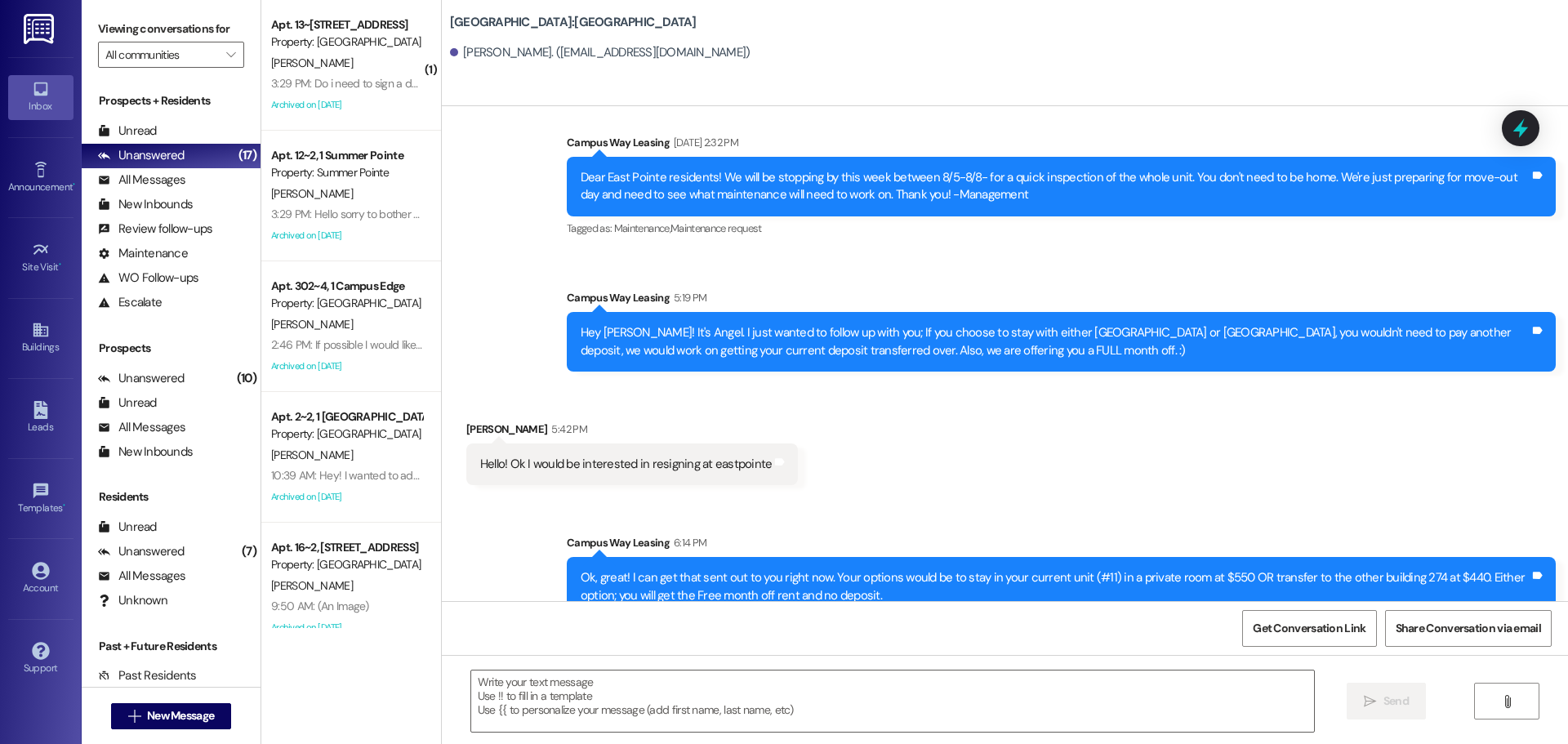
scroll to position [7257, 0]
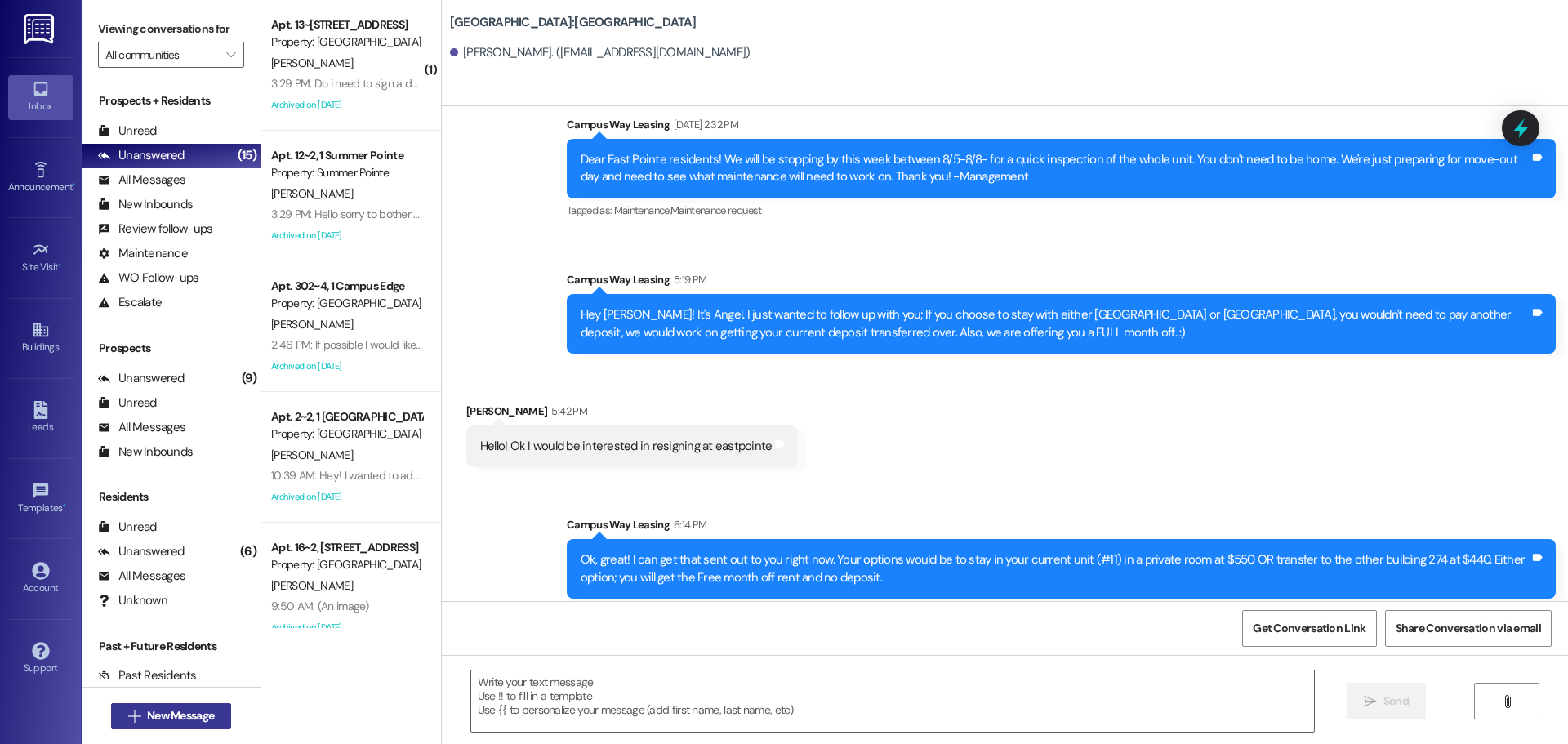
click at [206, 717] on span "New Message" at bounding box center [180, 716] width 67 height 17
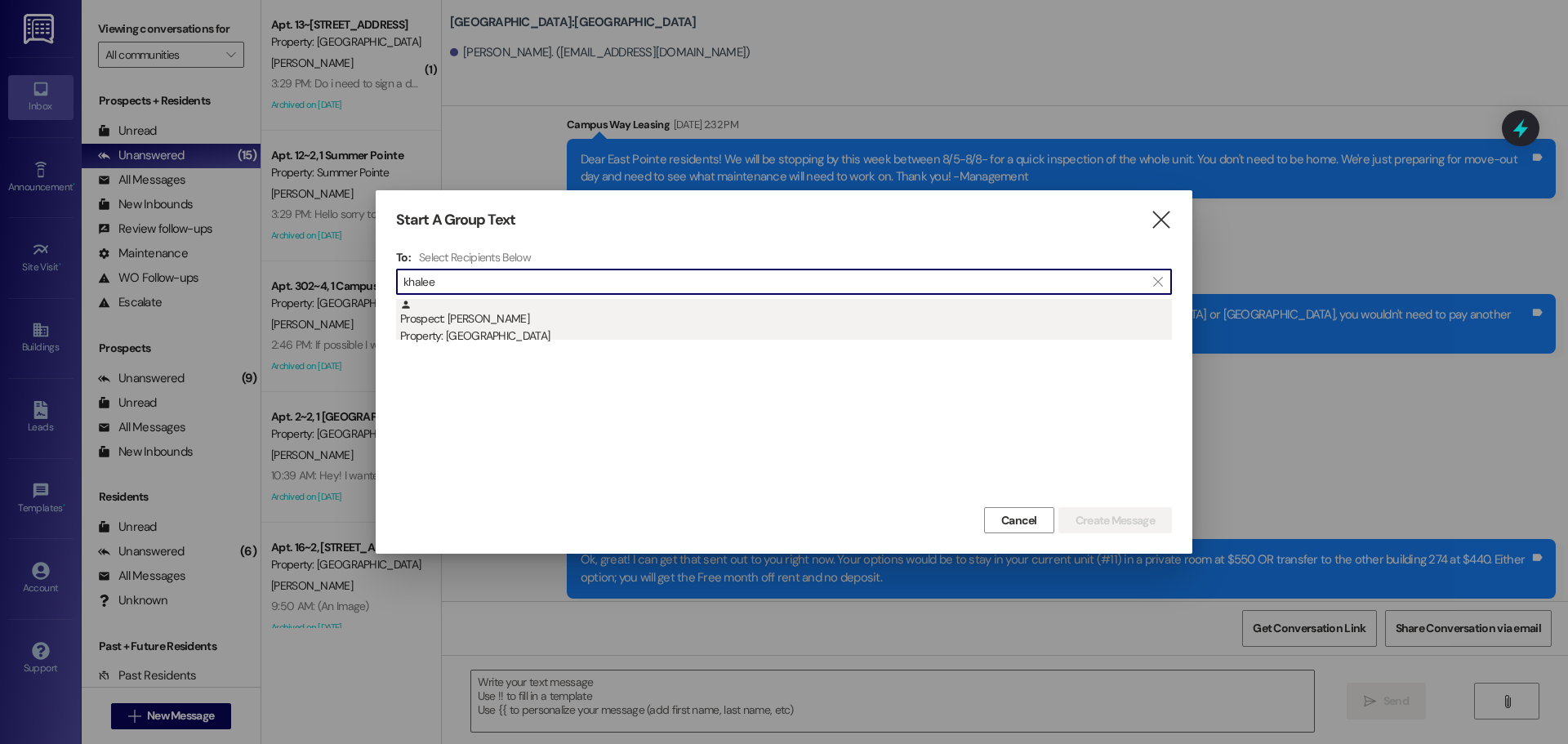
type input "khalee"
click at [543, 330] on div "Property: [GEOGRAPHIC_DATA]" at bounding box center [786, 335] width 772 height 17
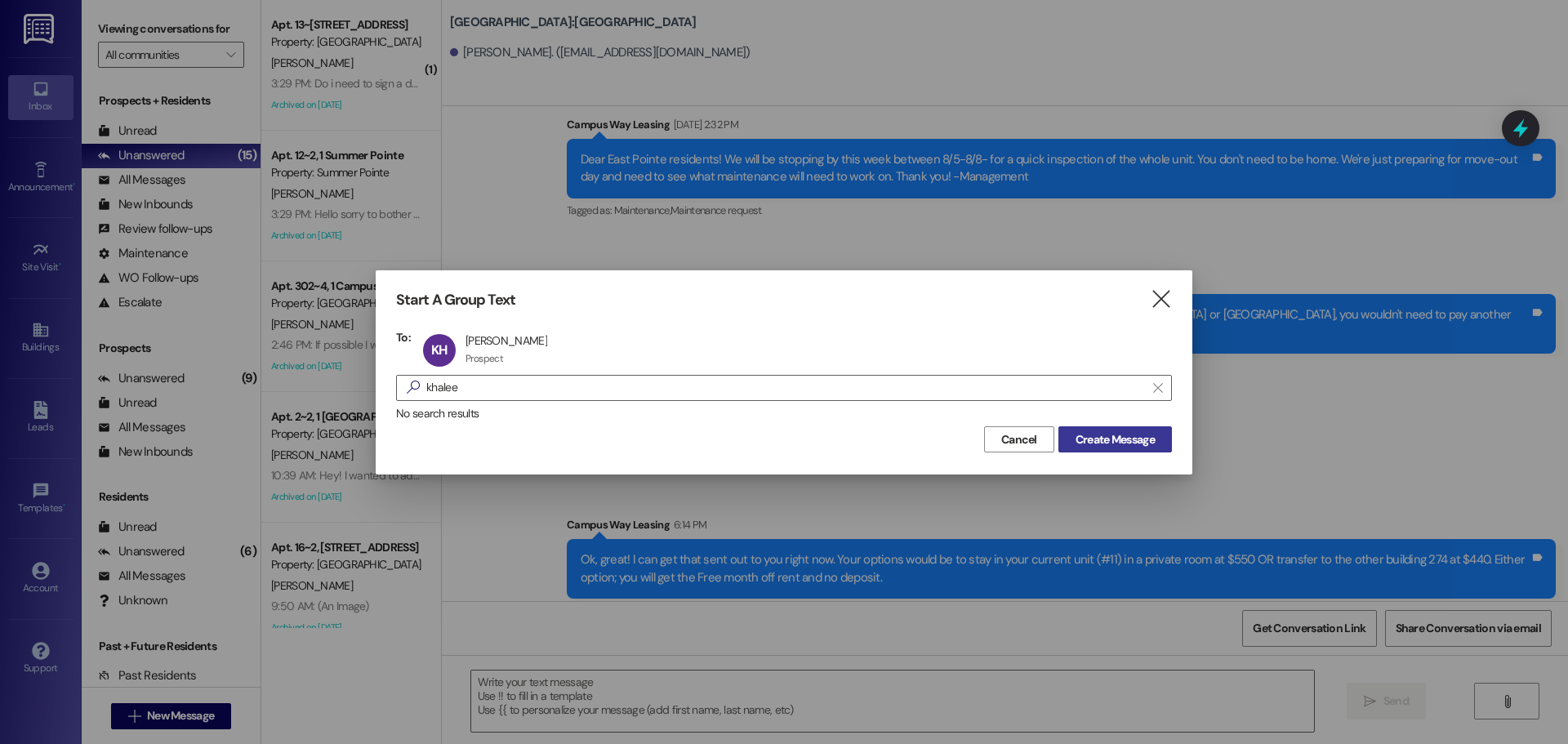
click at [1102, 432] on span "Create Message" at bounding box center [1115, 440] width 79 height 17
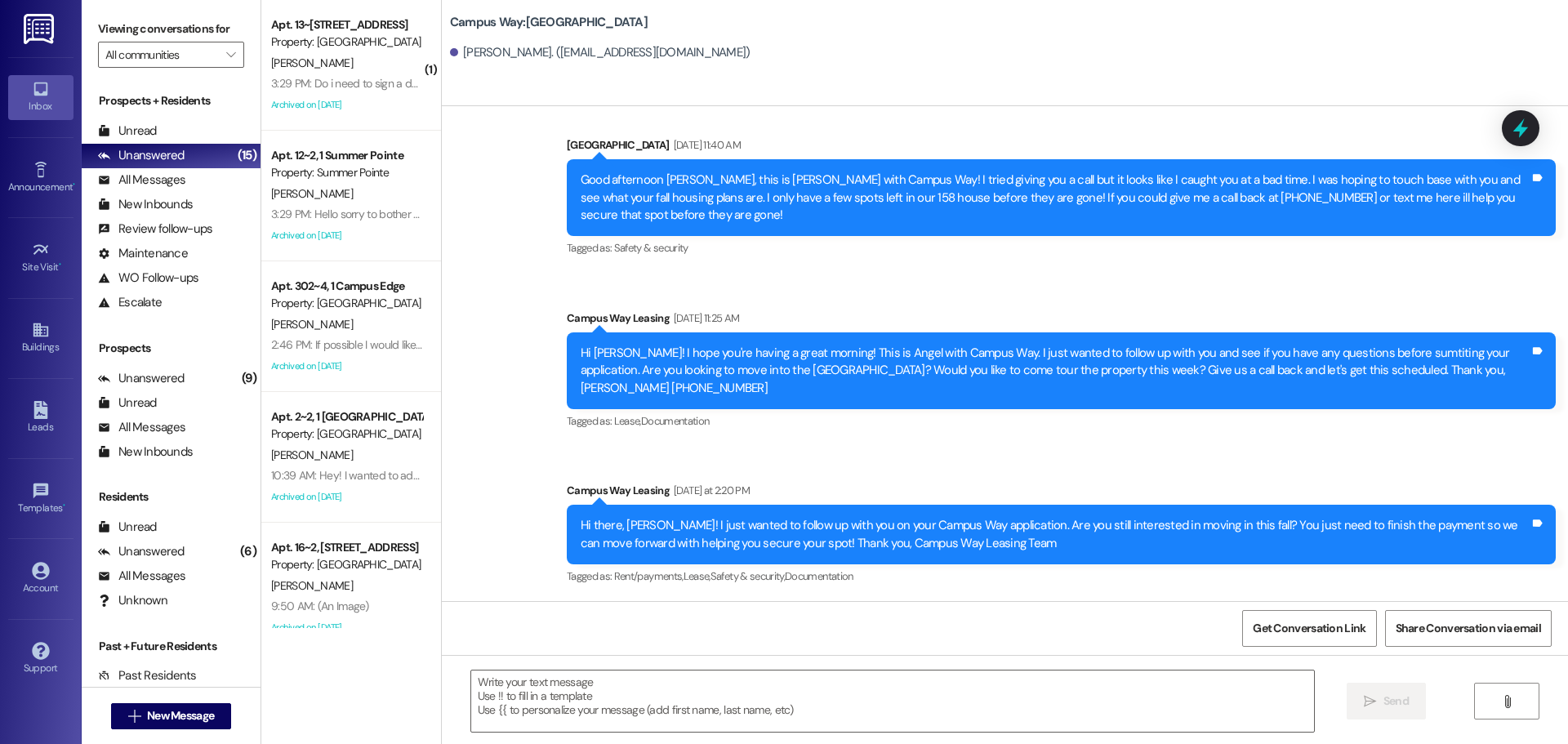
scroll to position [176, 0]
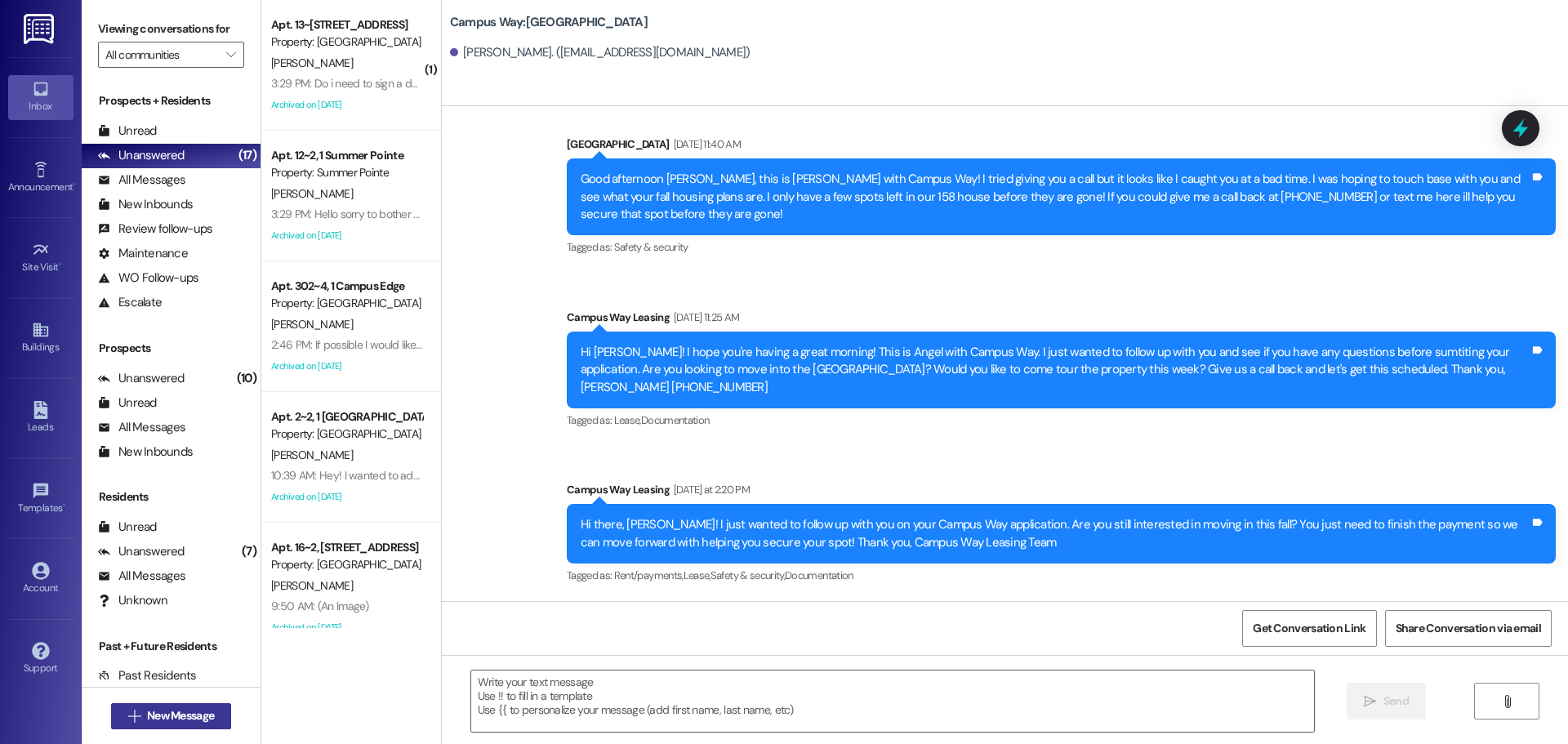
click at [147, 710] on span "New Message" at bounding box center [180, 716] width 67 height 17
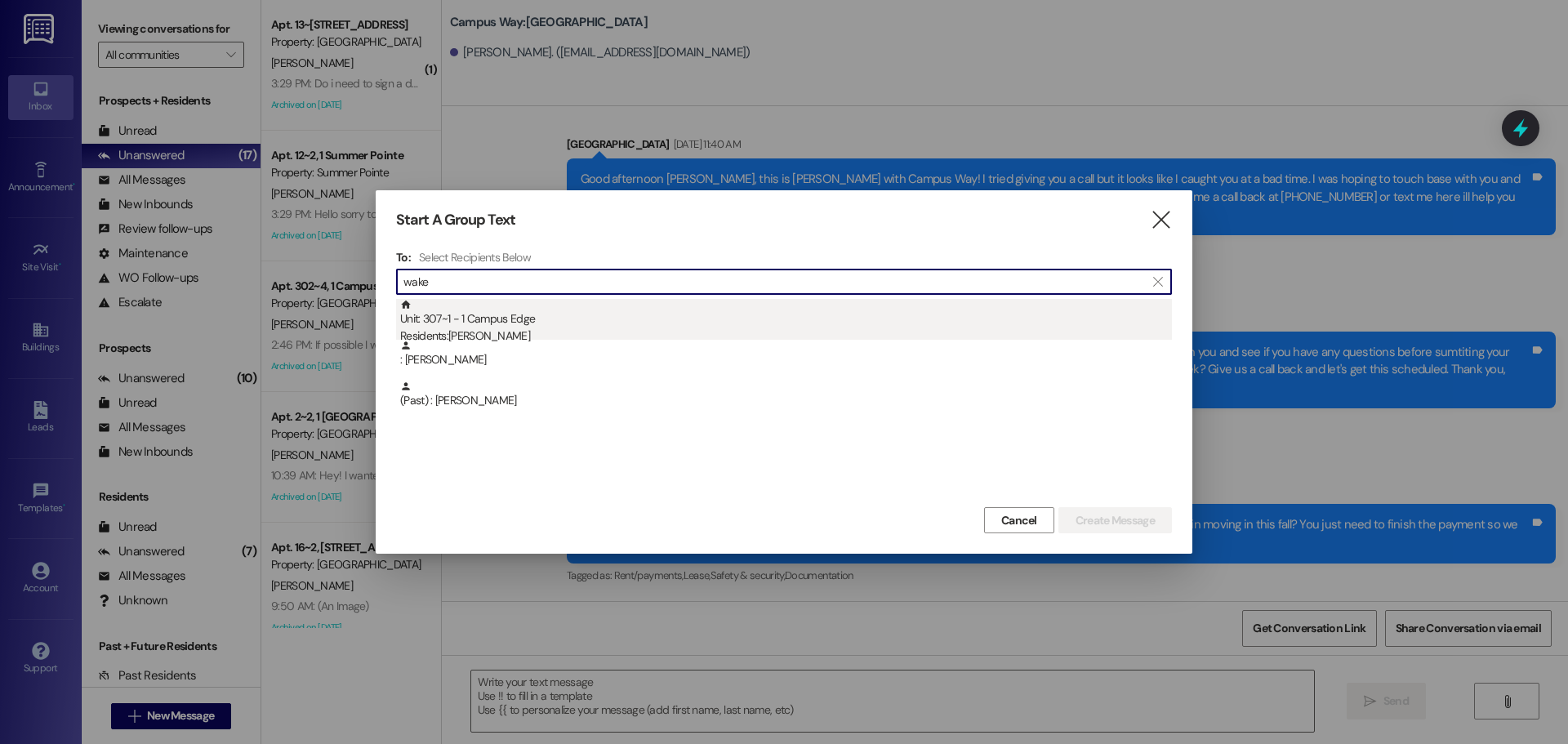
type input "wake"
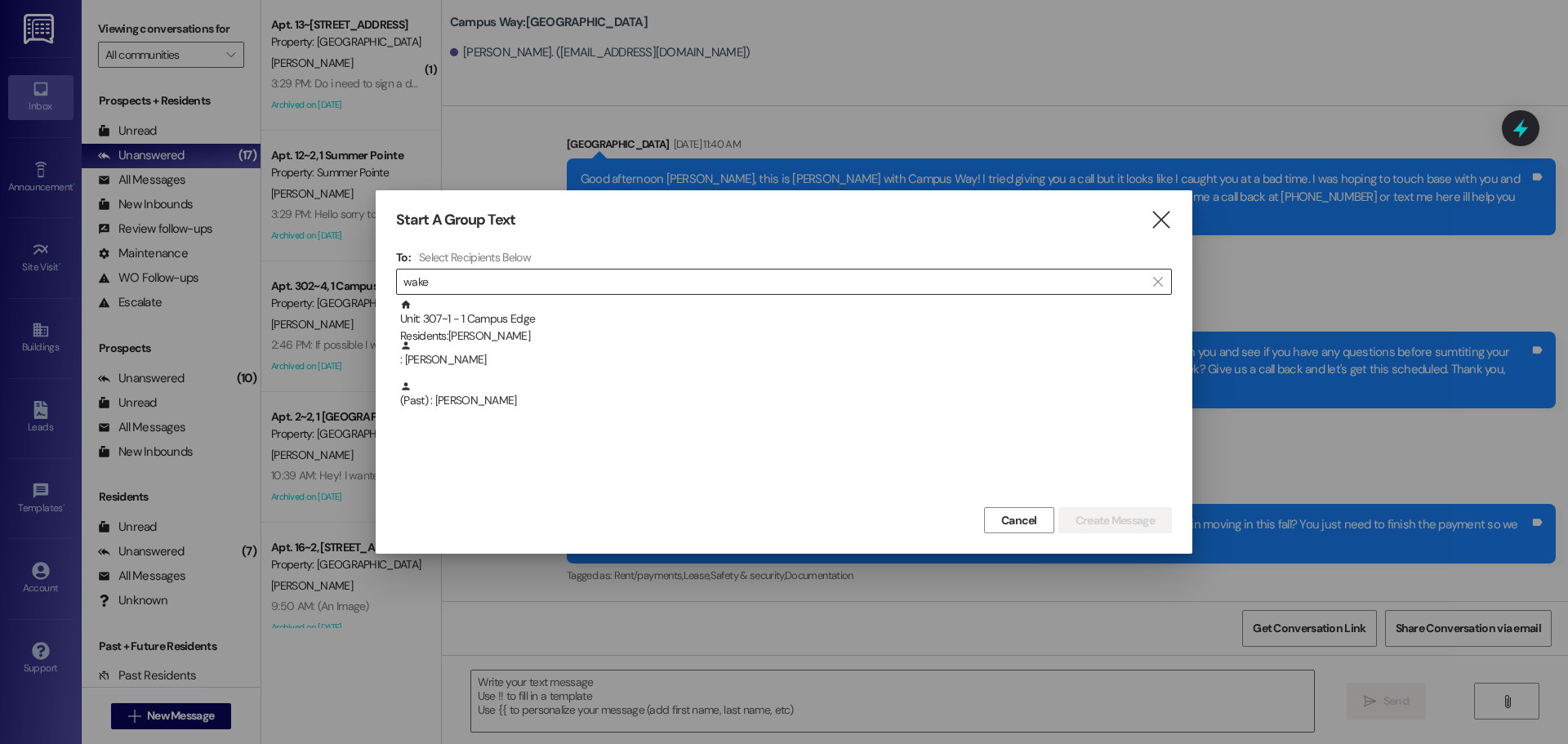
drag, startPoint x: 520, startPoint y: 303, endPoint x: 599, endPoint y: 304, distance: 79.0
click at [523, 301] on div "Unit: 307~1 - 1 Campus Edge Residents: Michael Wakefield" at bounding box center [786, 322] width 772 height 47
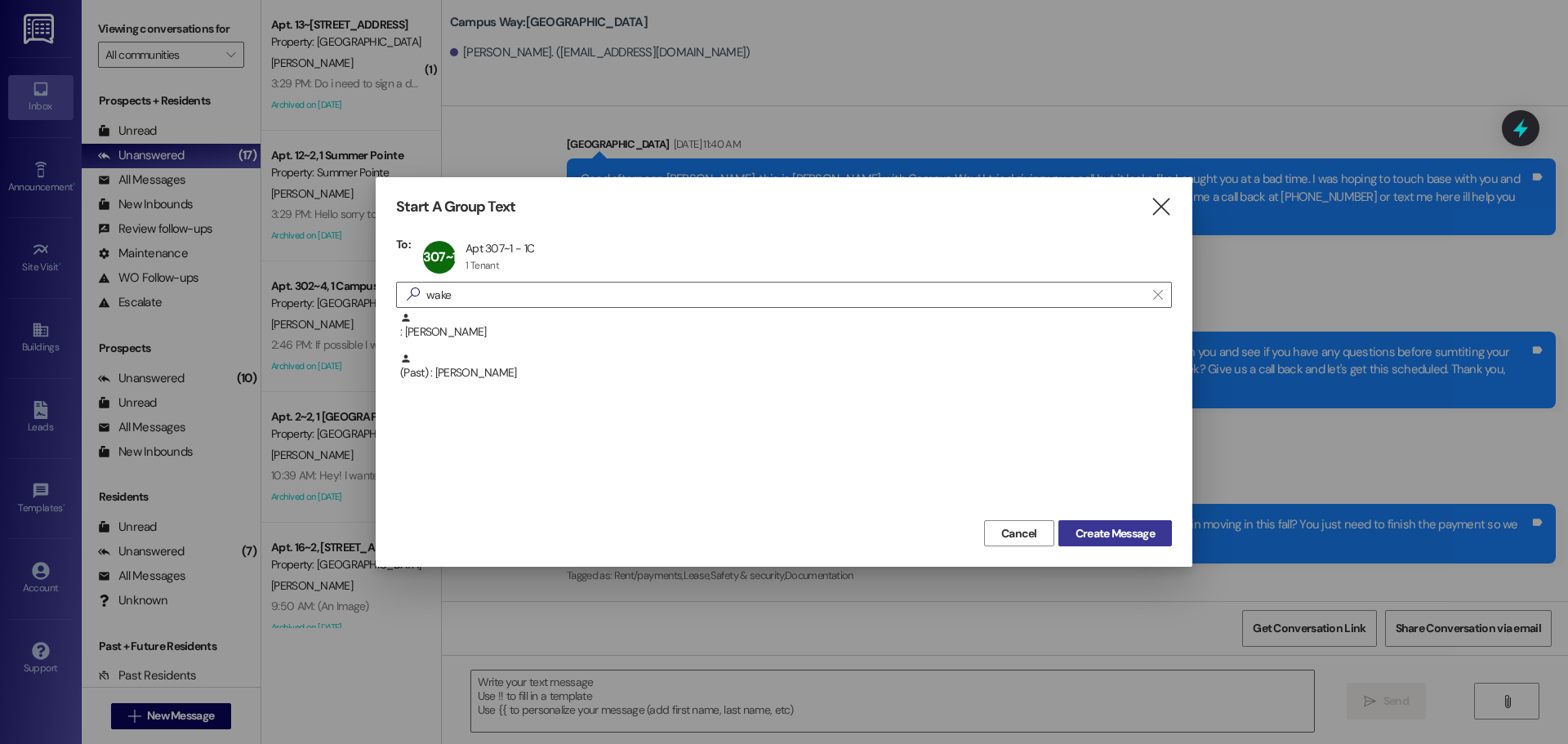
click at [1124, 538] on span "Create Message" at bounding box center [1115, 533] width 79 height 17
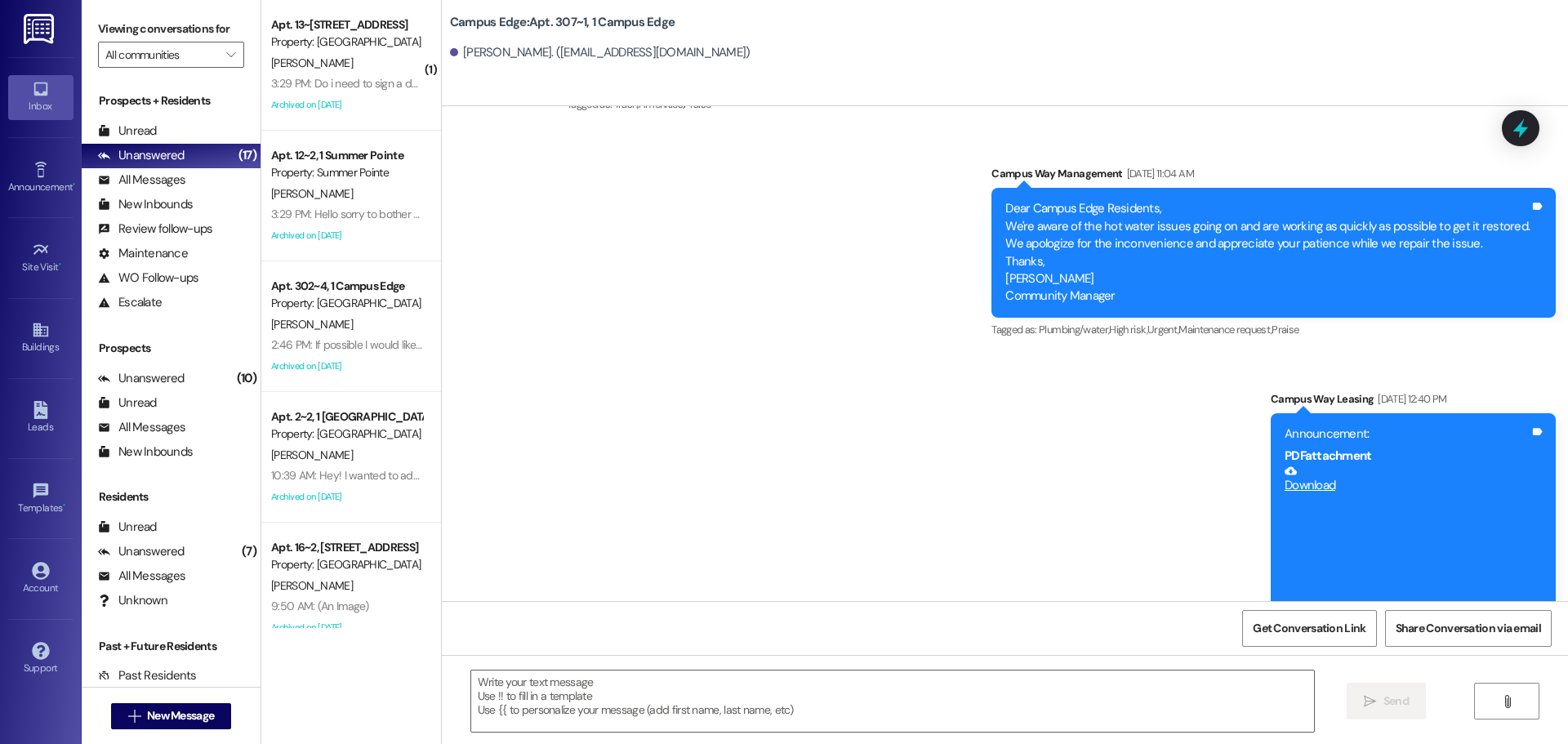
scroll to position [10563, 0]
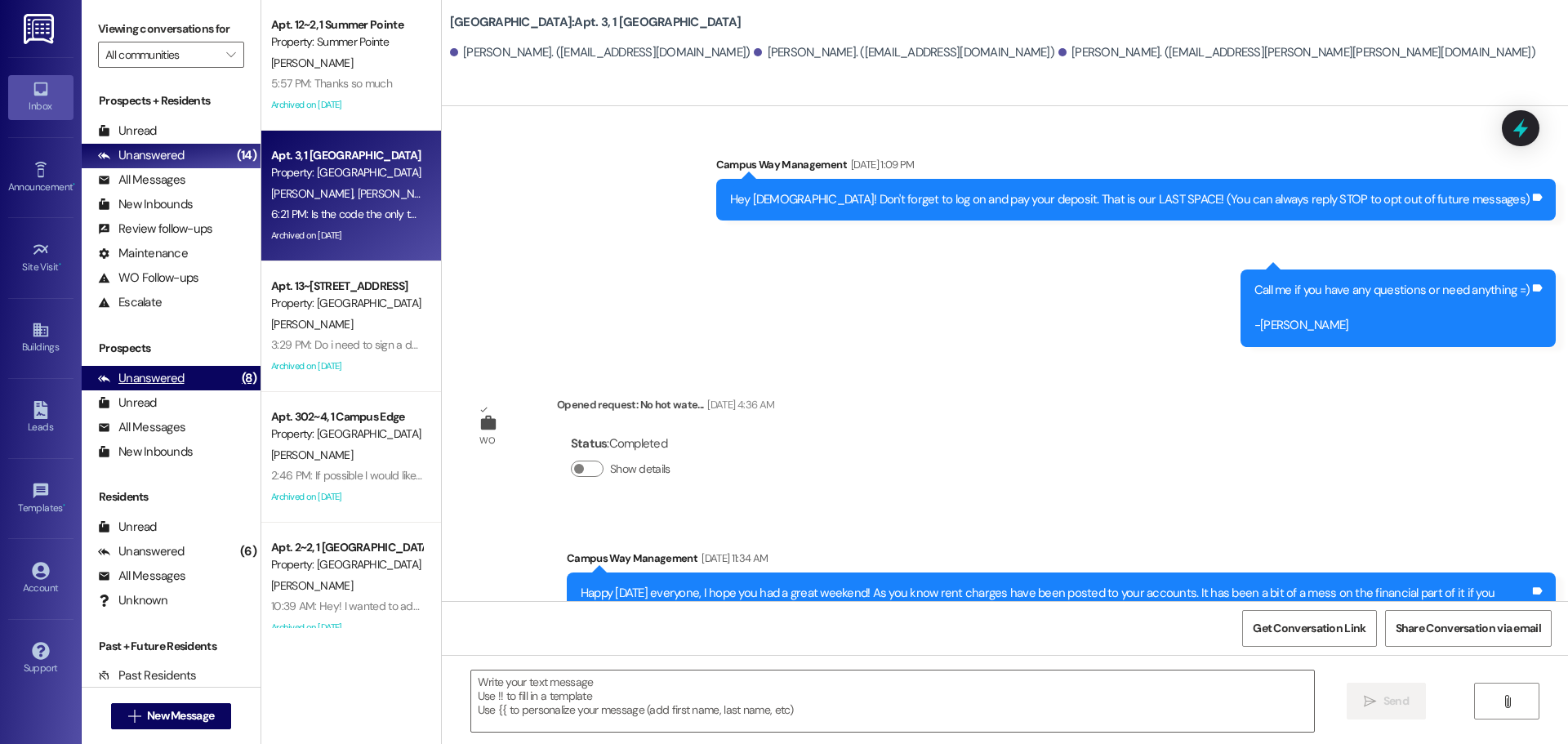
scroll to position [17960, 0]
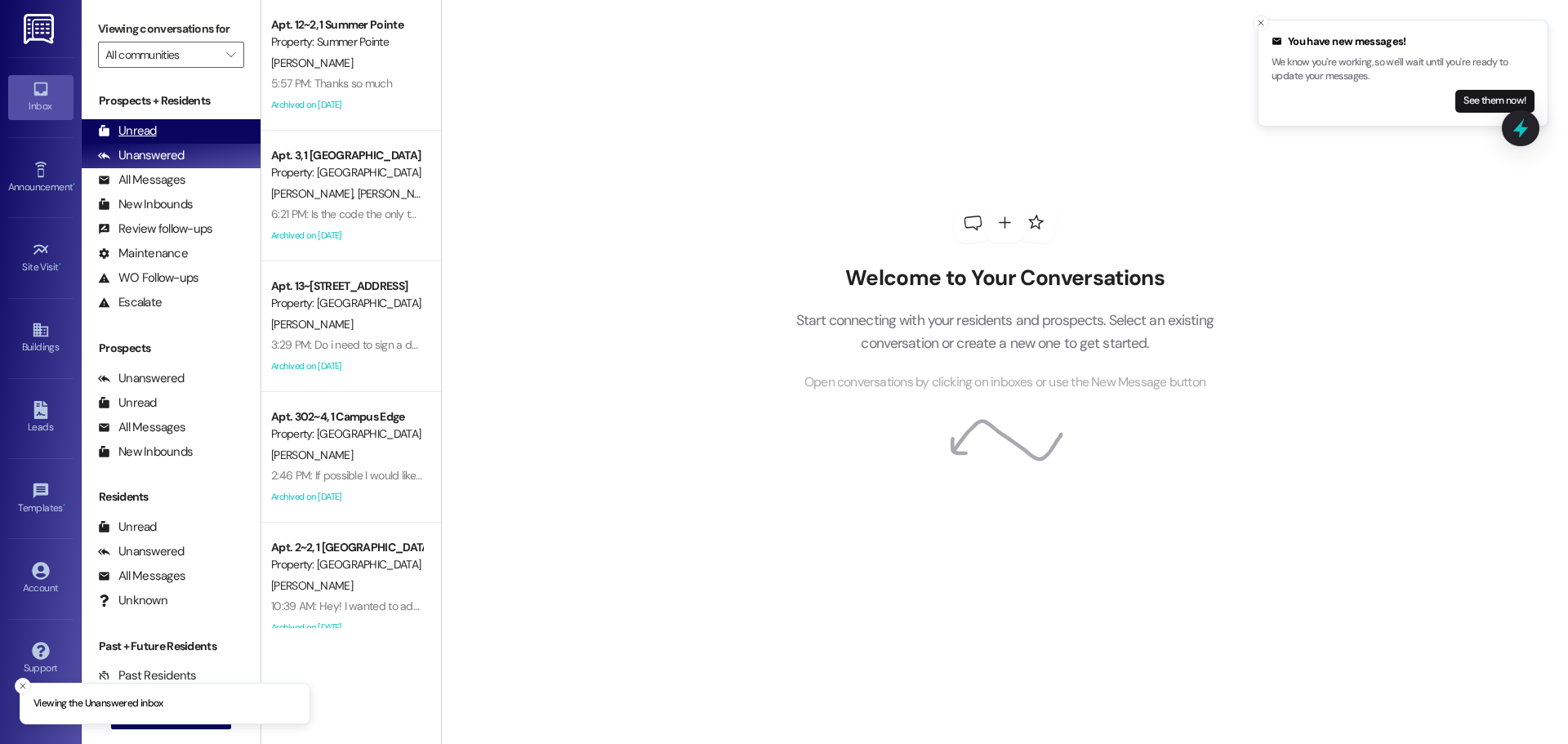
click at [163, 122] on div "Unread (0)" at bounding box center [170, 131] width 179 height 25
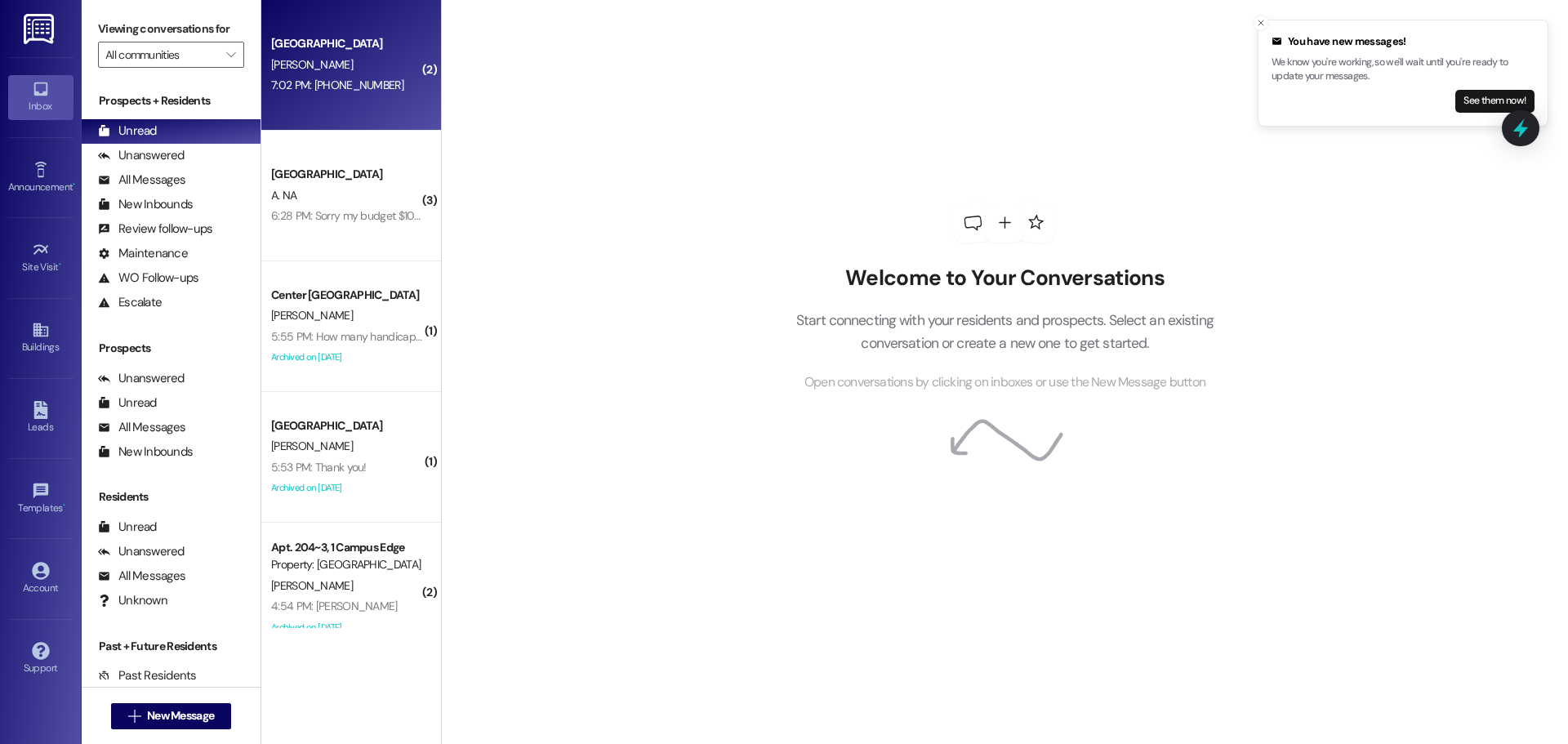
click at [327, 83] on div "7:02 PM: 385-314-0442 7:02 PM: 385-314-0442" at bounding box center [337, 85] width 132 height 15
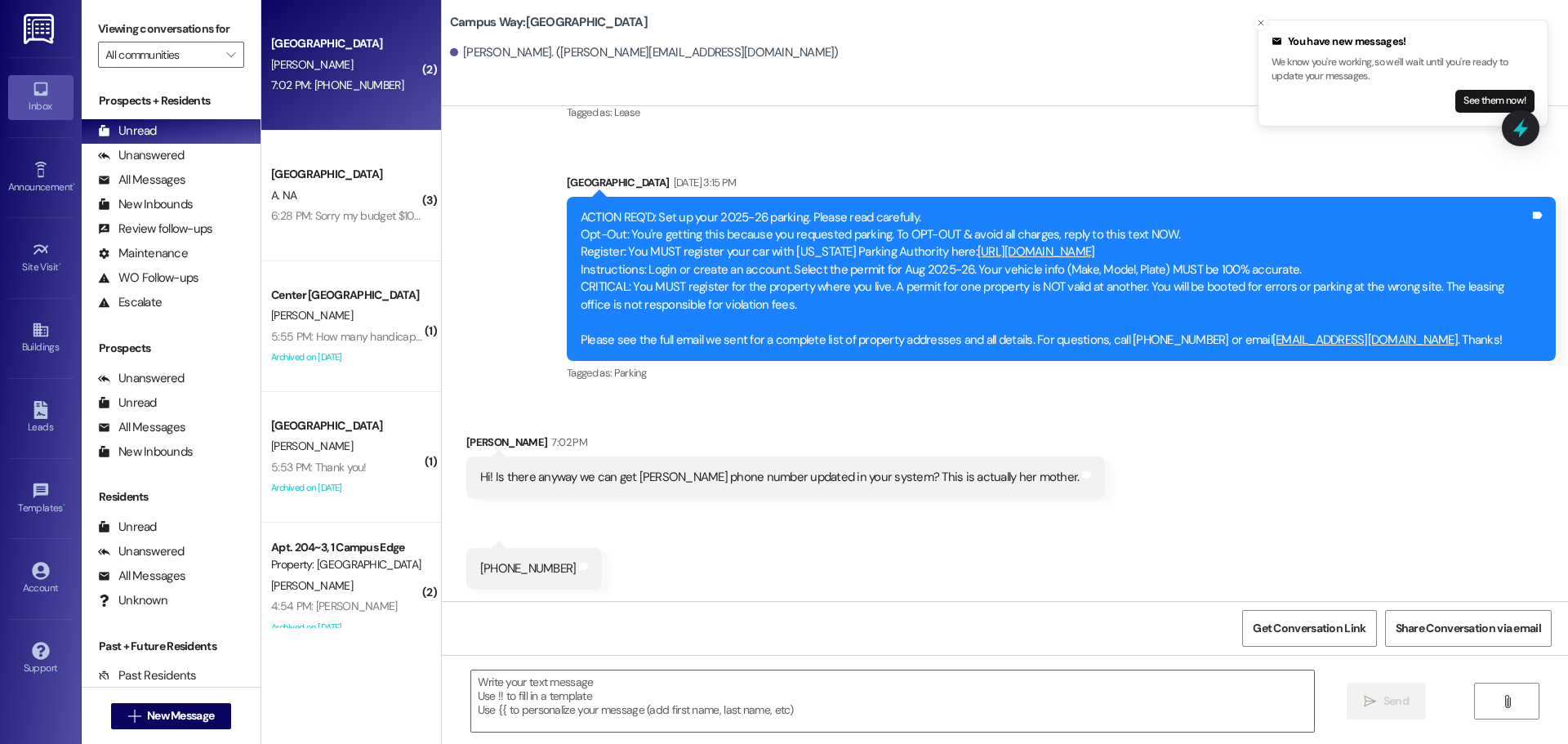
scroll to position [346, 0]
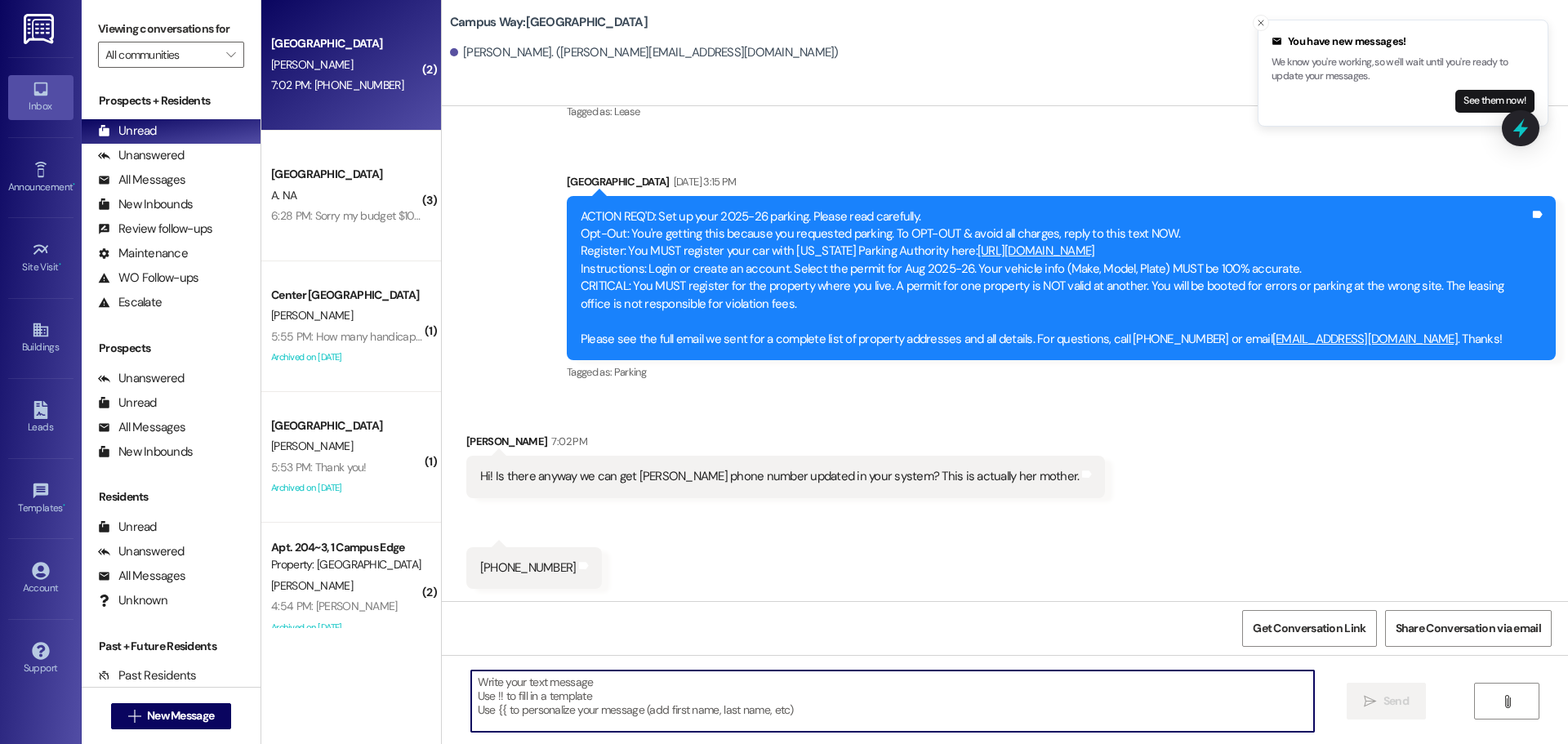
click at [1047, 677] on textarea at bounding box center [893, 701] width 843 height 61
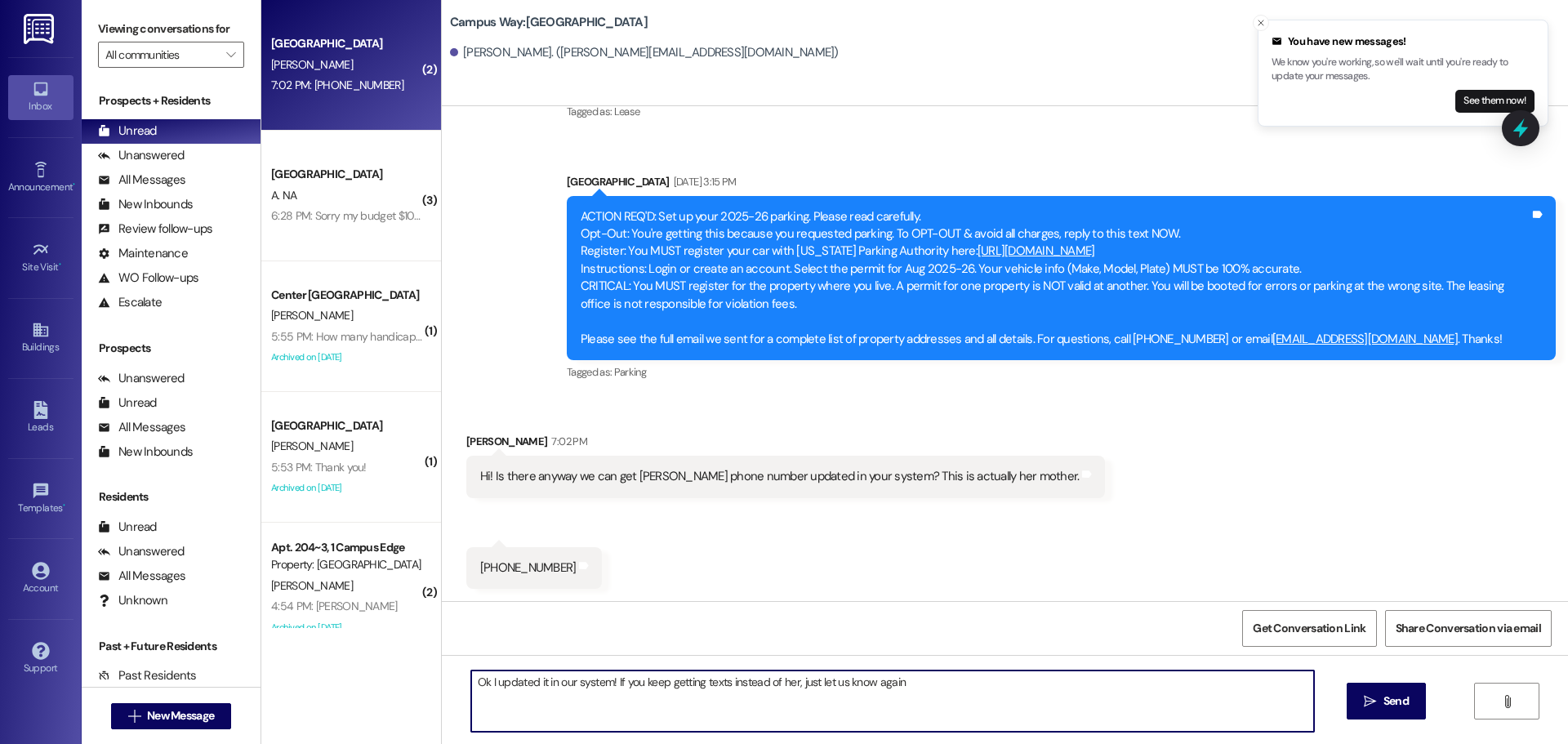
type textarea "Ok I updated it in our system! If you keep getting texts instead of her, just l…"
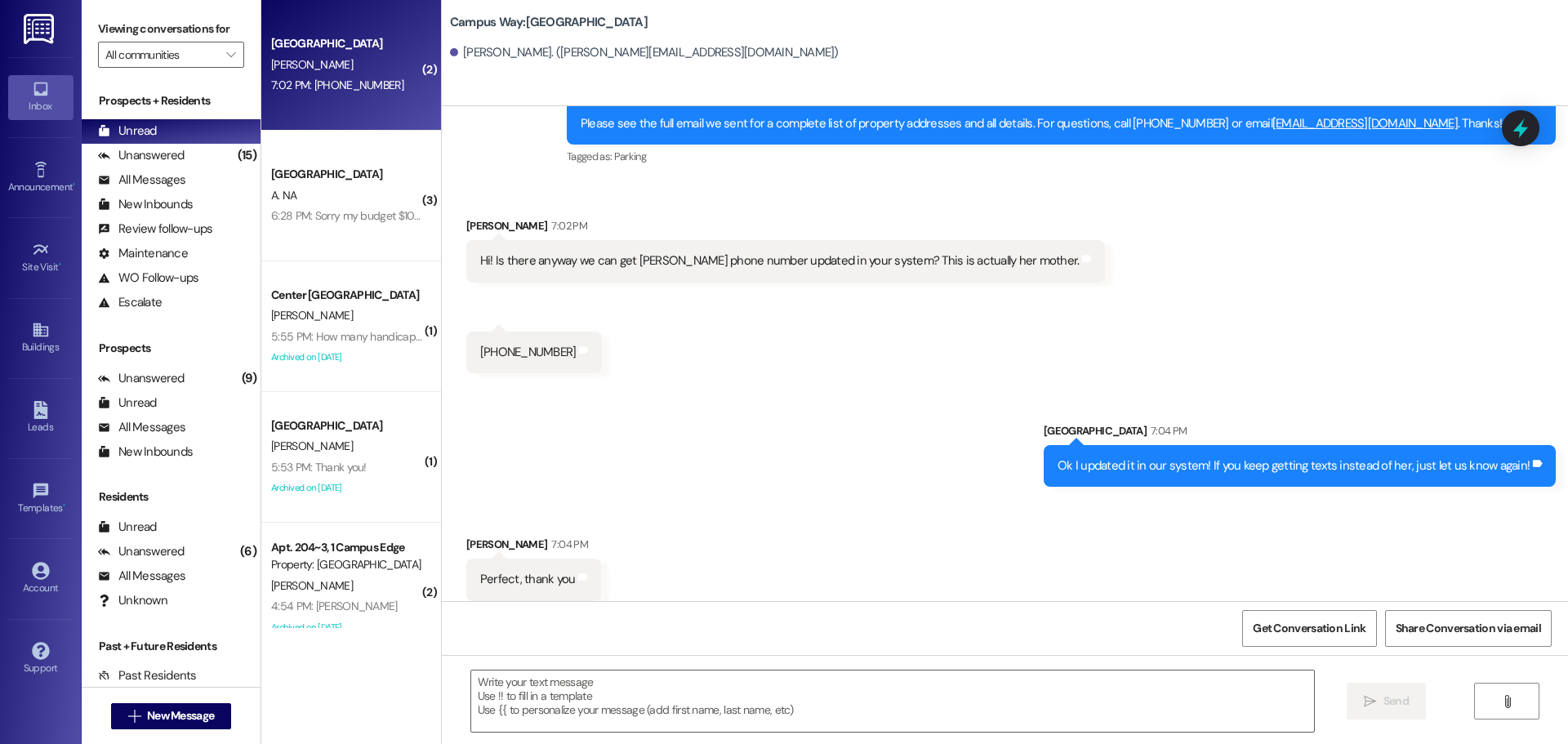
scroll to position [574, 0]
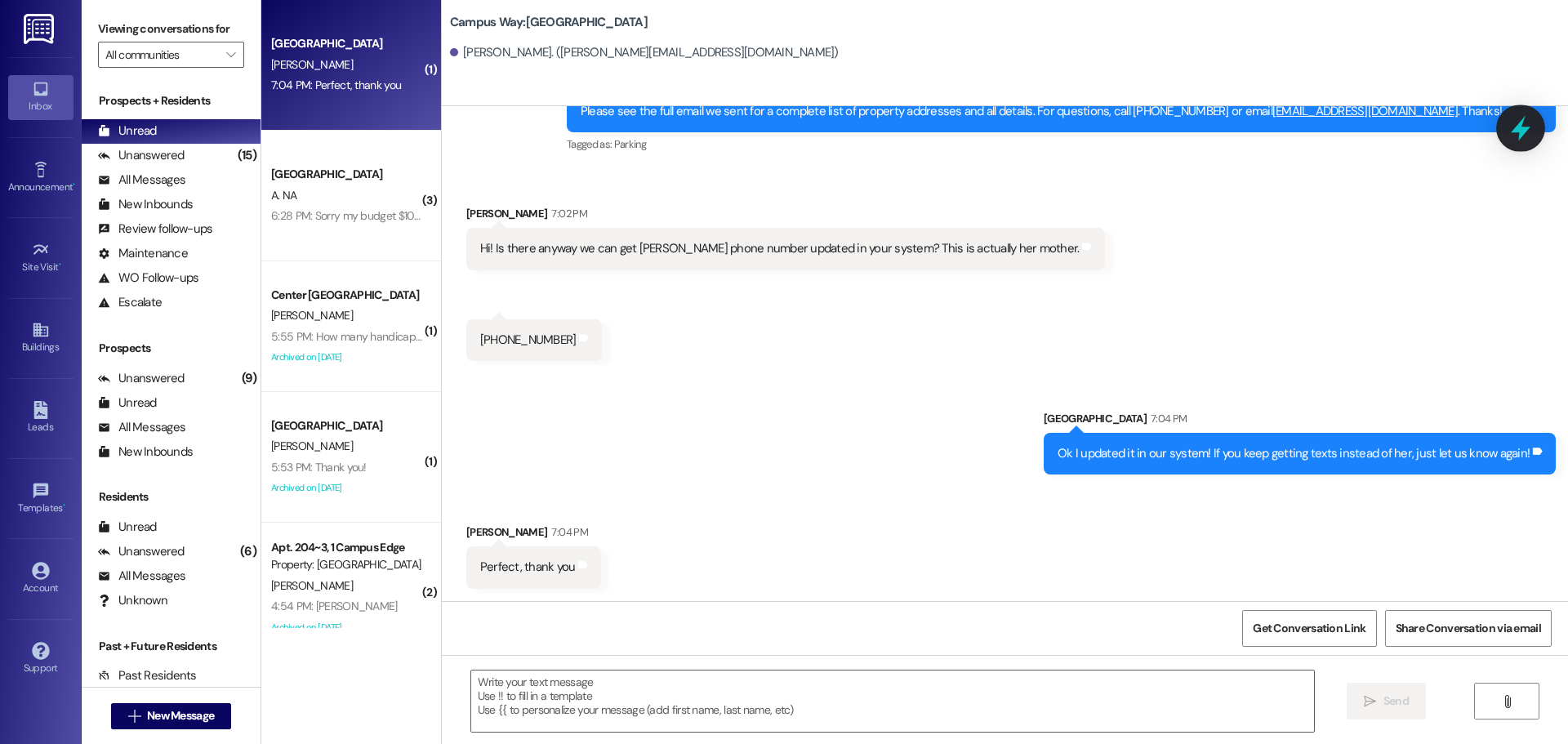
click at [1524, 124] on icon at bounding box center [1520, 128] width 27 height 27
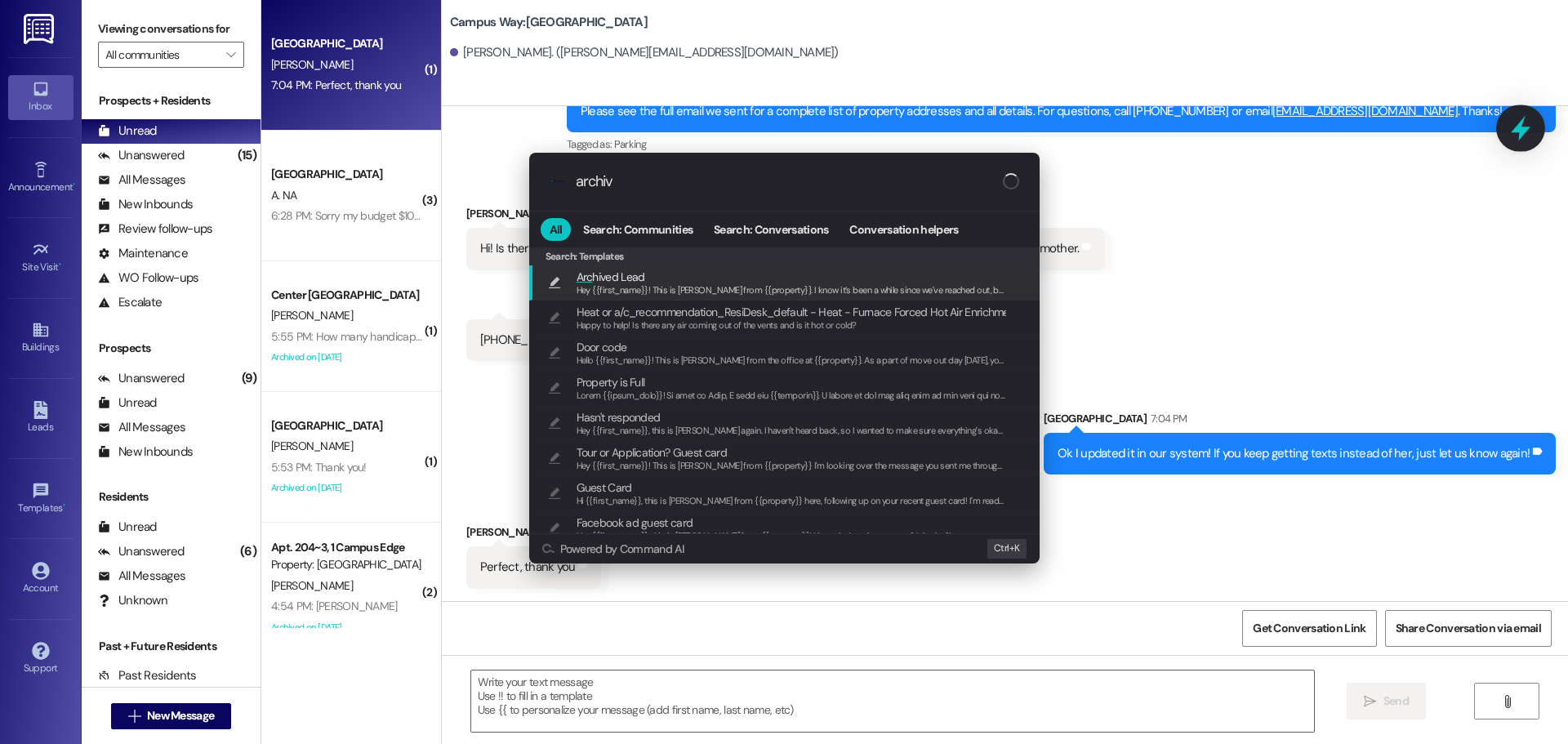
type input "archive"
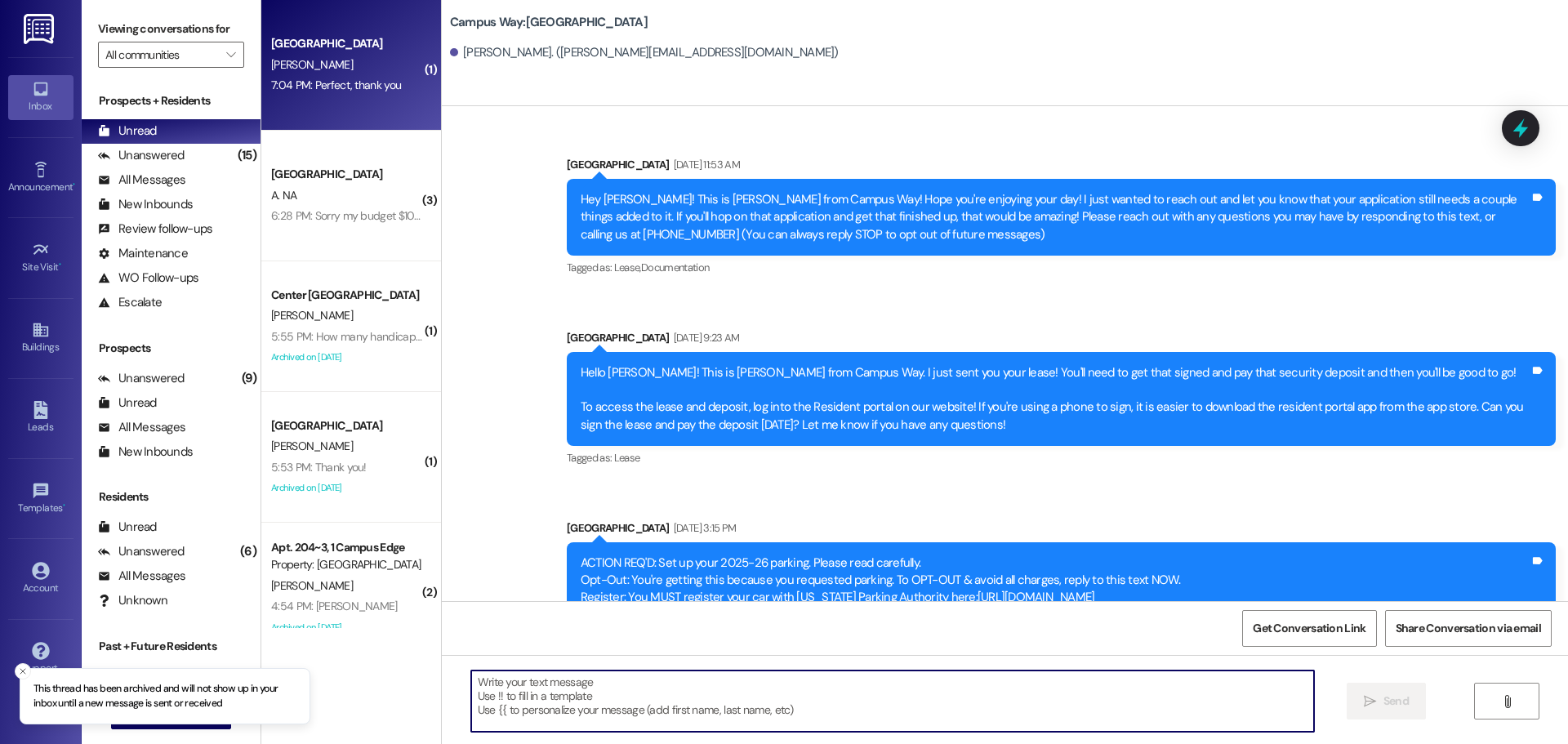
scroll to position [574, 0]
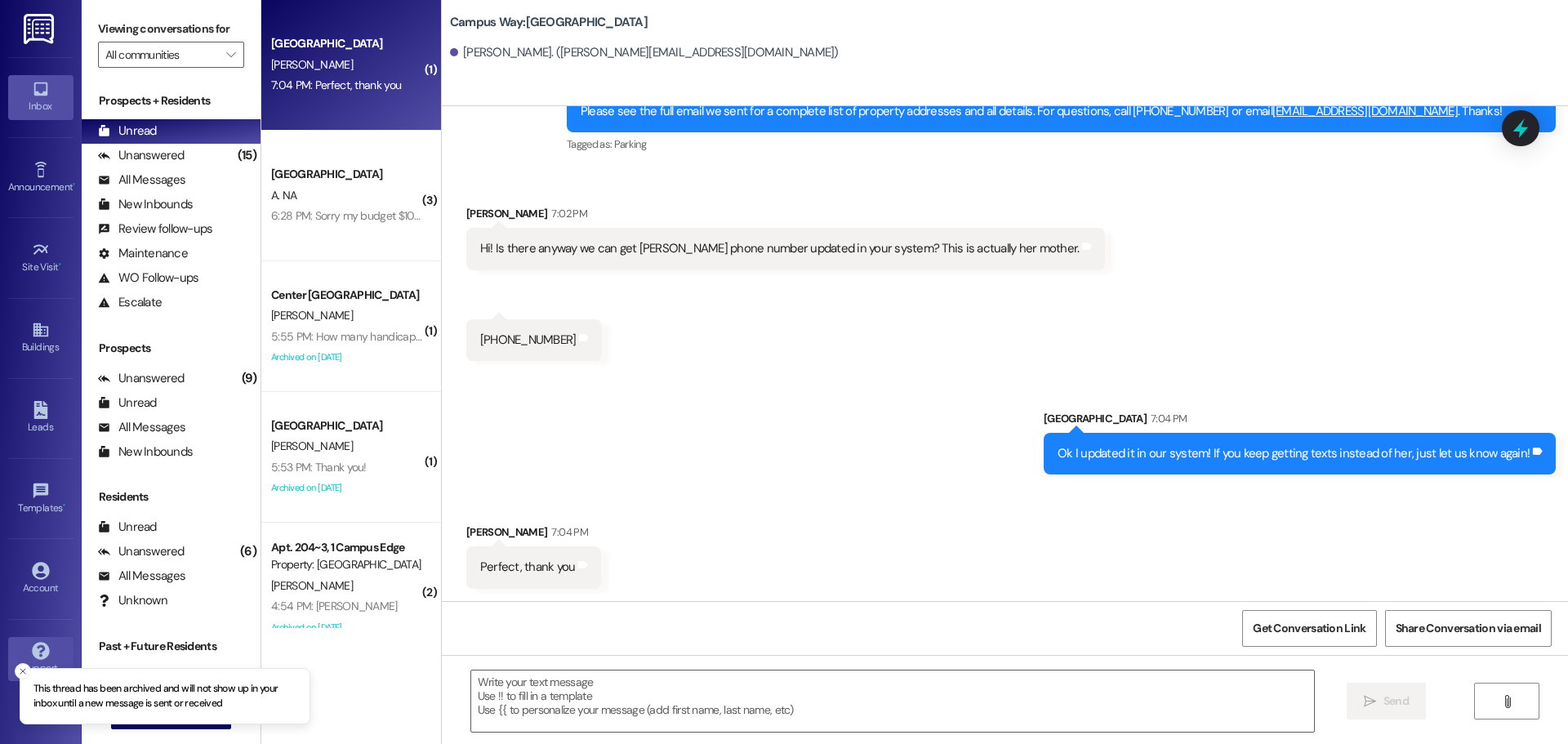
click at [15, 673] on button "Close toast" at bounding box center [23, 672] width 16 height 16
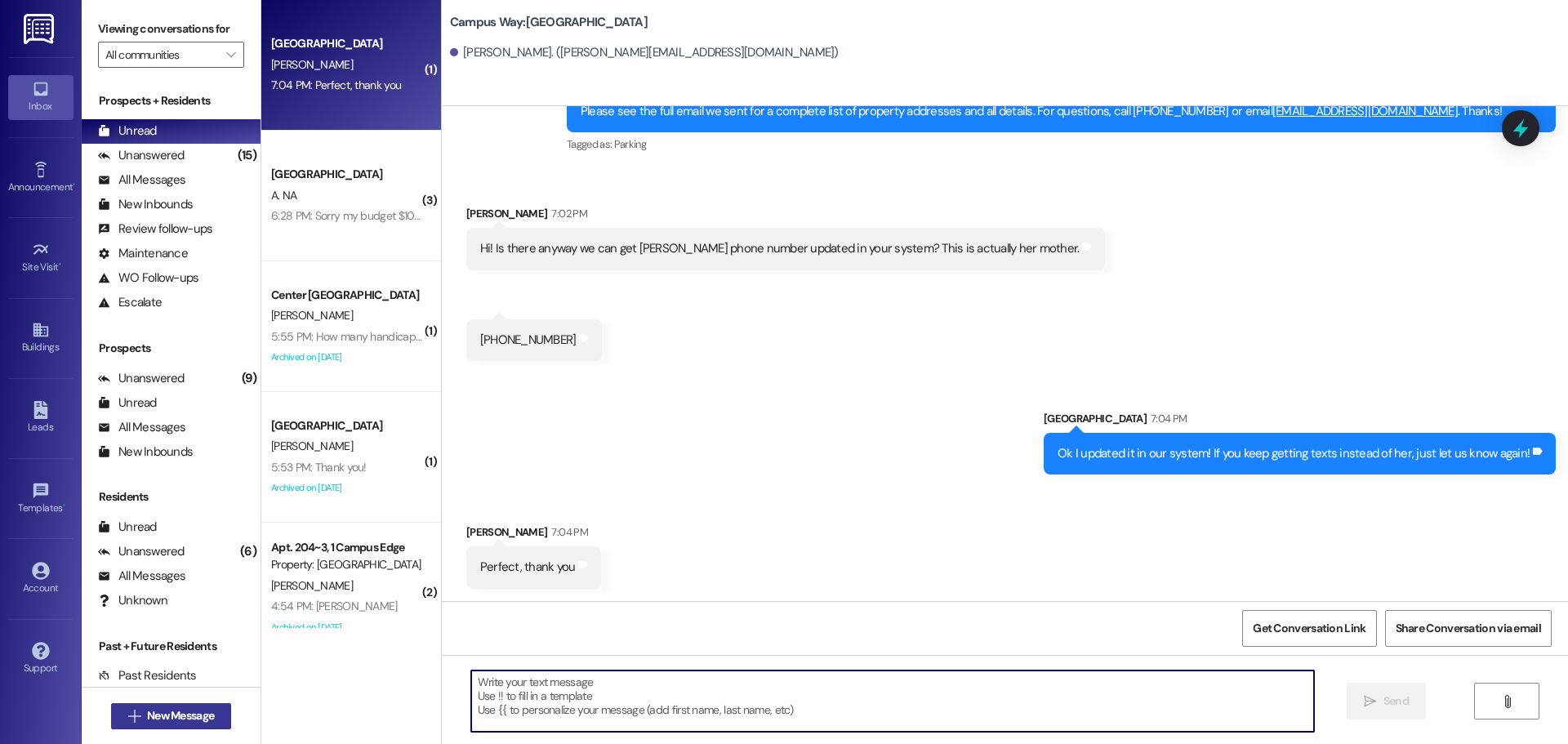
click at [134, 715] on span " New Message" at bounding box center [171, 716] width 93 height 17
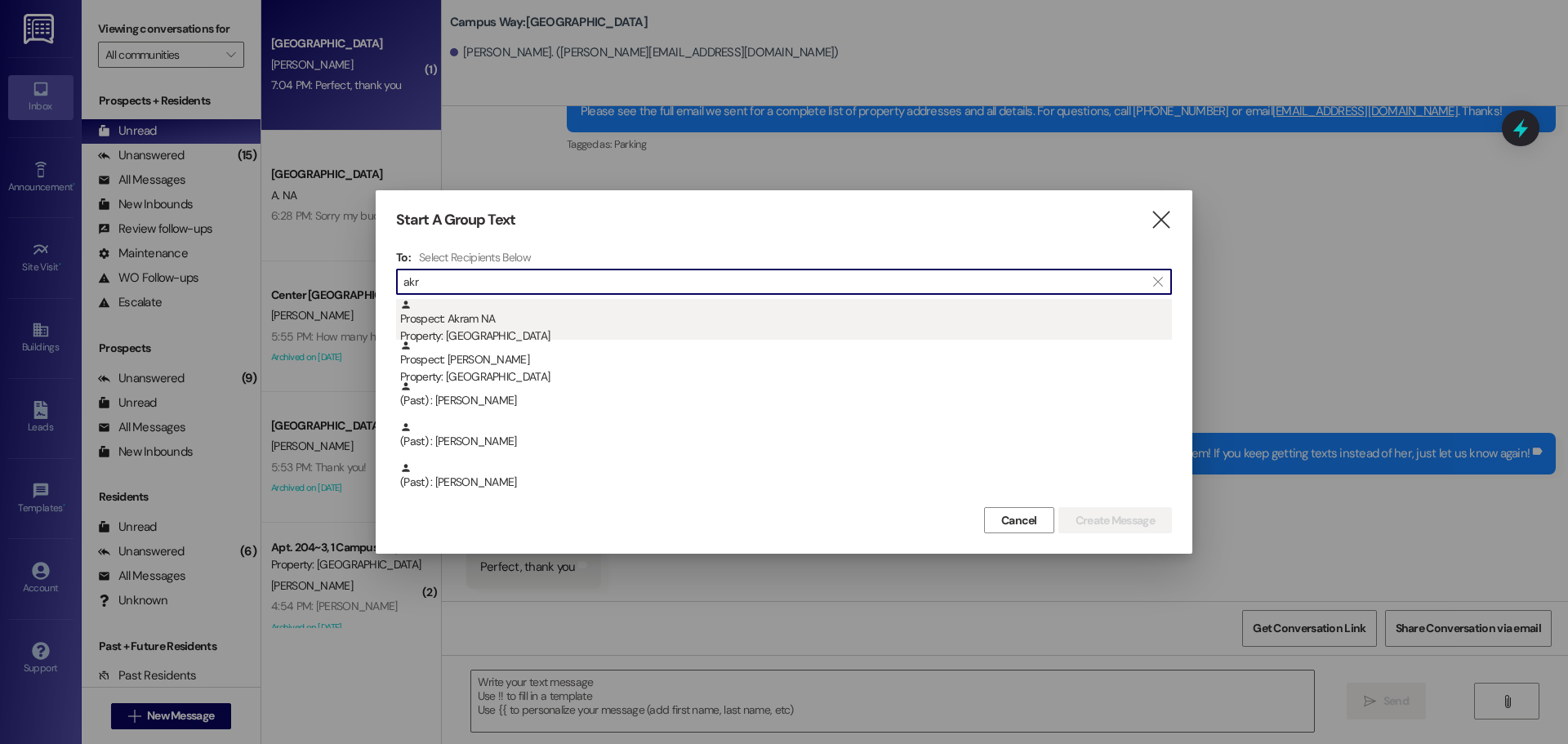
type input "akr"
click at [549, 315] on div "Prospect: Akram NA Property: [GEOGRAPHIC_DATA]" at bounding box center [786, 322] width 772 height 47
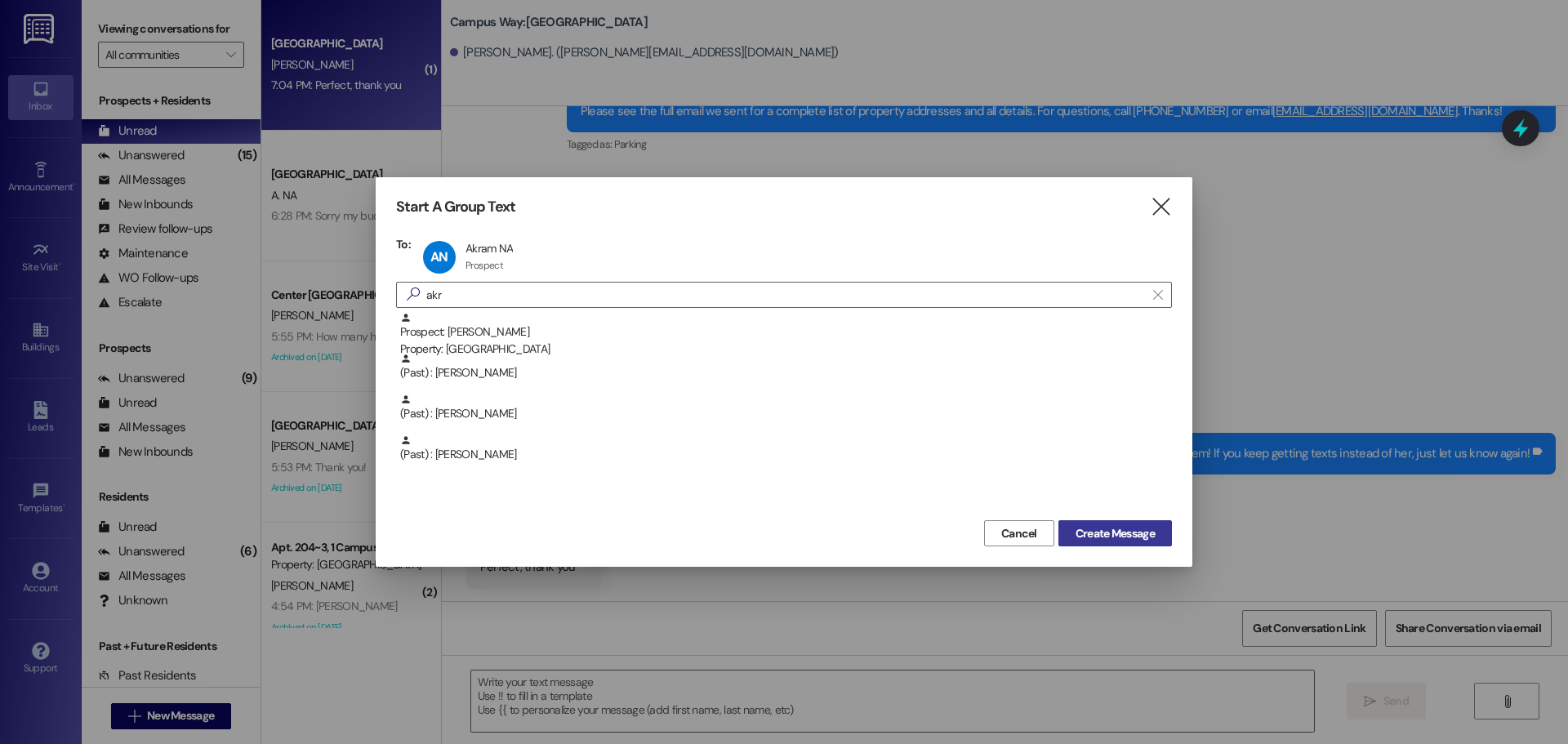
click at [1106, 527] on span "Create Message" at bounding box center [1115, 533] width 79 height 17
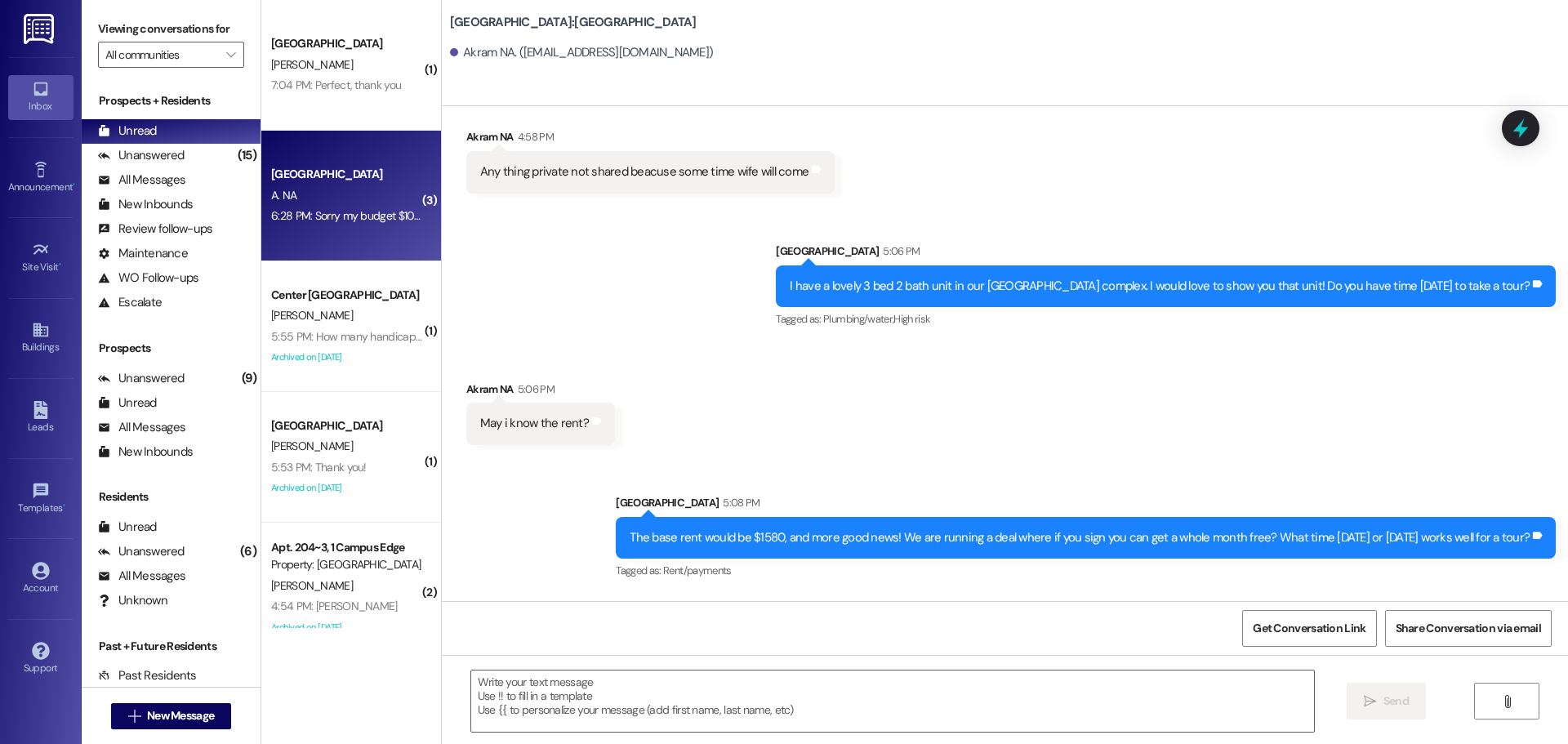
scroll to position [453, 0]
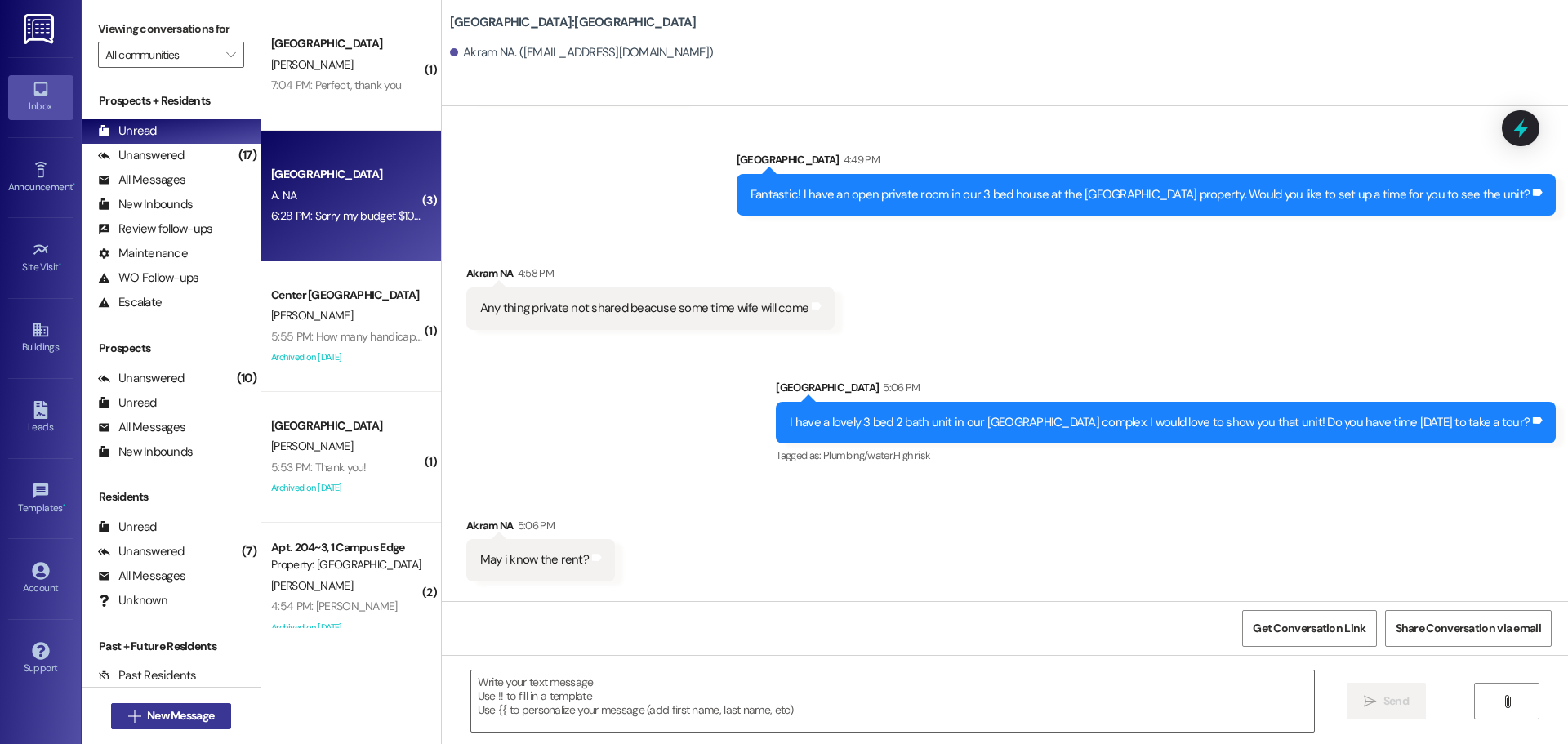
click at [141, 703] on button " New Message" at bounding box center [171, 716] width 121 height 27
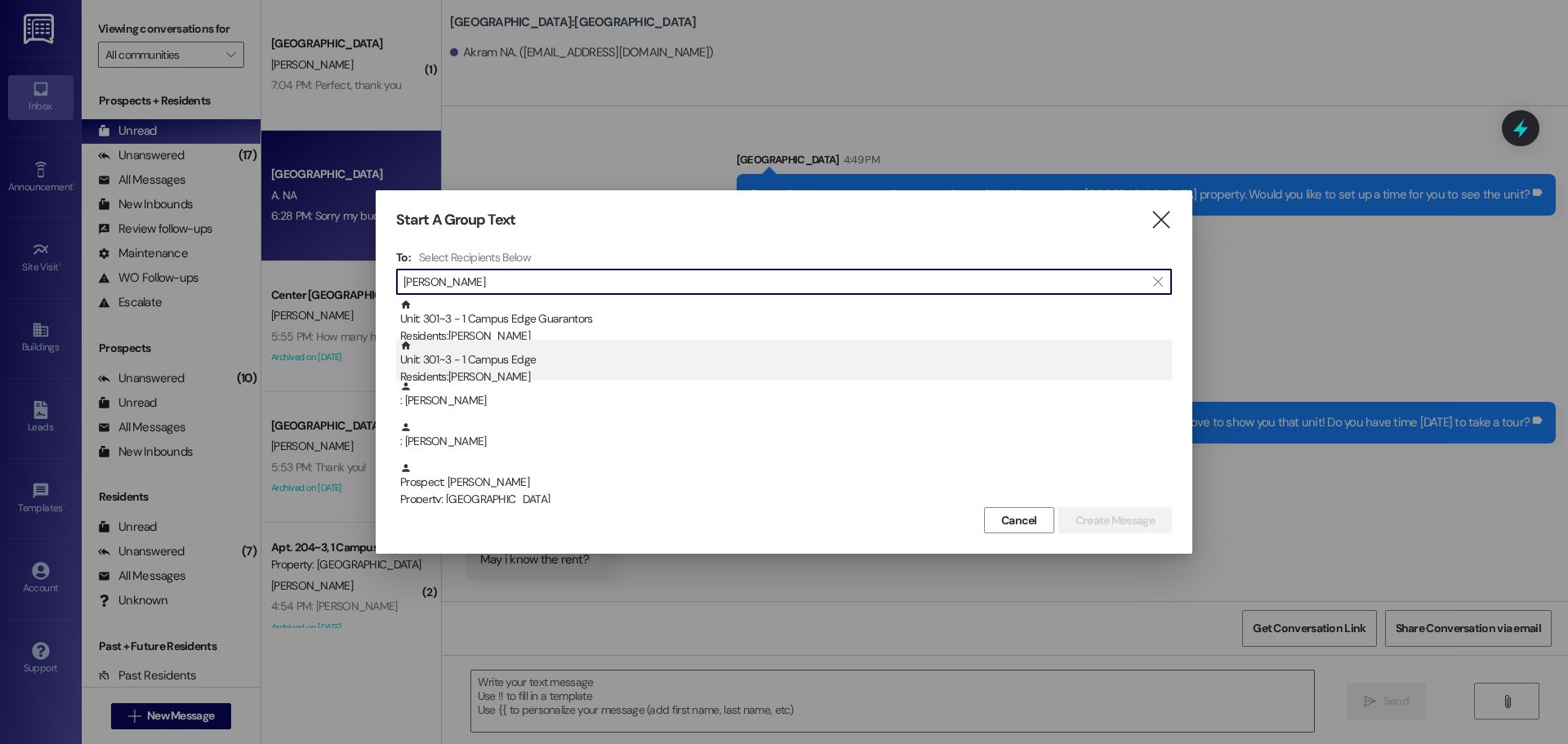
type input "[PERSON_NAME]"
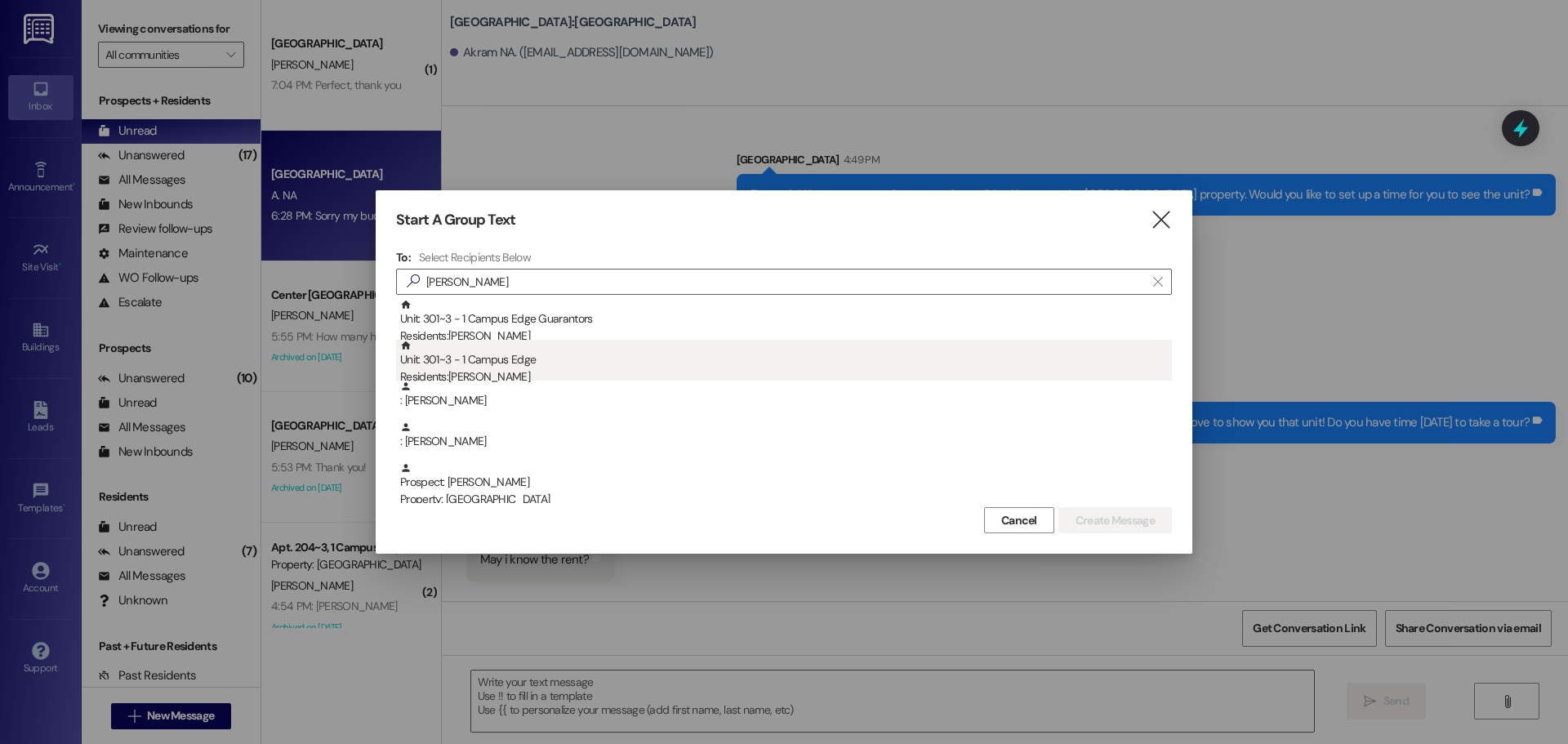
click at [744, 372] on div "Residents: [PERSON_NAME]" at bounding box center [786, 377] width 772 height 17
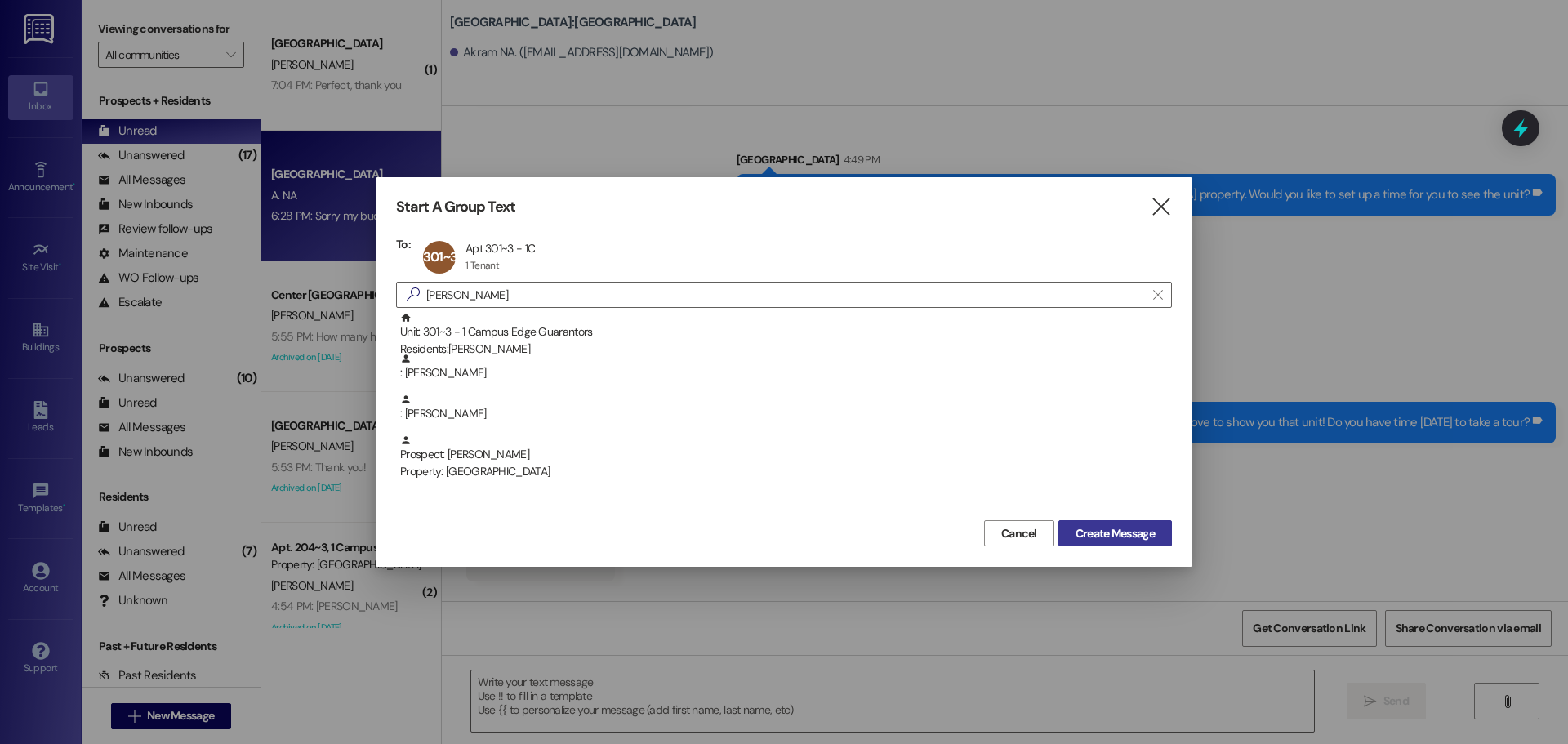
click at [1151, 531] on span "Create Message" at bounding box center [1115, 533] width 79 height 17
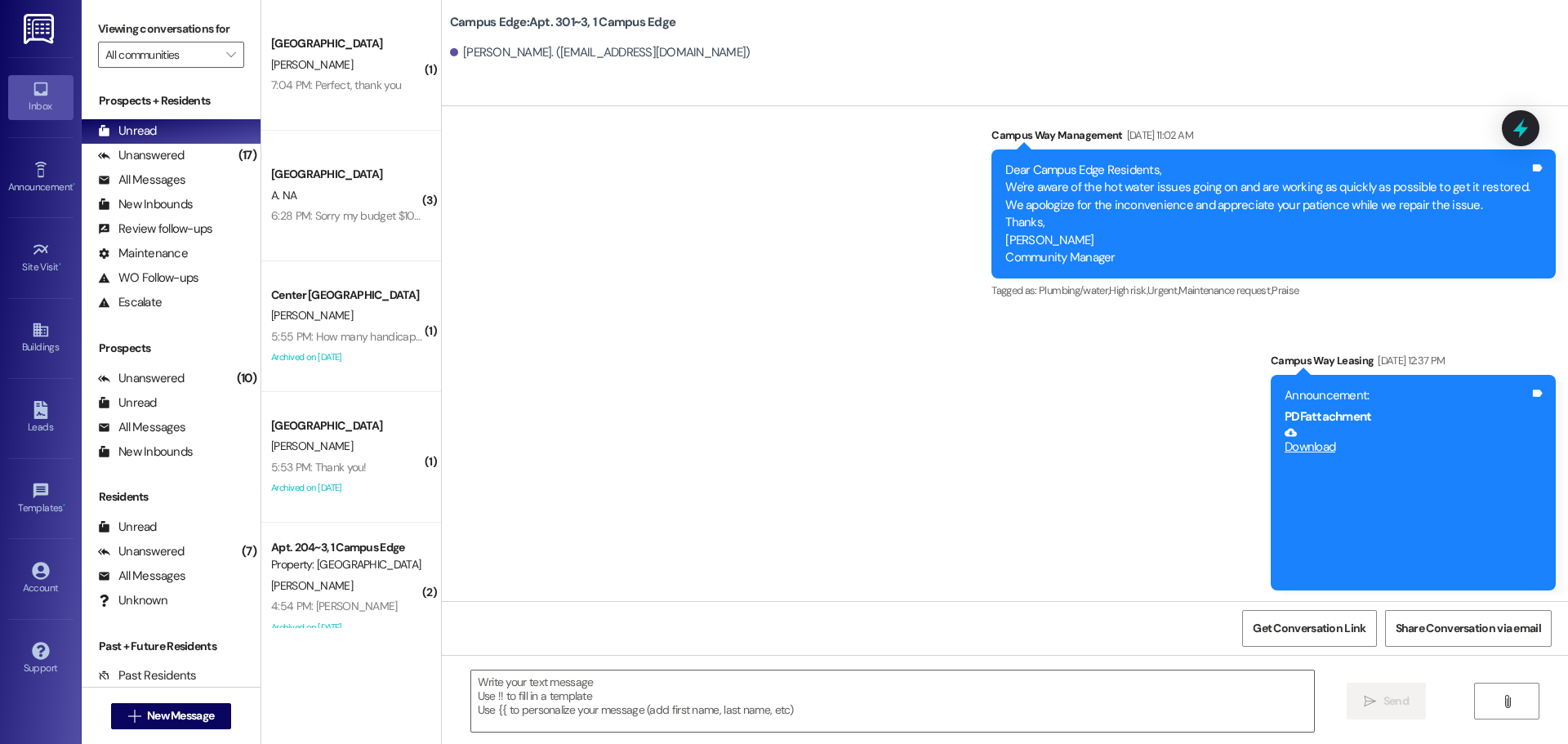
scroll to position [29978, 0]
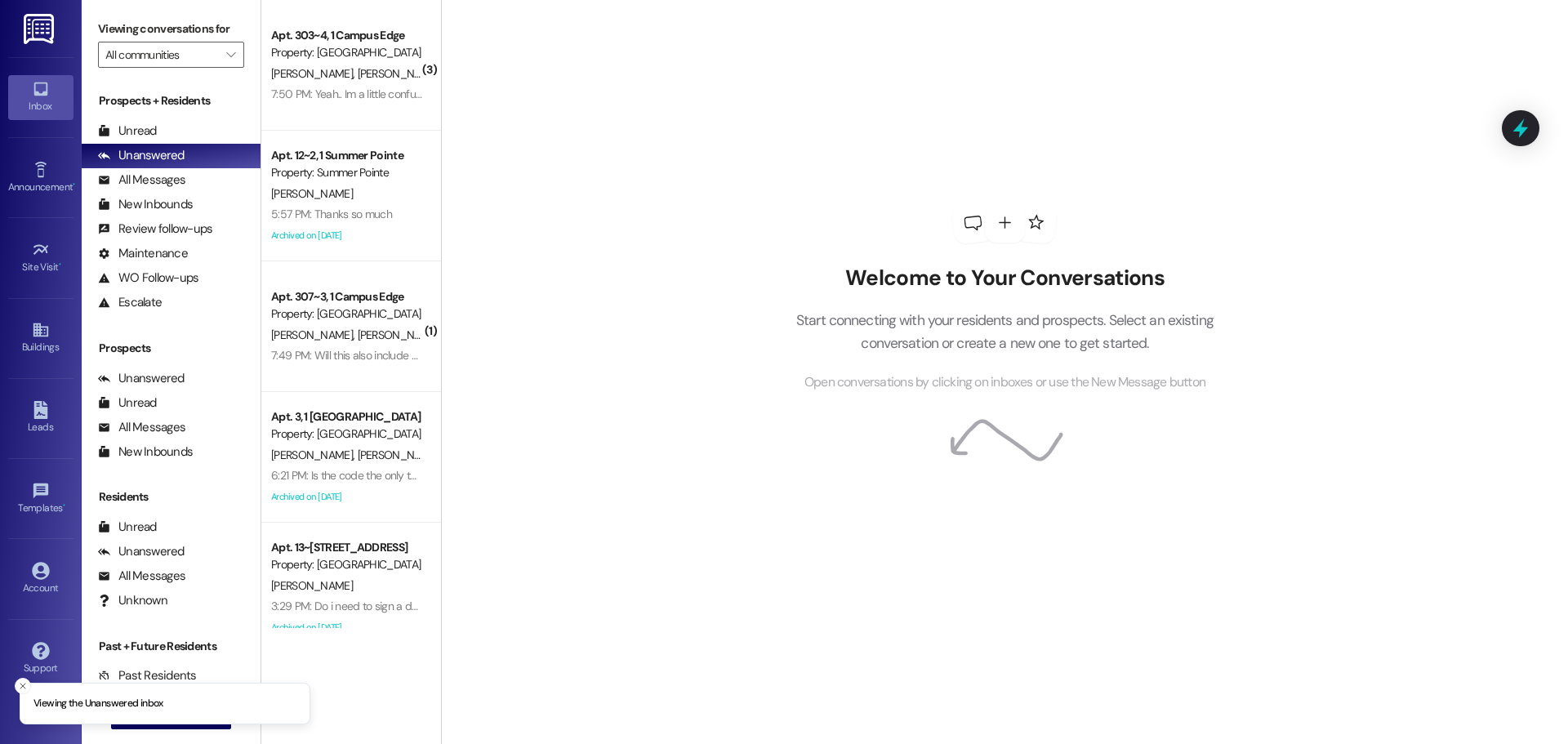
click at [139, 117] on div "Prospects + Residents Unread (0) Unread: Any message you haven't read yet will …" at bounding box center [170, 203] width 179 height 222
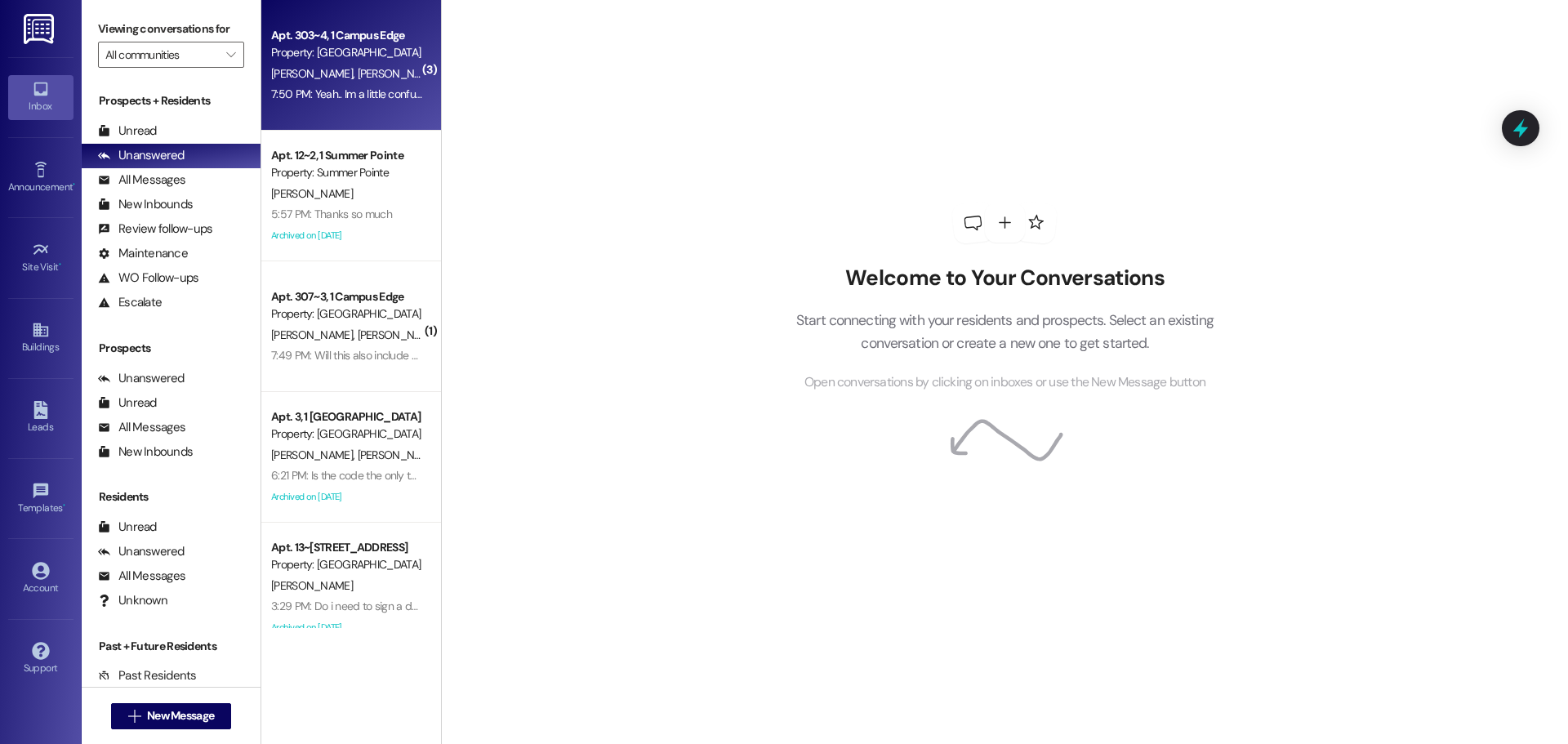
click at [329, 91] on div "7:50 PM: Yeah.. Im a little confuzzled on this. We're in 303 (me) and 301 ([PER…" at bounding box center [483, 93] width 423 height 15
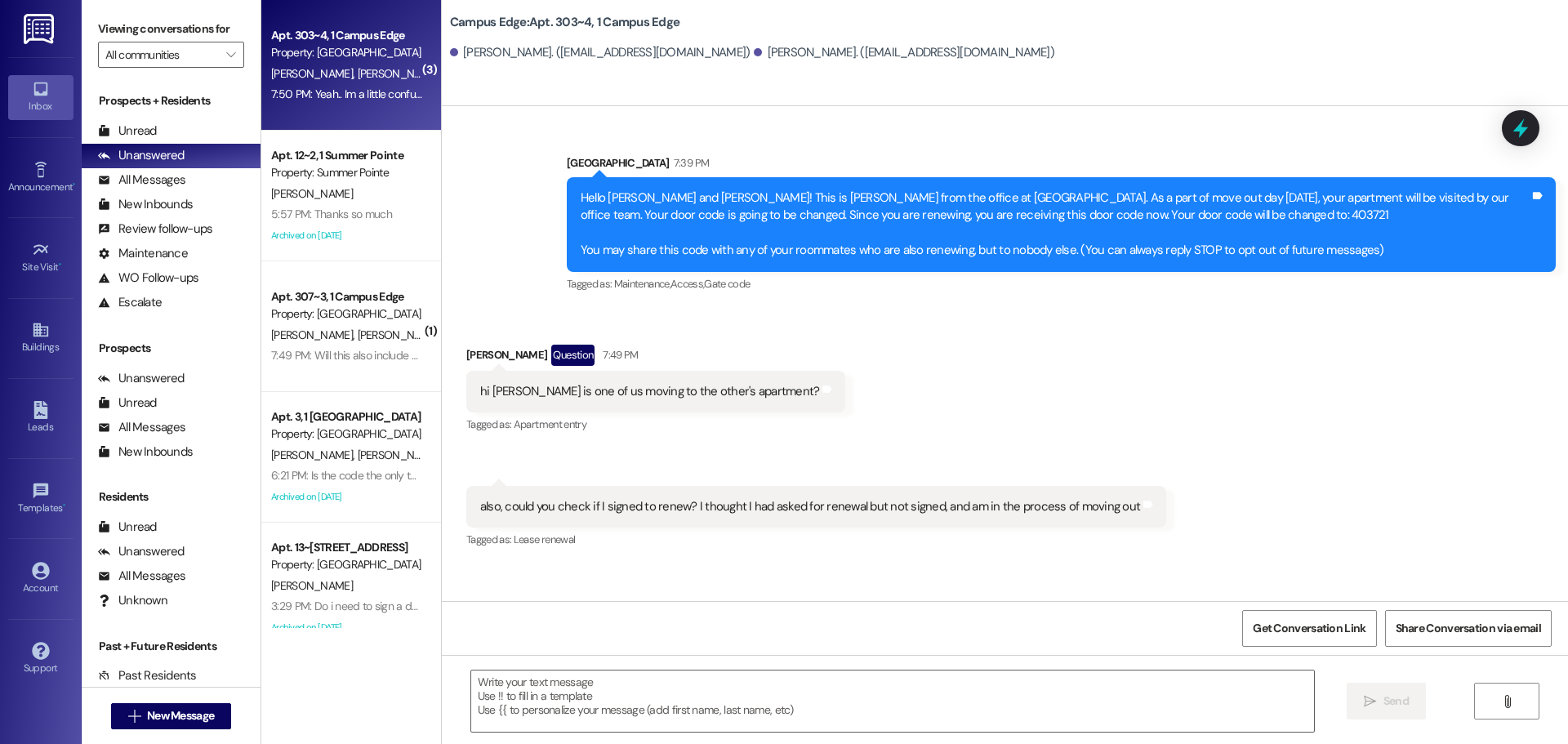
scroll to position [386, 0]
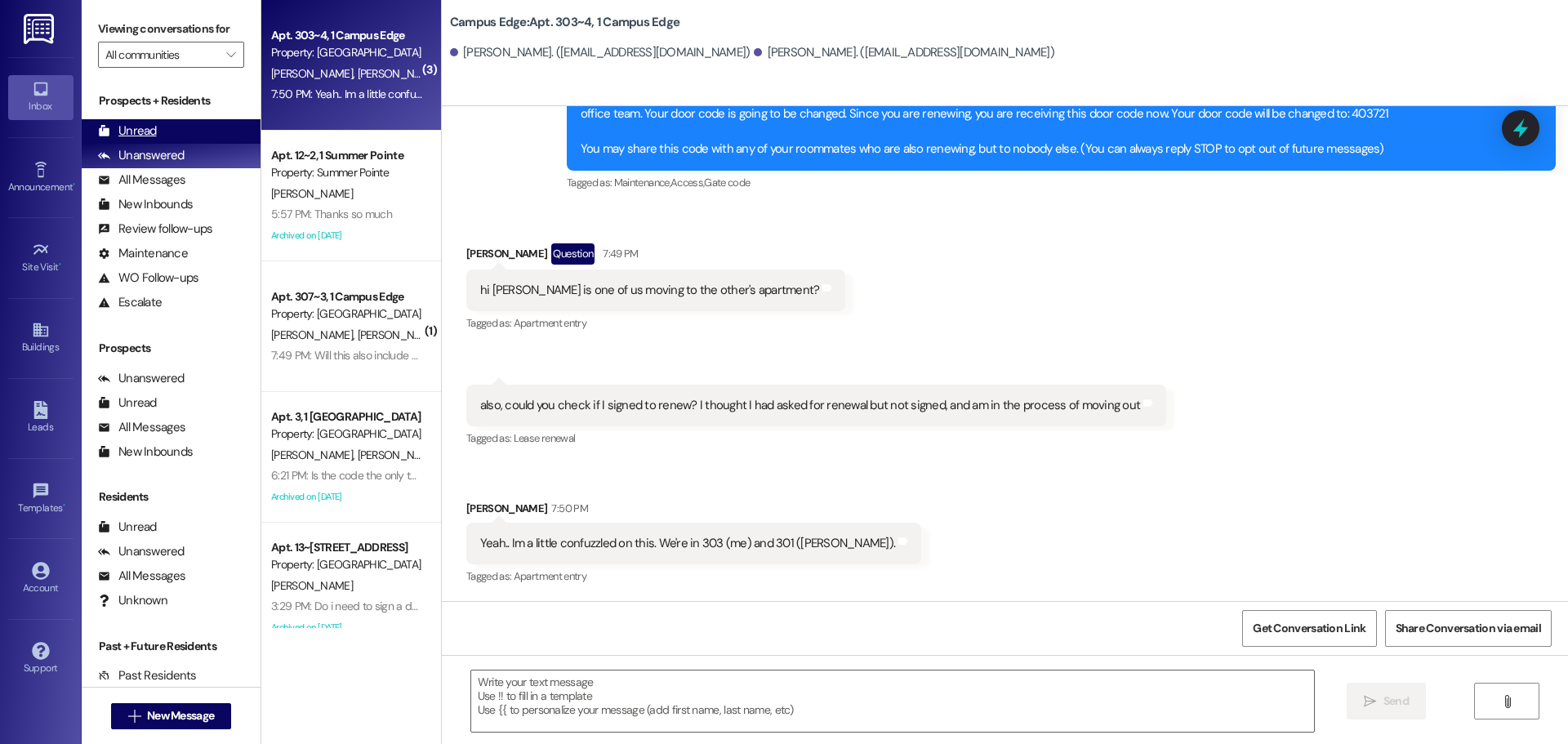
click at [194, 131] on div "Unread (0)" at bounding box center [170, 131] width 179 height 25
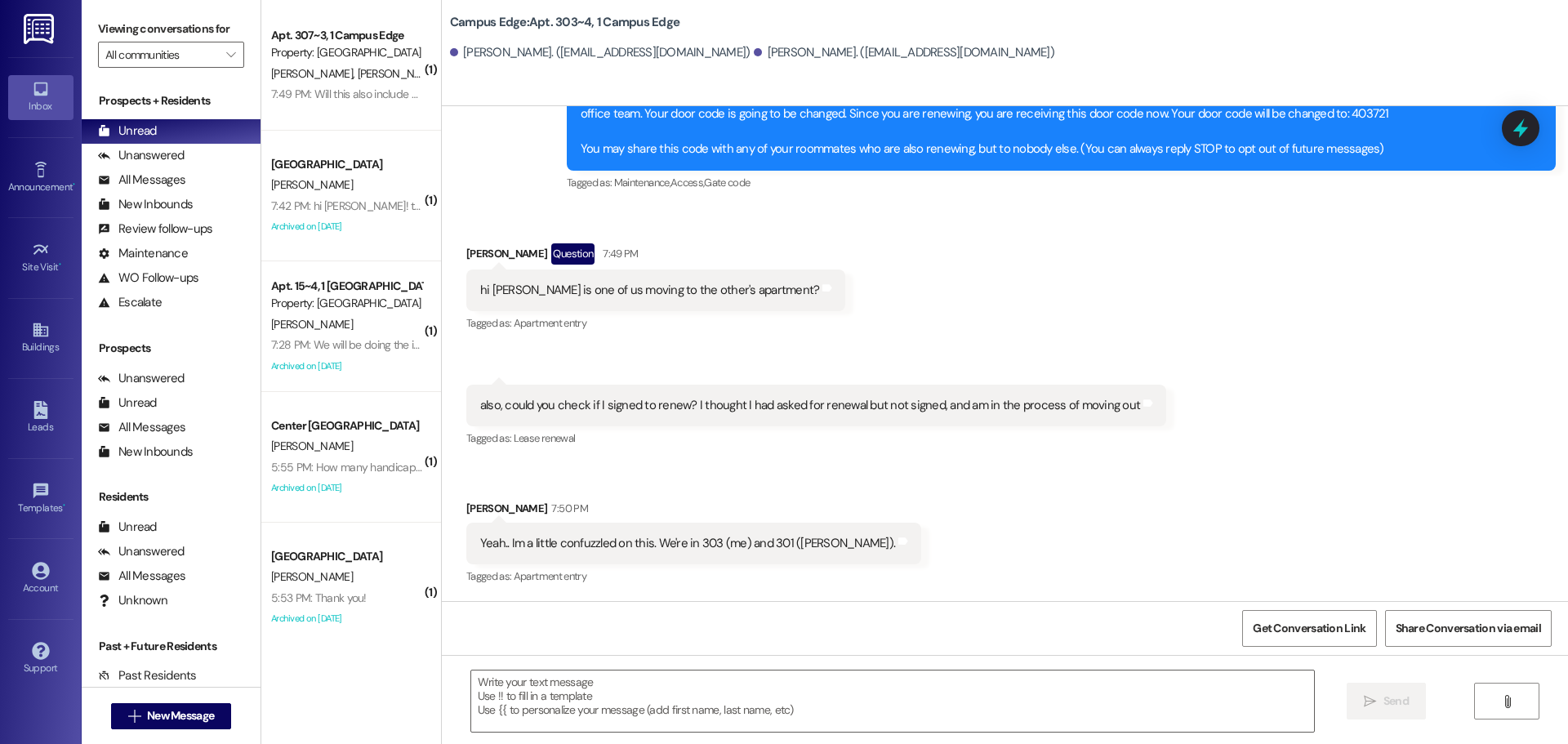
click at [345, 207] on div "7:42 PM: hi [PERSON_NAME]! that sounds great, we'll submit that application rig…" at bounding box center [519, 206] width 496 height 15
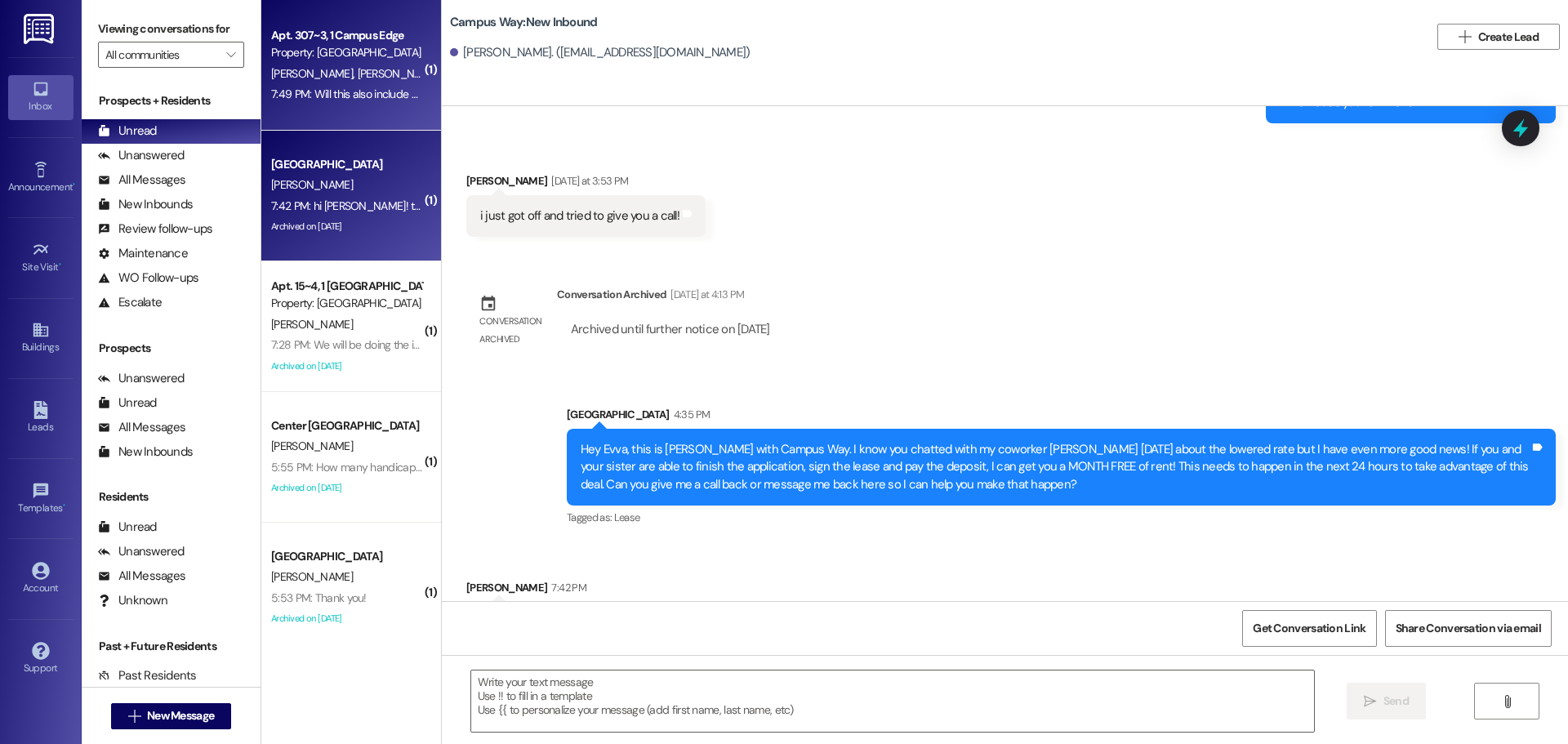
scroll to position [1496, 0]
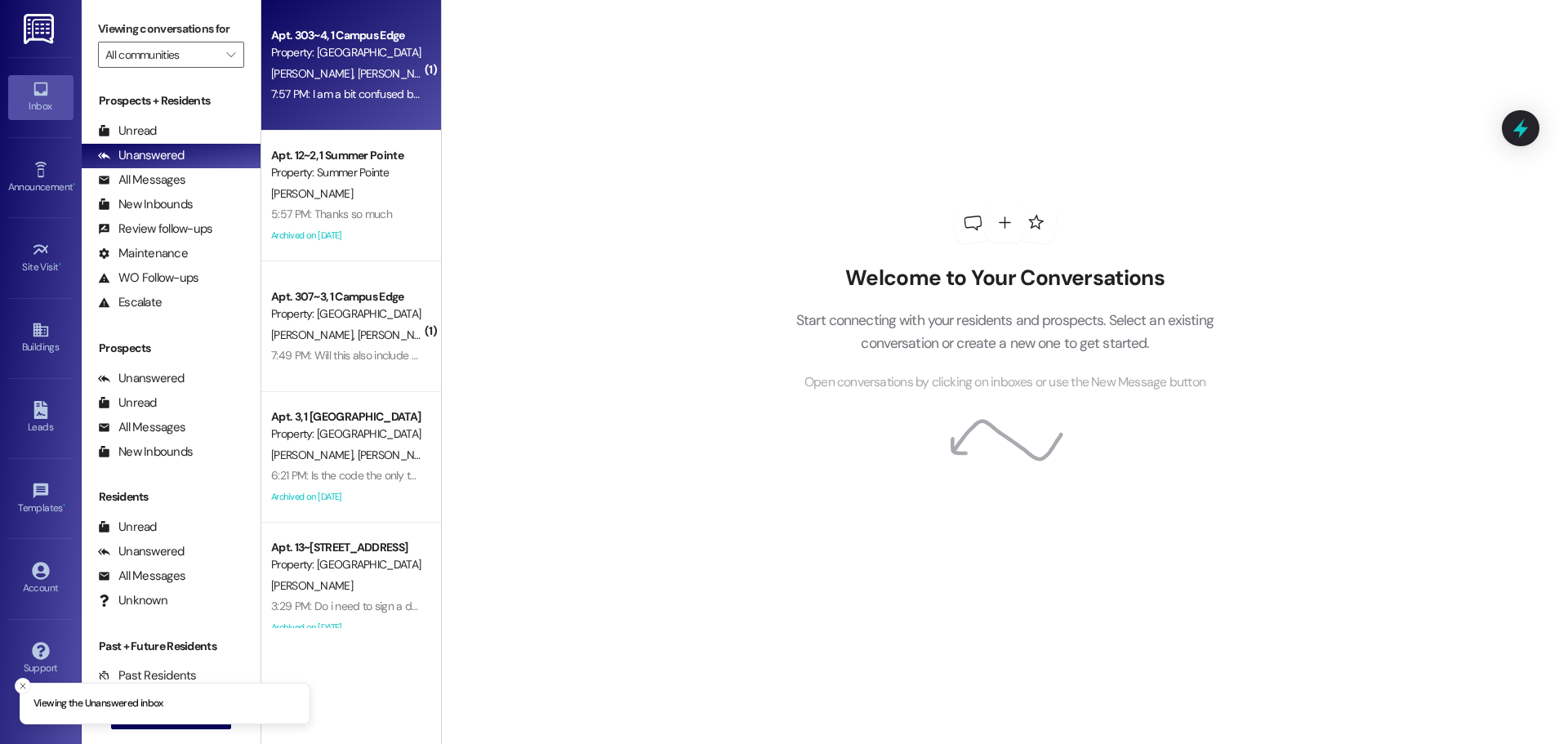
click at [271, 89] on div "7:57 PM: I am a bit confused because I didn't receive an email about having sig…" at bounding box center [465, 93] width 388 height 15
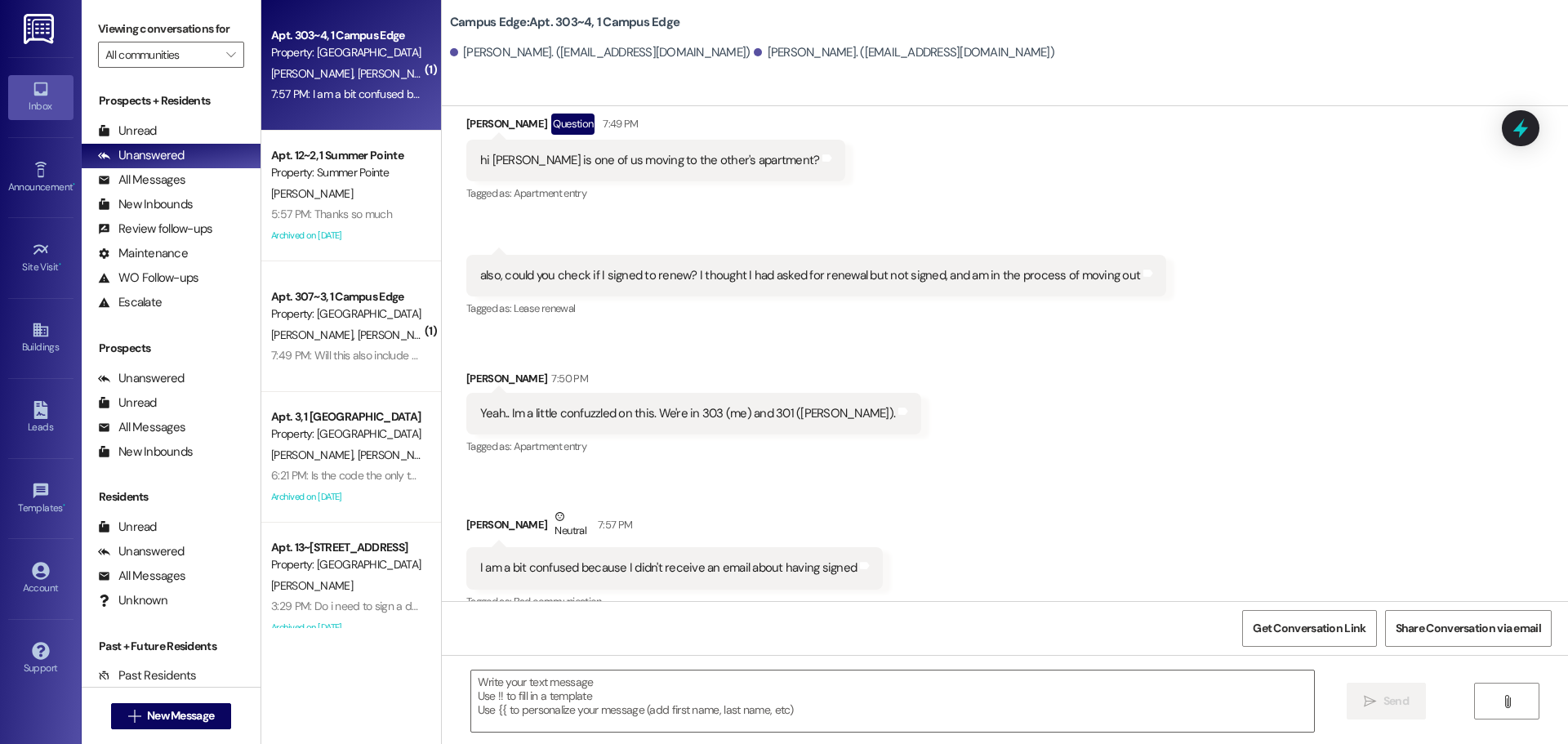
scroll to position [541, 0]
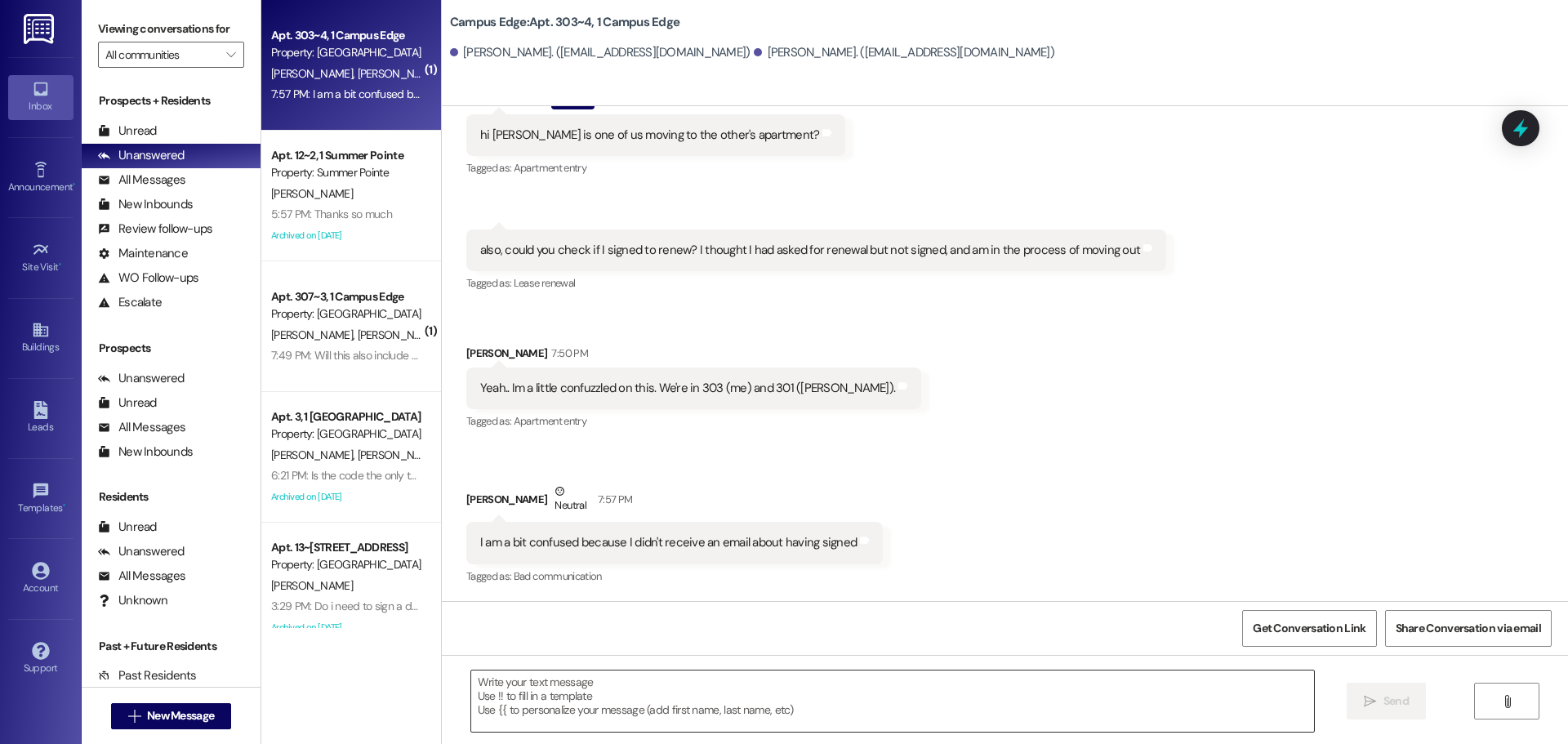
click at [612, 693] on textarea at bounding box center [893, 701] width 843 height 61
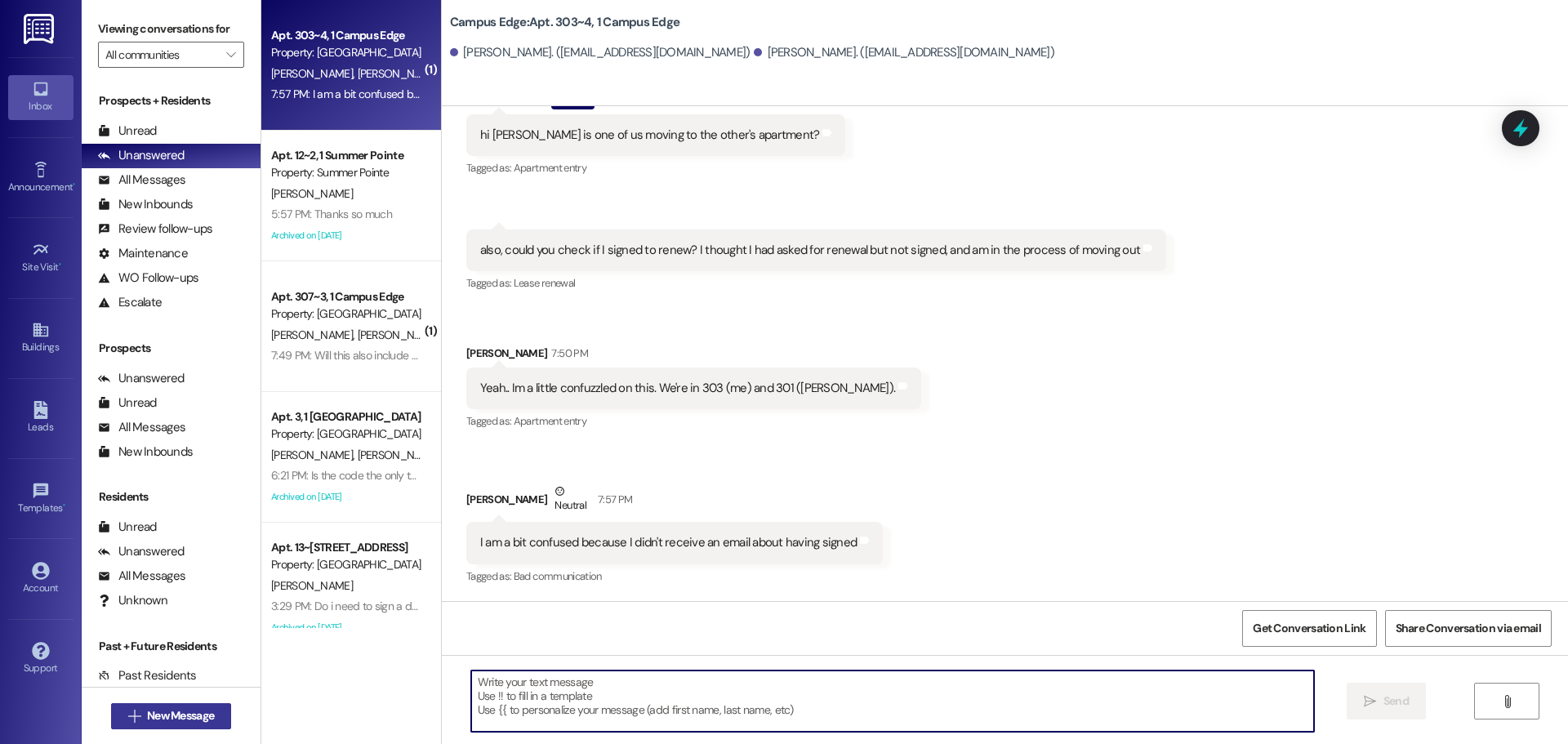
click at [180, 707] on span "New Message" at bounding box center [180, 716] width 67 height 17
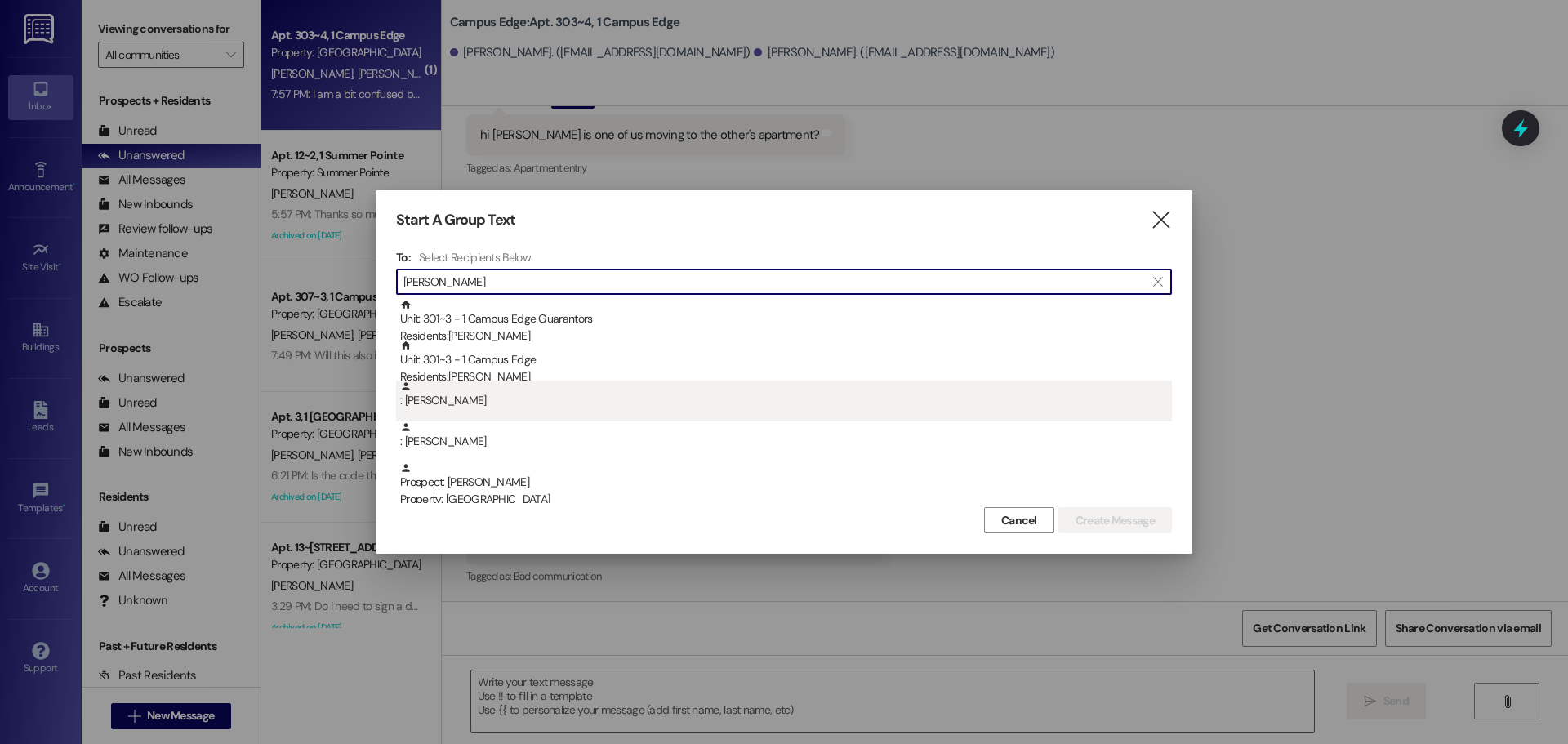
type input "[PERSON_NAME]"
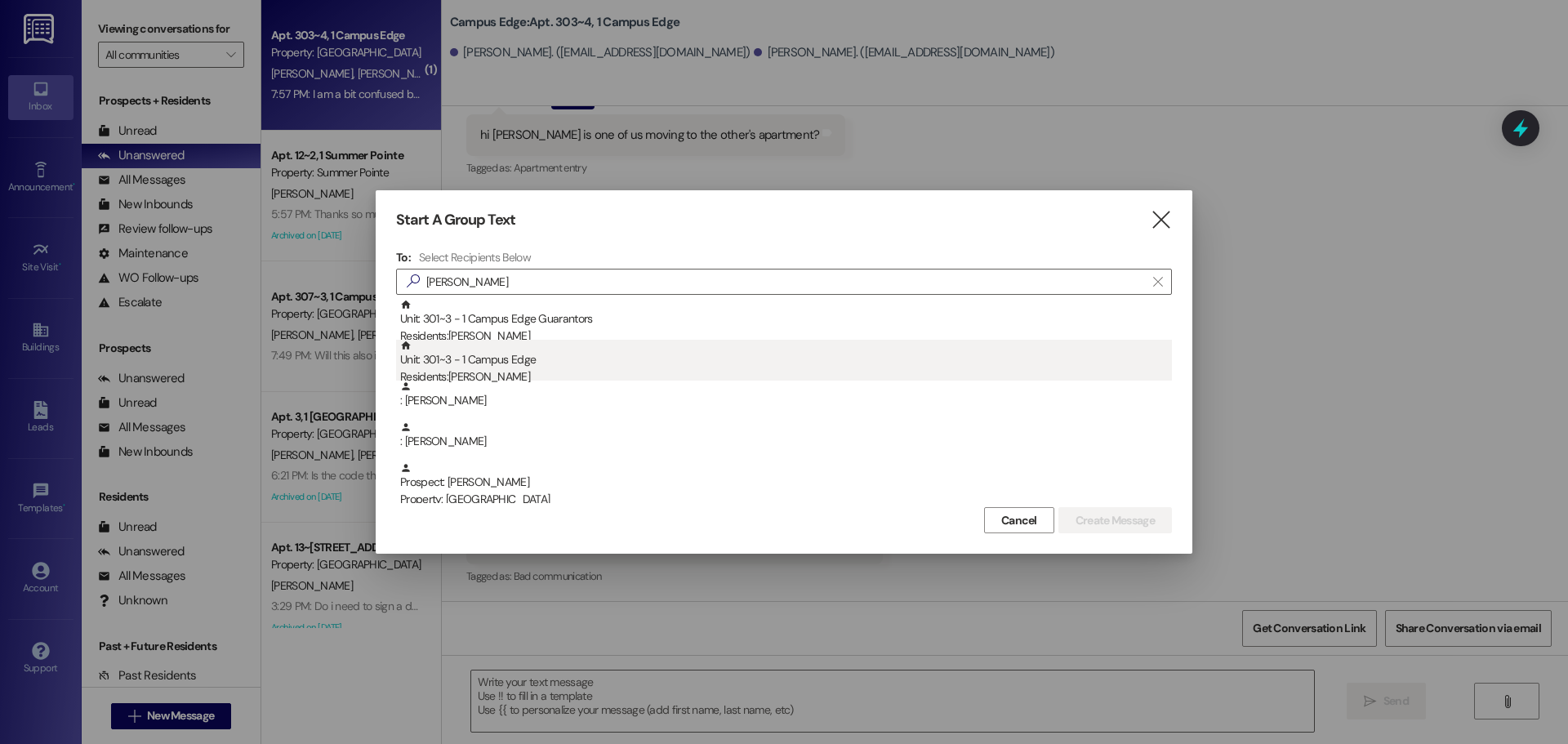
click at [528, 379] on div "Unit: 301~3 - 1 Campus Edge Guarantors Residents: [PERSON_NAME] Unit: 301~3 - 1…" at bounding box center [784, 400] width 776 height 204
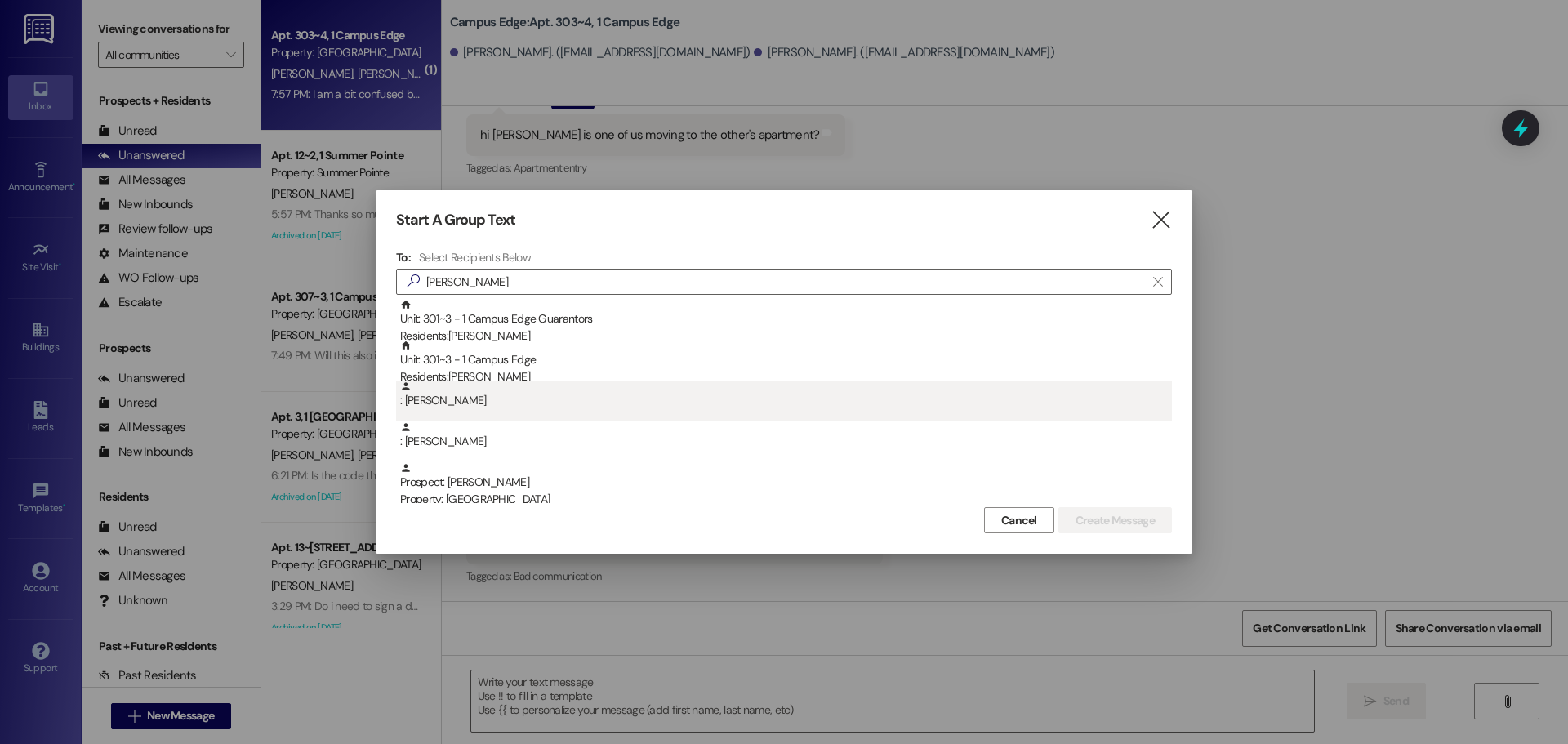
click at [574, 386] on div ": [PERSON_NAME]" at bounding box center [786, 394] width 772 height 28
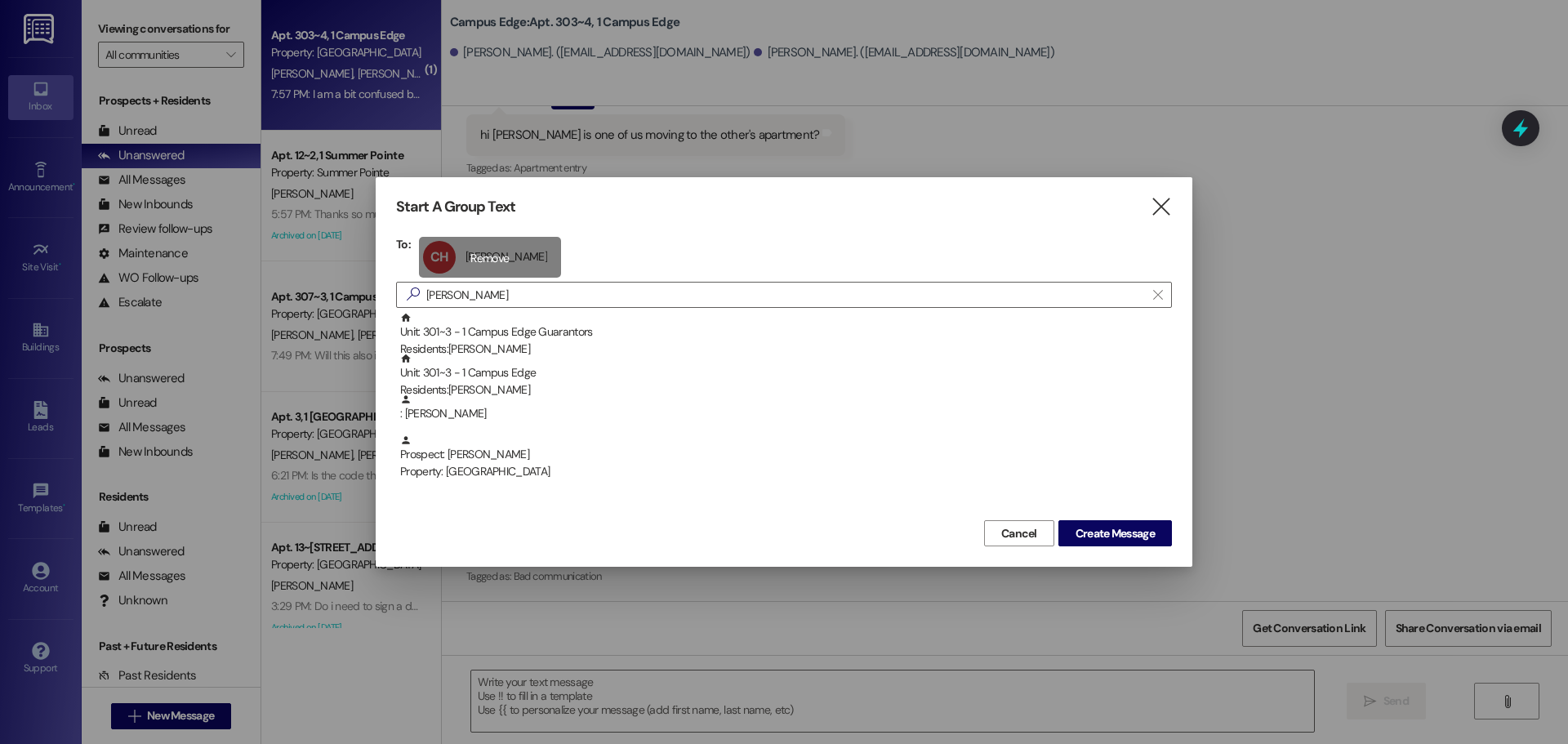
drag, startPoint x: 569, startPoint y: 259, endPoint x: 534, endPoint y: 261, distance: 35.1
click at [568, 259] on div "CH [PERSON_NAME] [PERSON_NAME] click to remove" at bounding box center [786, 257] width 735 height 41
click at [534, 261] on div "CH [PERSON_NAME] [PERSON_NAME] click to remove" at bounding box center [489, 257] width 142 height 41
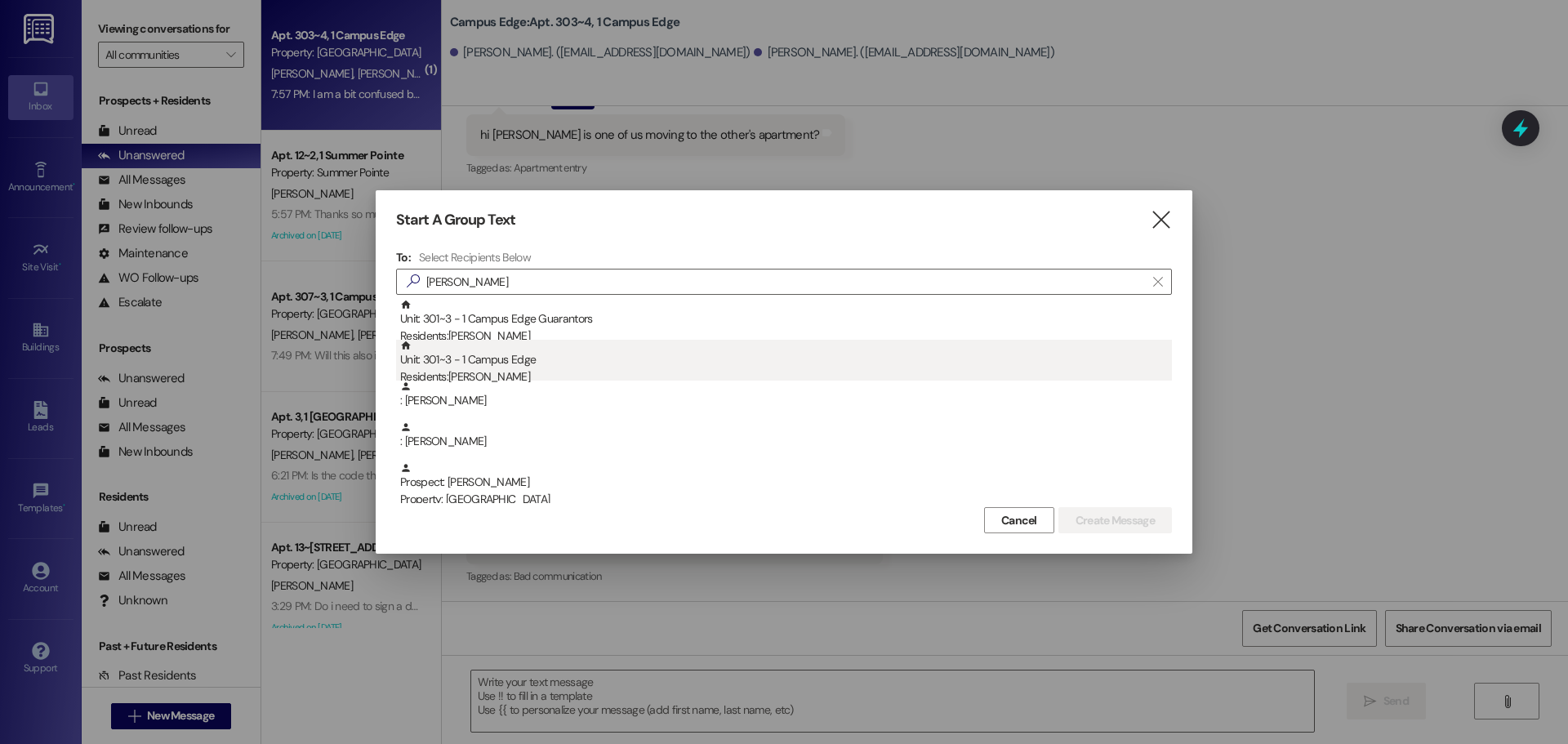
click at [543, 364] on div "Unit: 301~3 - 1 Campus Edge Residents: [PERSON_NAME]" at bounding box center [786, 363] width 772 height 47
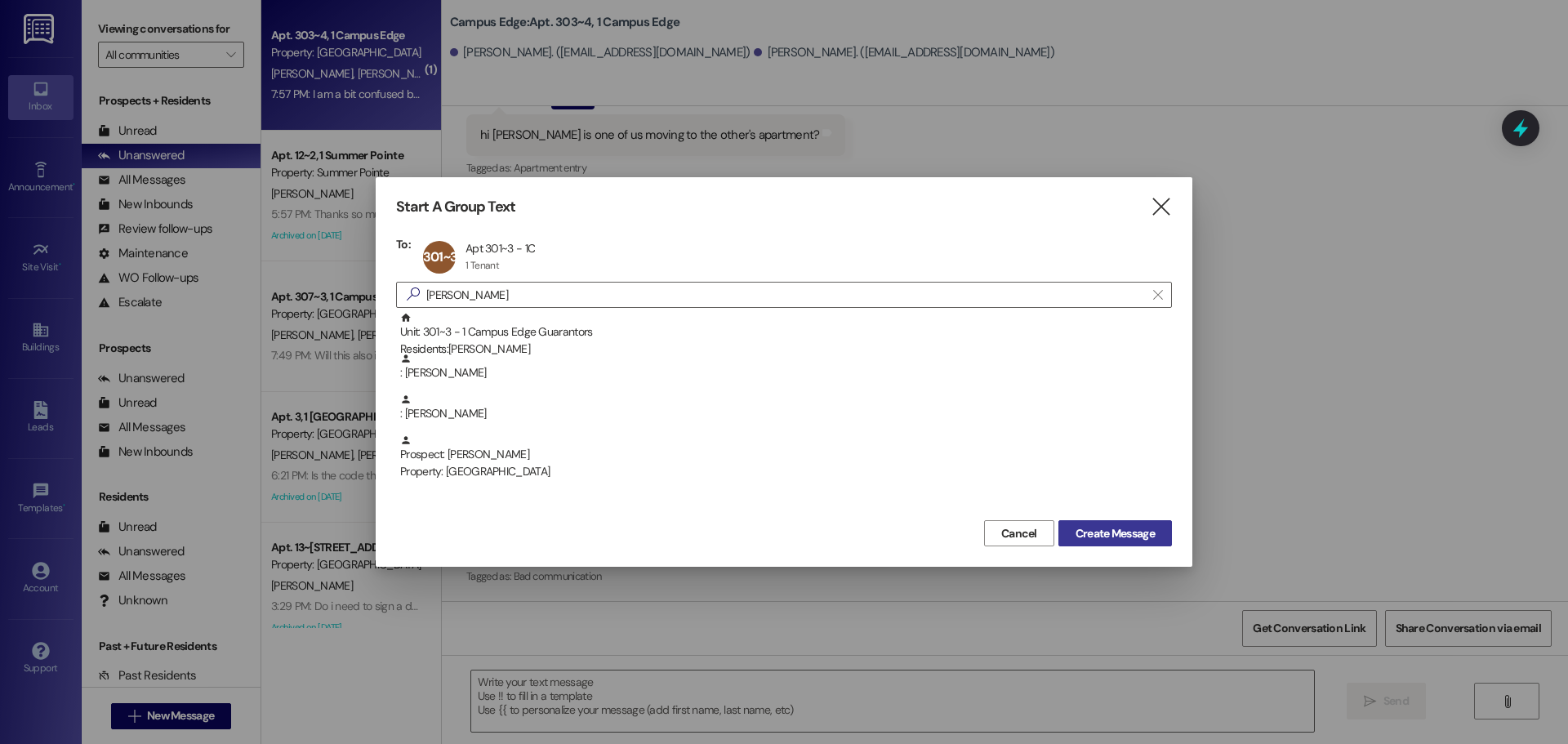
click at [1129, 531] on span "Create Message" at bounding box center [1115, 533] width 79 height 17
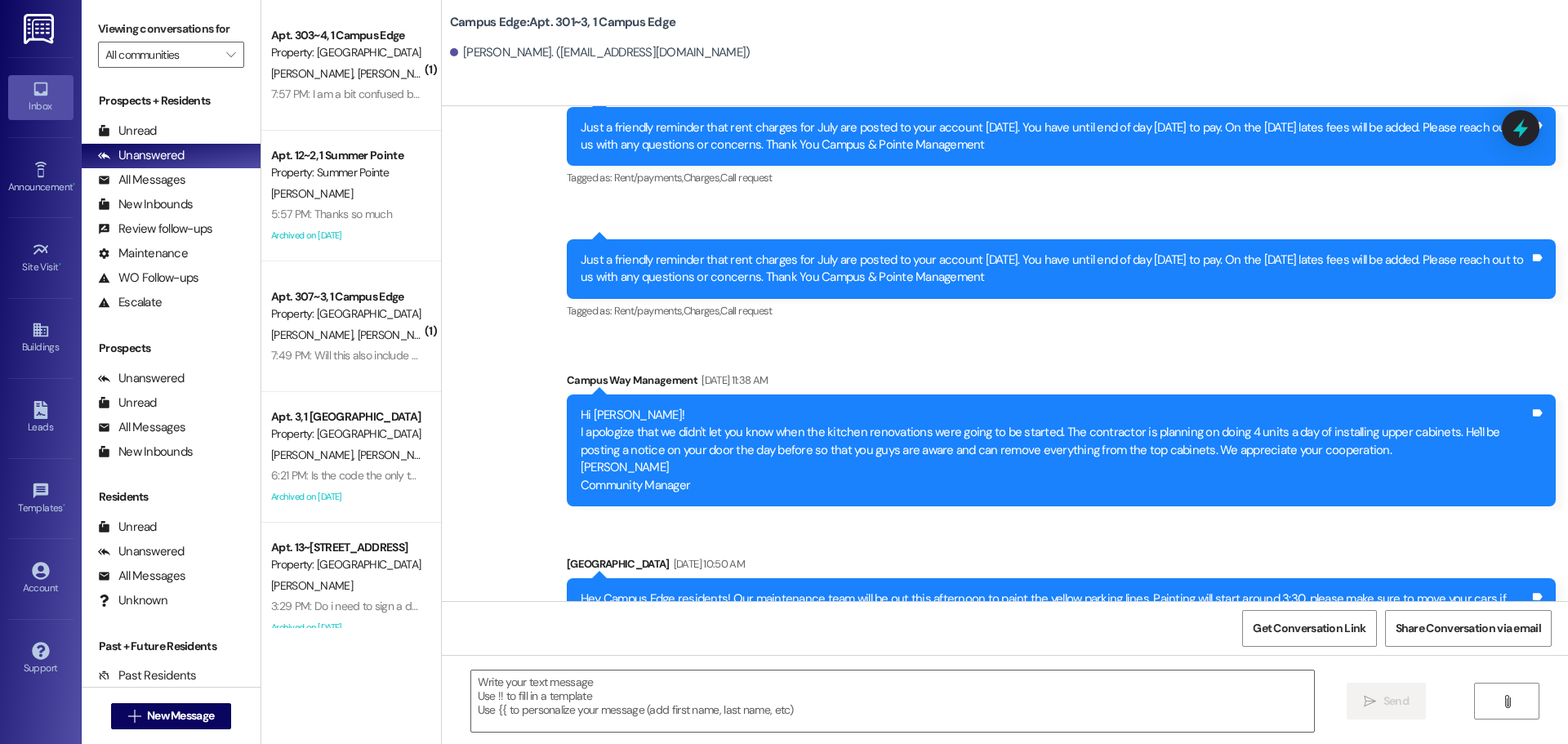
scroll to position [19199, 0]
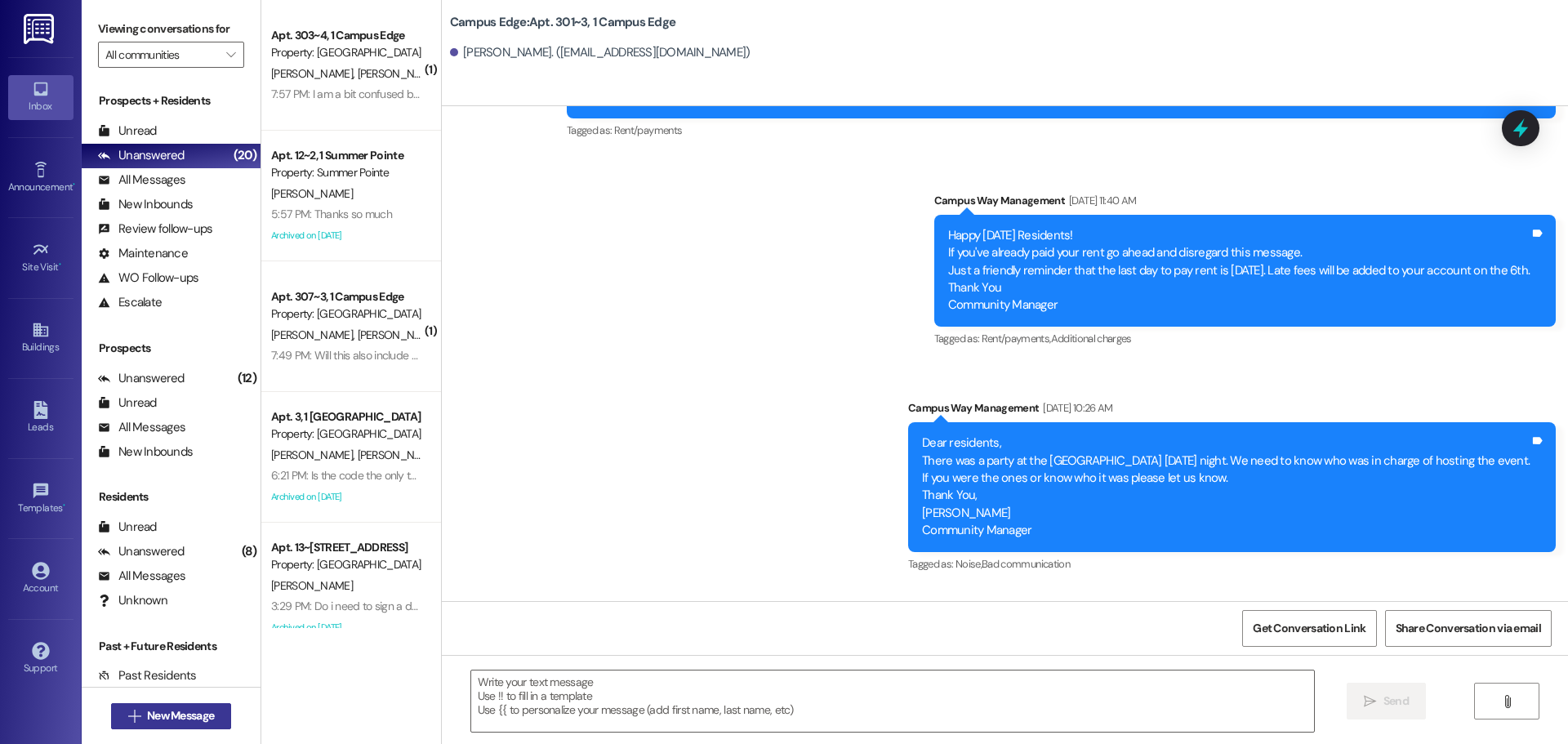
click at [170, 711] on span "New Message" at bounding box center [180, 716] width 67 height 17
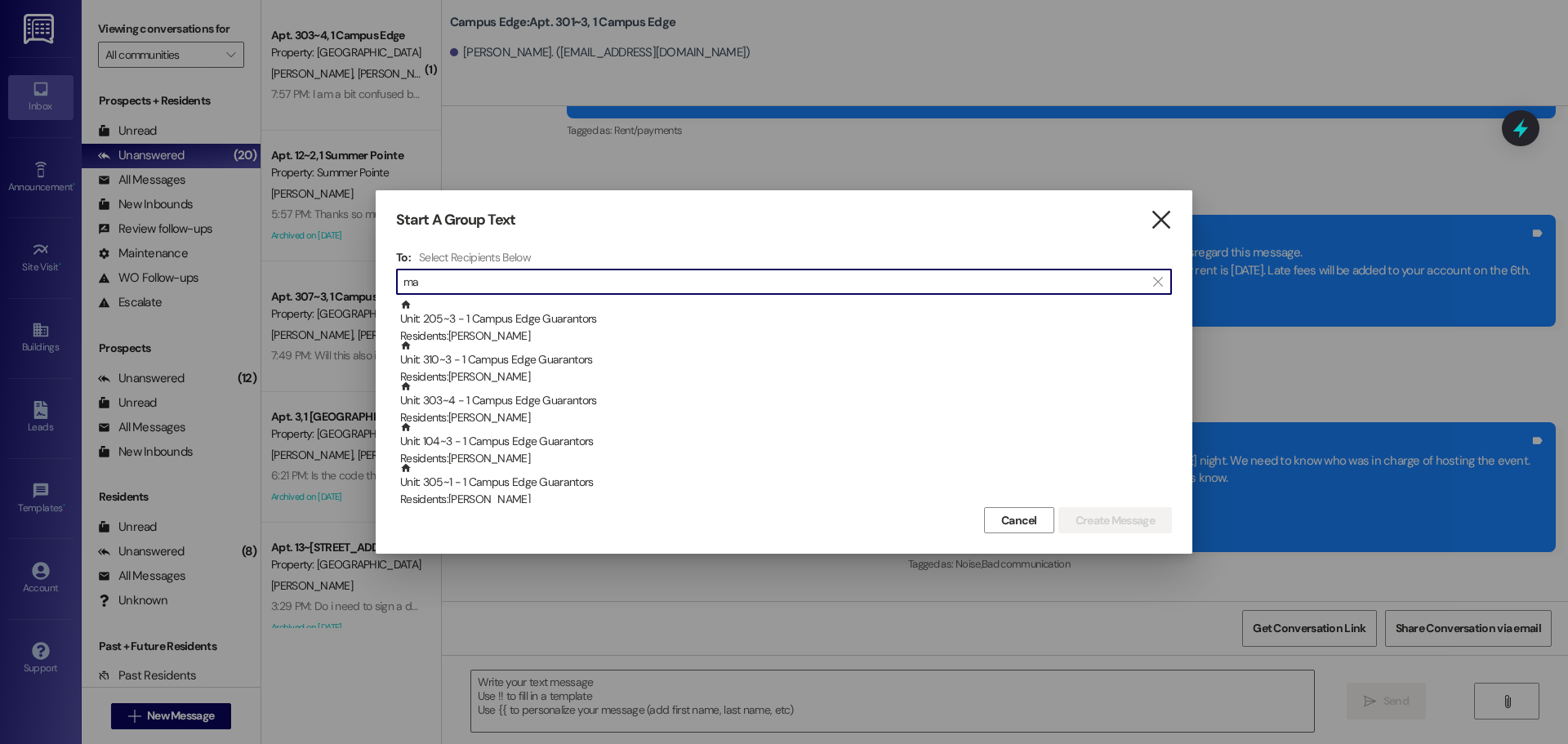
type input "ma"
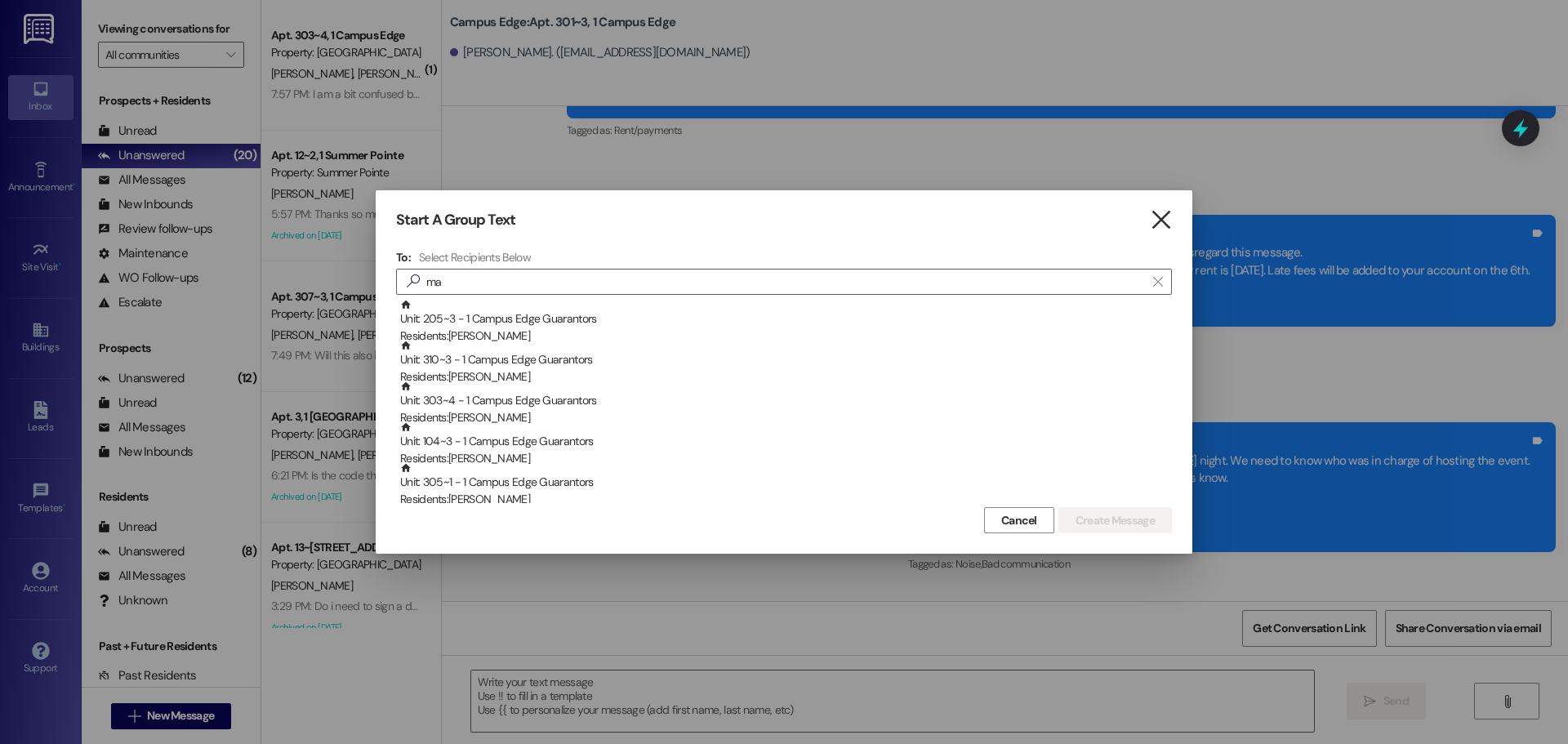
click at [1156, 217] on icon "" at bounding box center [1161, 220] width 22 height 17
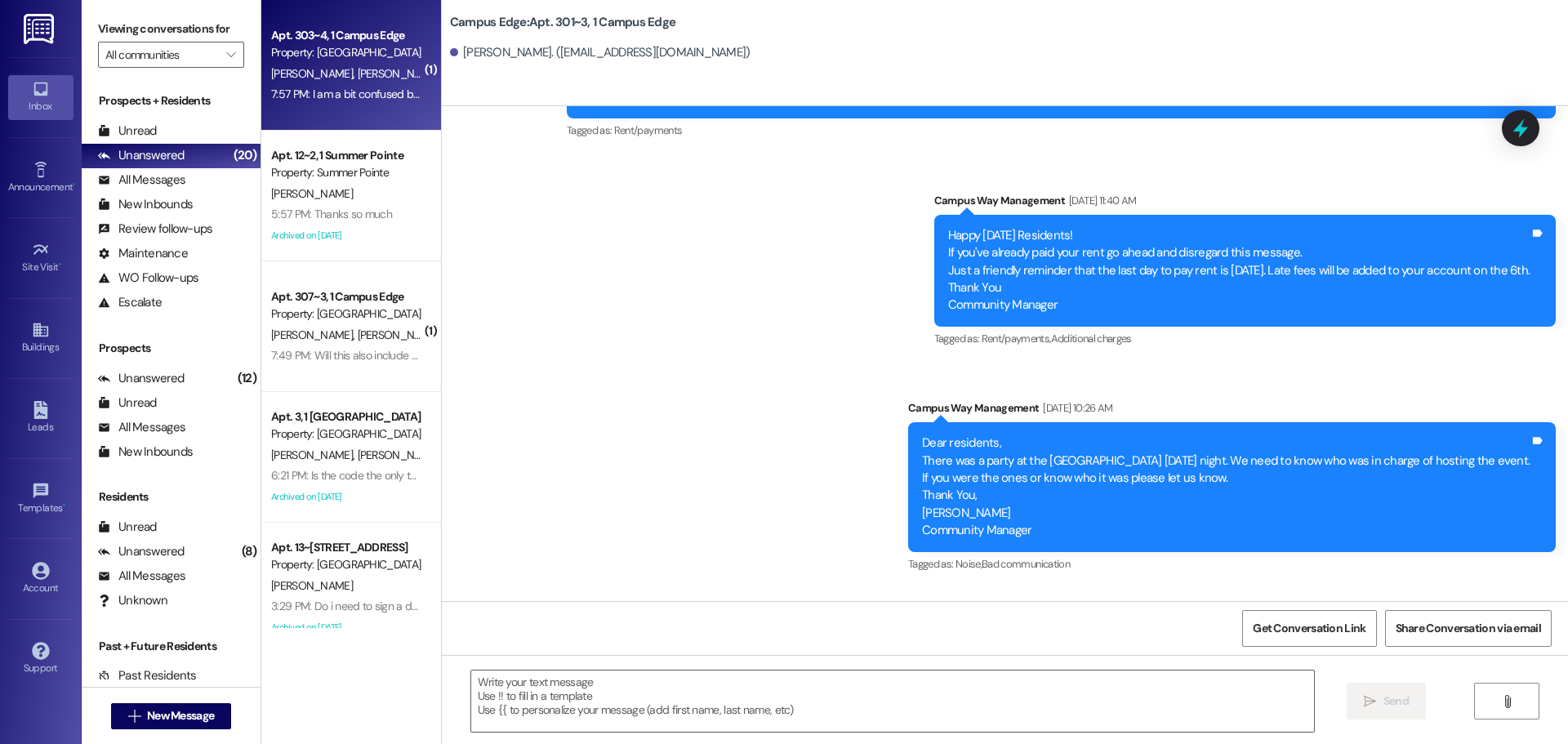
click at [283, 55] on div "Property: [GEOGRAPHIC_DATA]" at bounding box center [346, 52] width 151 height 17
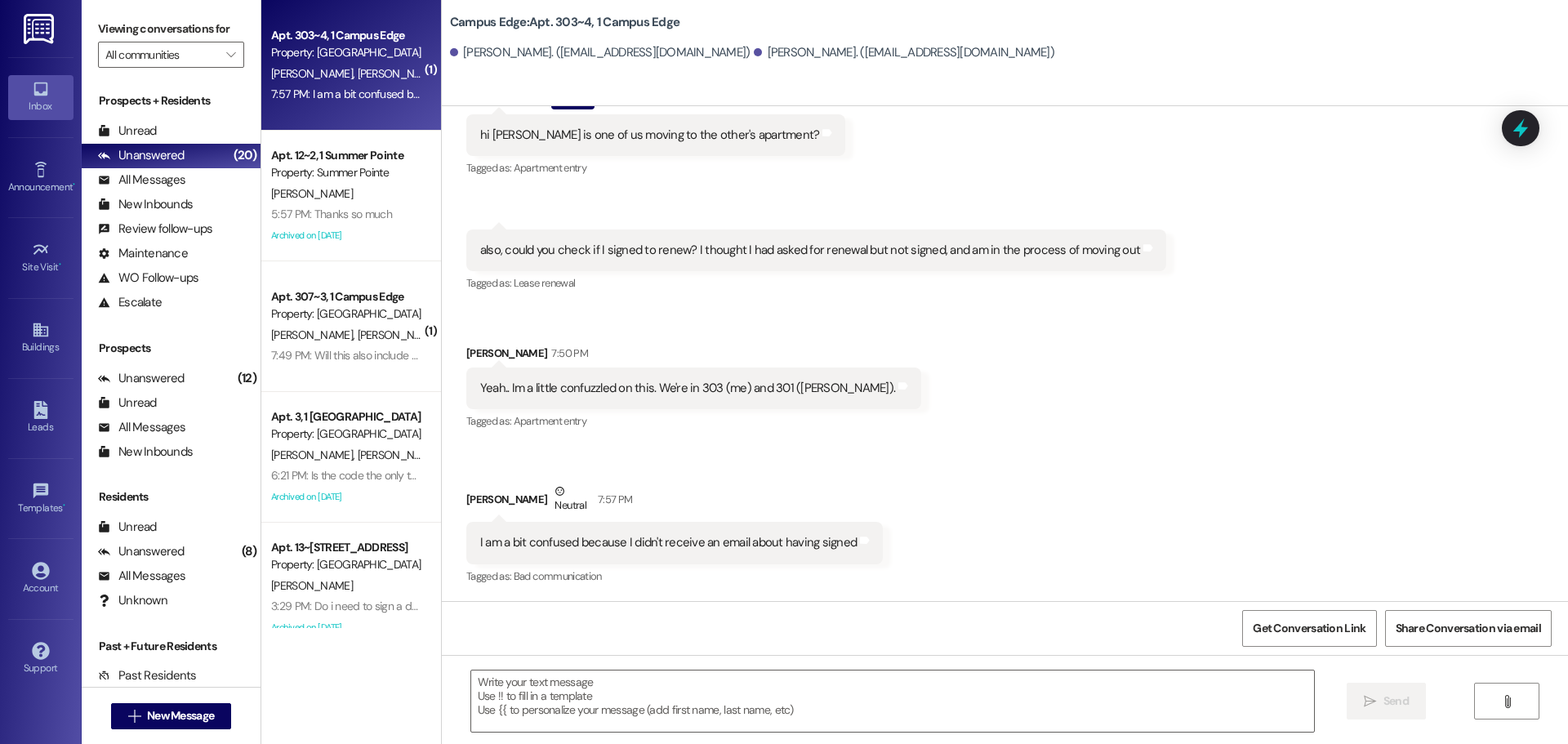
scroll to position [541, 0]
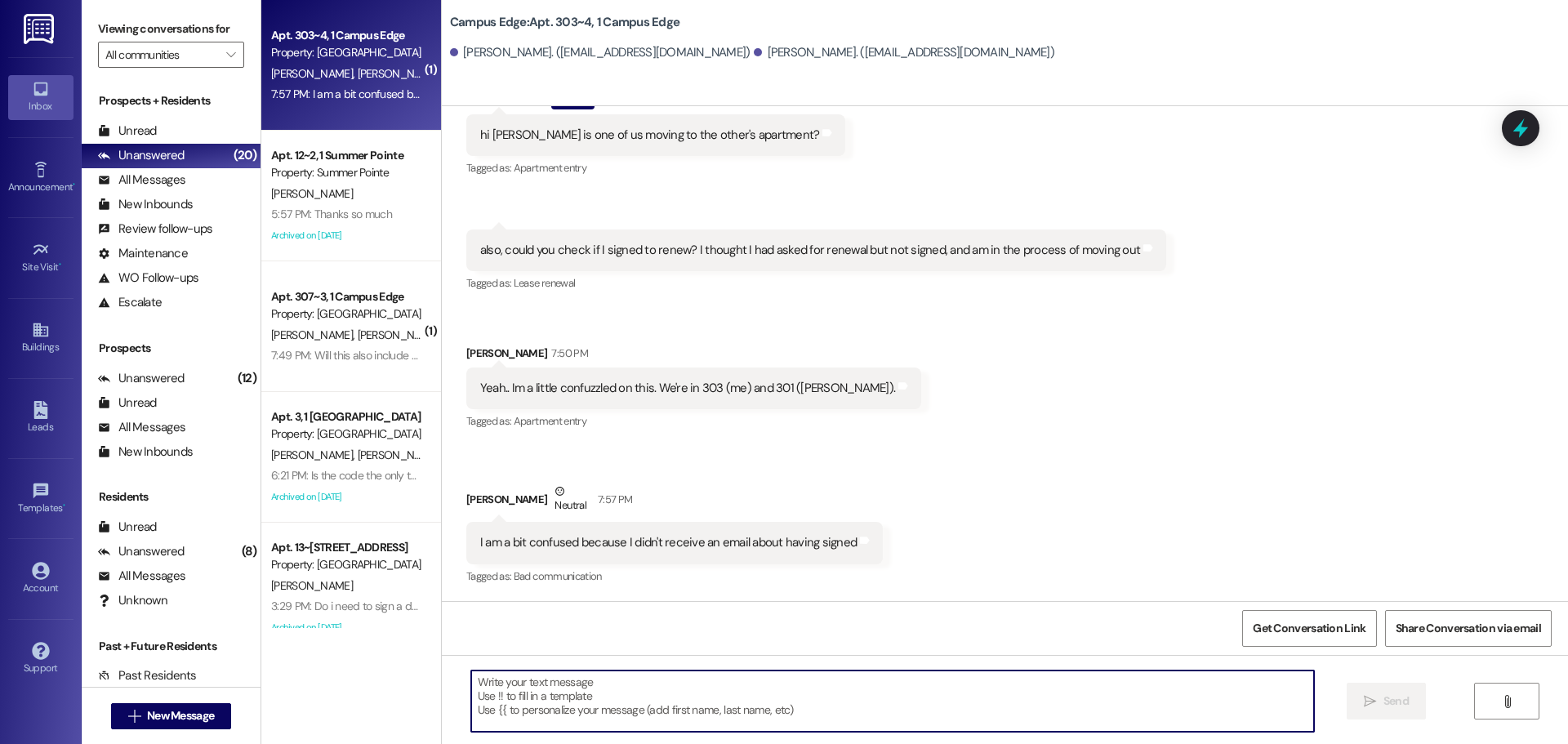
click at [638, 708] on textarea at bounding box center [893, 701] width 843 height 61
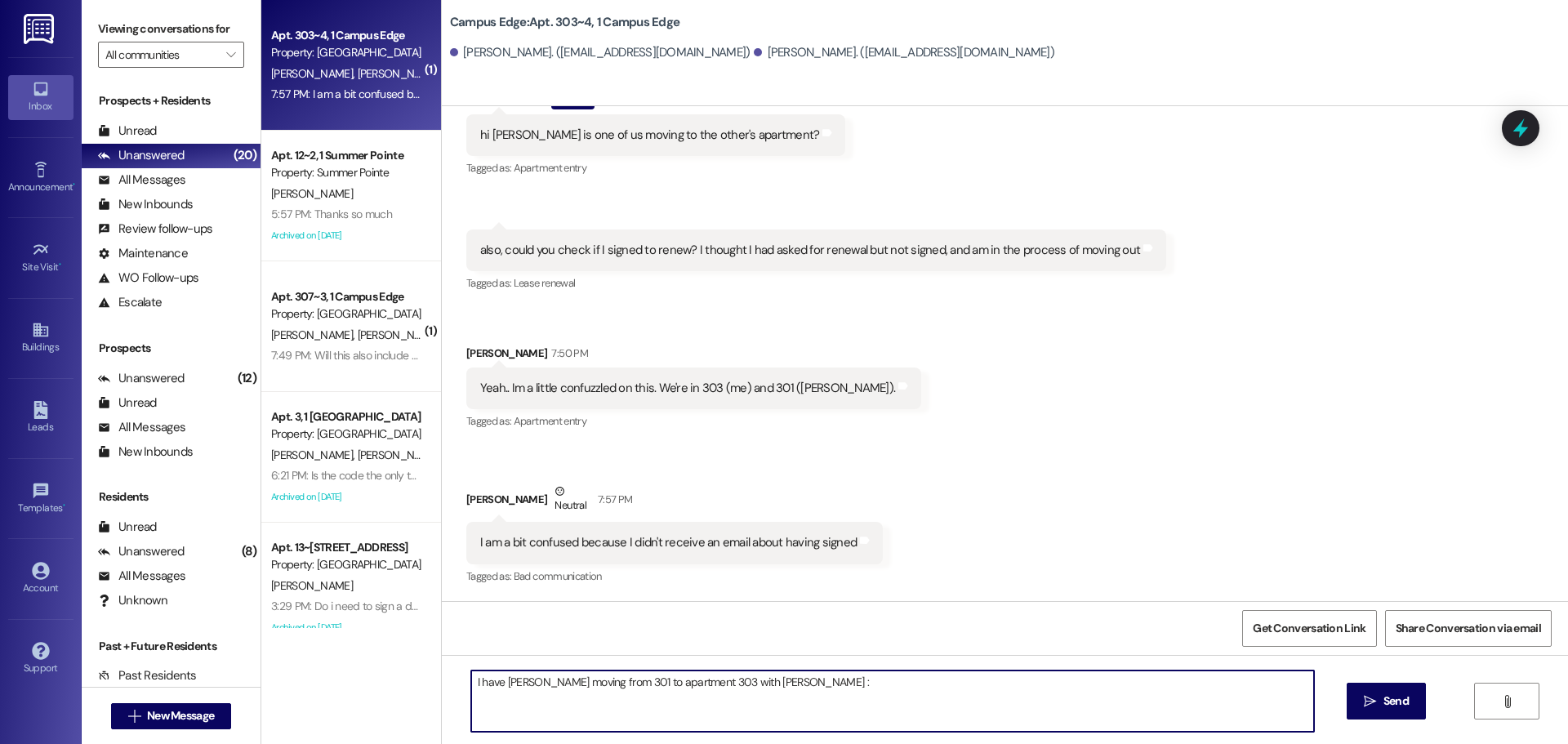
type textarea "I have [PERSON_NAME] moving from 301 to apartment 303 with [PERSON_NAME] :)"
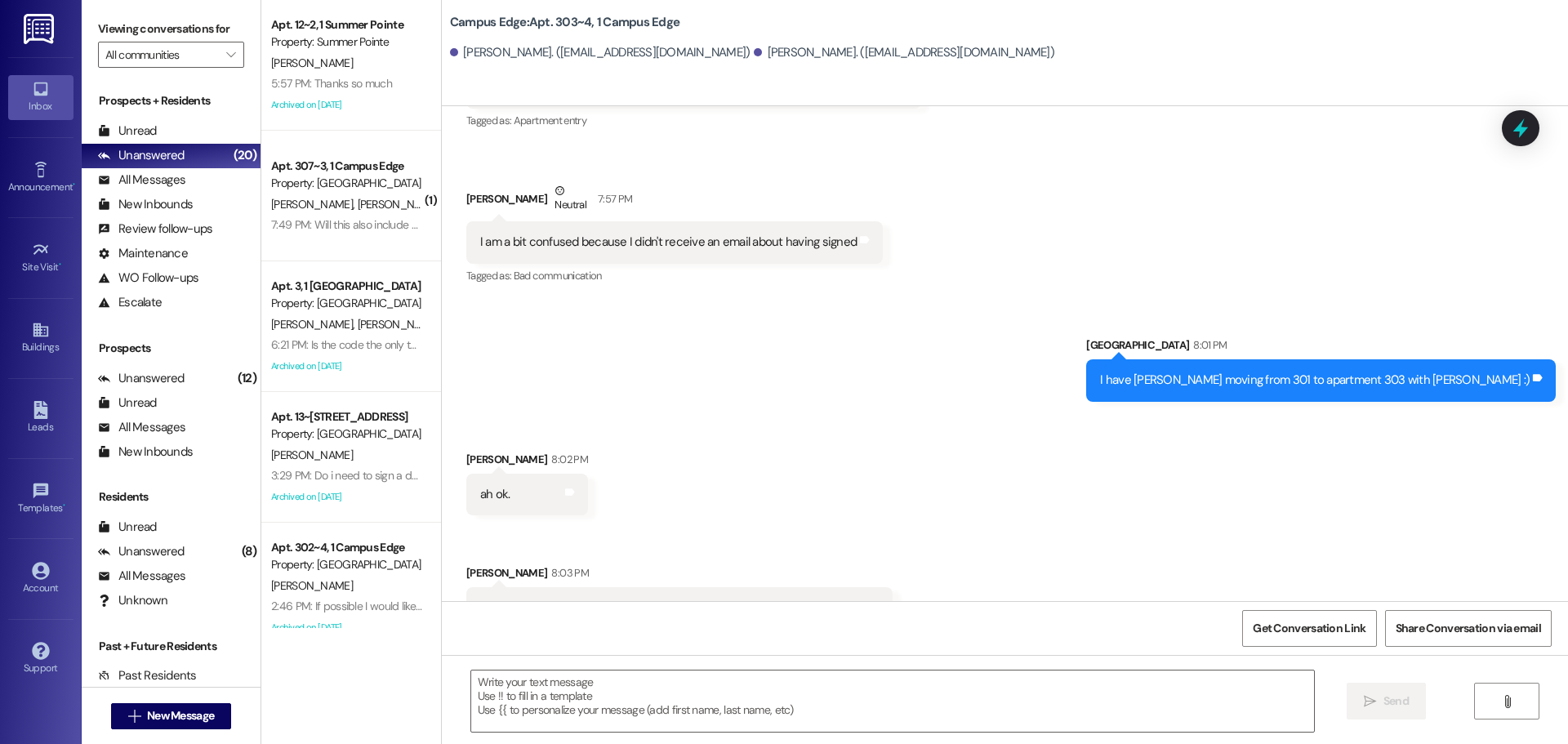
scroll to position [882, 0]
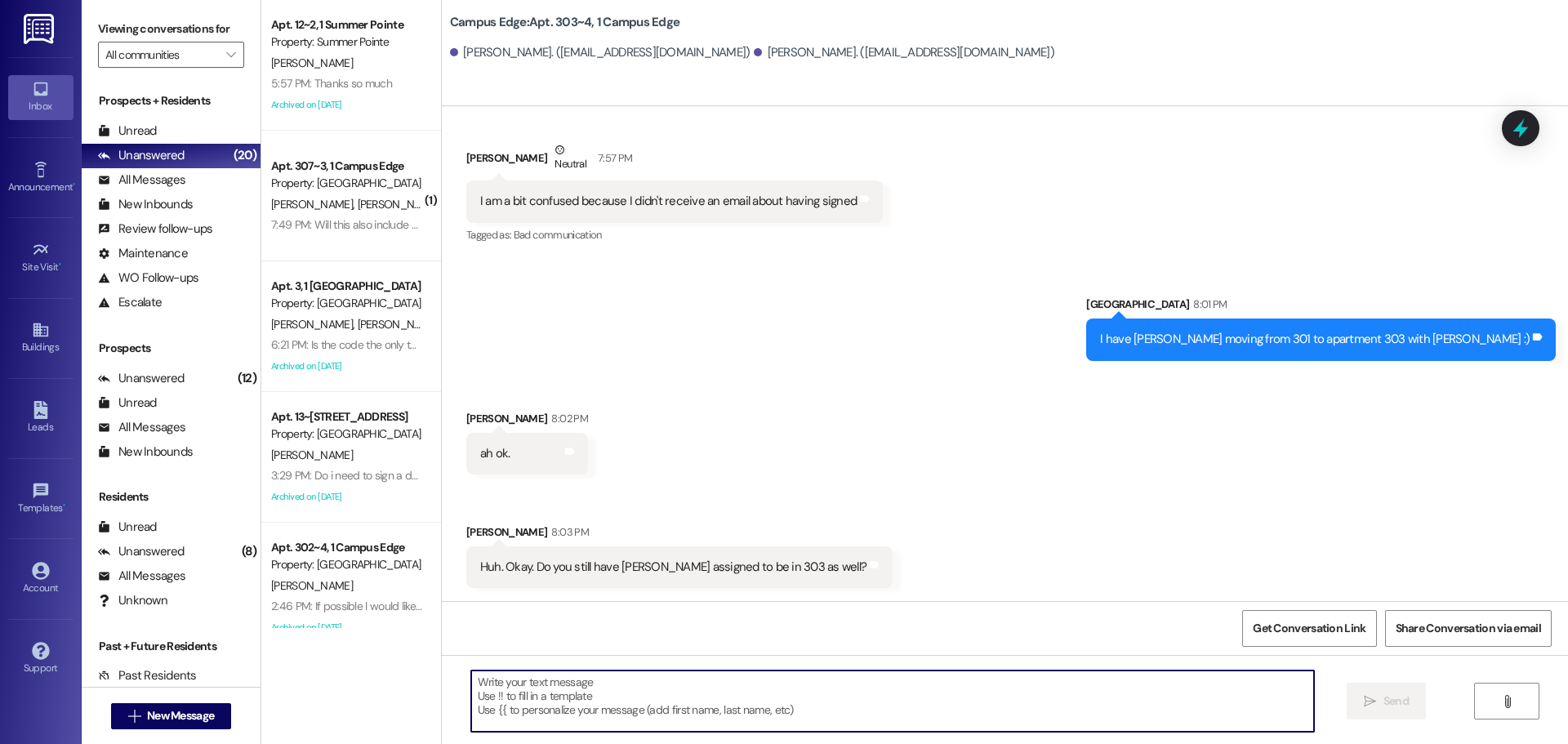
click at [657, 698] on textarea at bounding box center [893, 701] width 843 height 61
type textarea "Yes all three of you are in there :)"
